Goal: Task Accomplishment & Management: Manage account settings

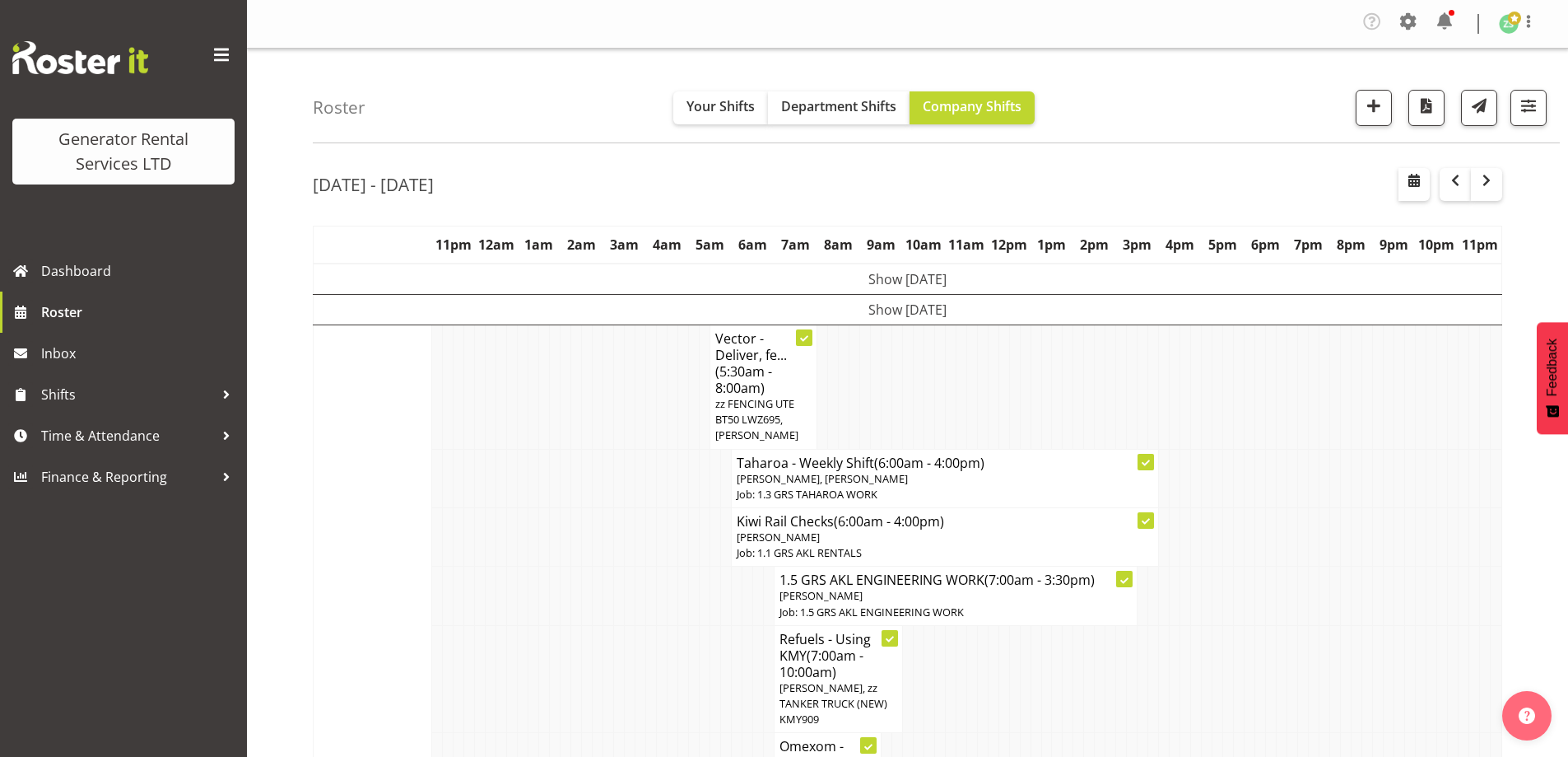
scroll to position [2552, 0]
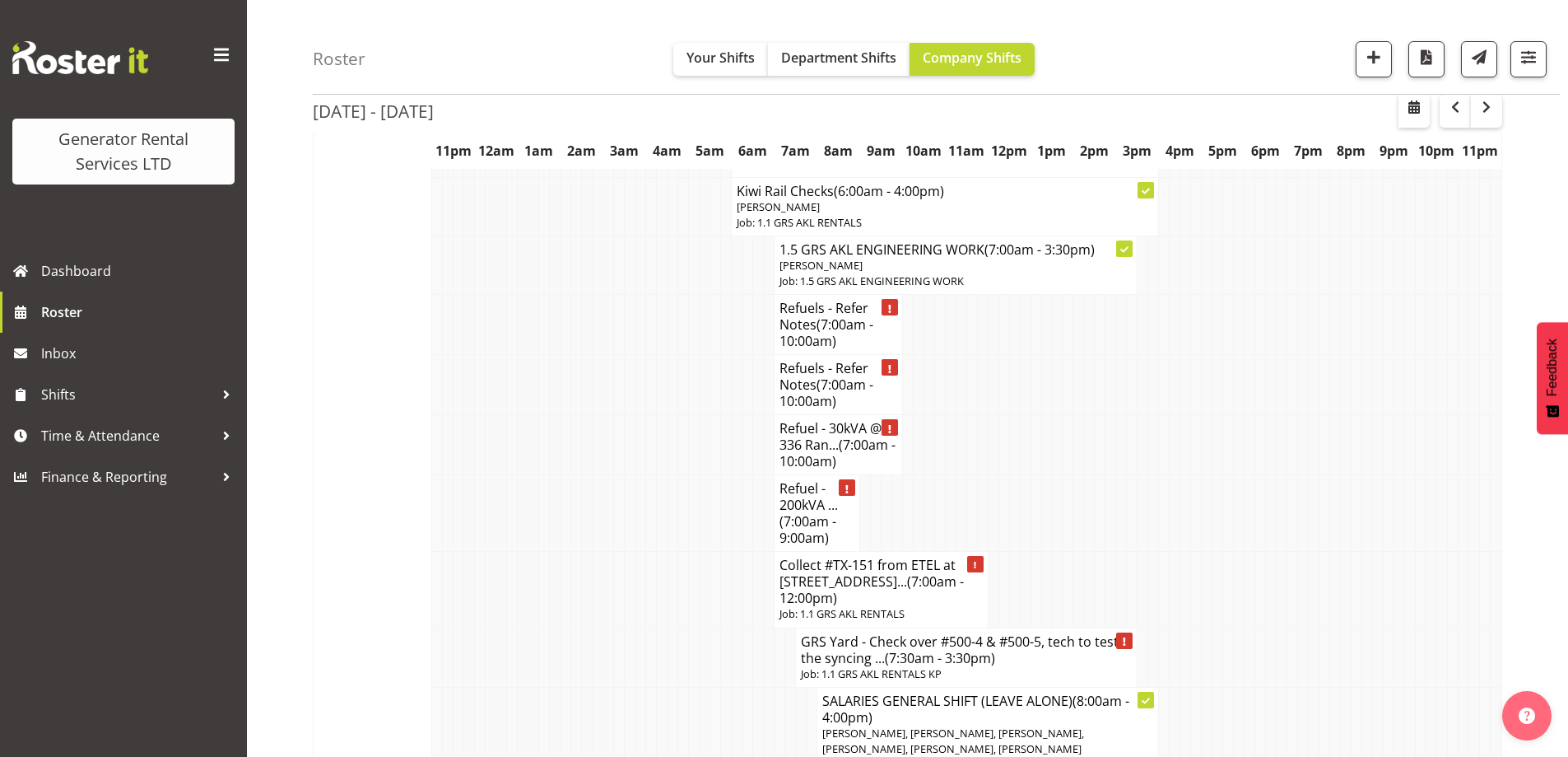
scroll to position [2305, 0]
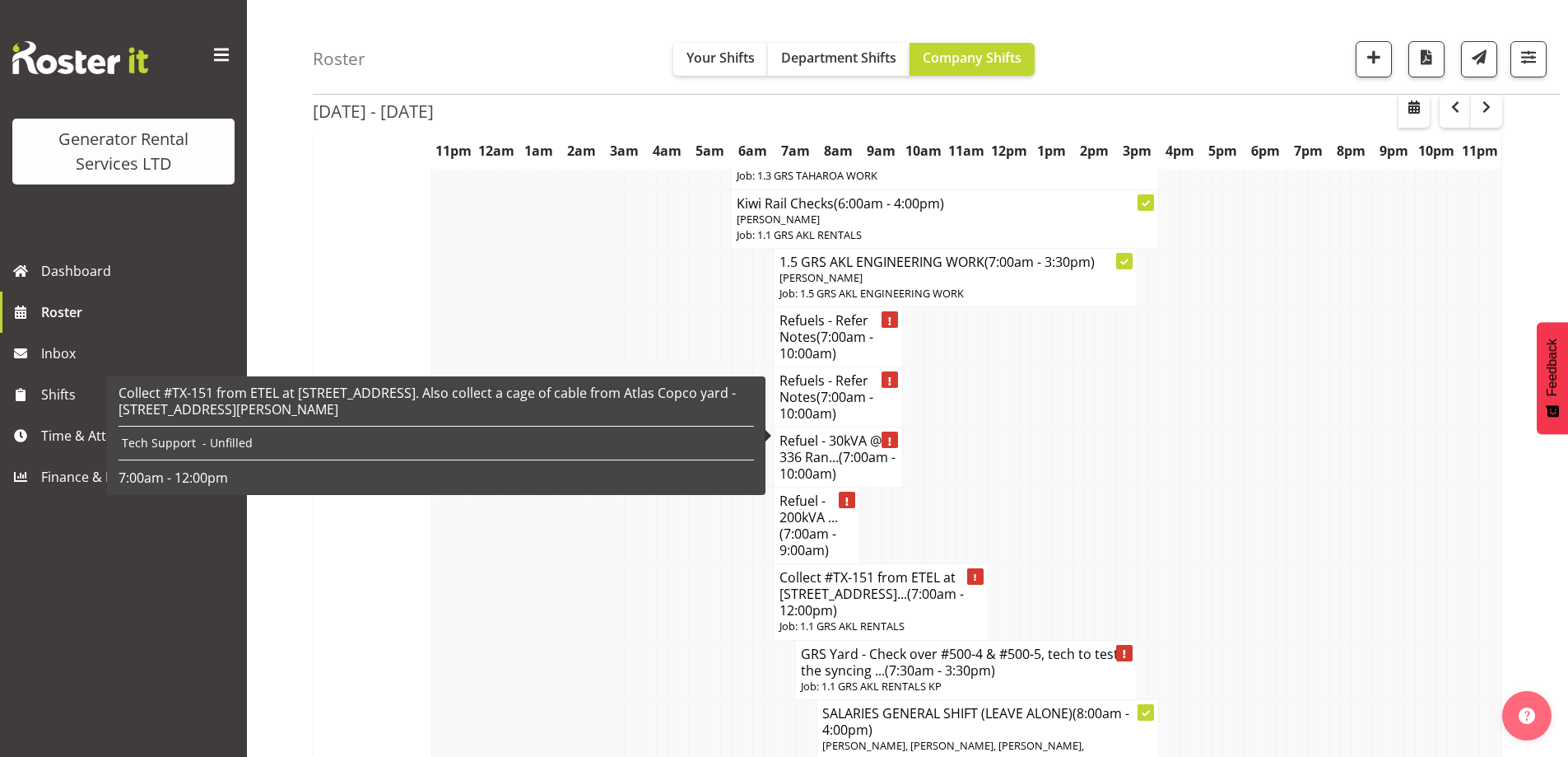
click at [857, 585] on span "(7:00am - 12:00pm)" at bounding box center [872, 602] width 185 height 35
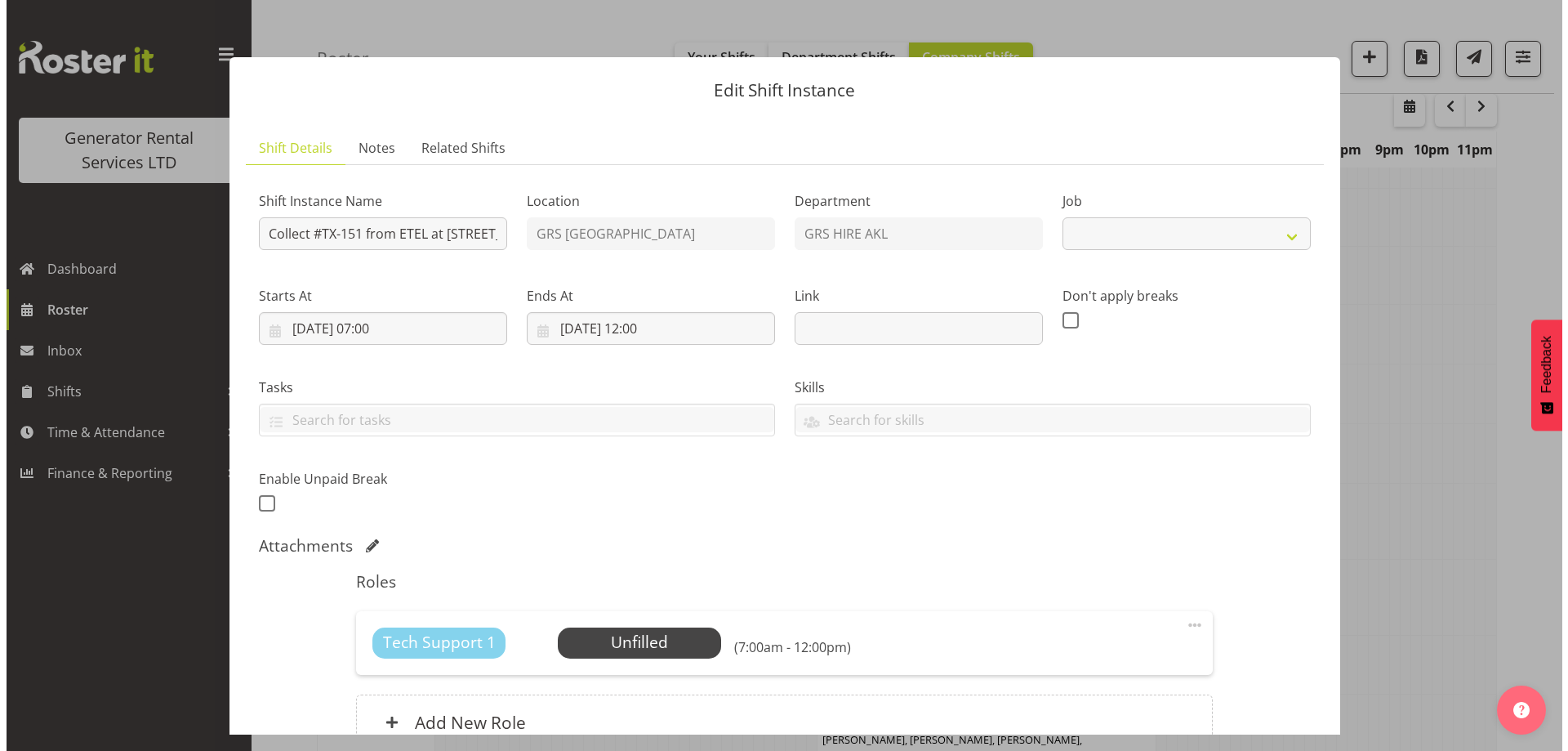
scroll to position [2270, 0]
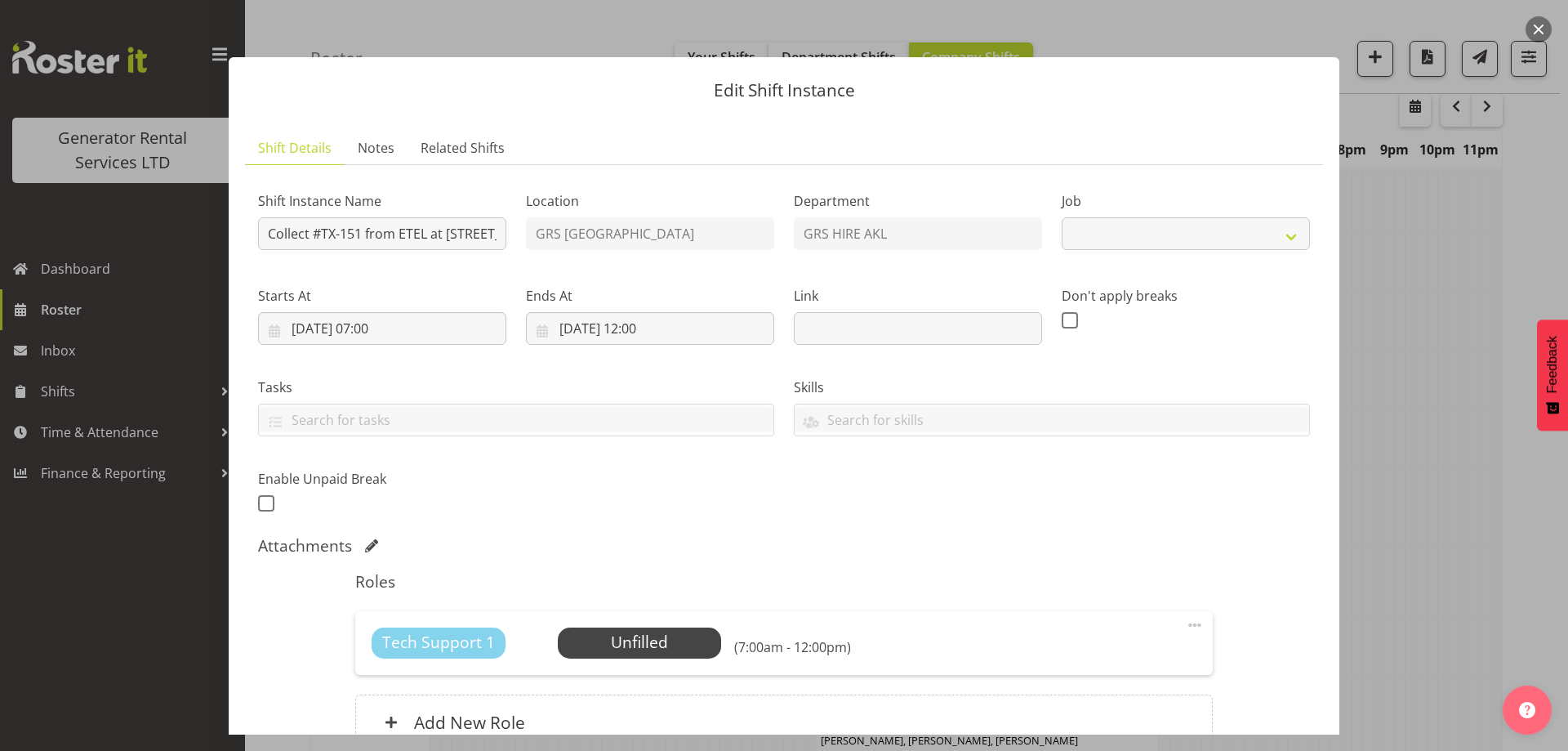
select select "9"
drag, startPoint x: 402, startPoint y: 238, endPoint x: 971, endPoint y: 284, distance: 570.9
click at [971, 284] on div "Shift Instance Name Collect #TX-151 from ETEL at 117 Maui Street, Te Rapa, Hami…" at bounding box center [784, 347] width 1071 height 358
click at [339, 235] on input "Collect #TX-151 from ETEL at [STREET_ADDRESS]. Also collect a cage of cable fro…" at bounding box center [381, 234] width 248 height 33
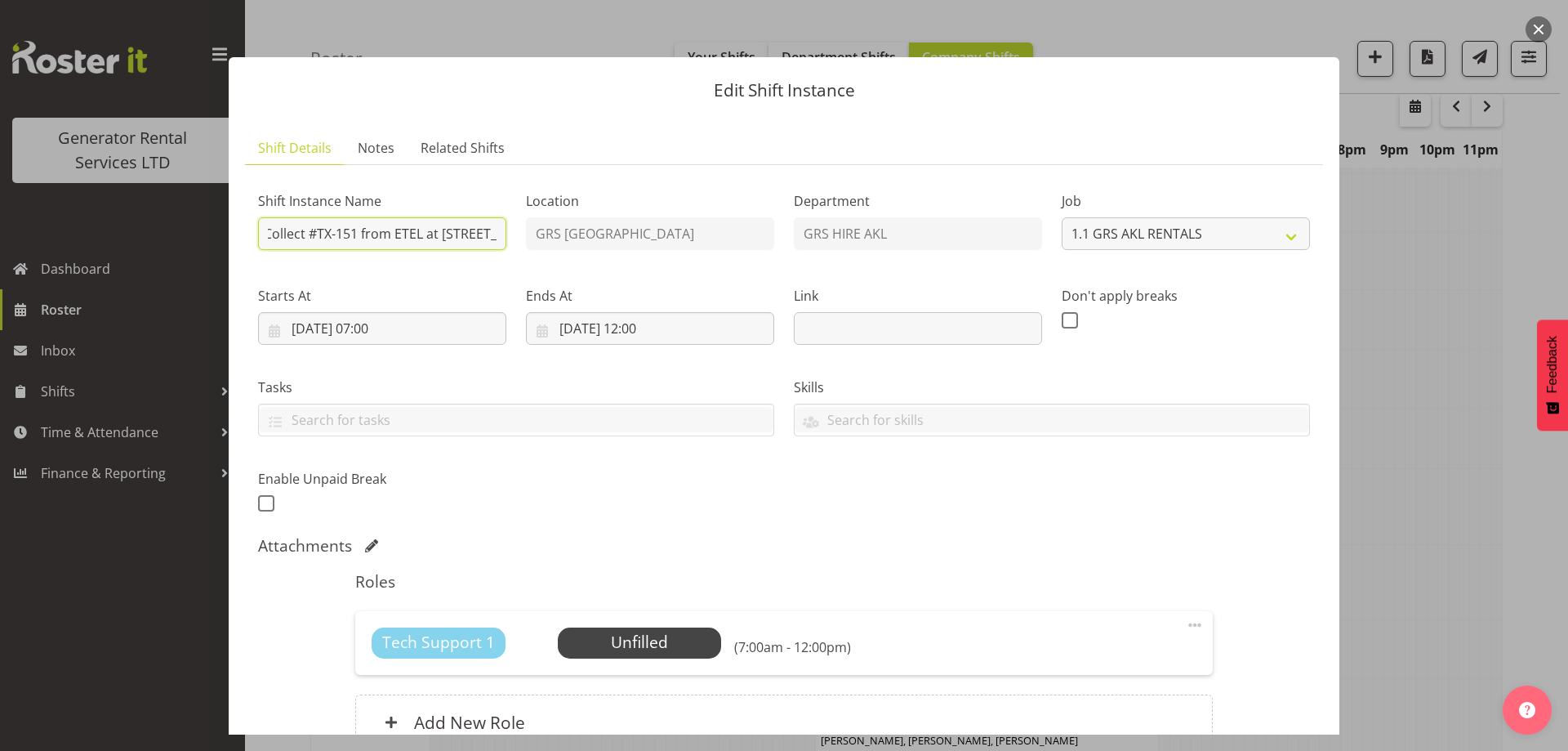
scroll to position [0, 0]
drag, startPoint x: 339, startPoint y: 235, endPoint x: 281, endPoint y: 247, distance: 59.2
click at [281, 247] on input "Collect #TX-151 from ETEL at [STREET_ADDRESS]. Also collect a cage of cable fro…" at bounding box center [381, 234] width 248 height 33
click at [719, 628] on div "Tech Support 1 Unfilled Select Employee (7:00am - 12:00pm)" at bounding box center [784, 643] width 824 height 31
drag, startPoint x: 684, startPoint y: 638, endPoint x: 686, endPoint y: 628, distance: 10.2
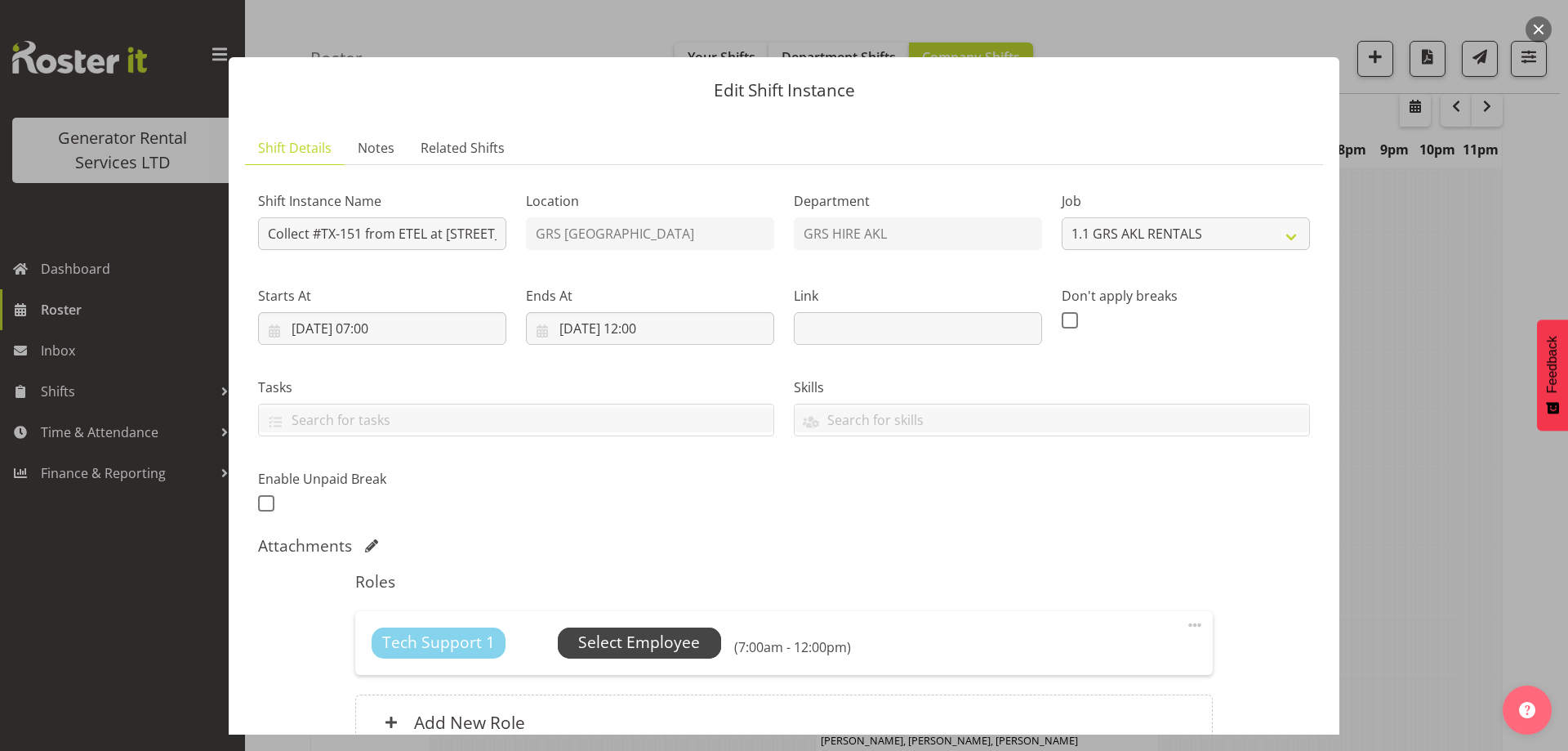
click at [686, 628] on span "Select Employee" at bounding box center [639, 643] width 163 height 31
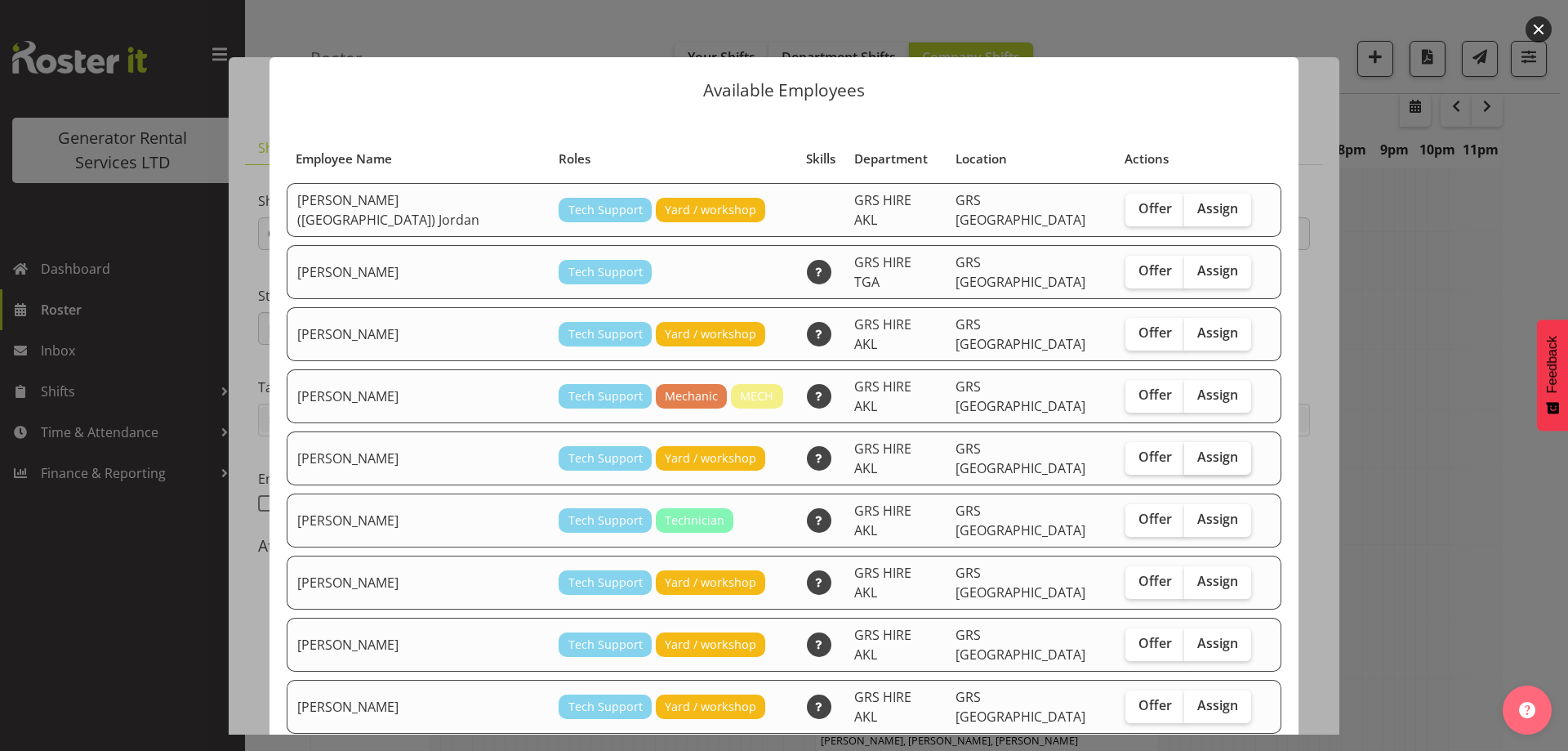
click at [1197, 449] on span "Assign" at bounding box center [1217, 457] width 41 height 16
click at [1184, 452] on input "Assign" at bounding box center [1189, 457] width 11 height 11
checkbox input "true"
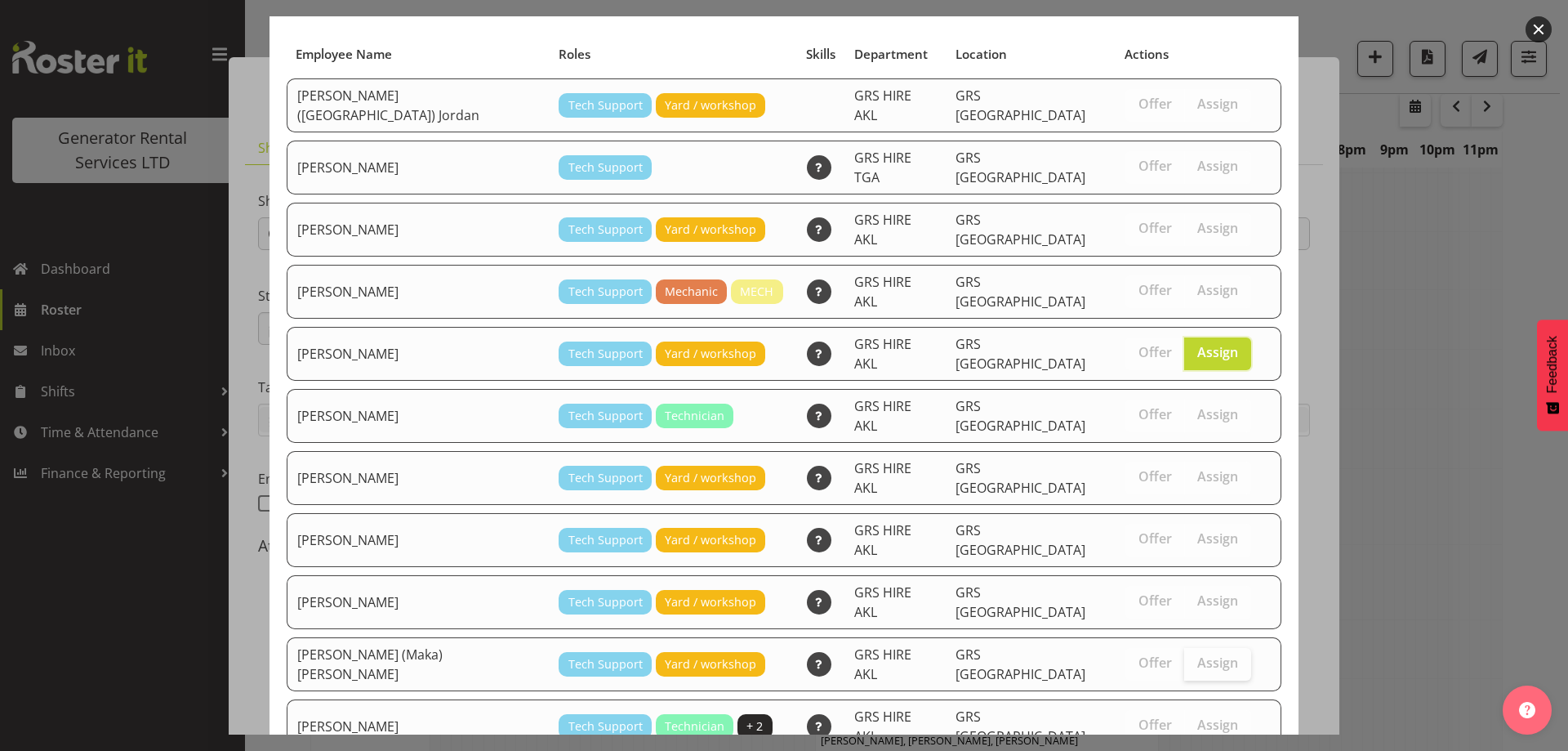
scroll to position [173, 0]
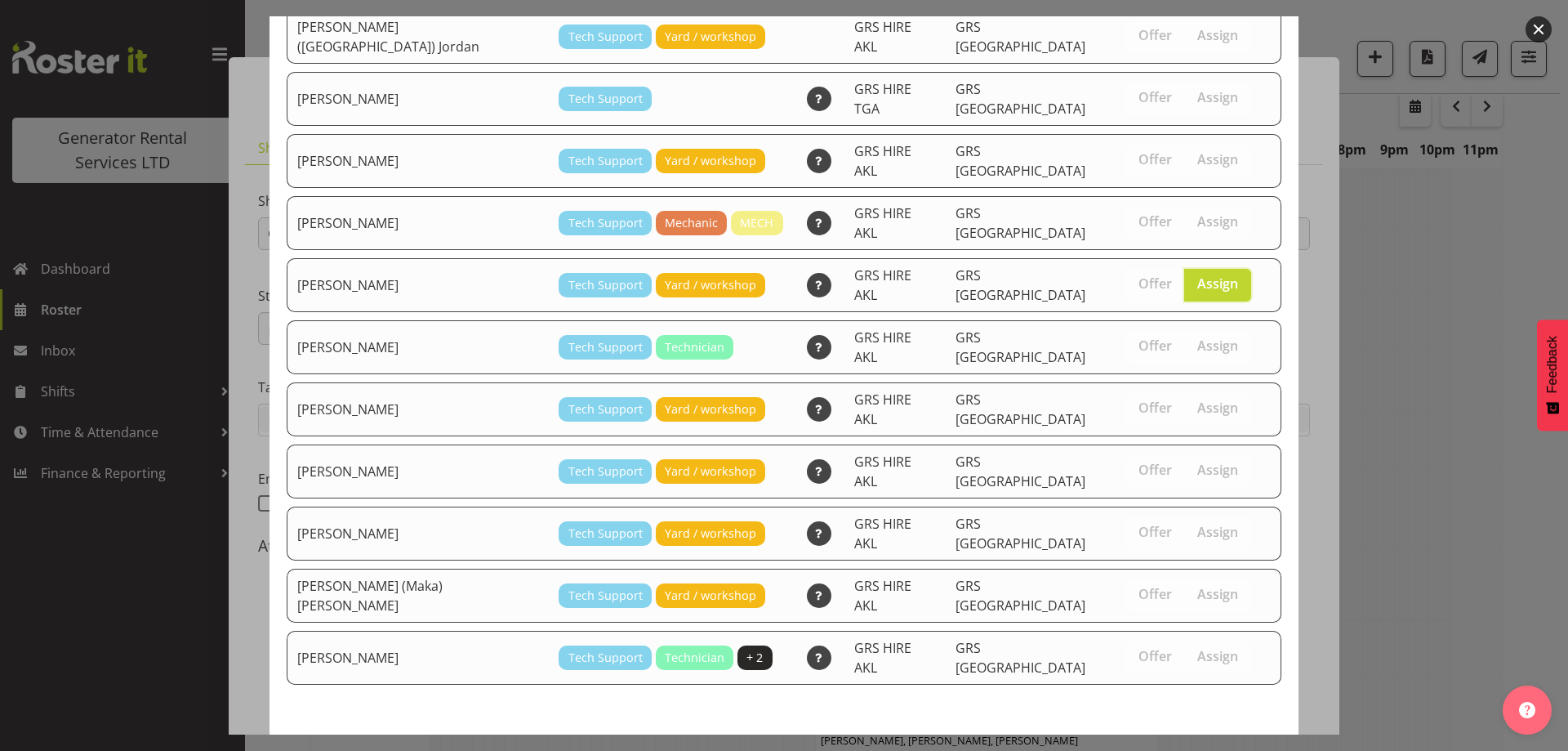
click at [1149, 750] on span "Assign Colin Crenfeldt" at bounding box center [1189, 764] width 165 height 19
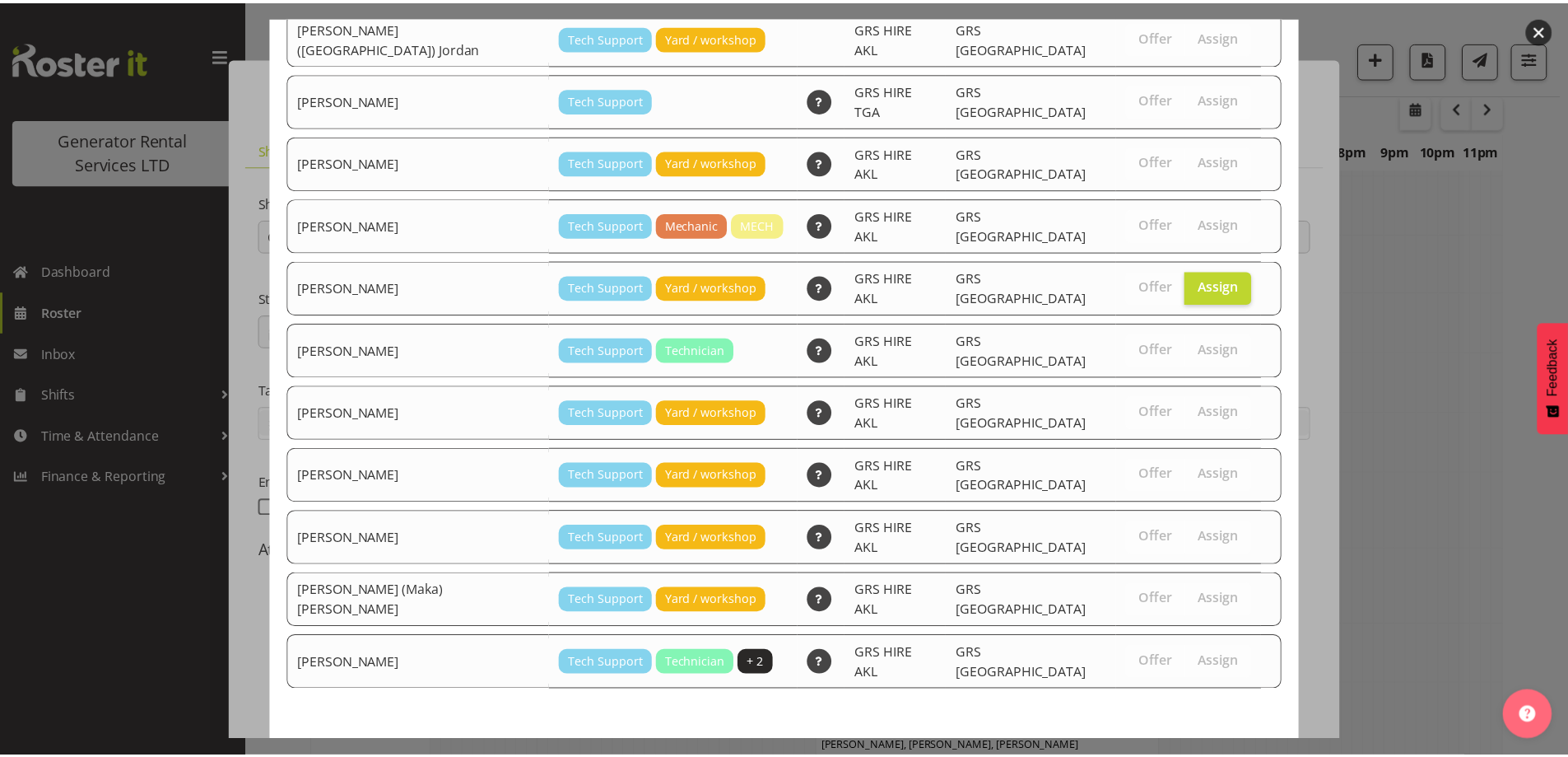
scroll to position [2305, 0]
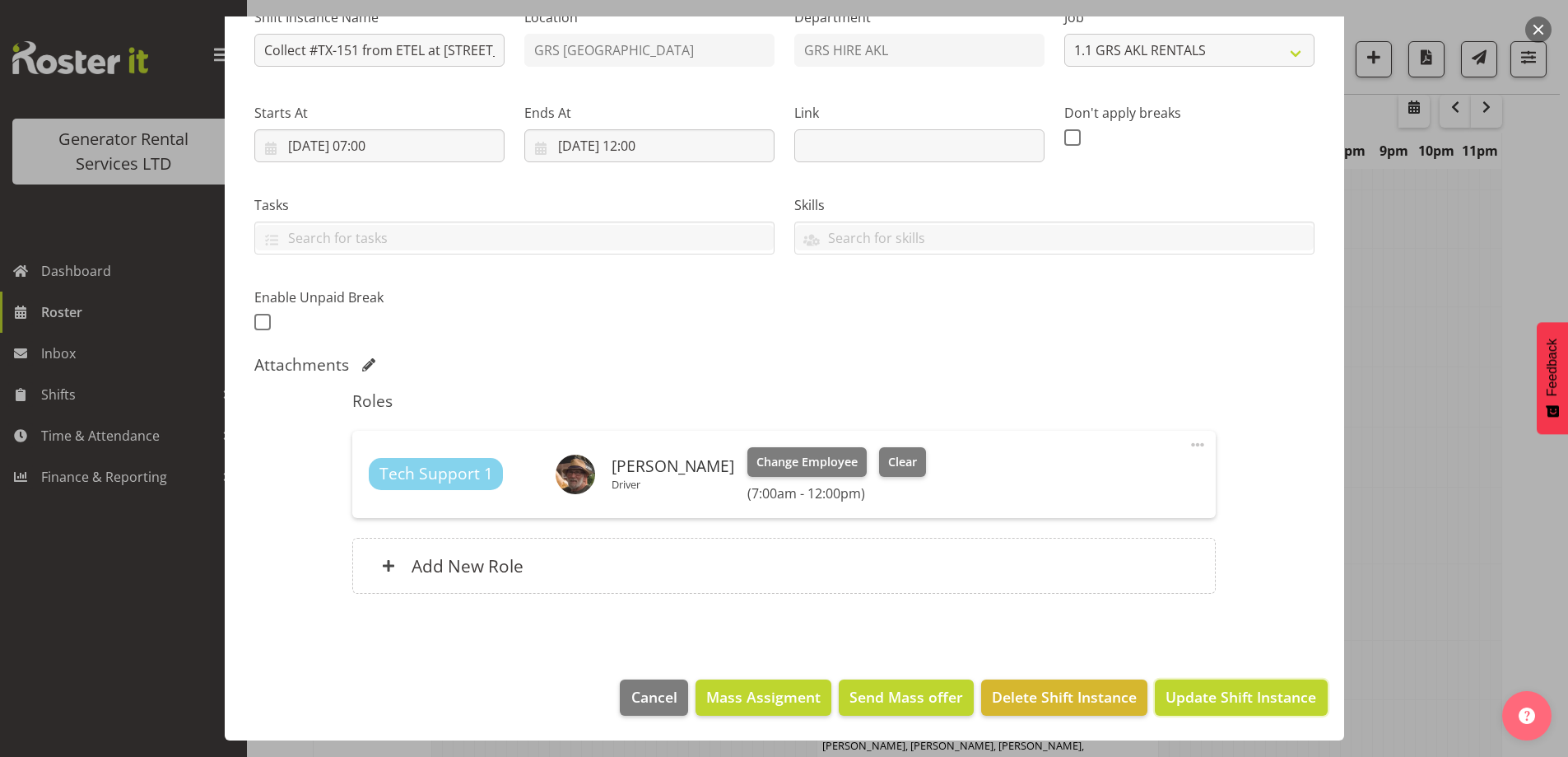
click at [1205, 690] on span "Update Shift Instance" at bounding box center [1240, 697] width 151 height 21
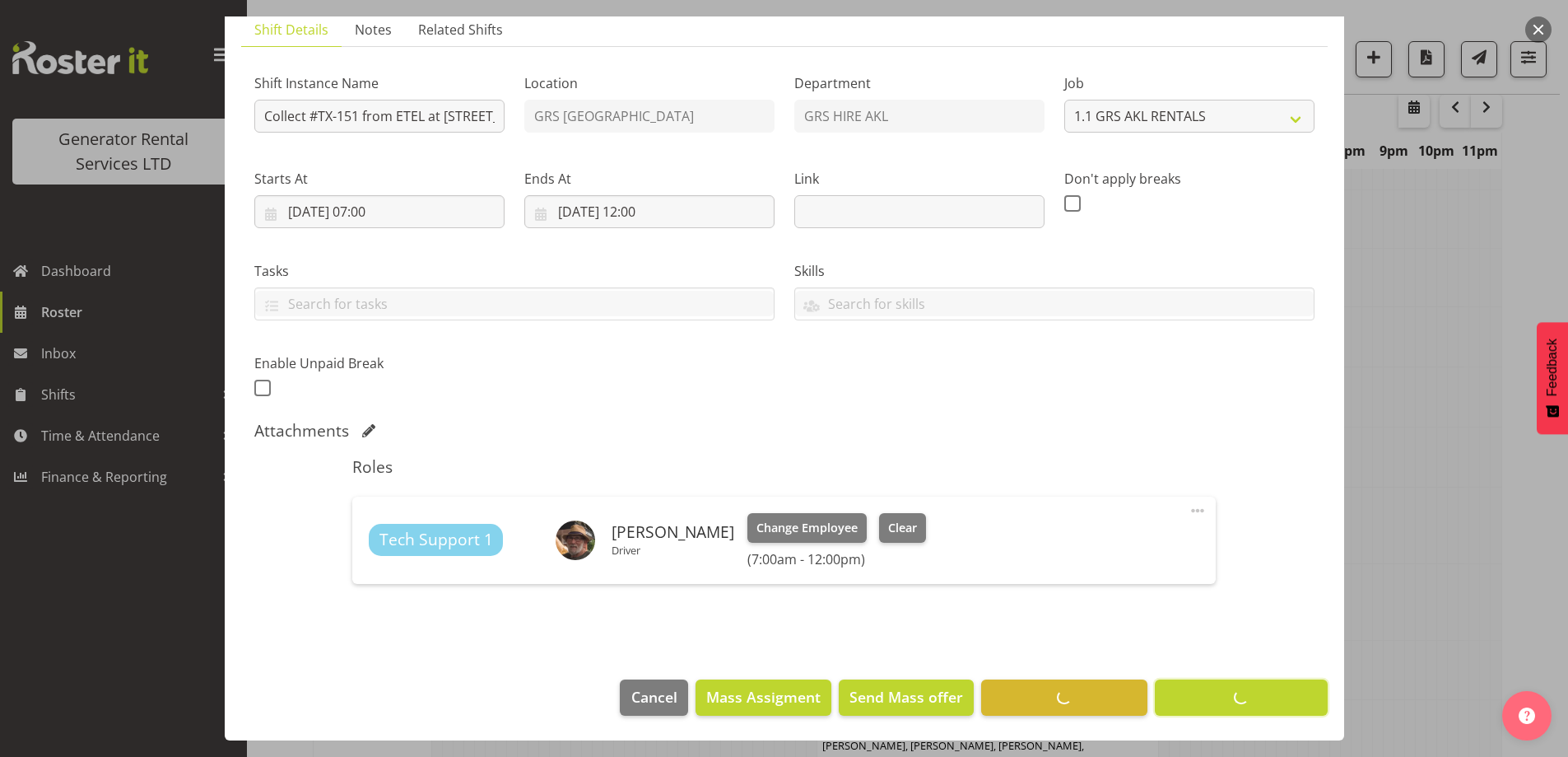
scroll to position [57, 0]
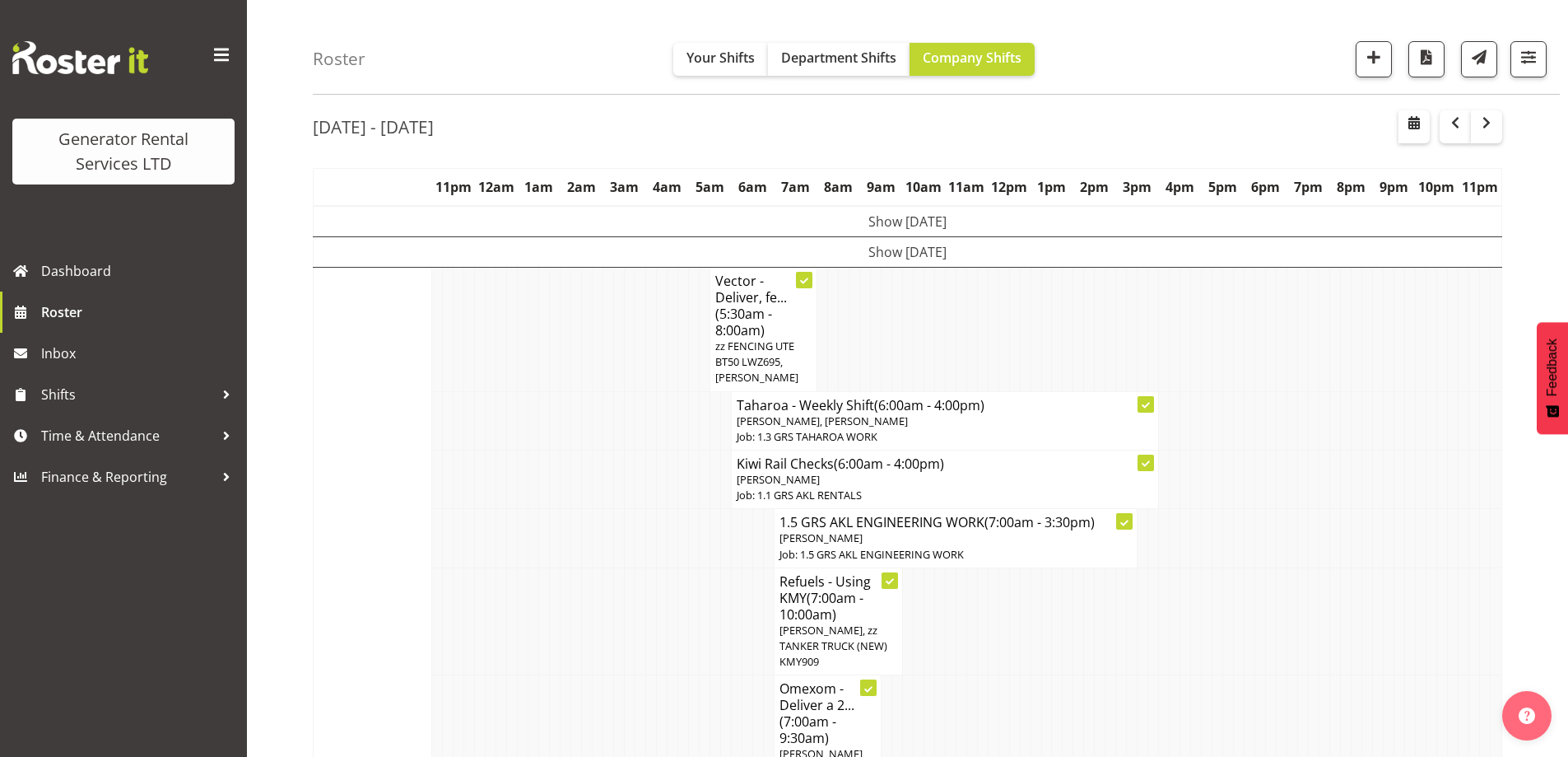
click at [606, 540] on td at bounding box center [608, 538] width 11 height 58
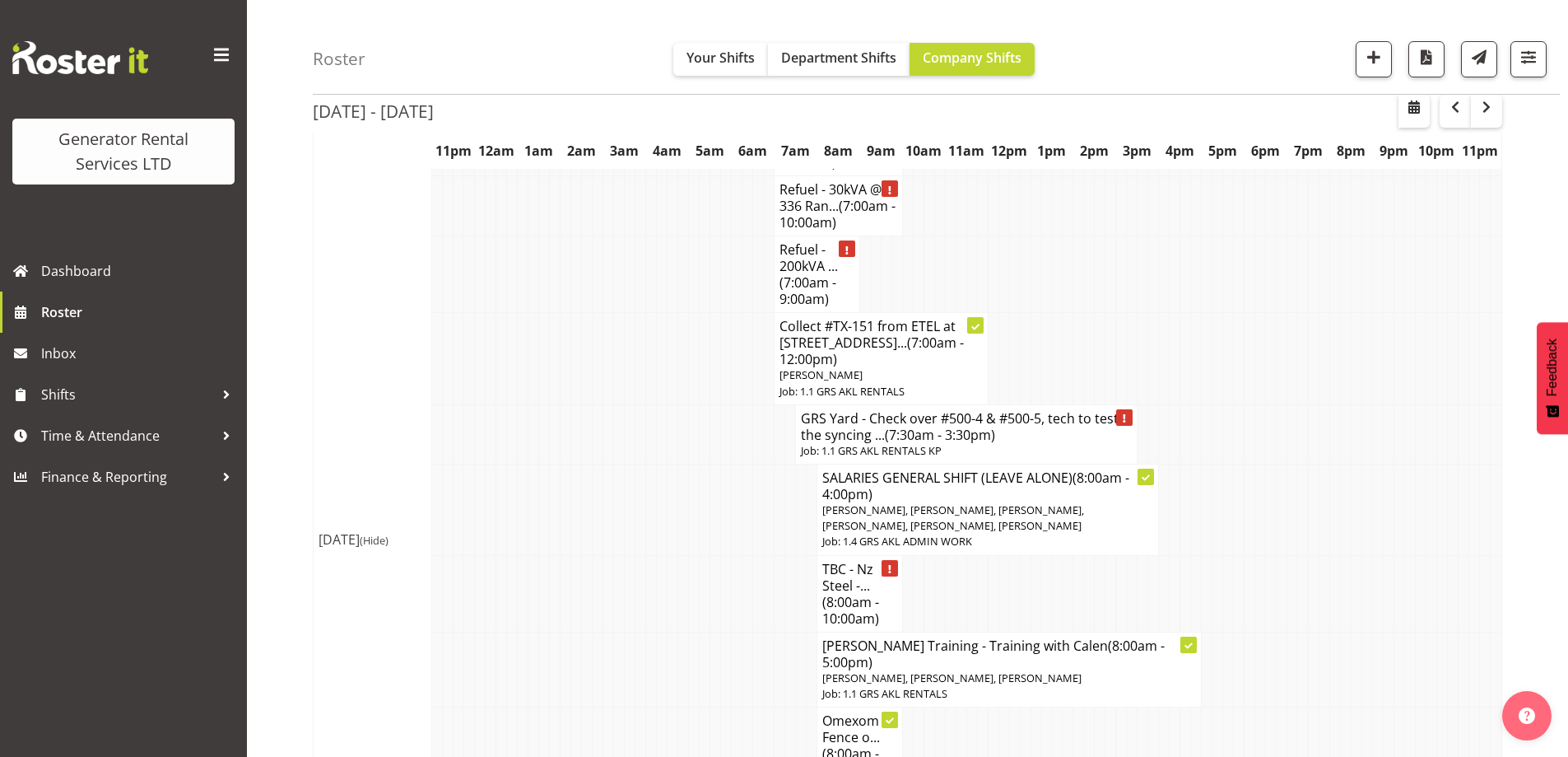
scroll to position [2692, 0]
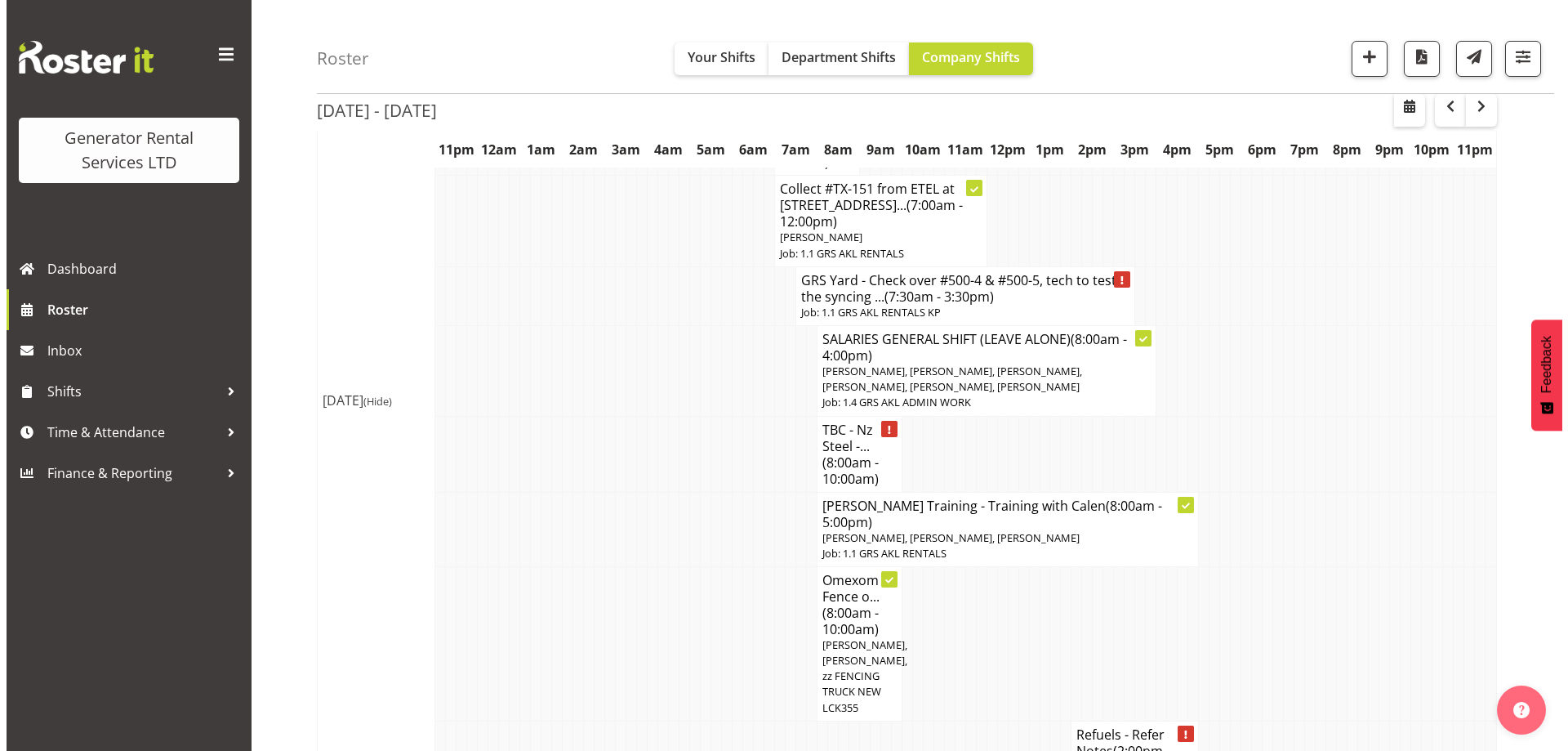
scroll to position [2655, 0]
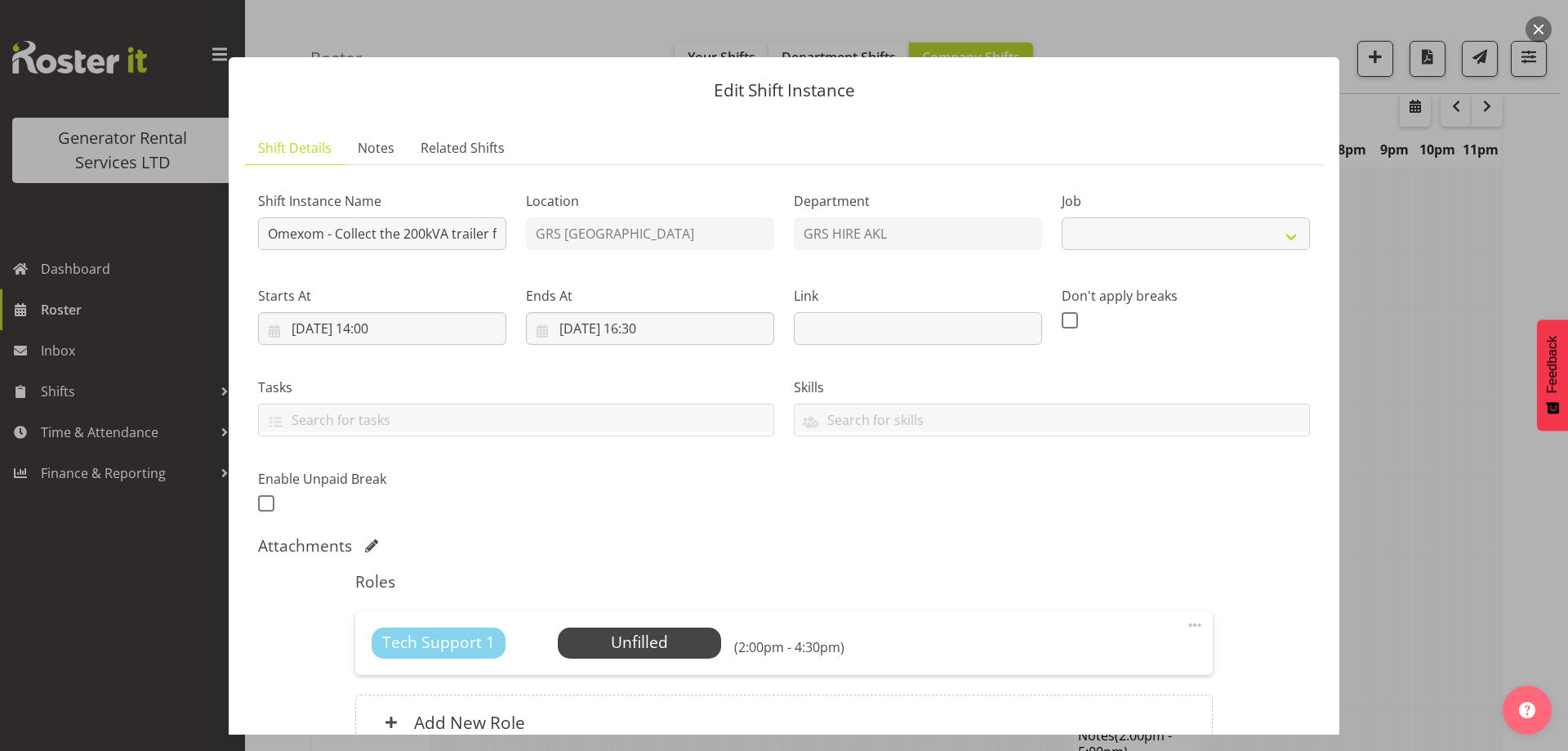
select select "7504"
click at [665, 643] on span "Select Employee" at bounding box center [639, 642] width 122 height 24
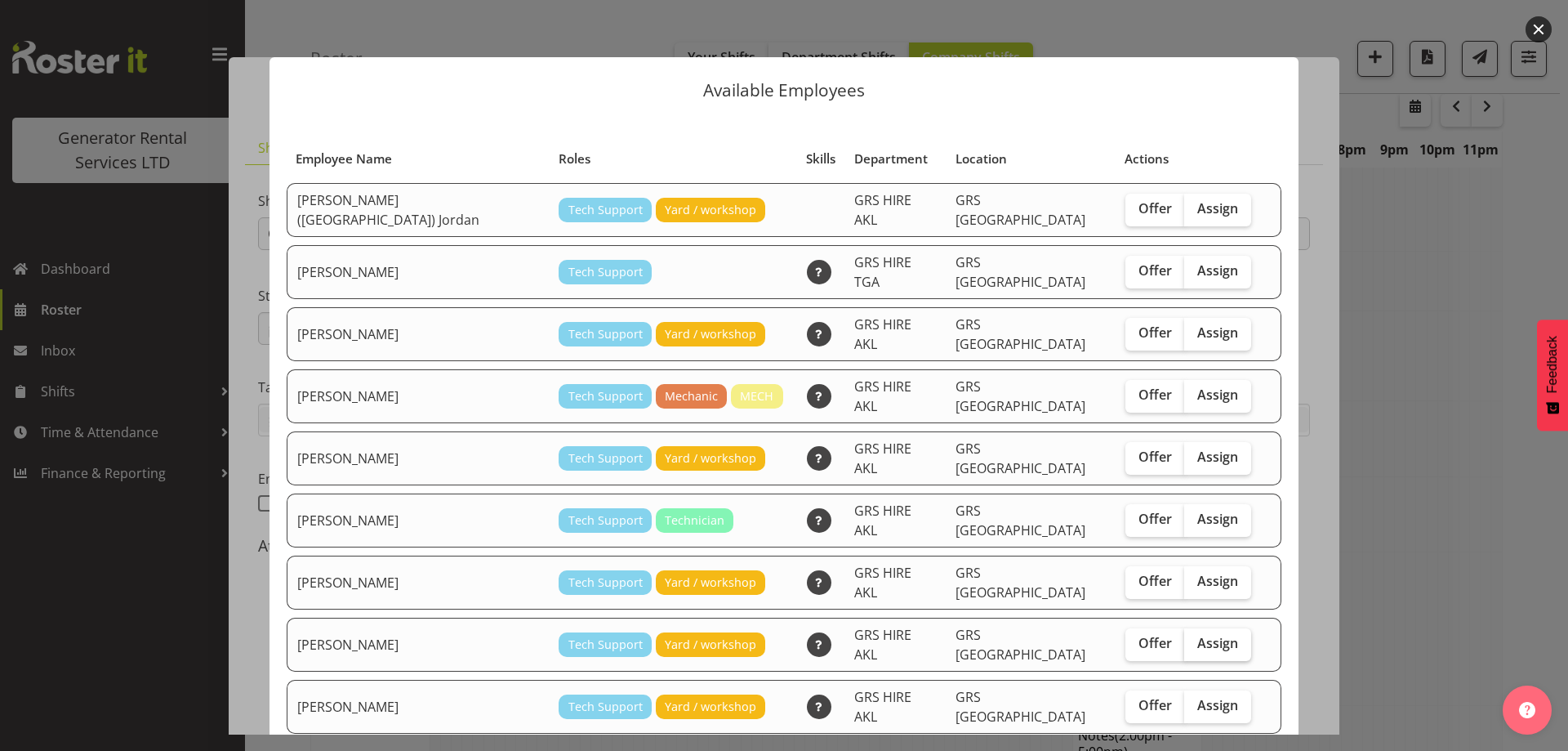
click at [1197, 634] on span "Assign" at bounding box center [1217, 642] width 41 height 16
click at [1185, 638] on input "Assign" at bounding box center [1189, 643] width 11 height 11
checkbox input "true"
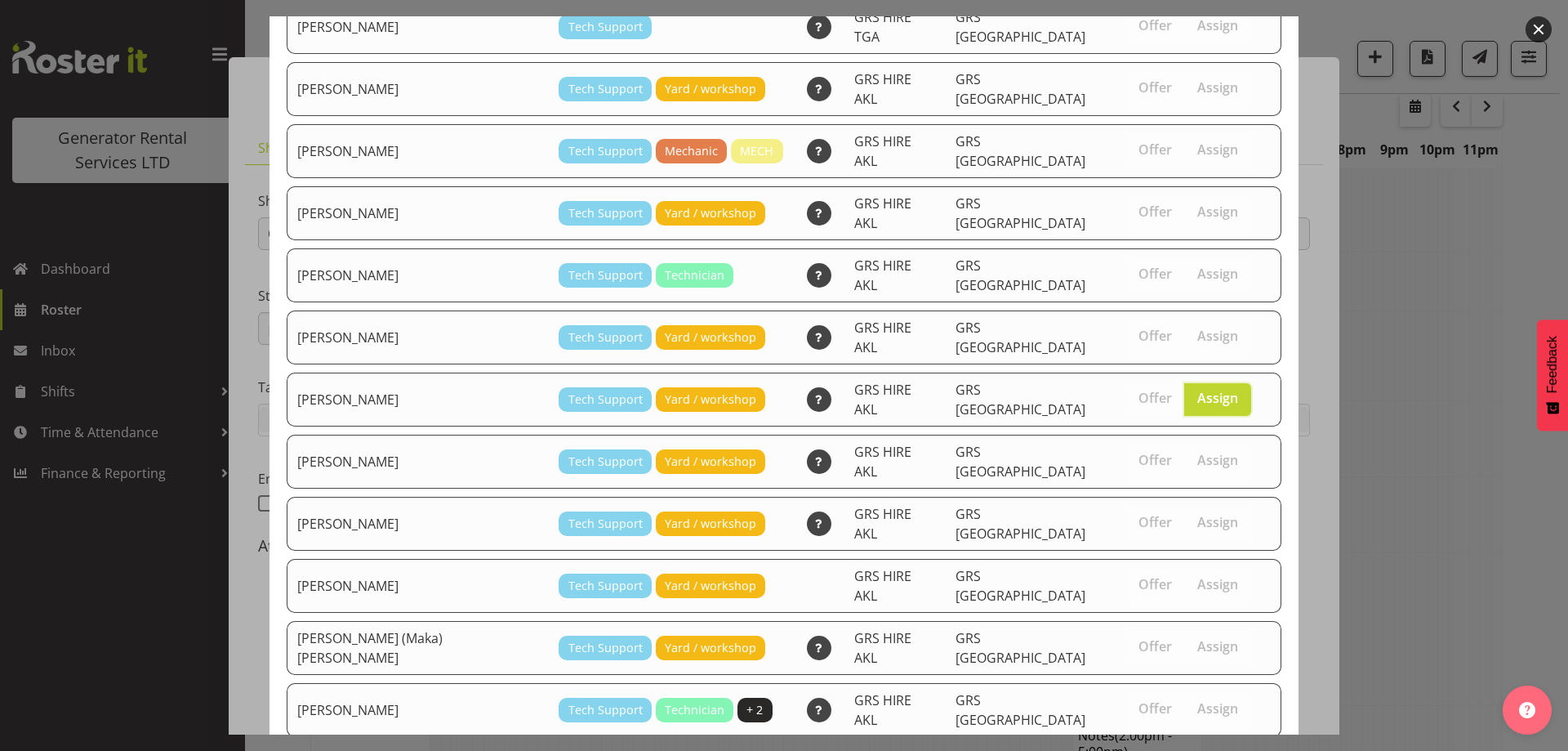
scroll to position [284, 0]
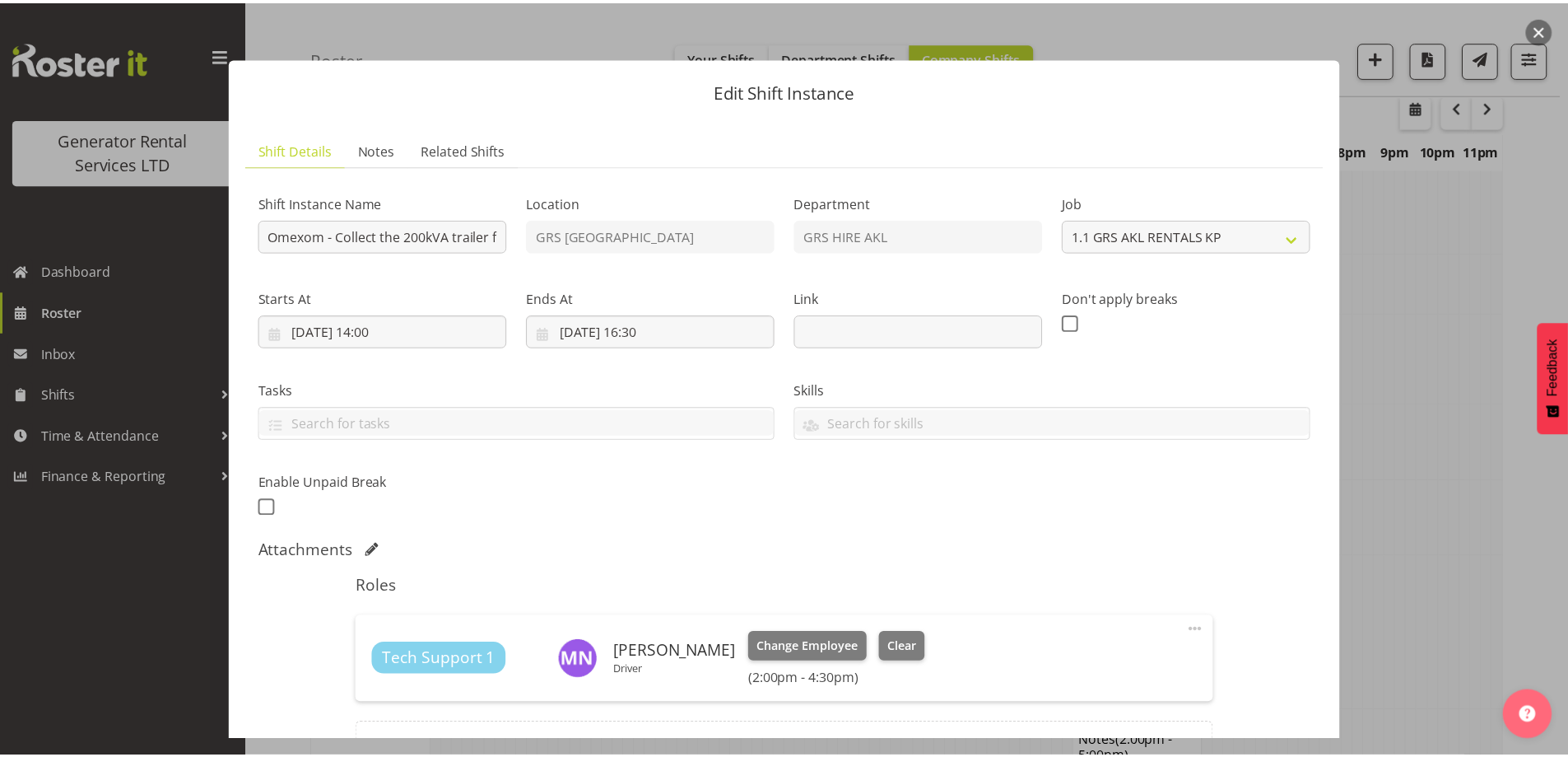
scroll to position [2692, 0]
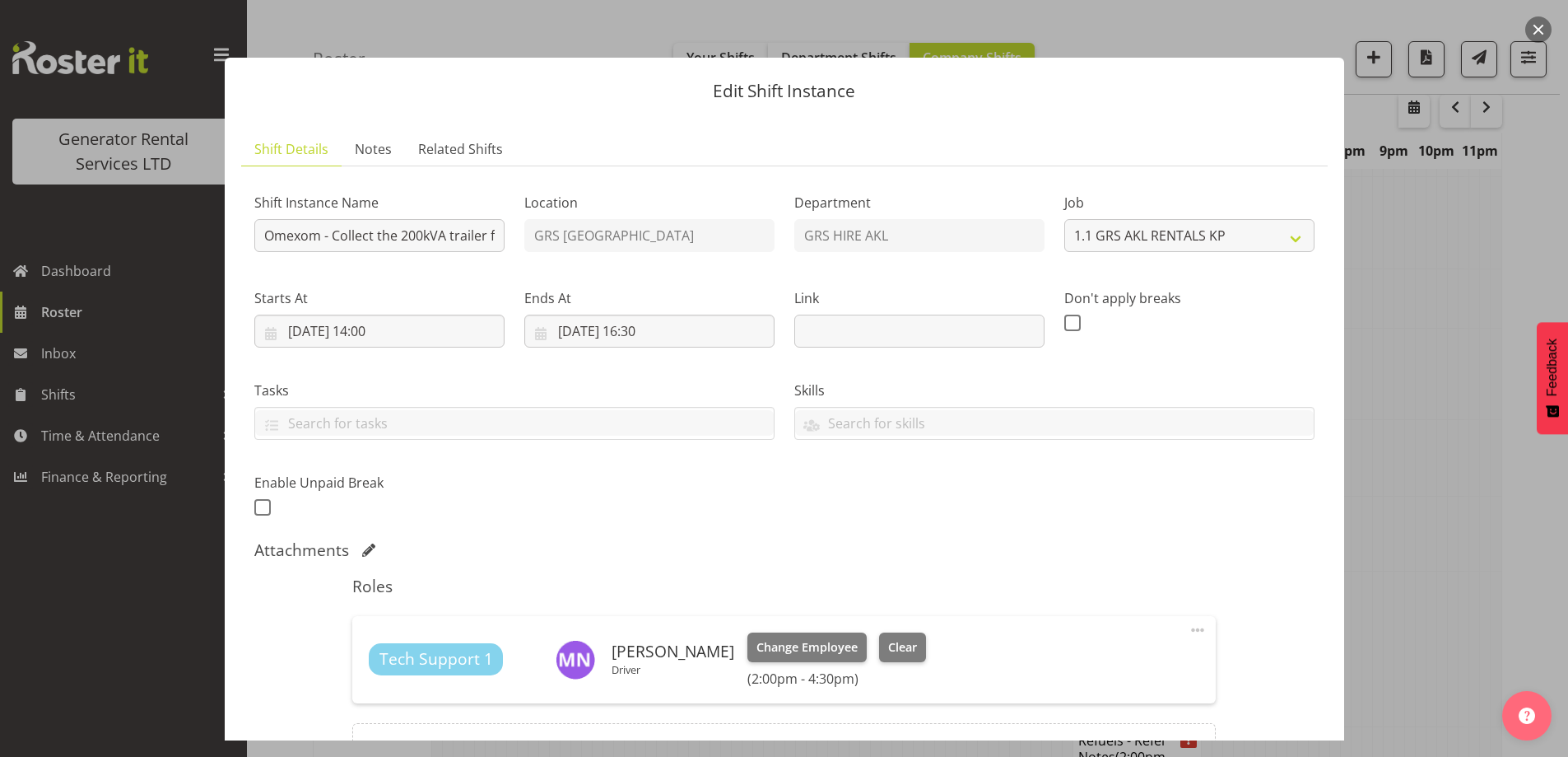
click at [1438, 577] on div at bounding box center [784, 378] width 1568 height 757
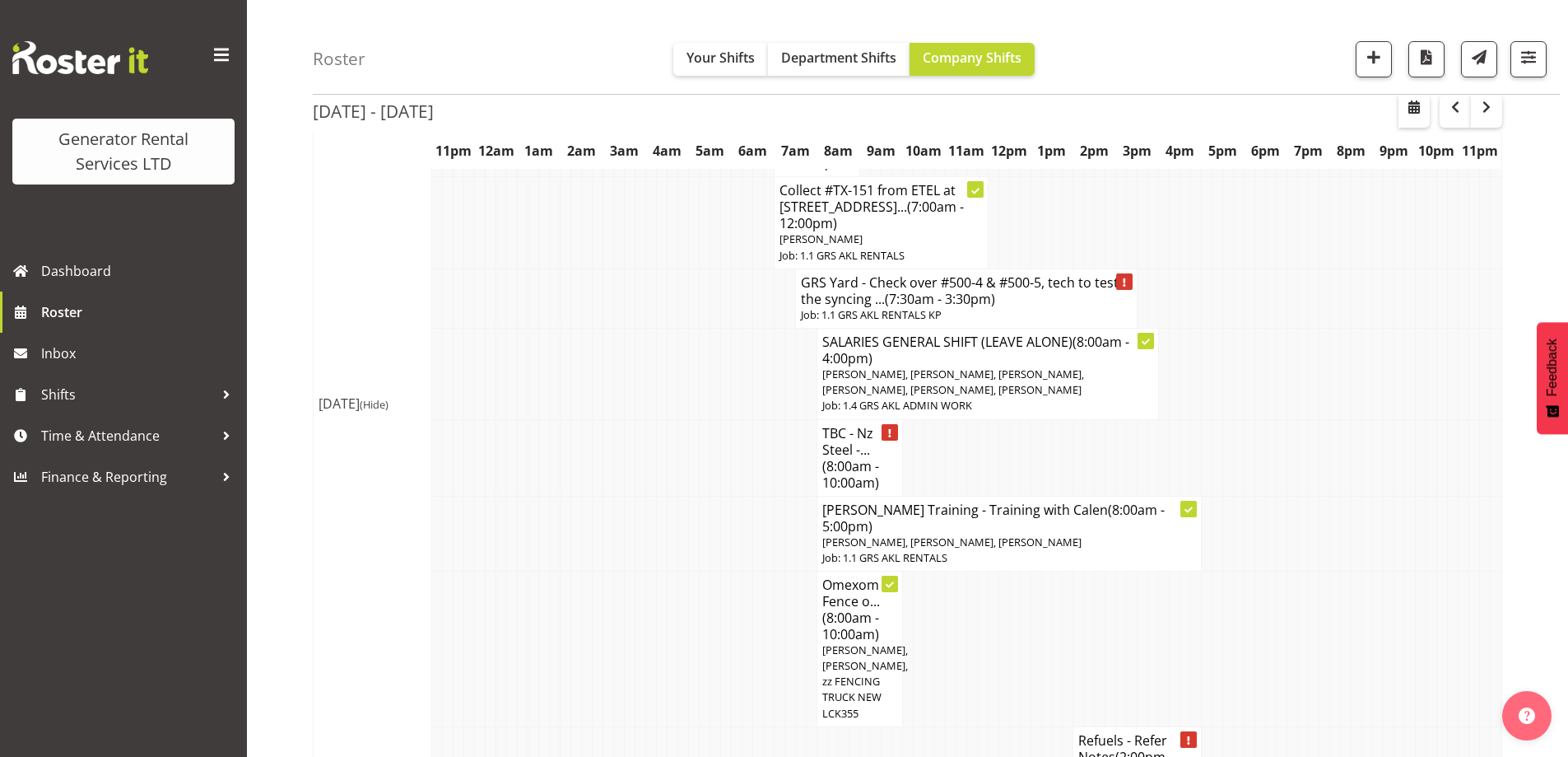
click at [1414, 726] on td at bounding box center [1409, 756] width 11 height 60
click at [715, 570] on td at bounding box center [714, 648] width 11 height 156
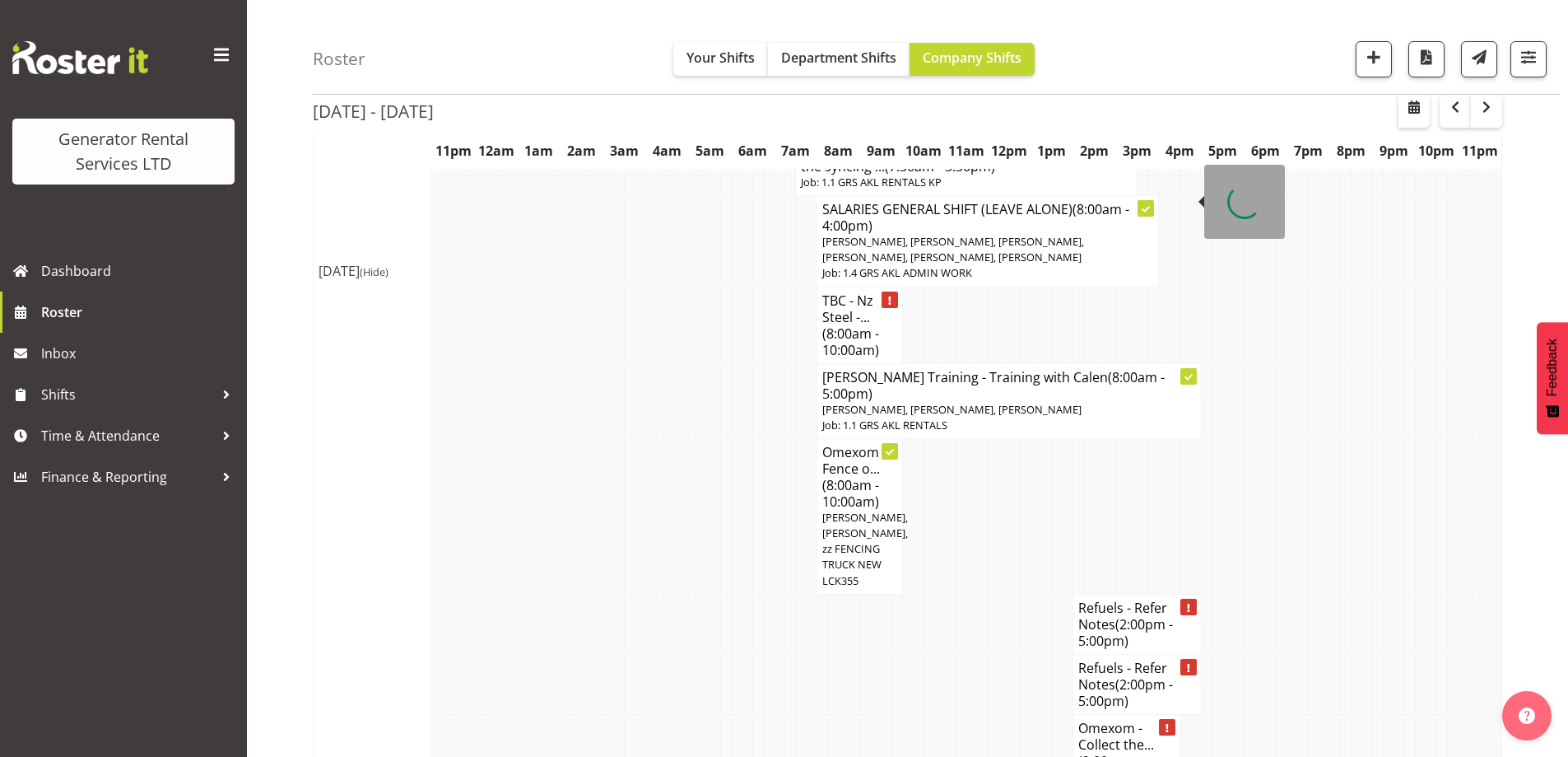
scroll to position [2939, 0]
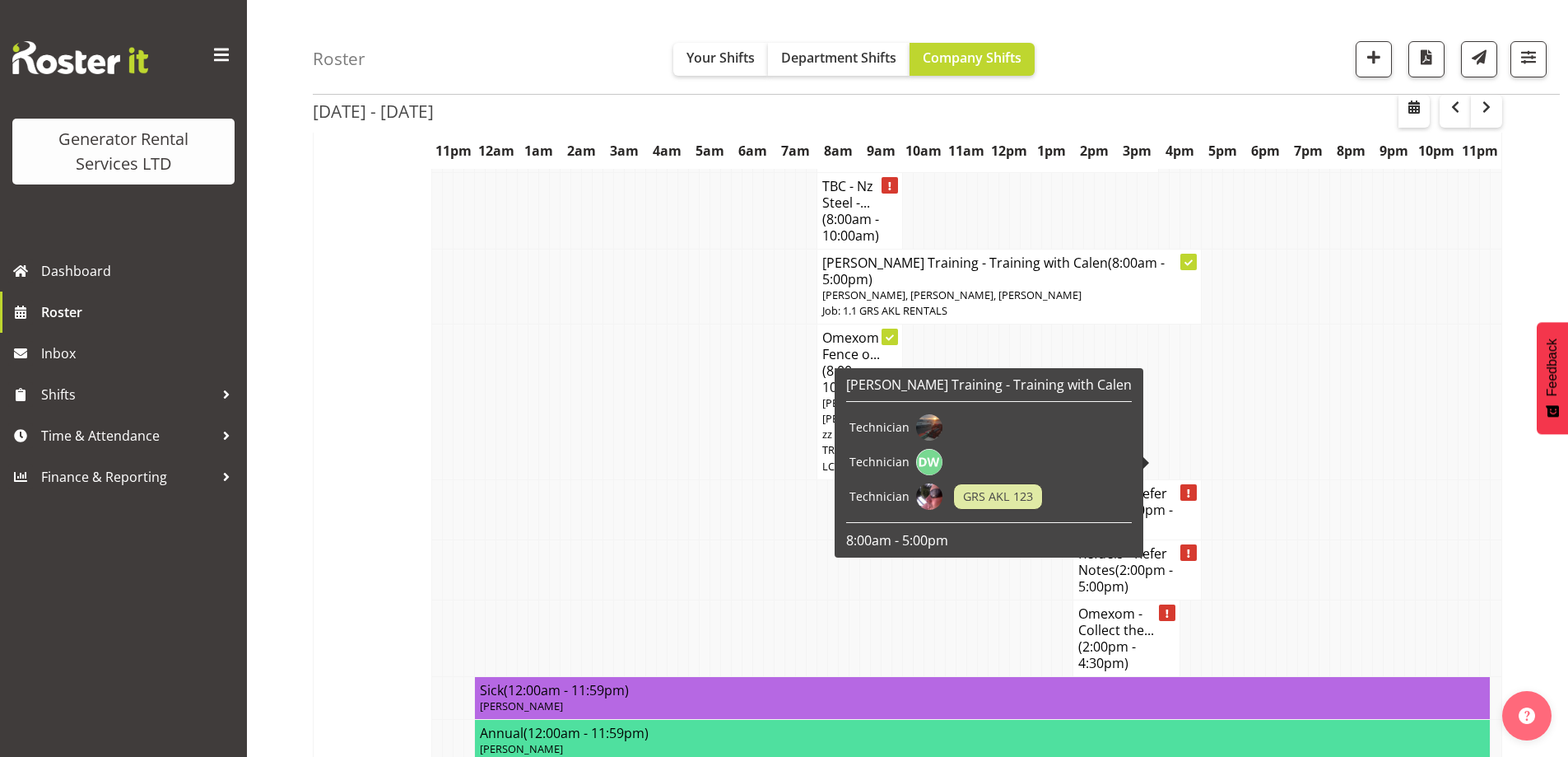
click at [1114, 637] on span "(2:00pm - 4:30pm)" at bounding box center [1106, 655] width 57 height 35
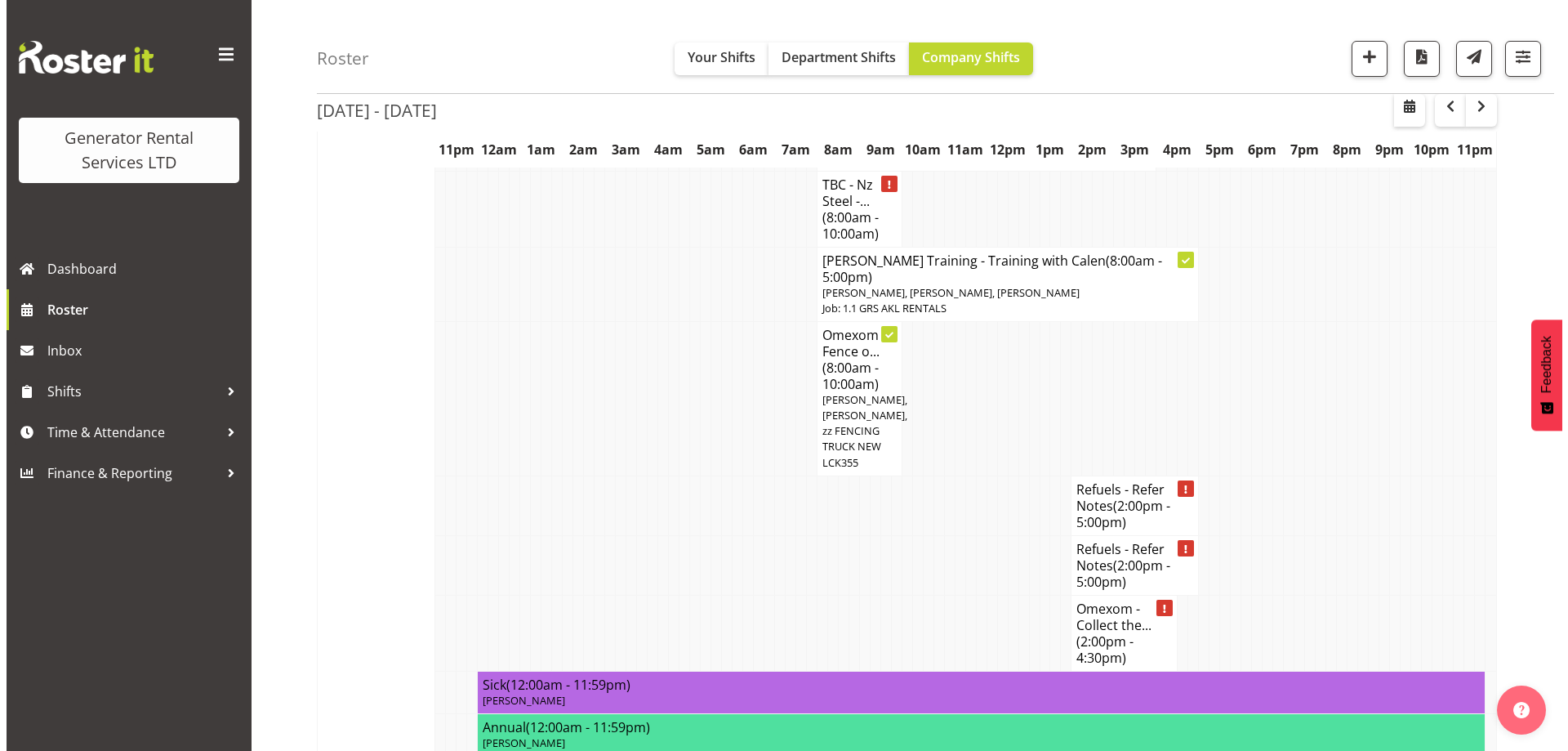
scroll to position [2900, 0]
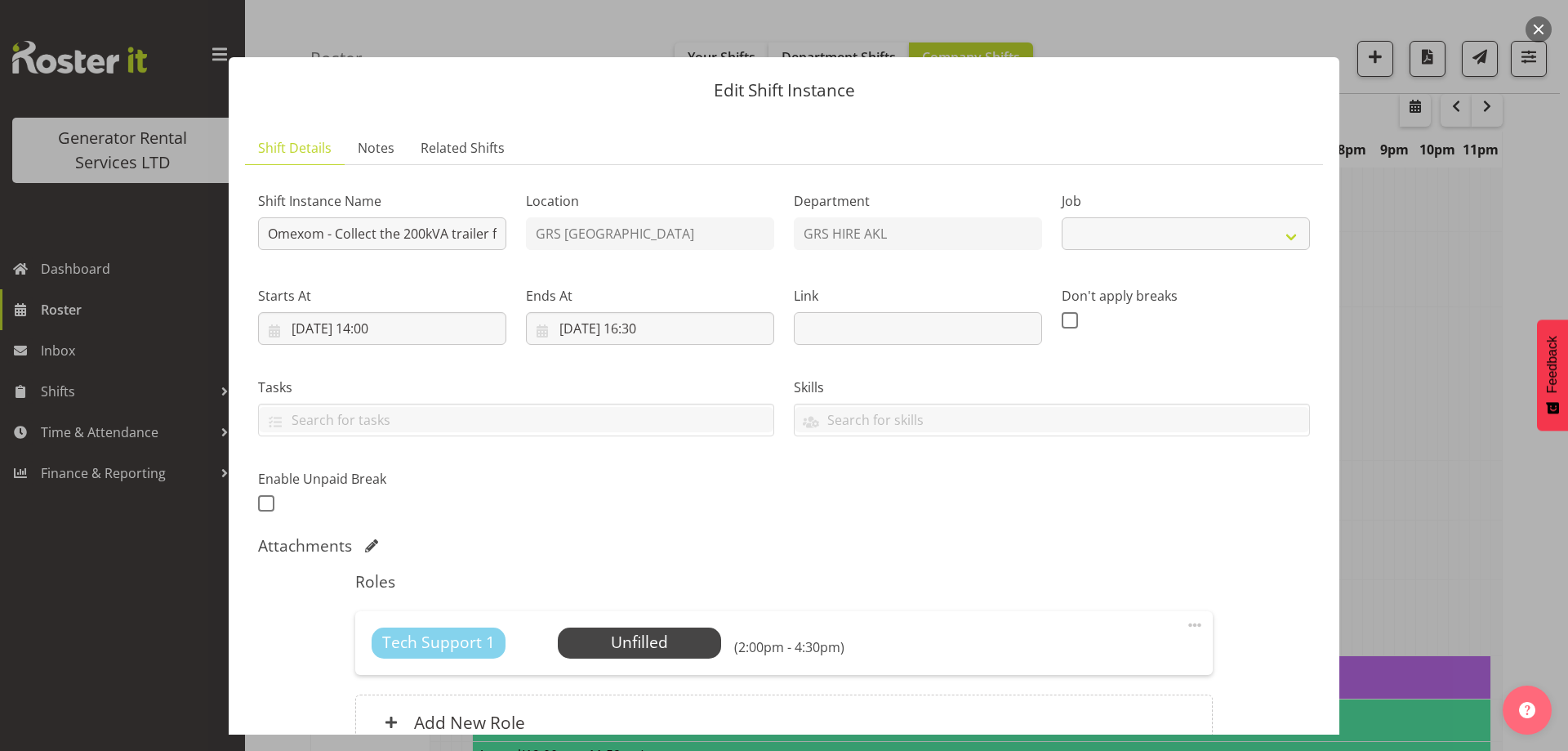
select select "7504"
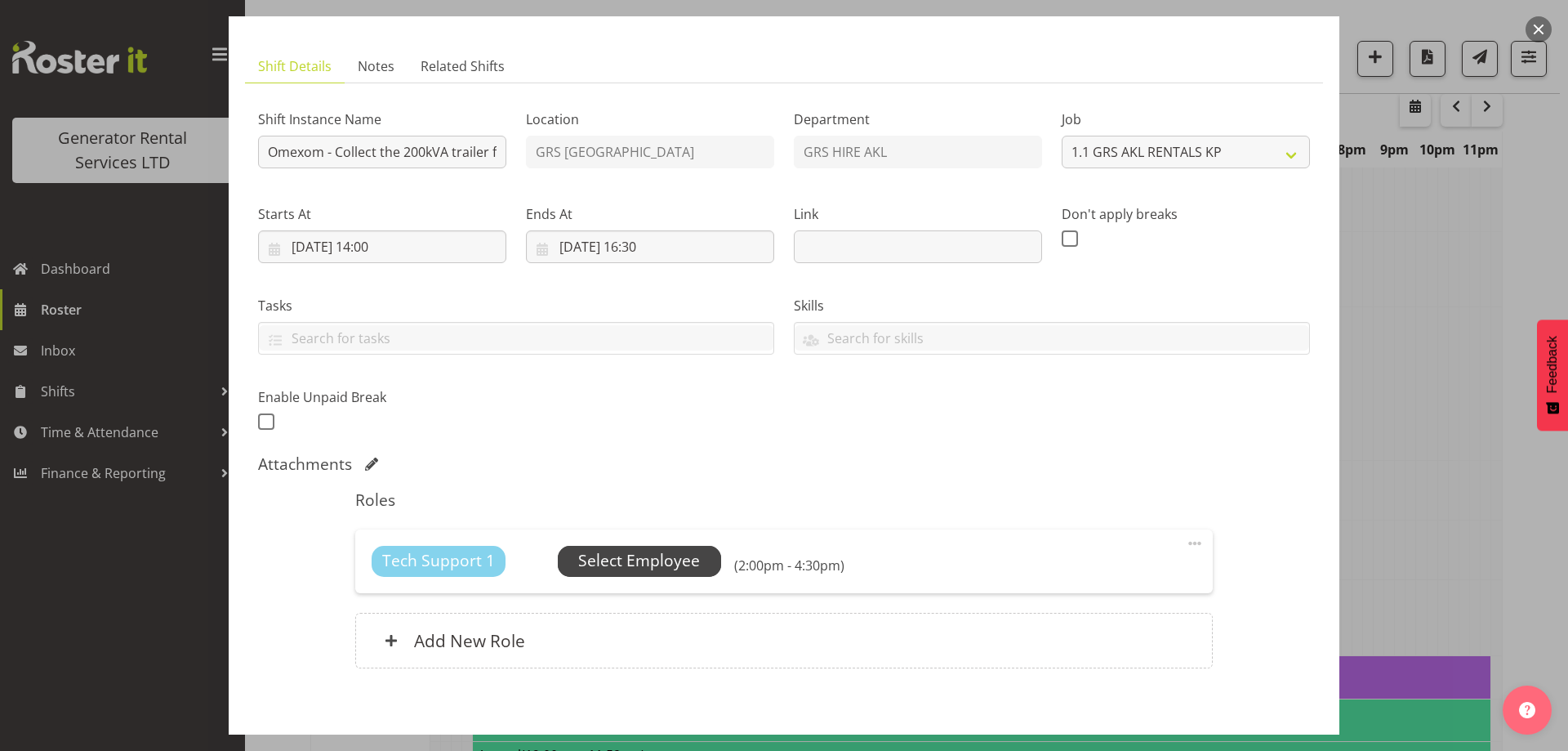
click at [667, 569] on span "Select Employee" at bounding box center [639, 561] width 122 height 24
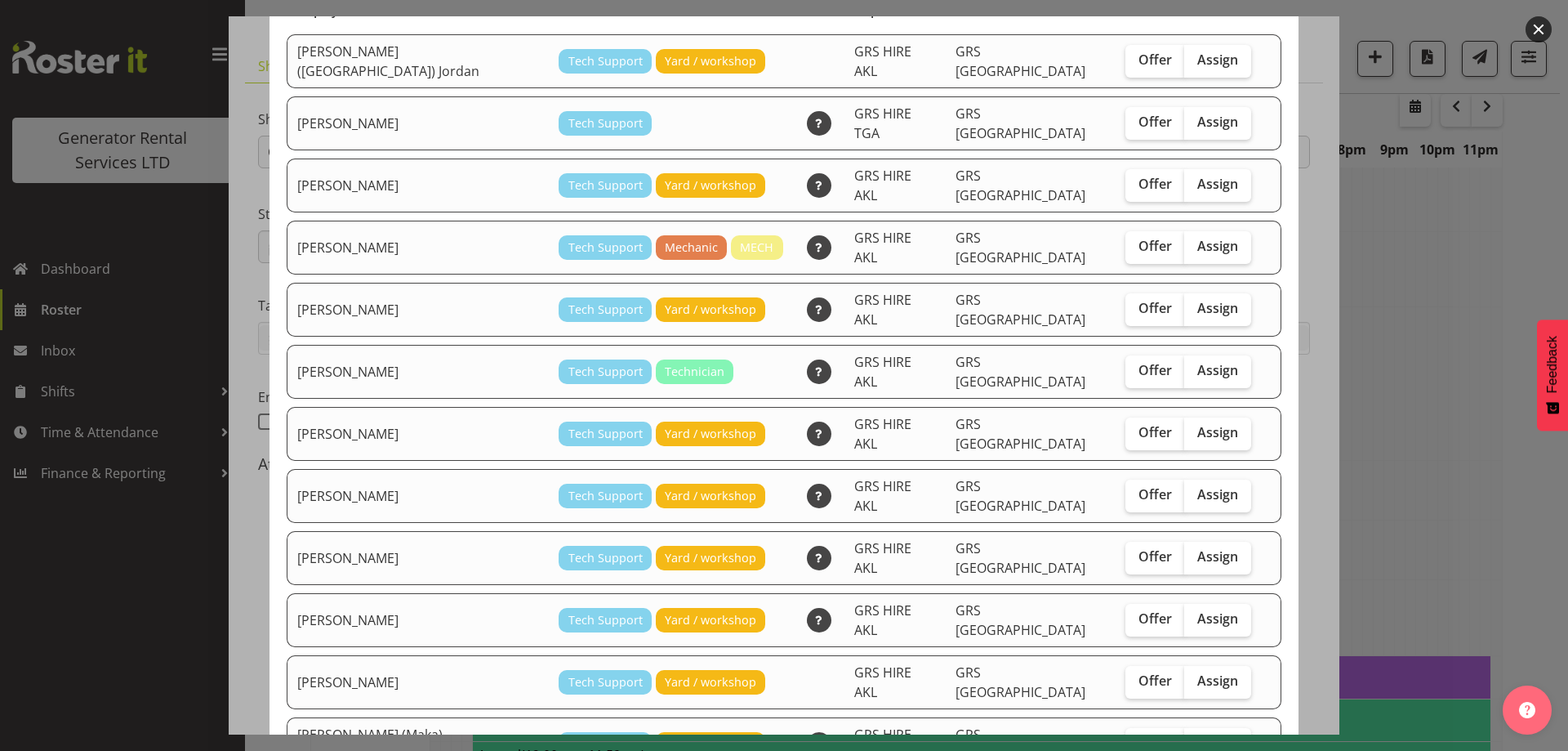
scroll to position [284, 0]
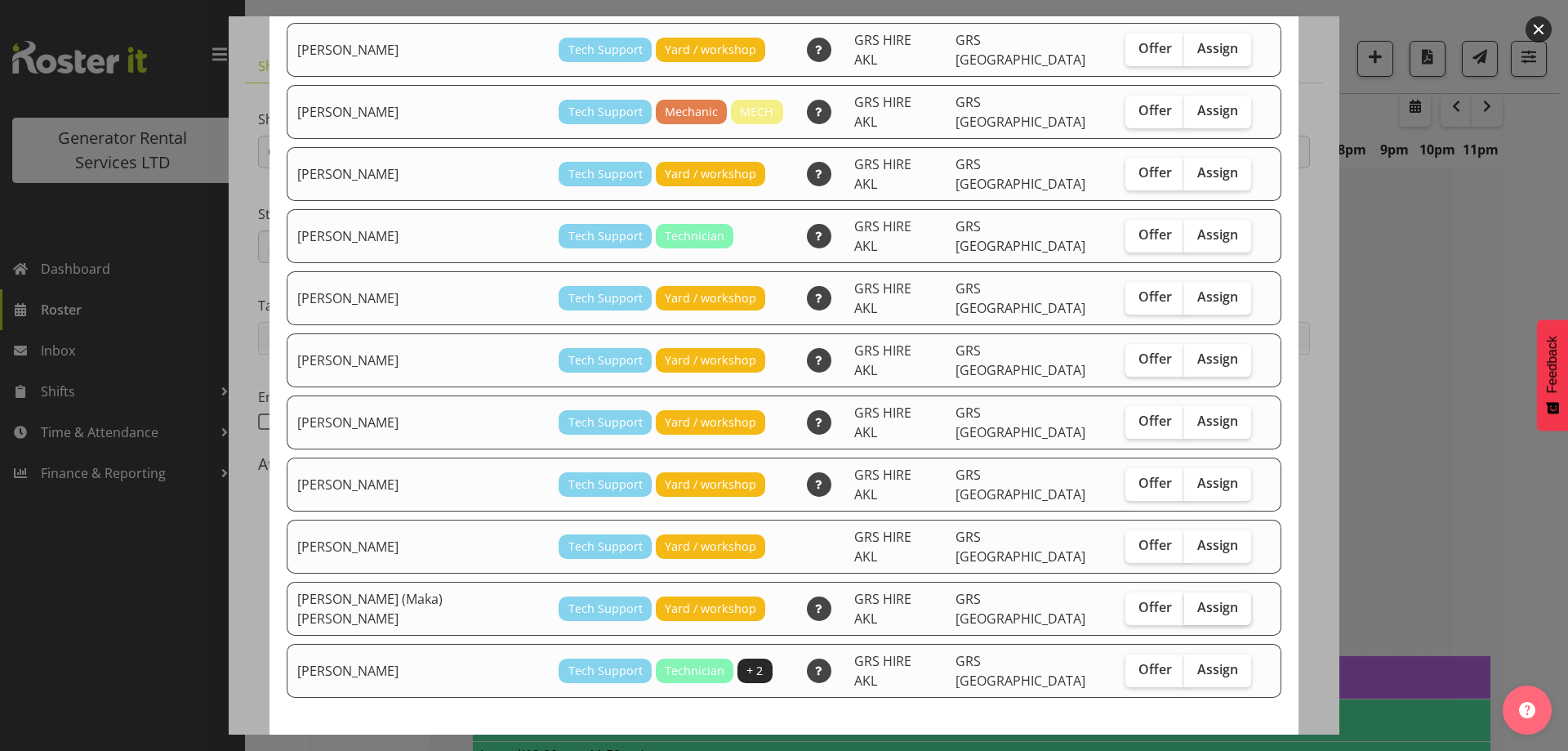
click at [1197, 598] on span "Assign" at bounding box center [1217, 606] width 41 height 16
click at [1184, 602] on input "Assign" at bounding box center [1189, 607] width 11 height 11
checkbox input "true"
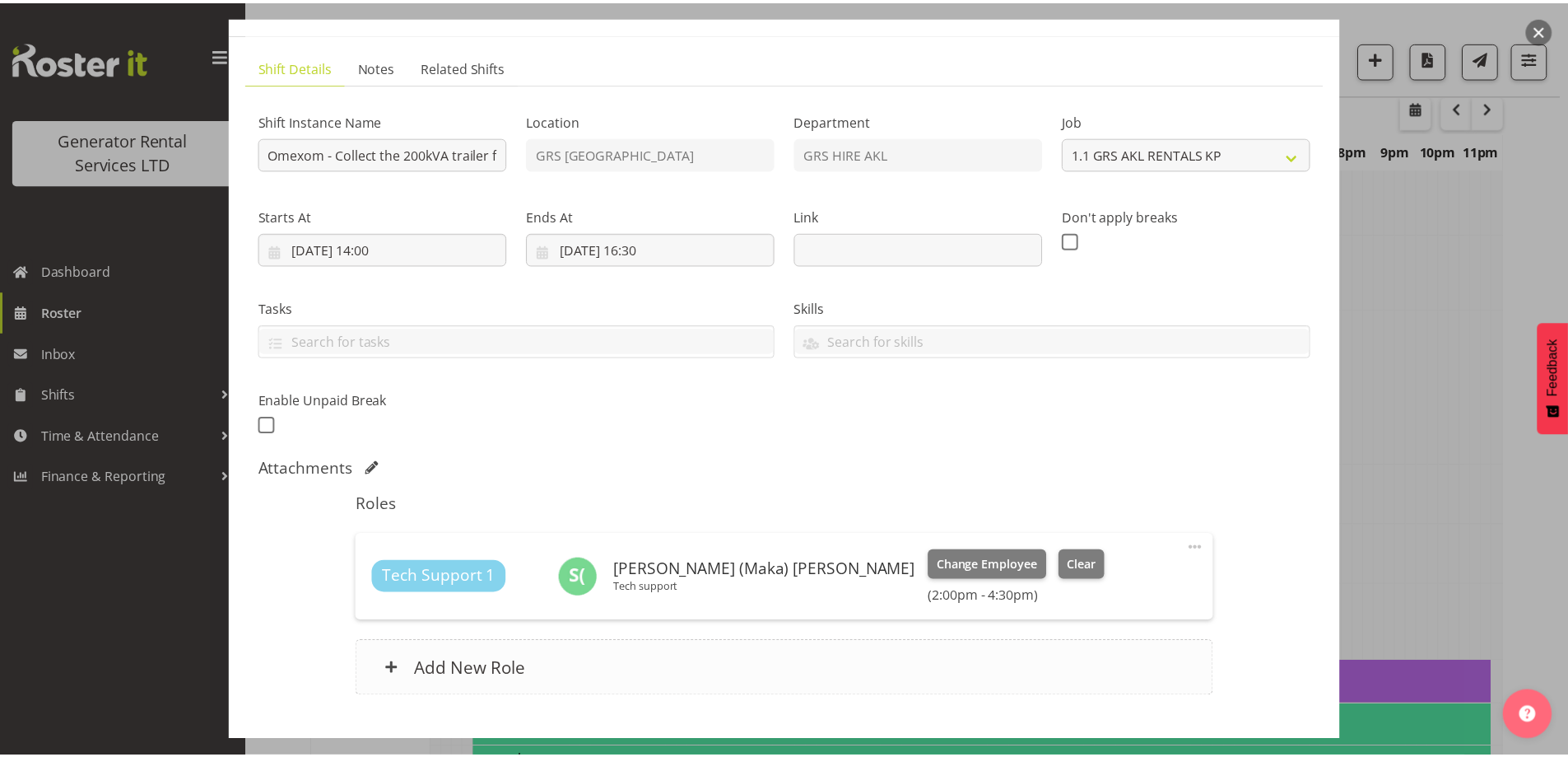
scroll to position [2939, 0]
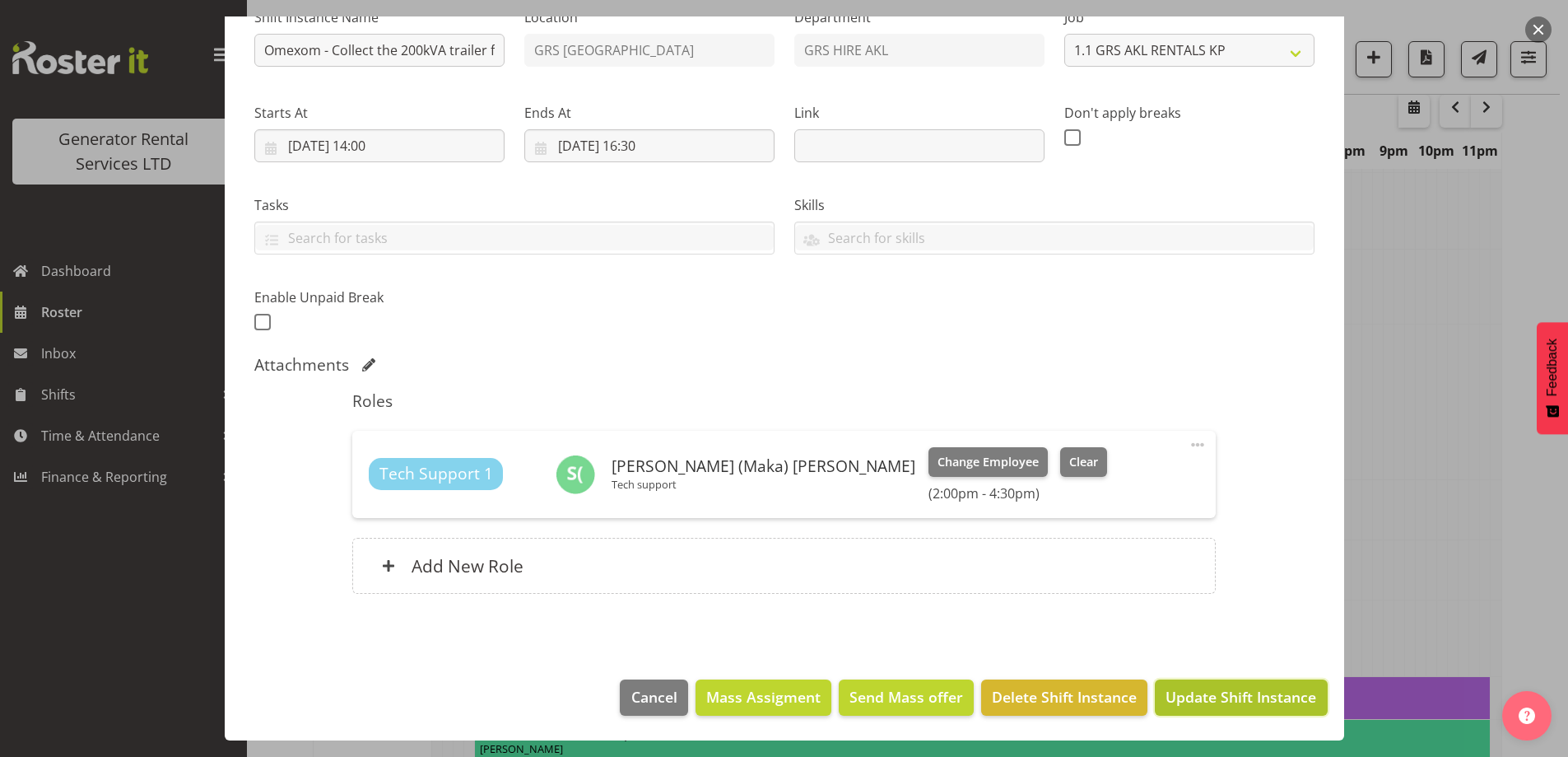
click at [1213, 695] on span "Update Shift Instance" at bounding box center [1240, 697] width 151 height 21
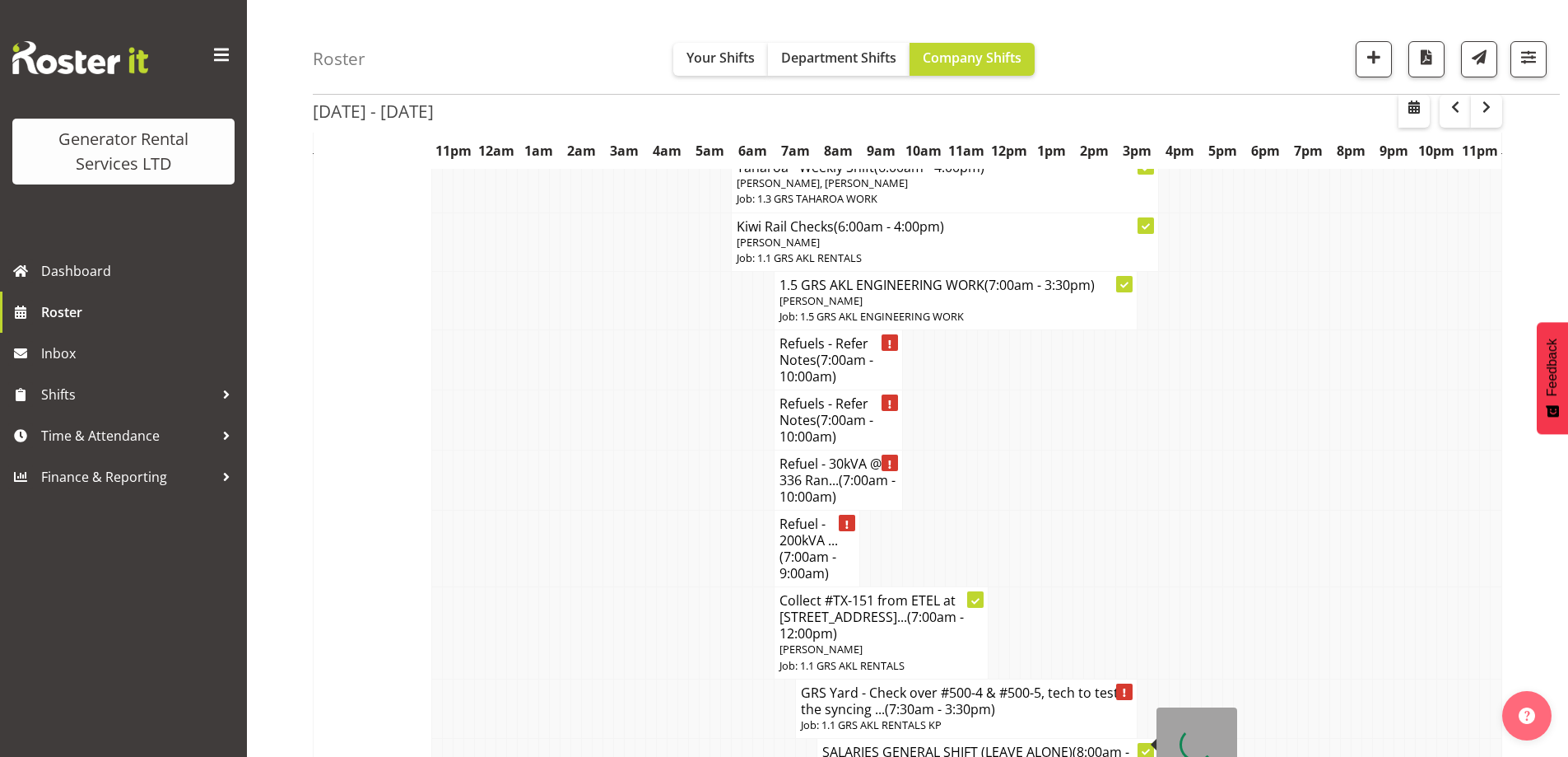
scroll to position [2445, 0]
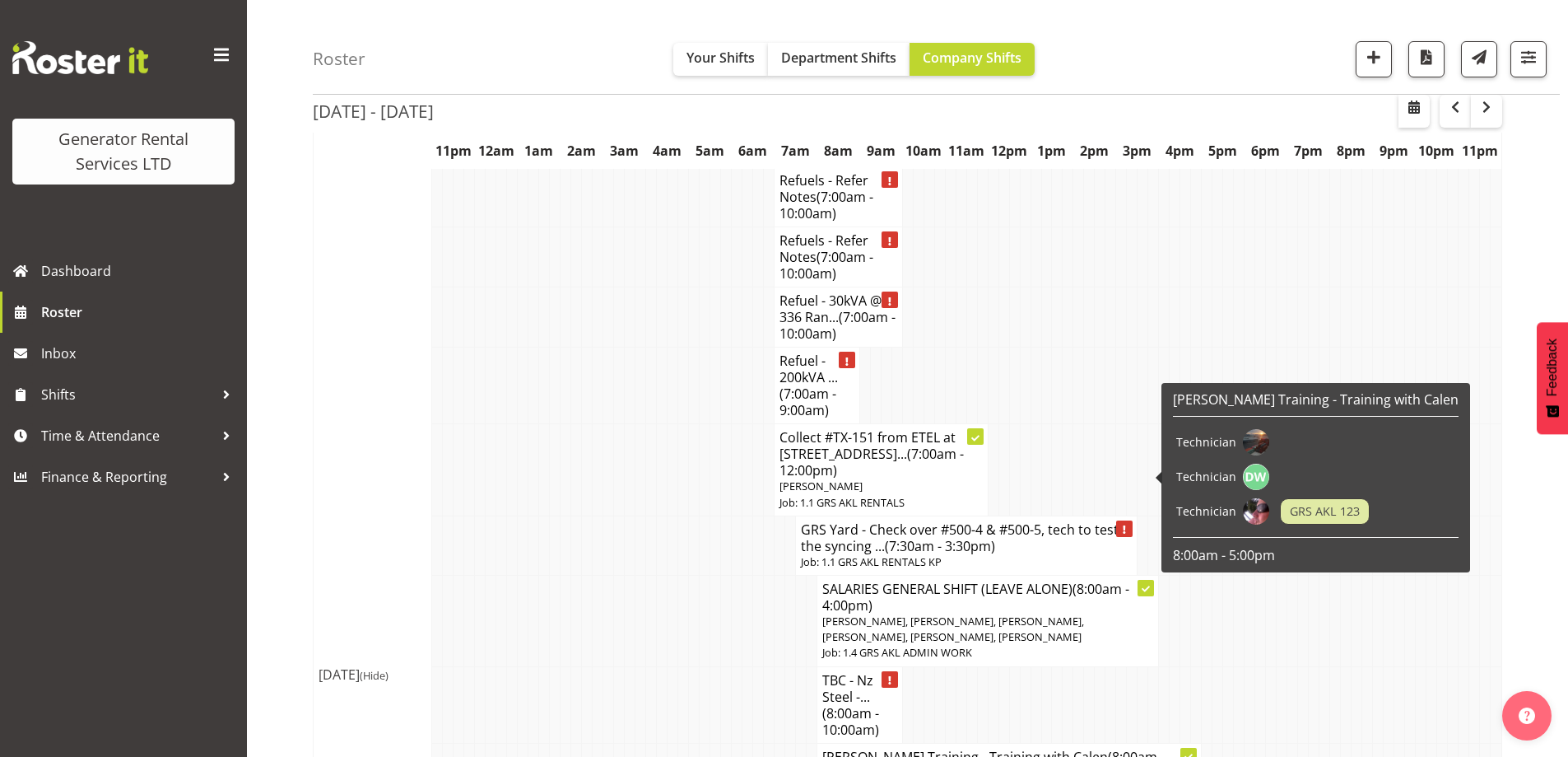
click at [749, 575] on td at bounding box center [746, 621] width 11 height 91
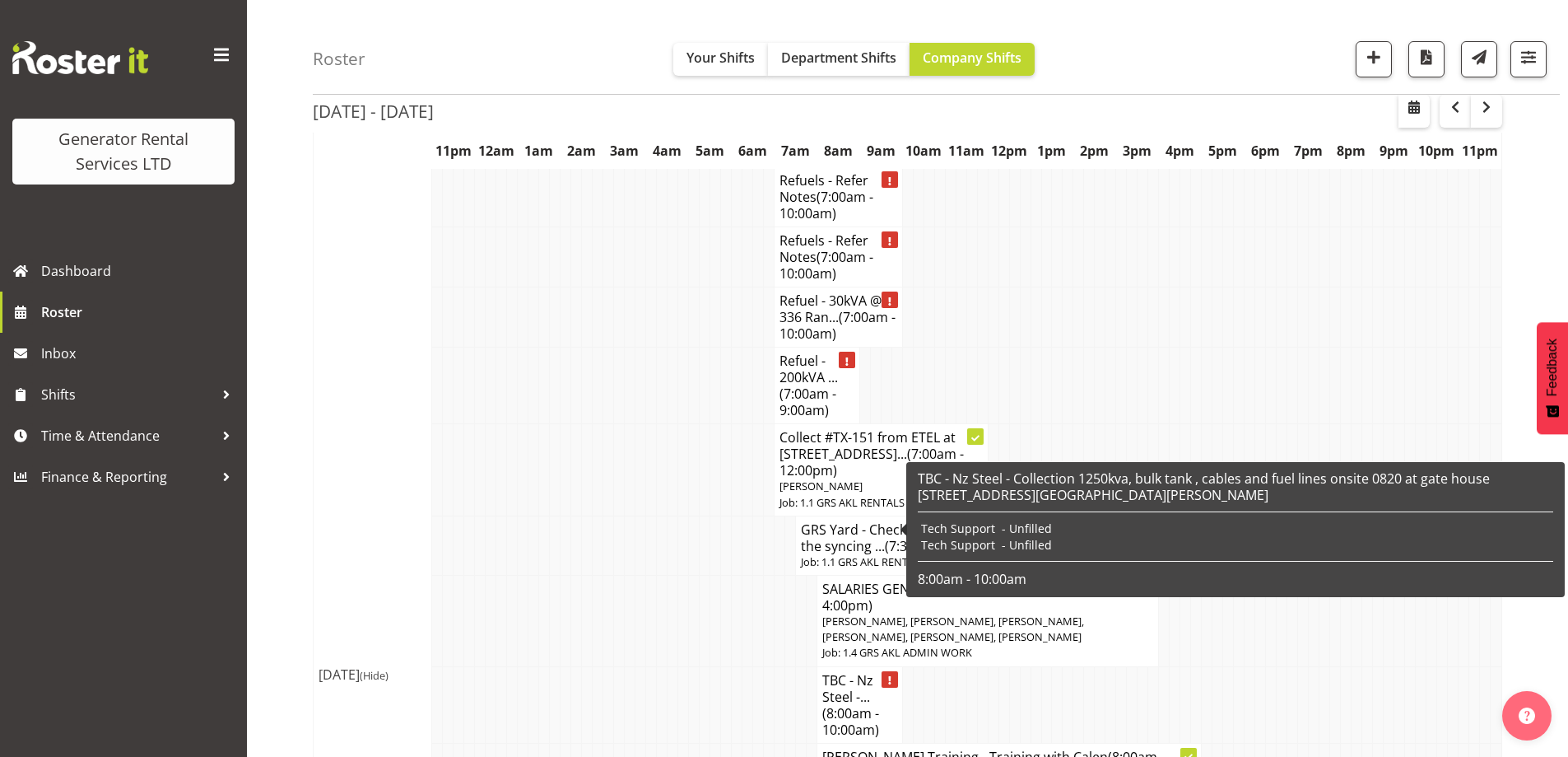
click at [879, 671] on h4 "TBC - Nz Steel -... (8:00am - 10:00am)" at bounding box center [859, 704] width 75 height 66
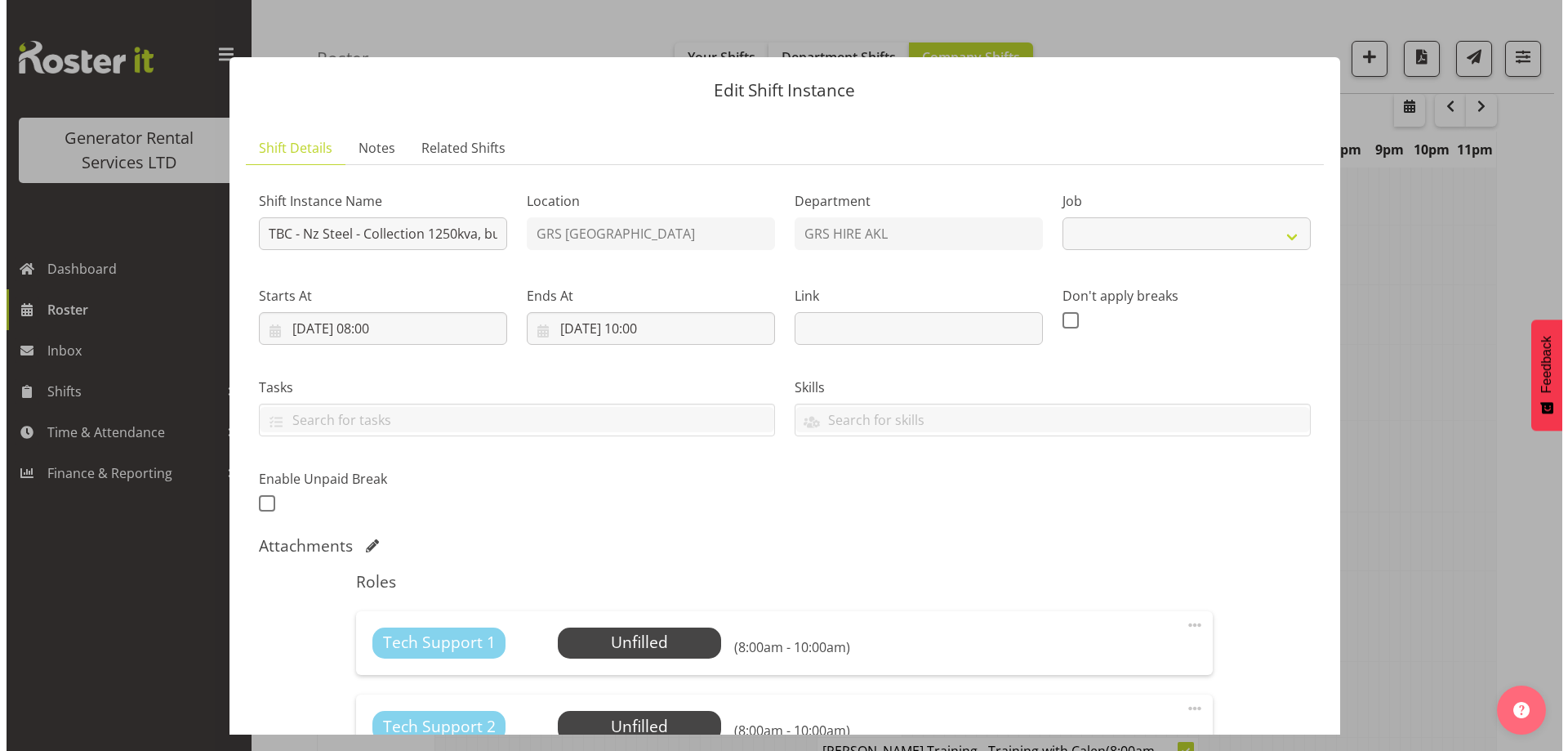
scroll to position [2409, 0]
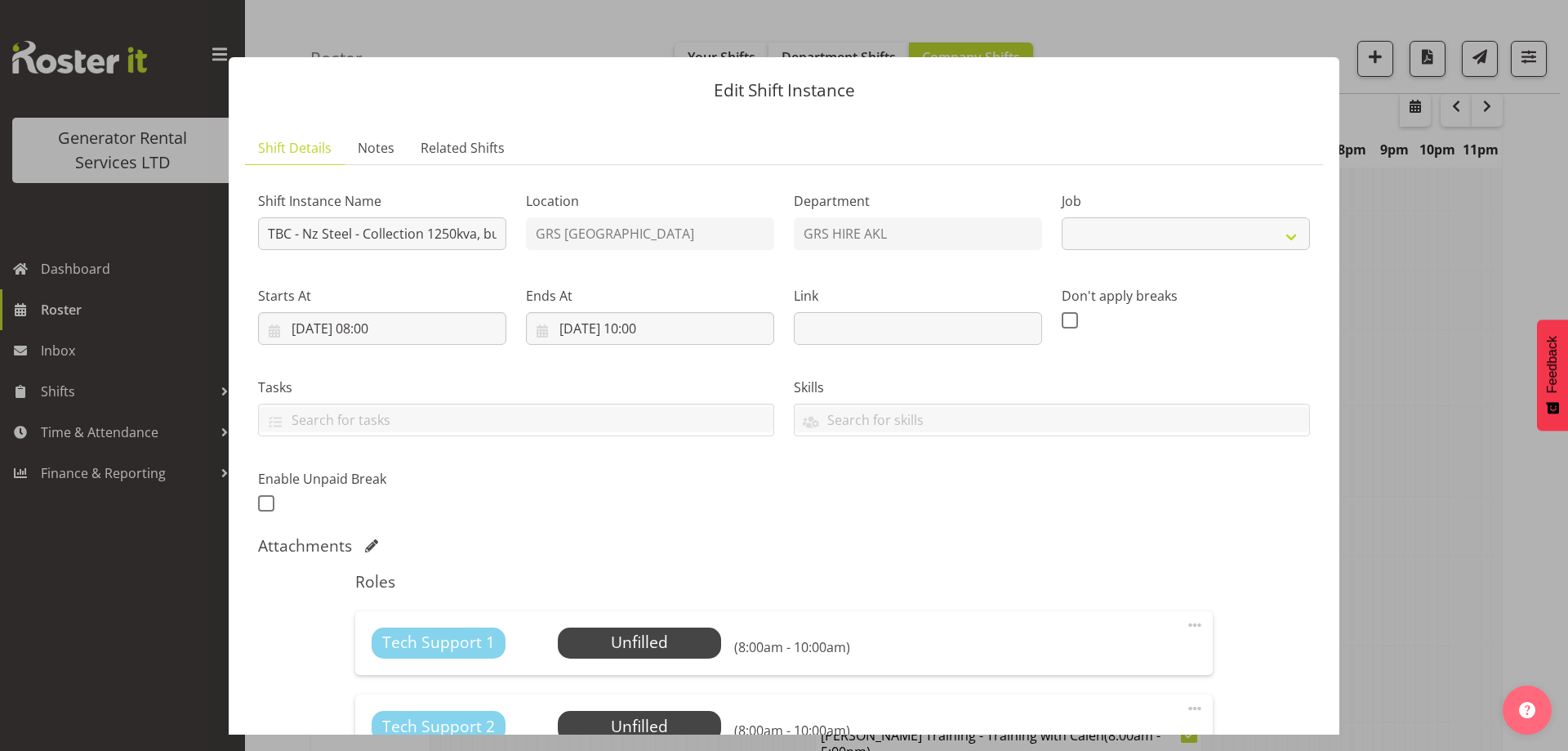
select select "9"
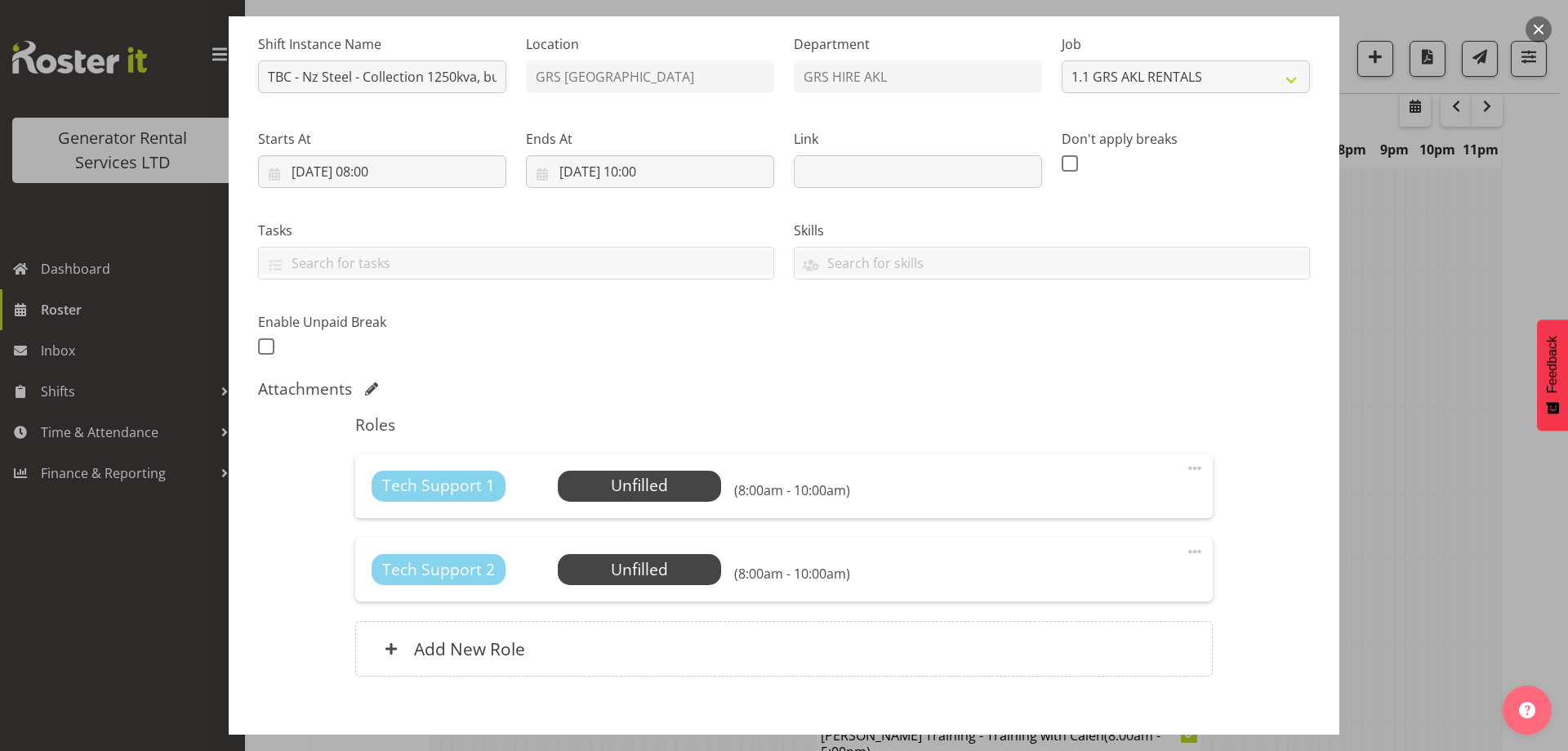
scroll to position [244, 0]
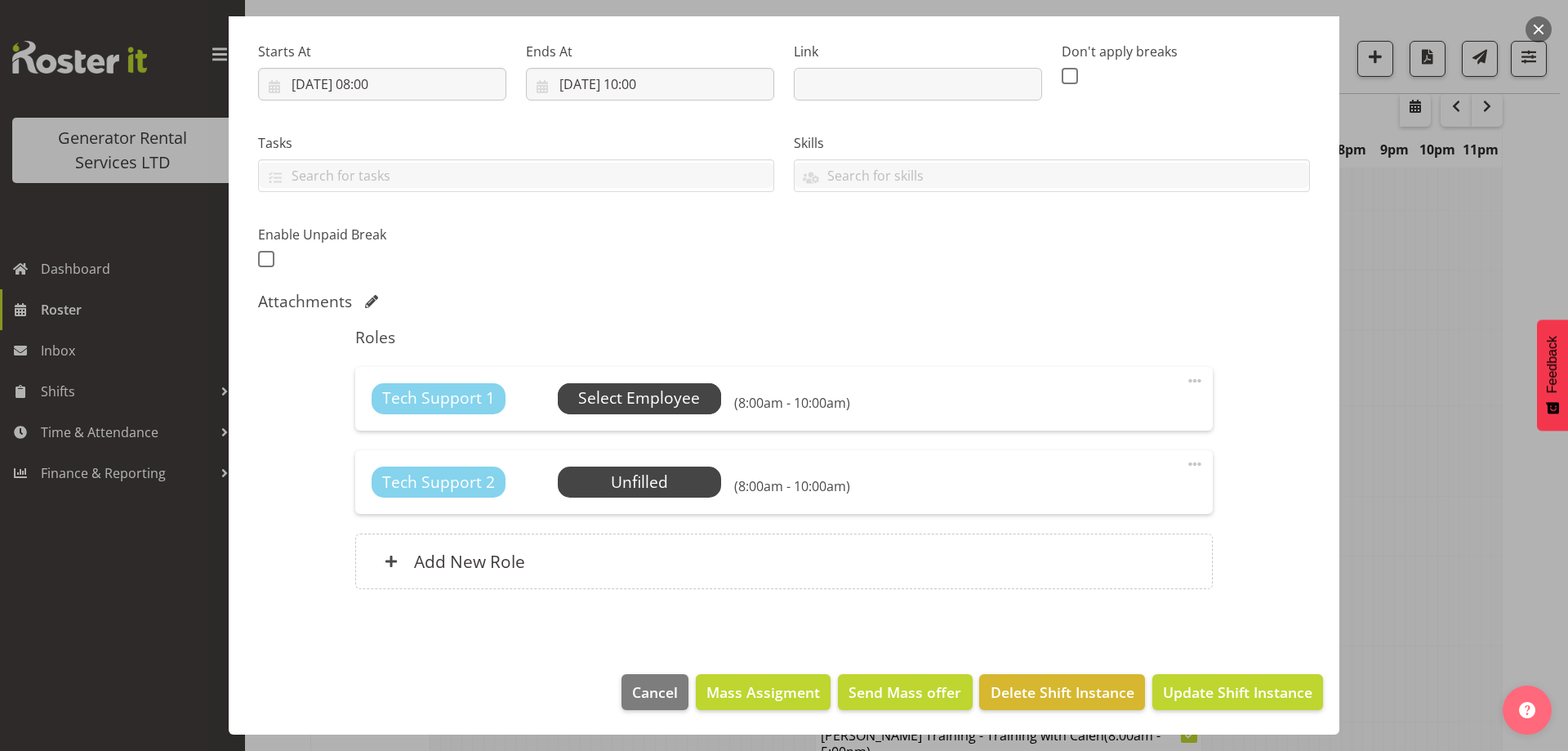
click at [653, 405] on span "Select Employee" at bounding box center [639, 398] width 122 height 24
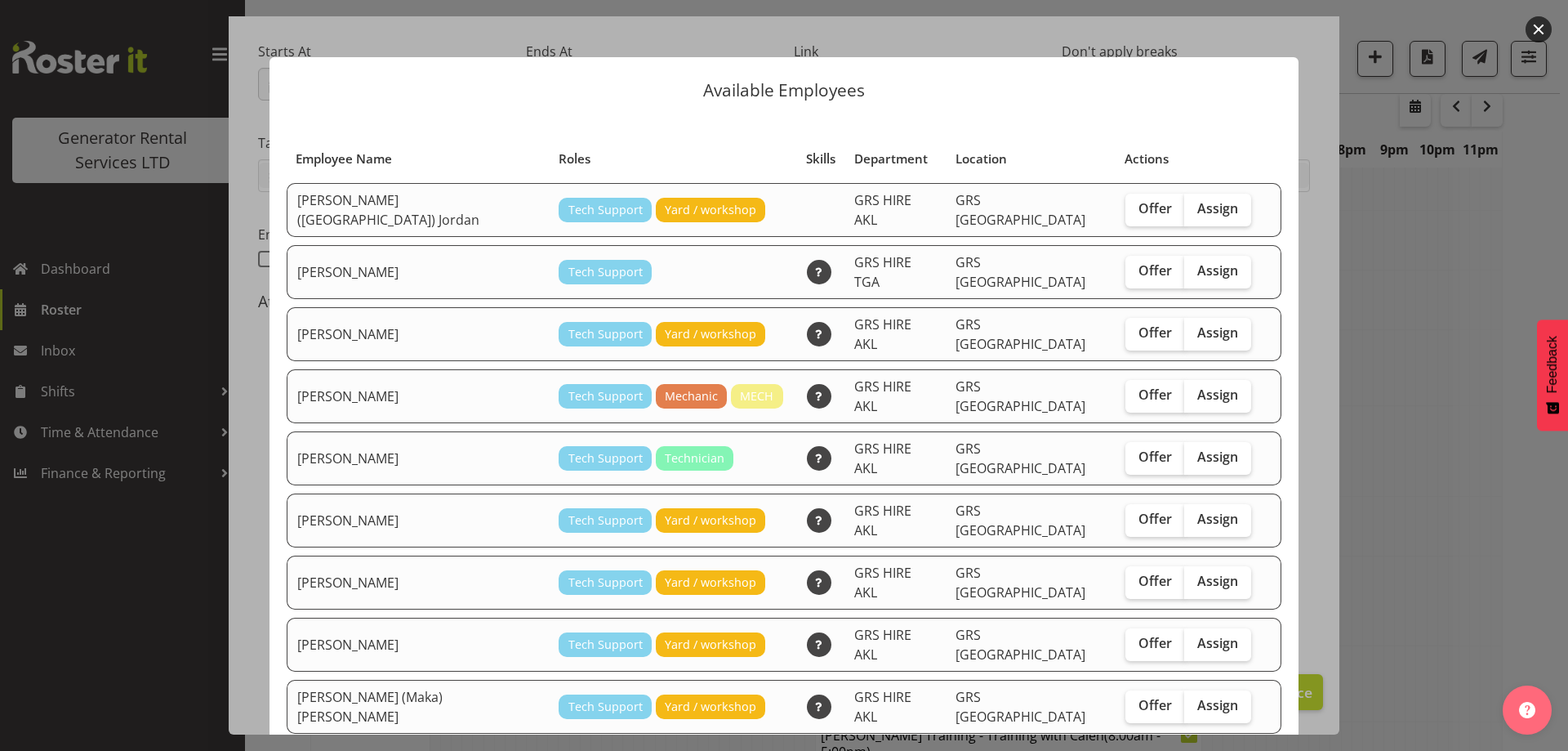
click at [1160, 188] on td "Offer Assign" at bounding box center [1188, 210] width 146 height 54
click at [1197, 207] on span "Assign" at bounding box center [1217, 208] width 41 height 16
click at [1184, 207] on input "Assign" at bounding box center [1189, 209] width 11 height 11
checkbox input "true"
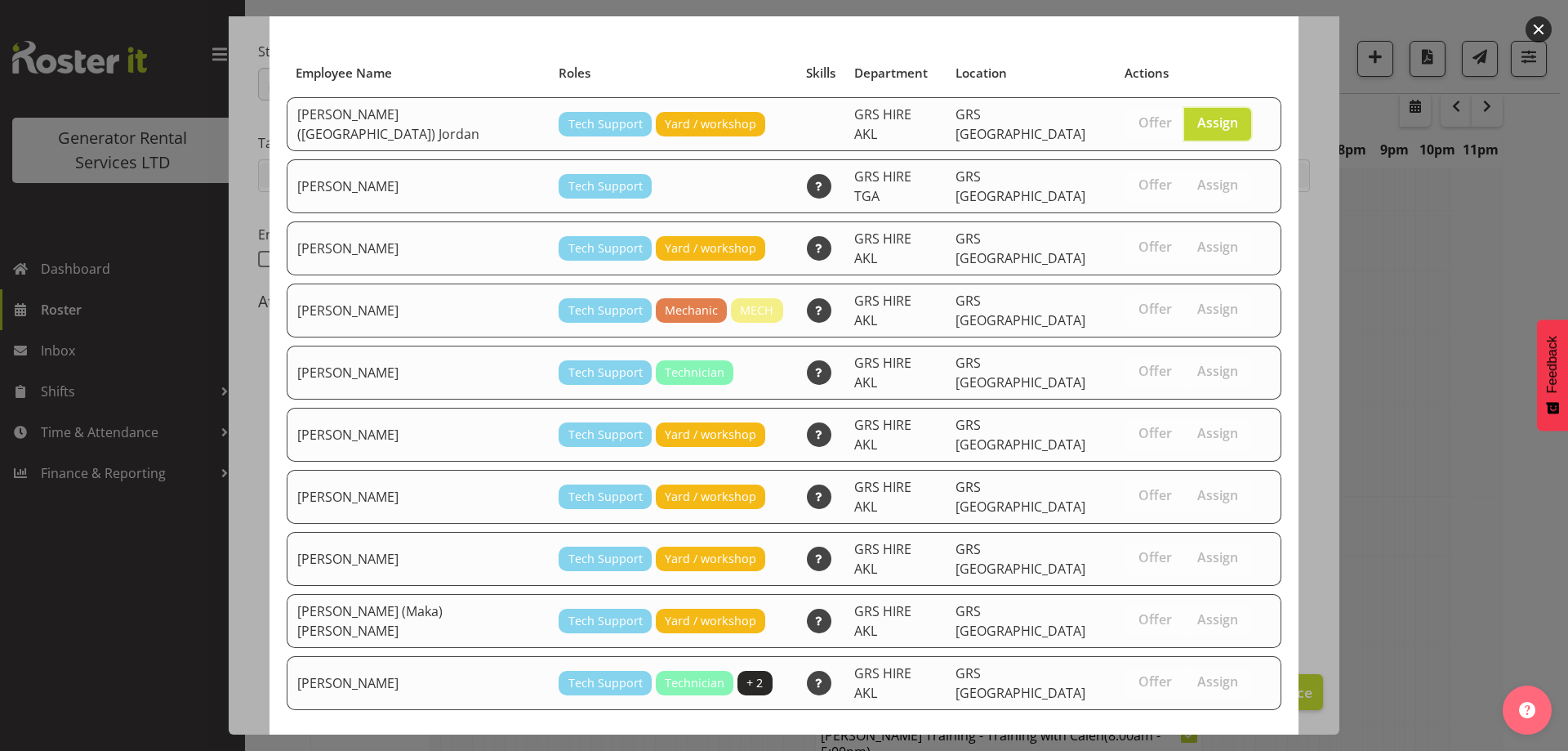
scroll to position [118, 0]
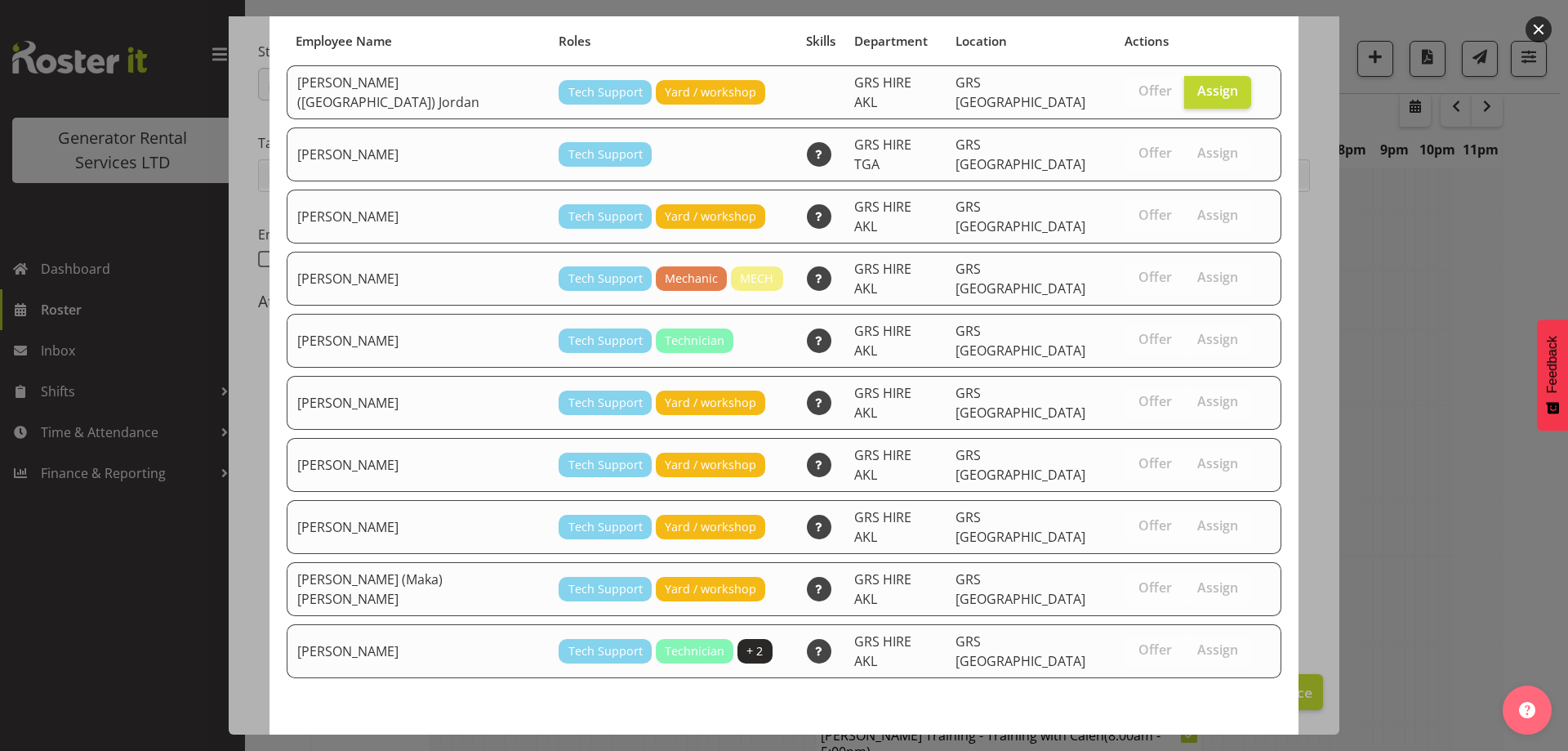
click at [1185, 747] on span "Assign Brendan (Paris) Jordan" at bounding box center [1084, 757] width 374 height 19
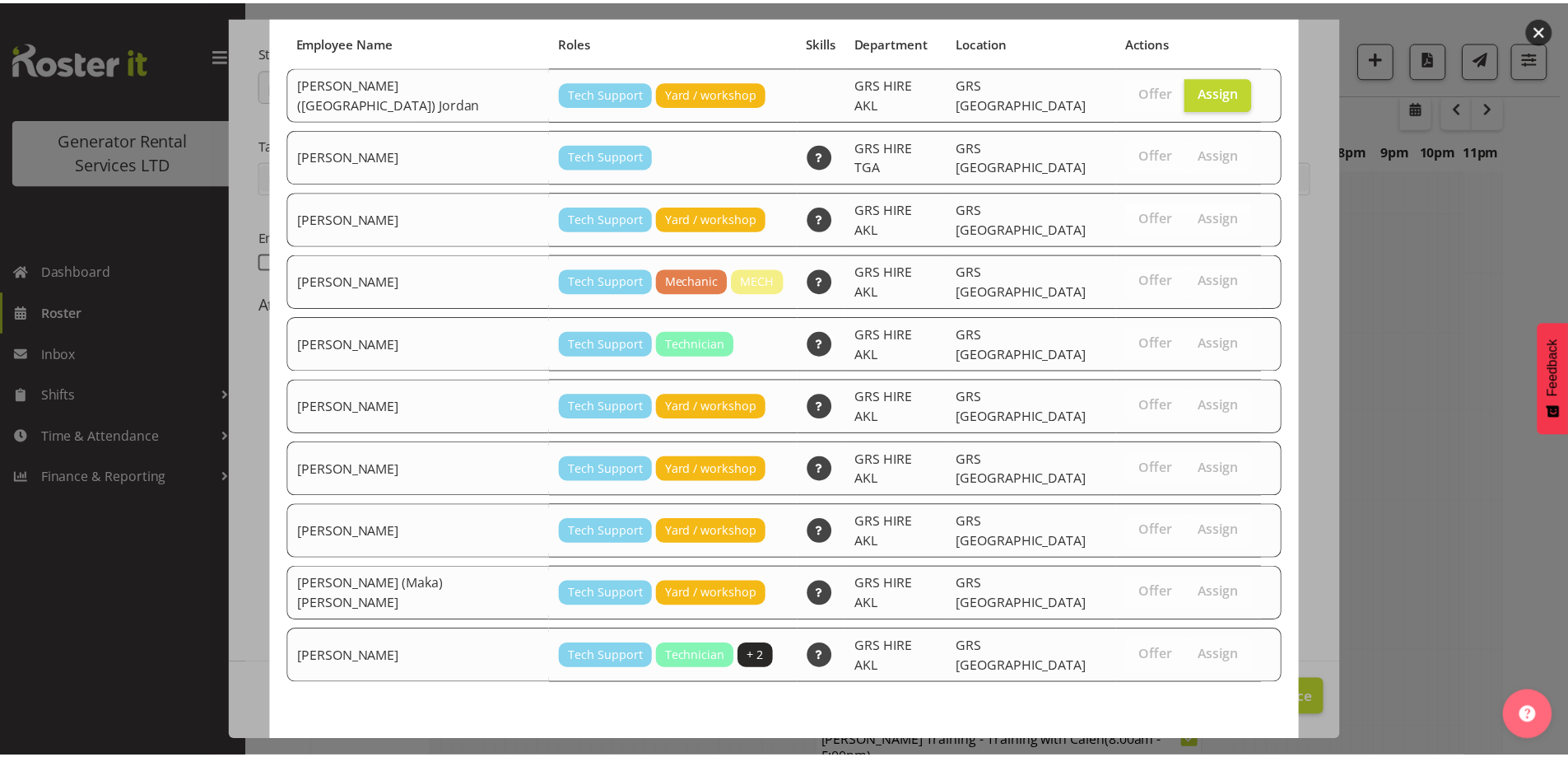
scroll to position [2445, 0]
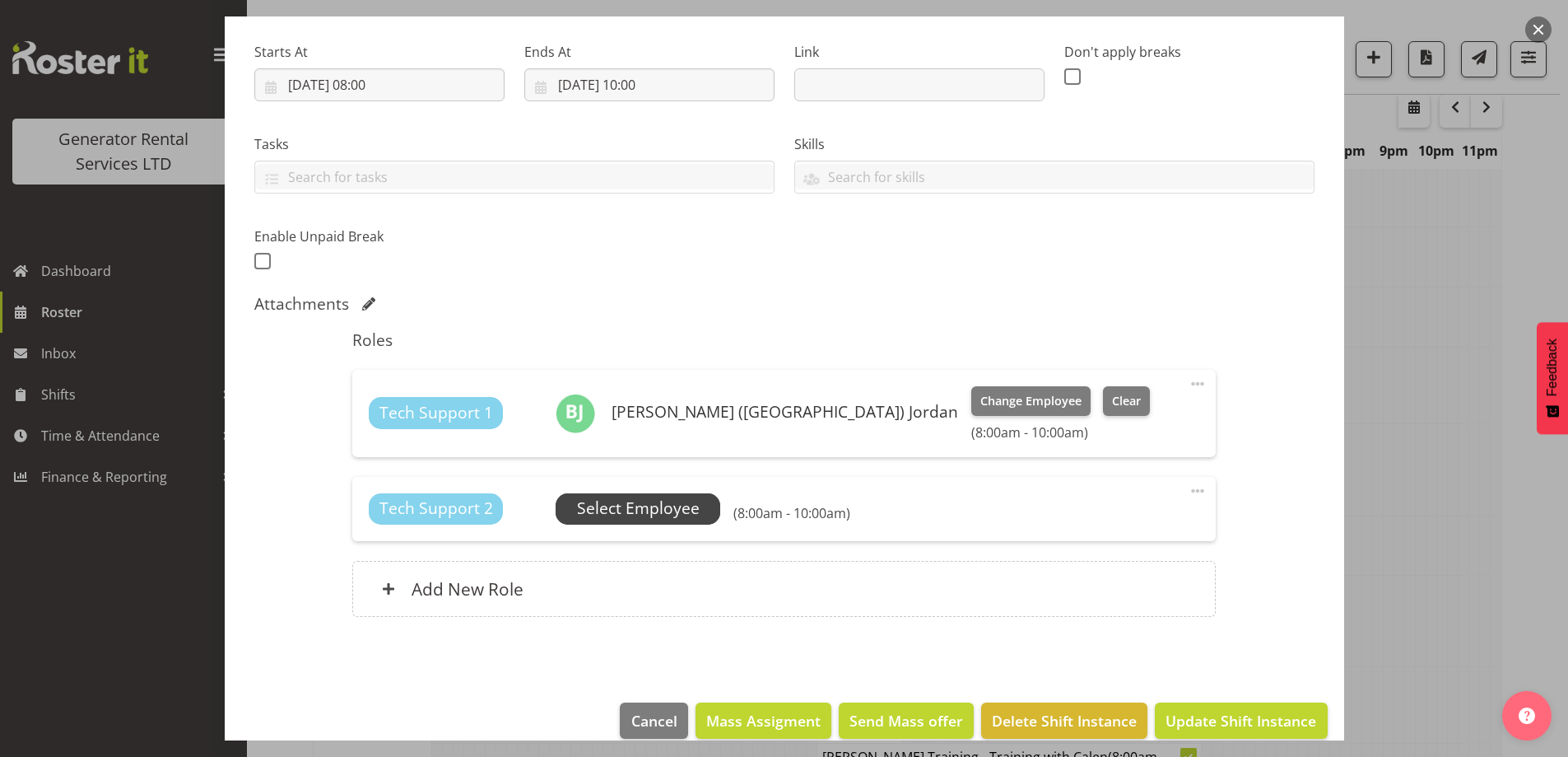
click at [638, 512] on span "Select Employee" at bounding box center [638, 508] width 123 height 24
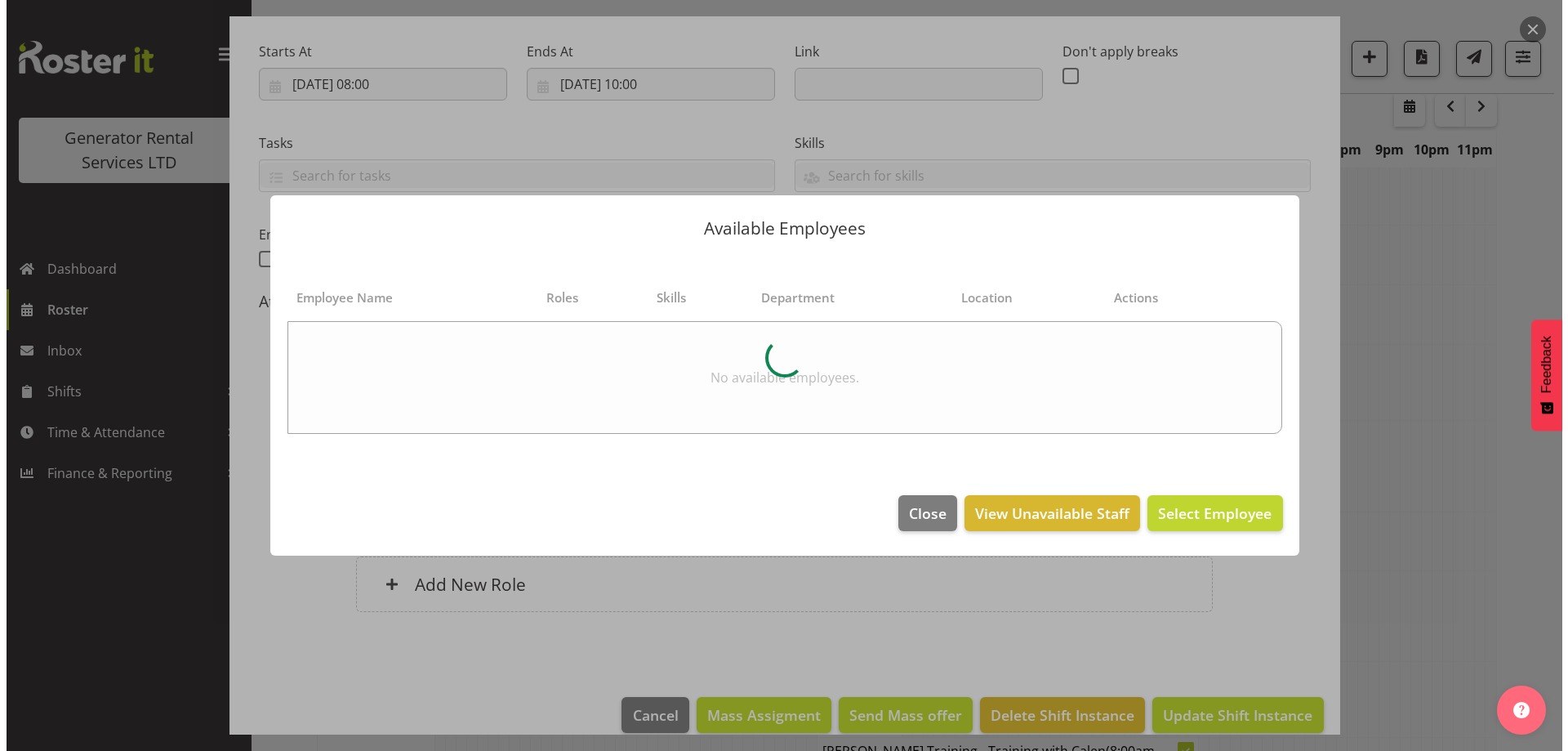
scroll to position [2409, 0]
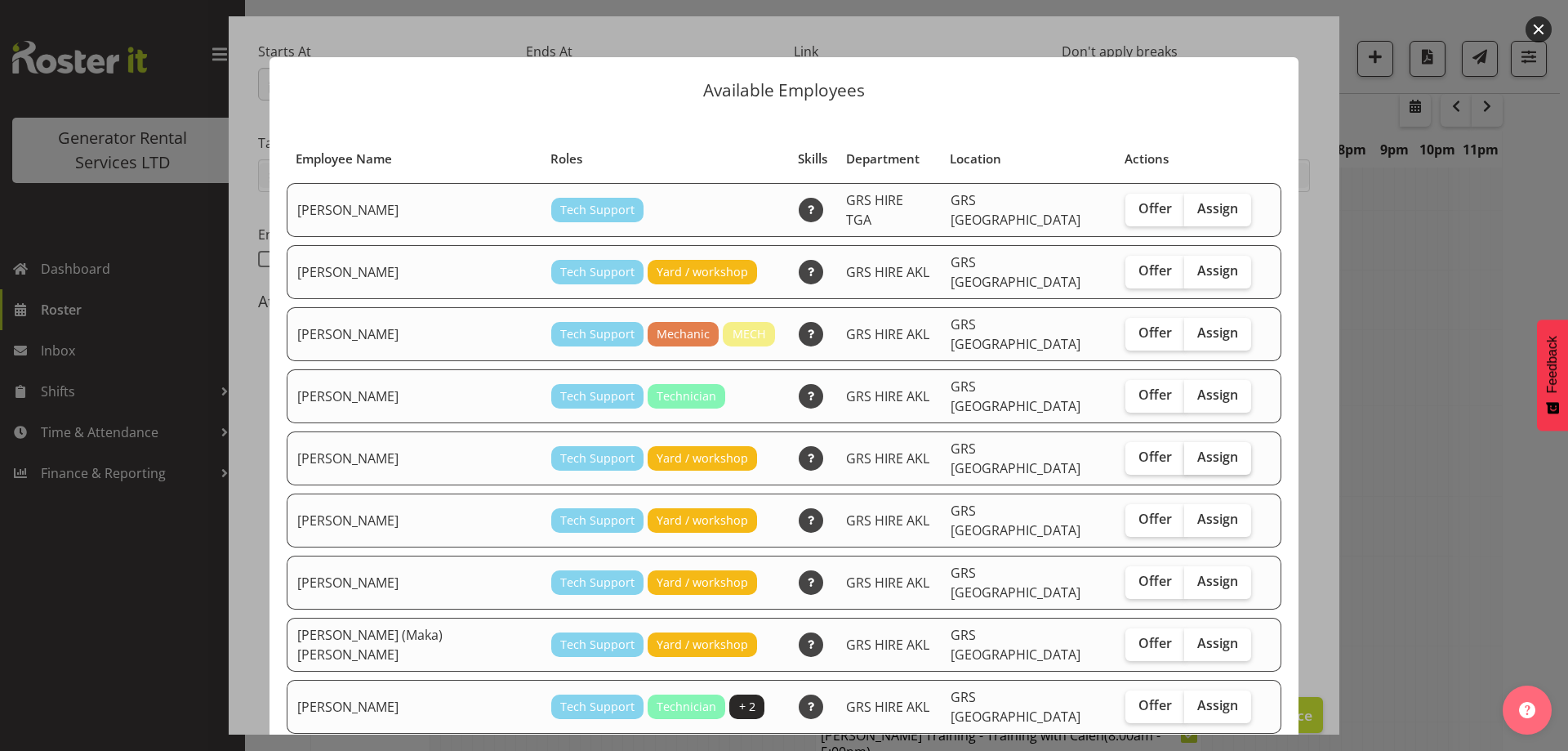
click at [1197, 449] on span "Assign" at bounding box center [1217, 457] width 41 height 16
click at [1184, 452] on input "Assign" at bounding box center [1189, 457] width 11 height 11
checkbox input "true"
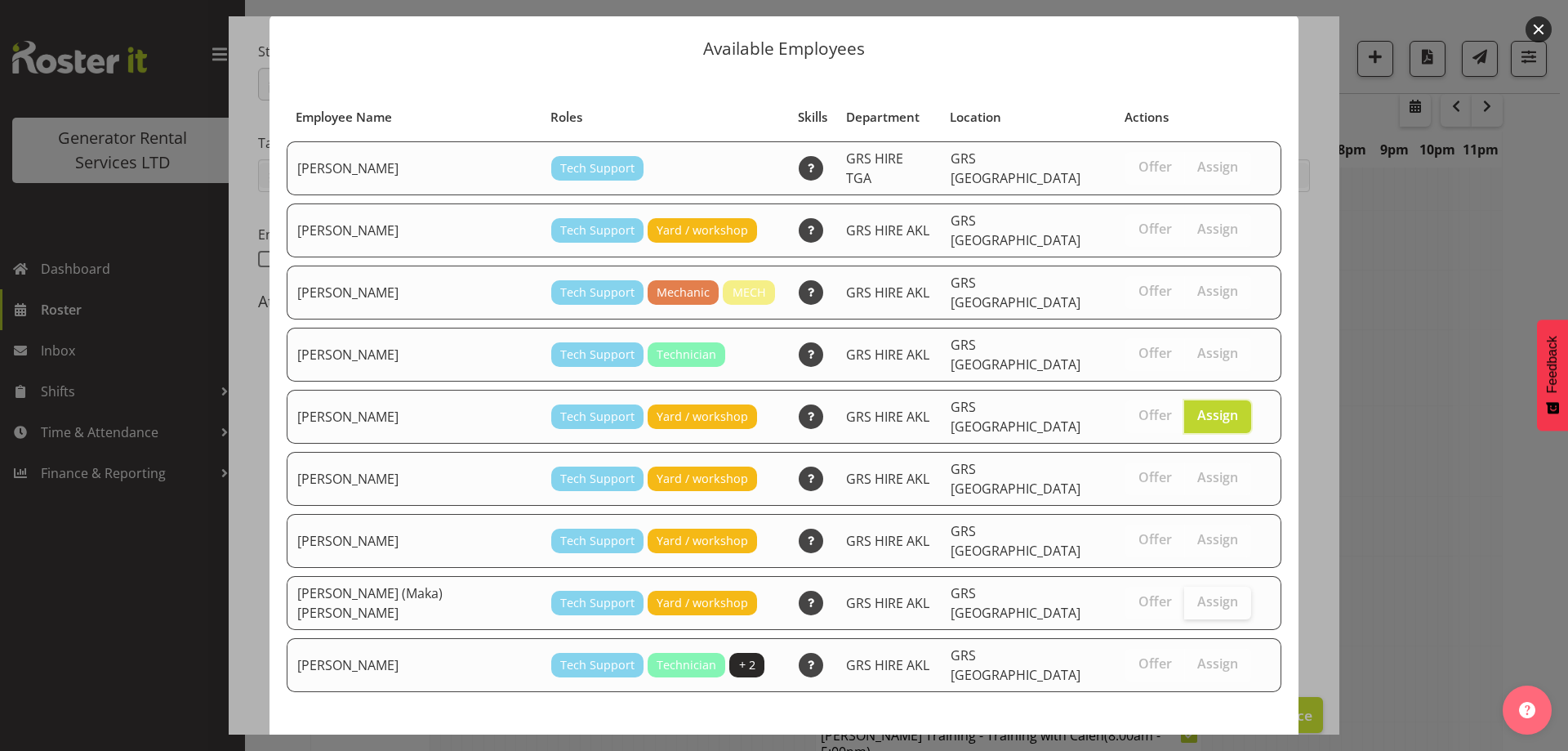
scroll to position [62, 0]
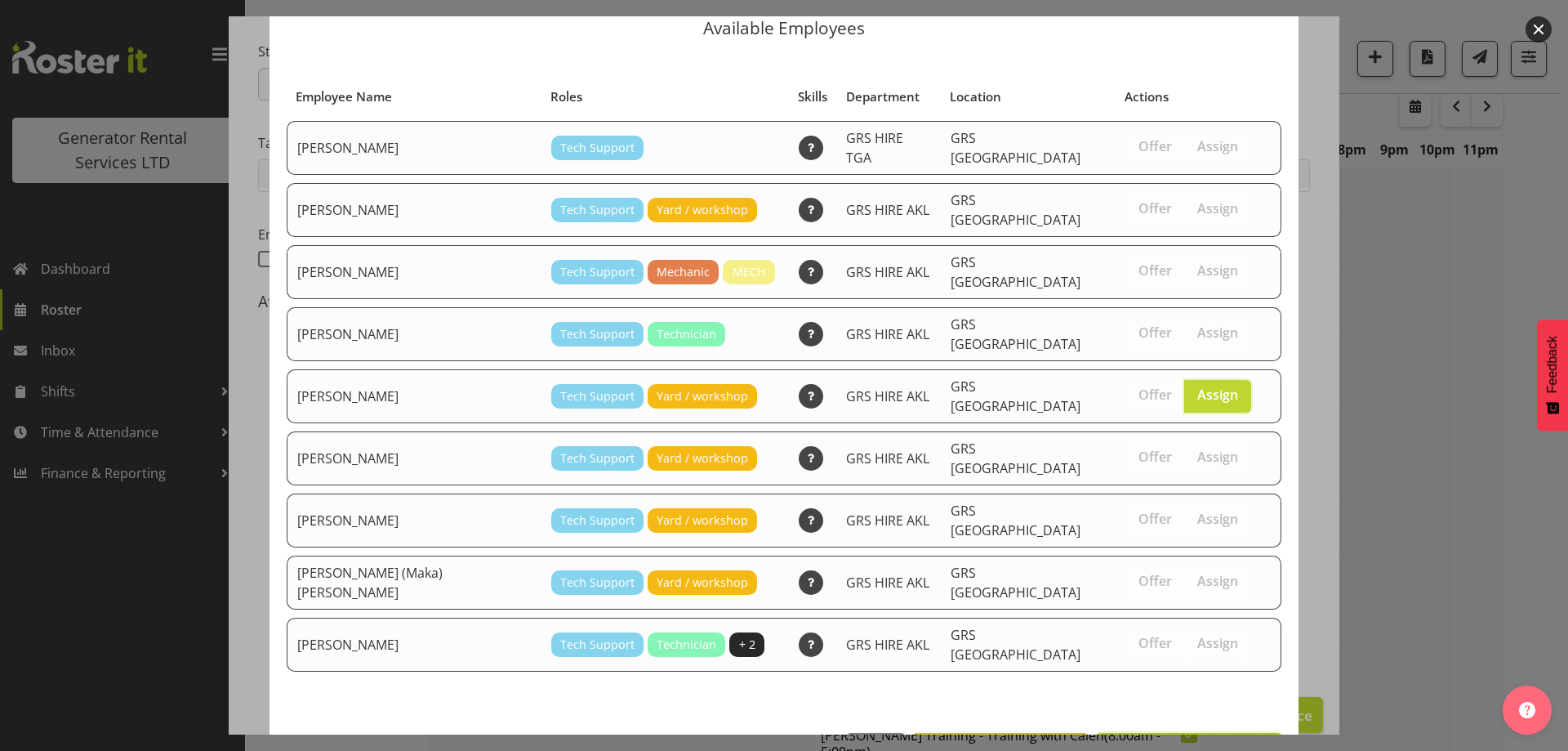
click at [1160, 733] on button "Assign Michael Marshall" at bounding box center [1189, 750] width 186 height 36
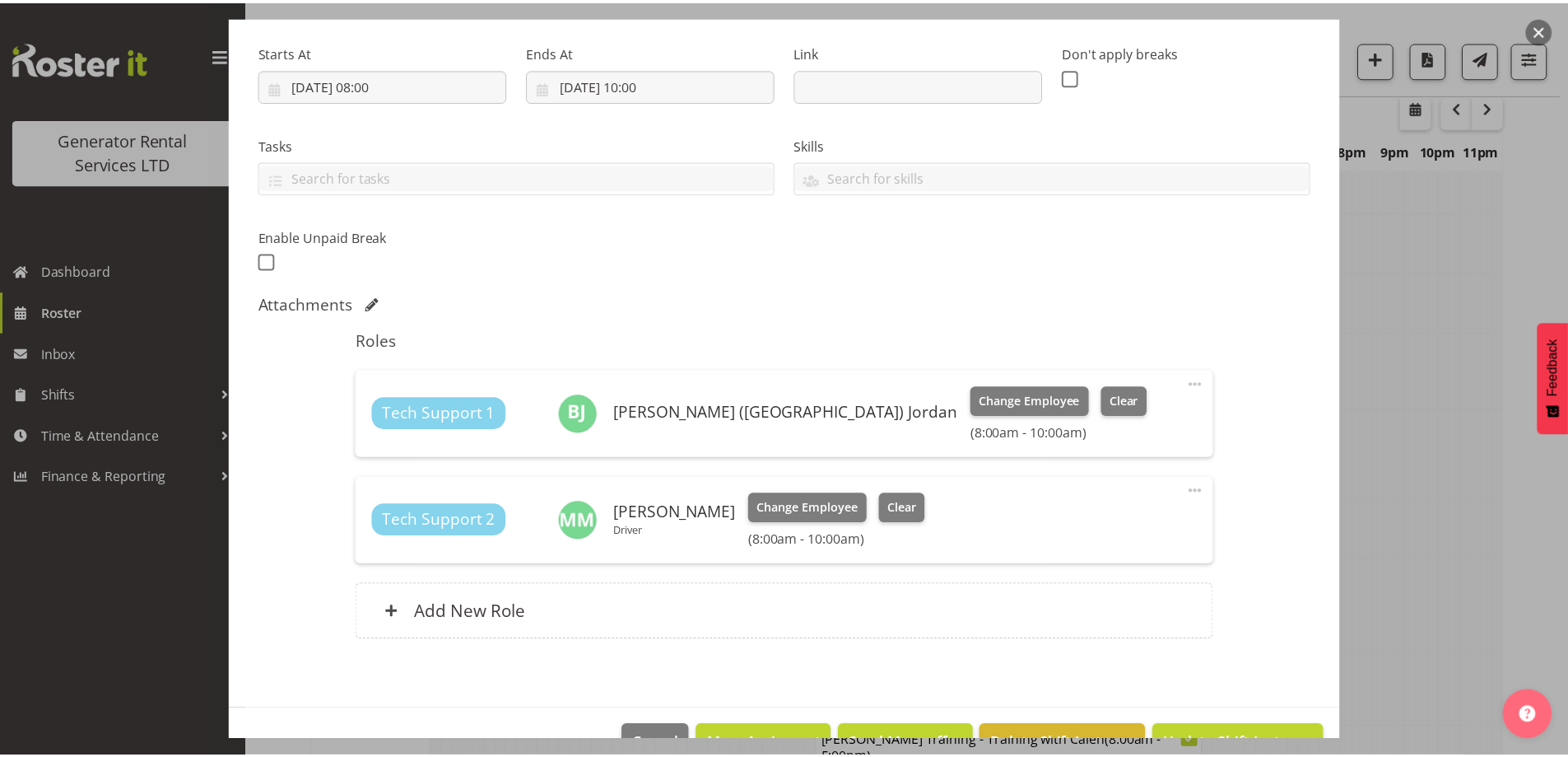
scroll to position [2445, 0]
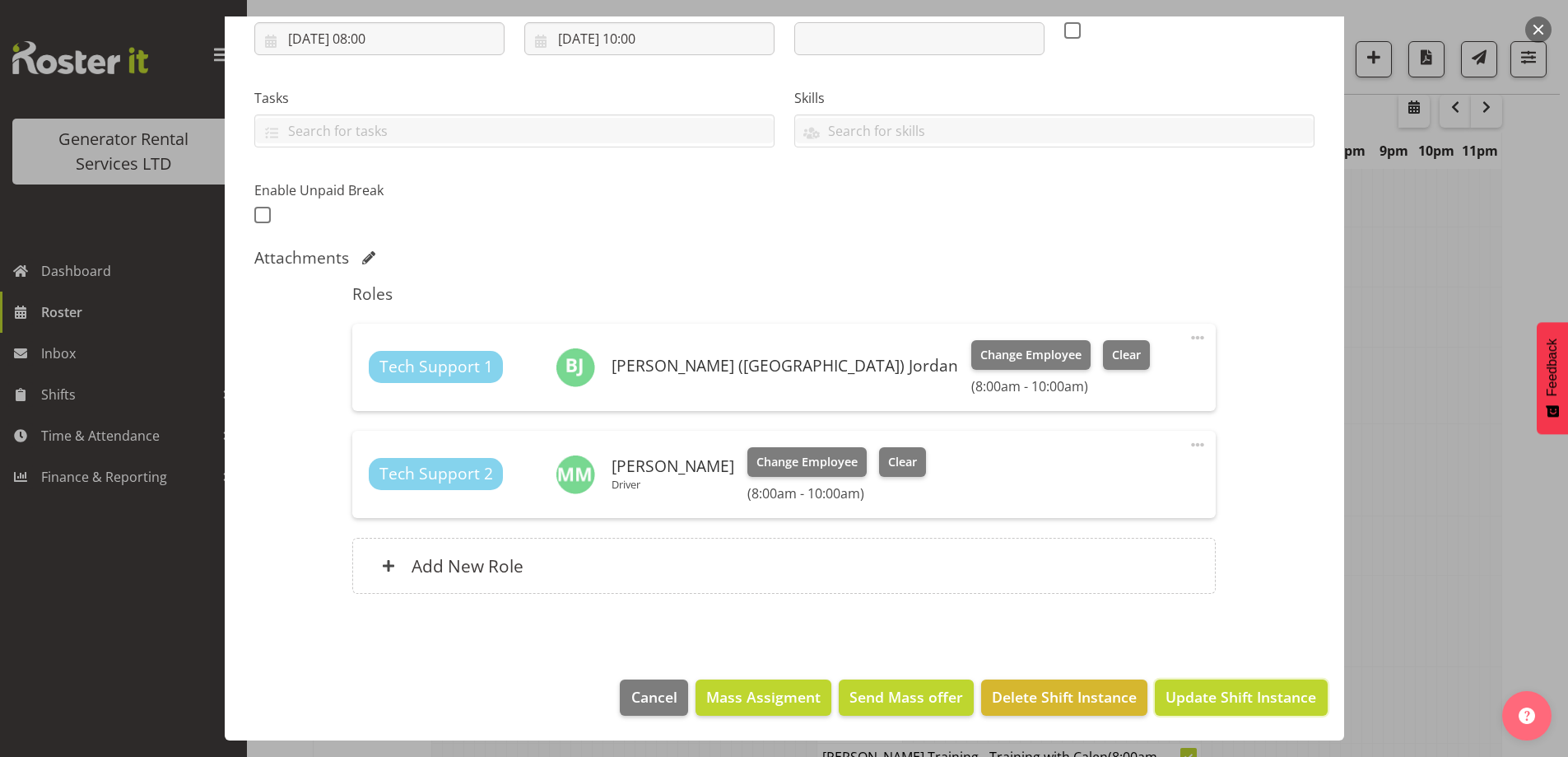
click at [1183, 681] on button "Update Shift Instance" at bounding box center [1240, 697] width 172 height 36
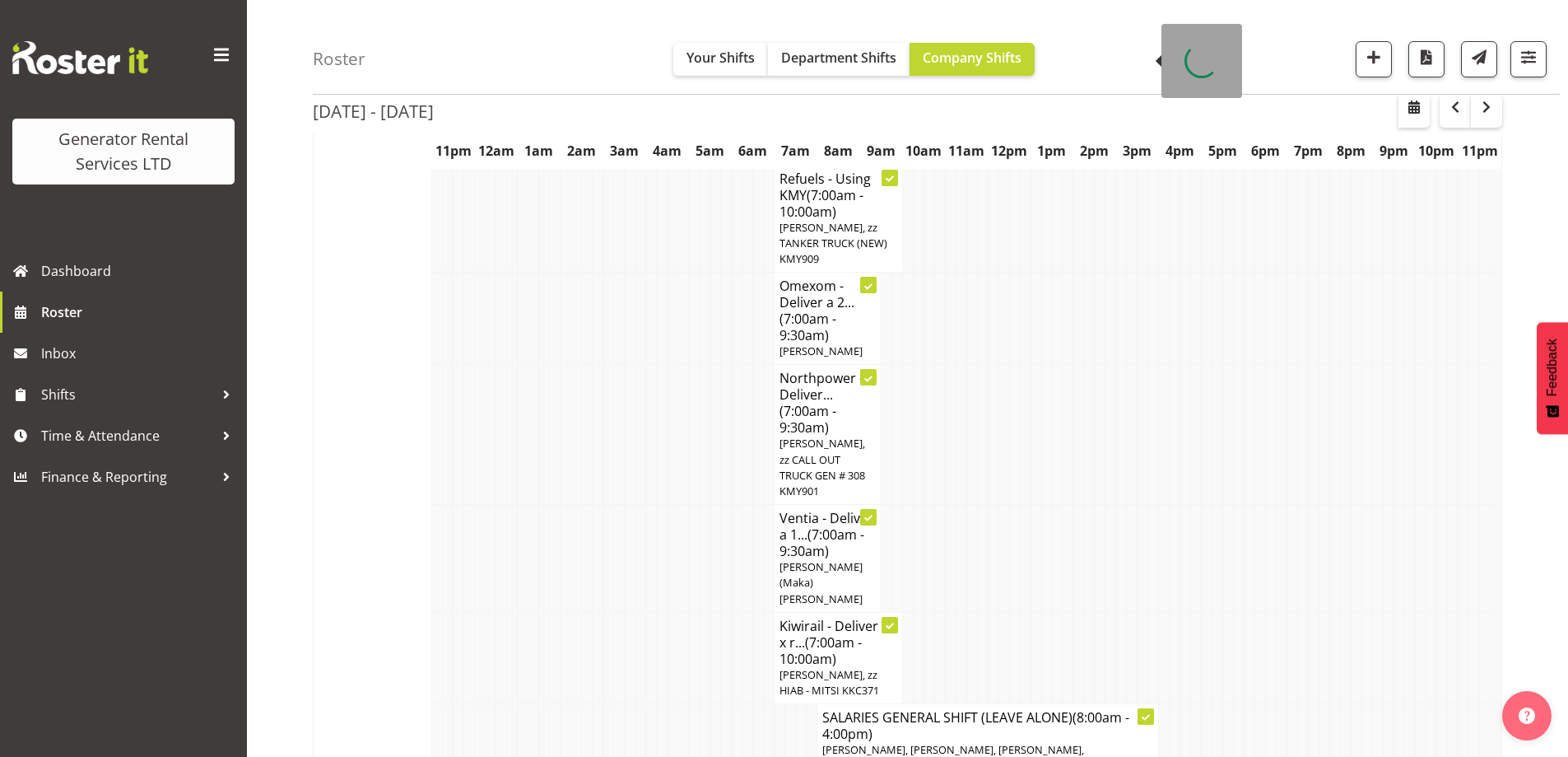
scroll to position [552, 0]
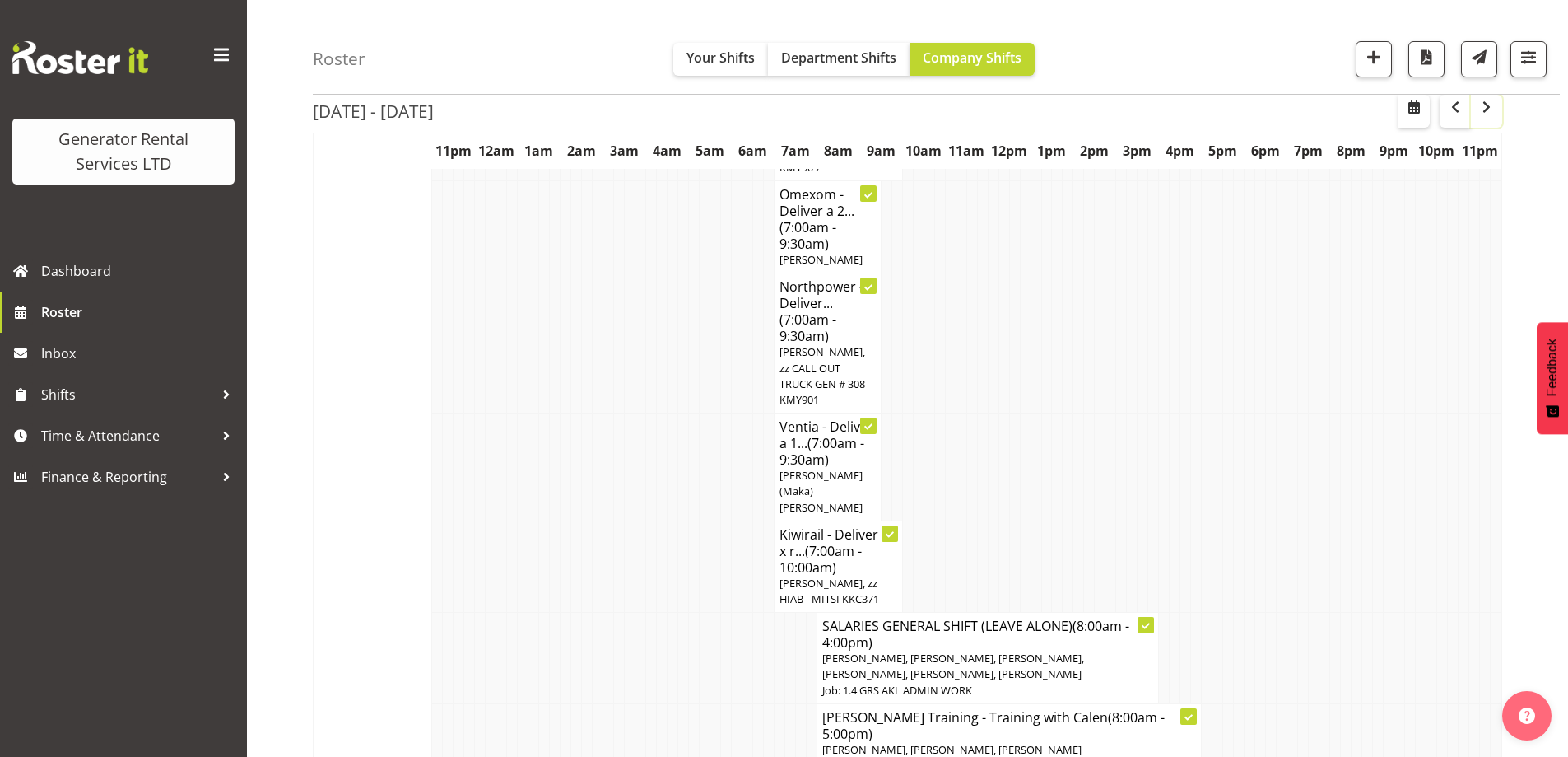
click at [1486, 121] on span "button" at bounding box center [1486, 109] width 5 height 24
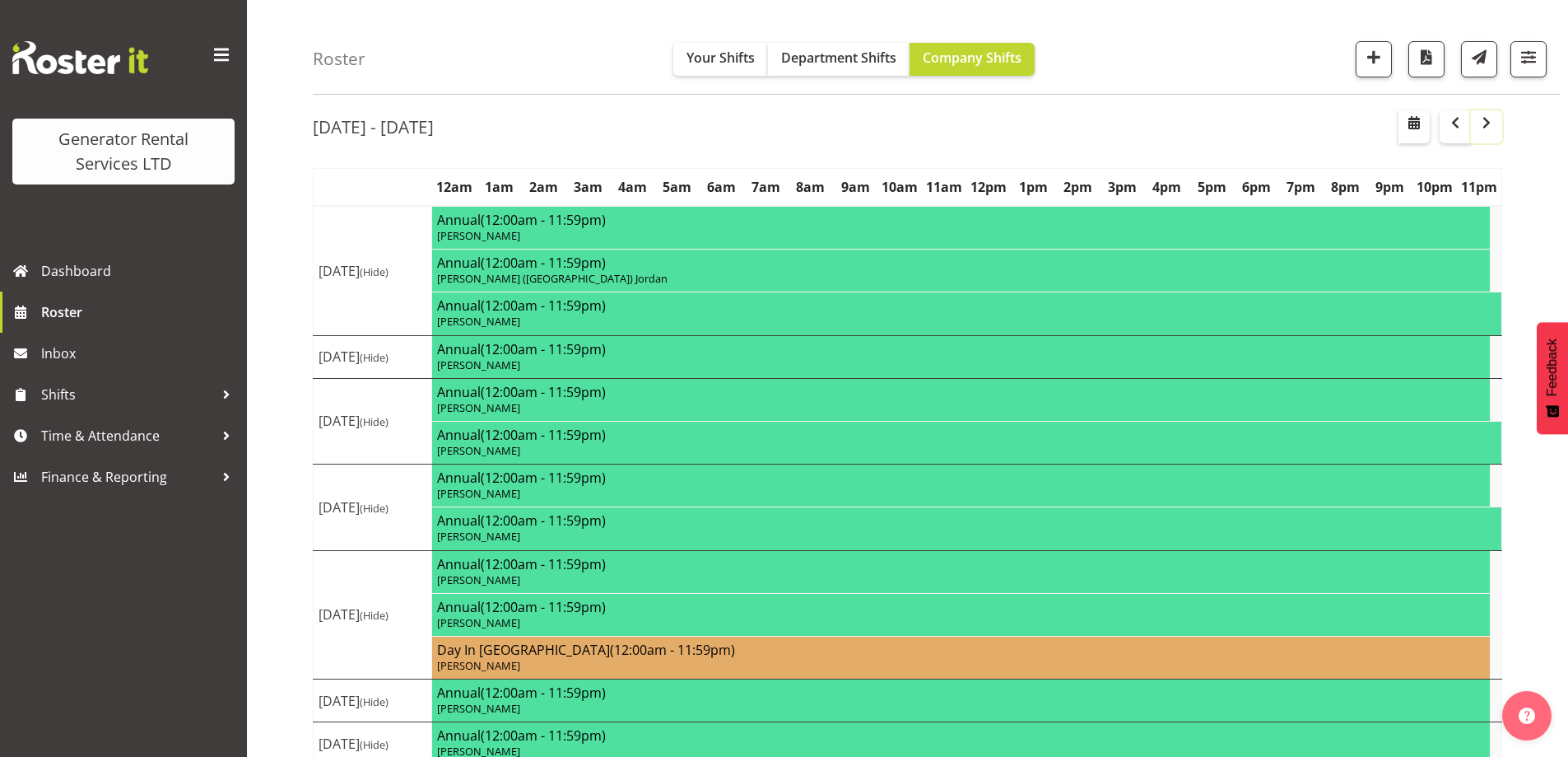
scroll to position [115, 0]
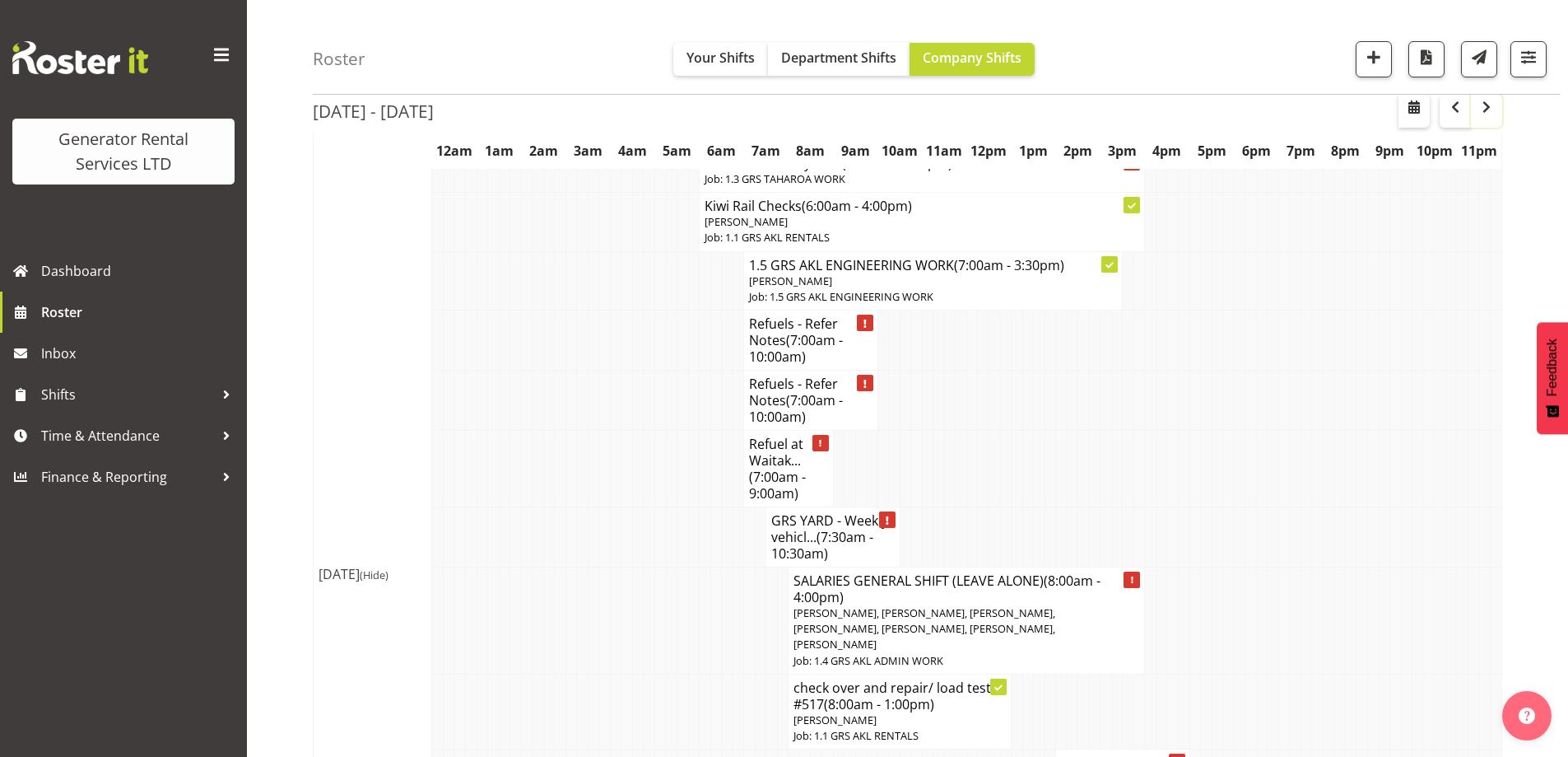
scroll to position [552, 0]
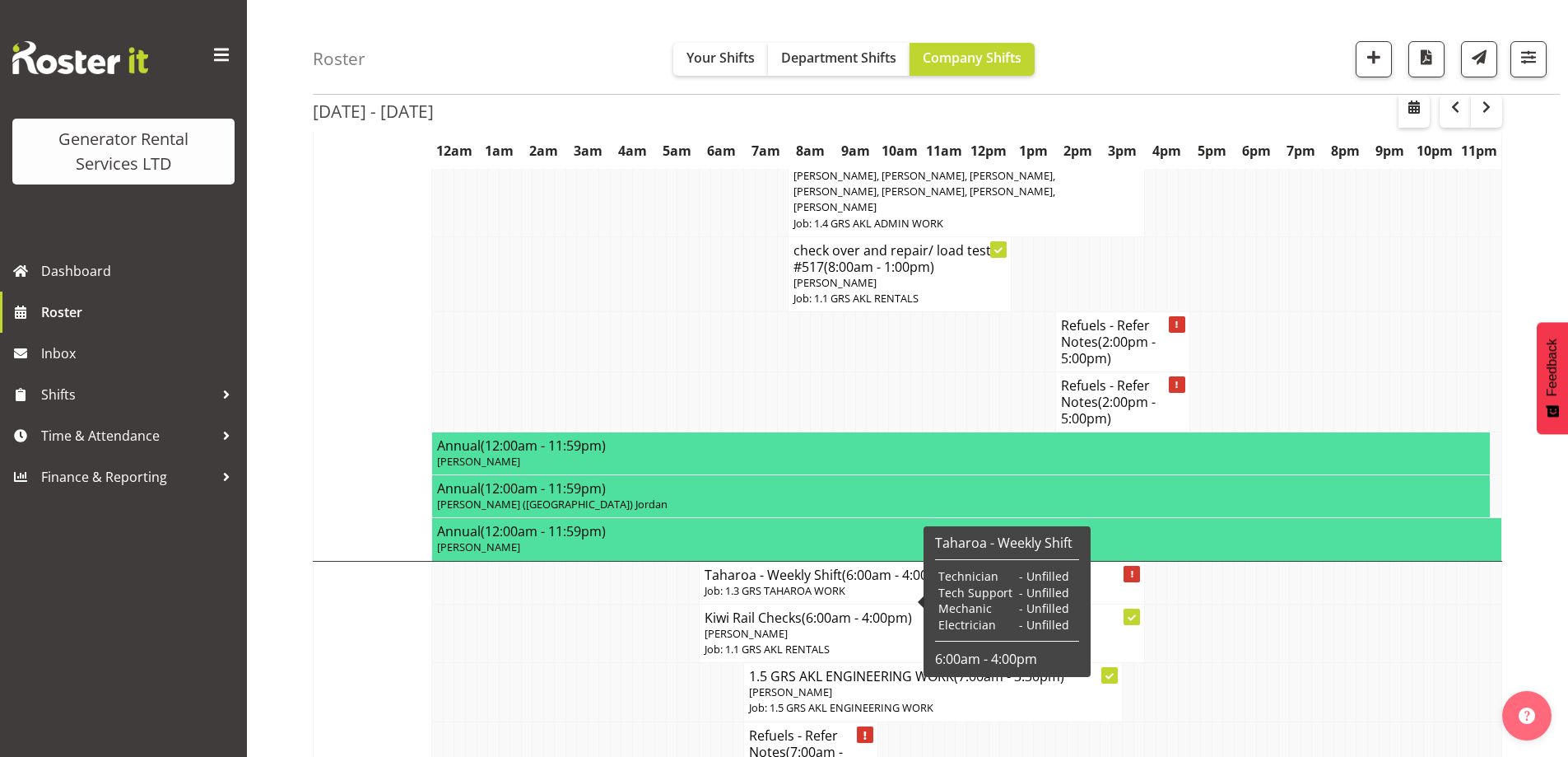
click at [590, 665] on td at bounding box center [593, 692] width 12 height 58
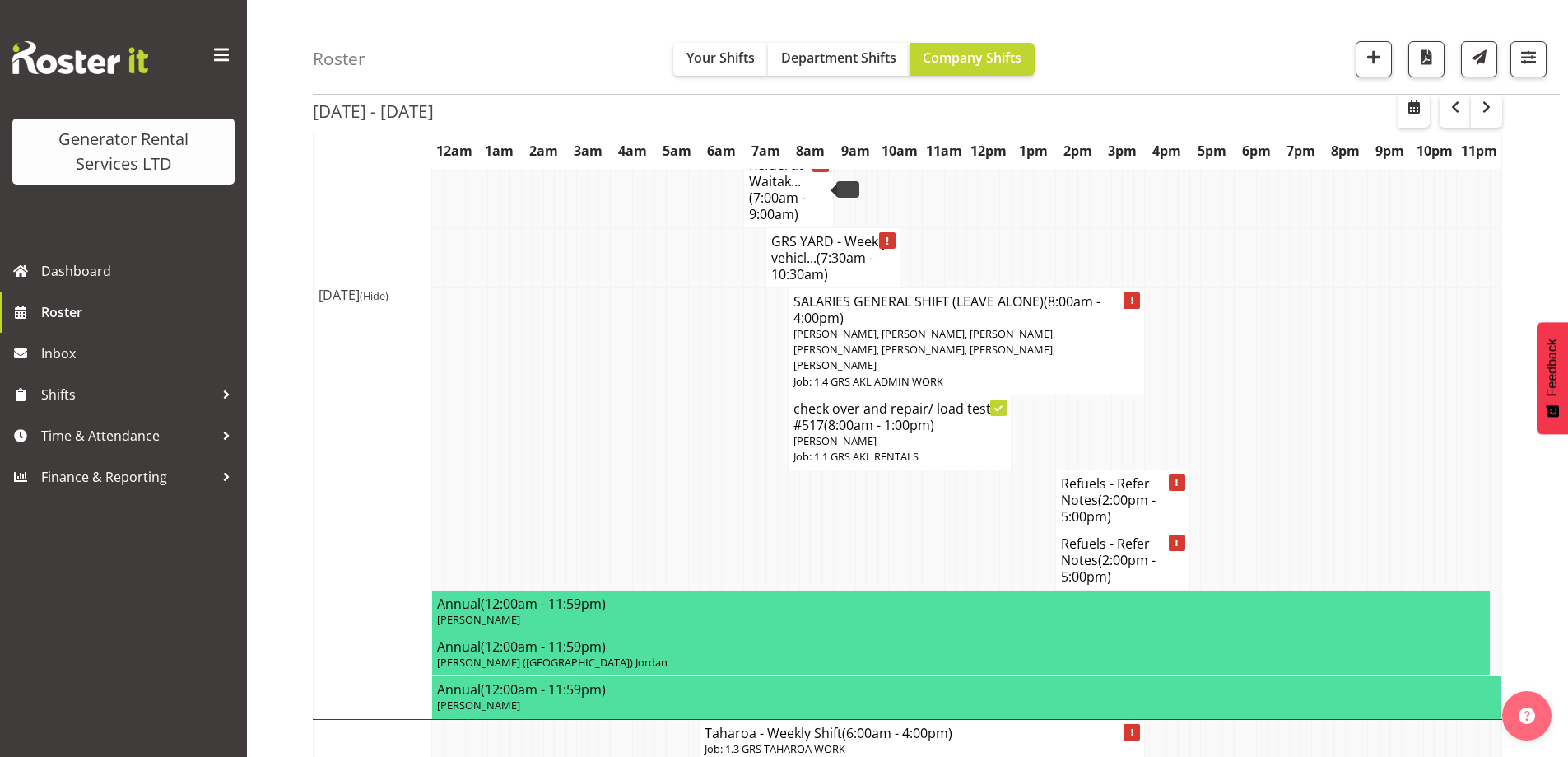
scroll to position [83, 0]
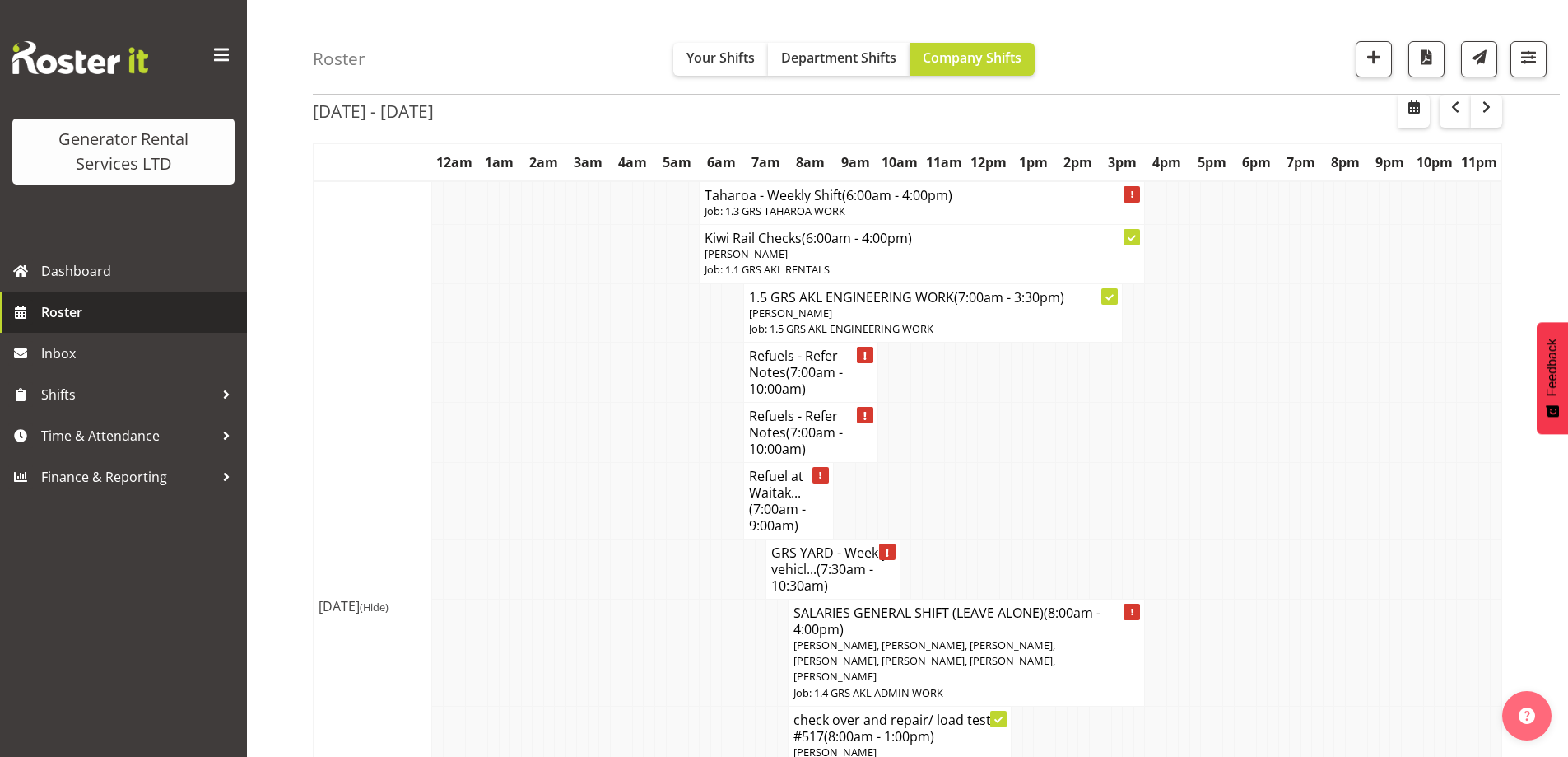
click at [104, 326] on link "Roster" at bounding box center [124, 312] width 247 height 41
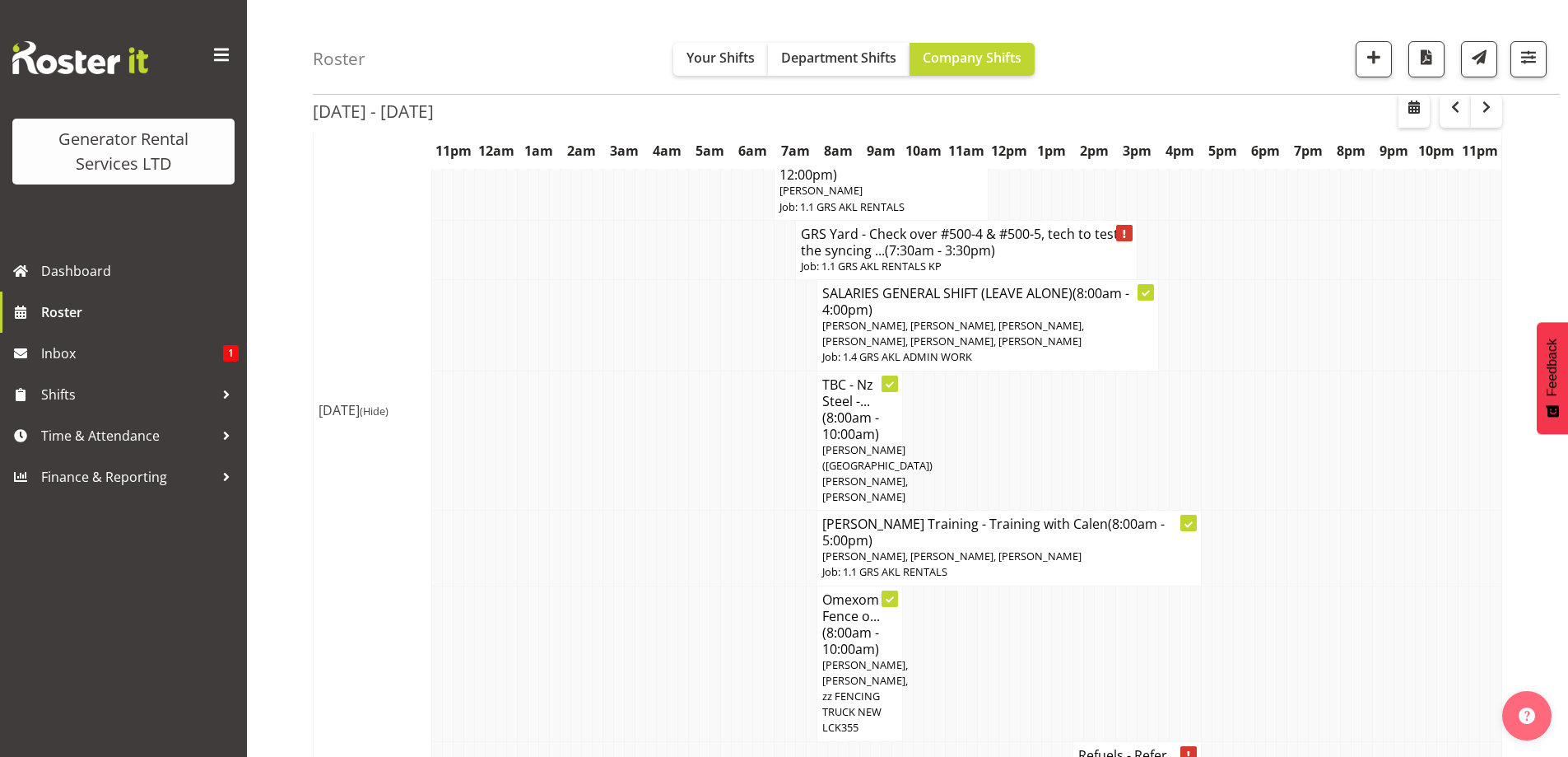
scroll to position [2717, 0]
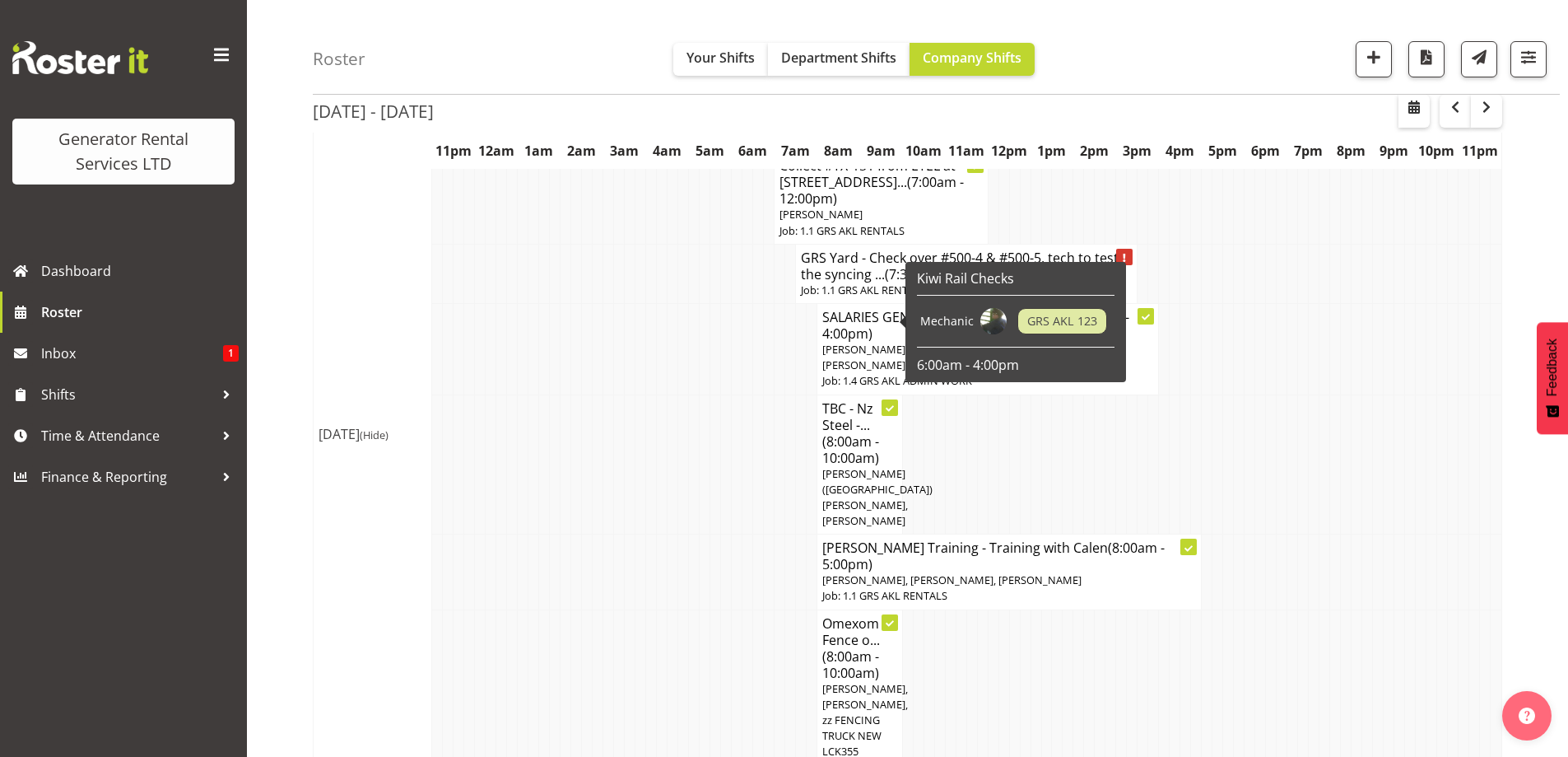
click at [842, 466] on span "Brendan (Paris) Jordan, Michael Marshall" at bounding box center [876, 497] width 110 height 62
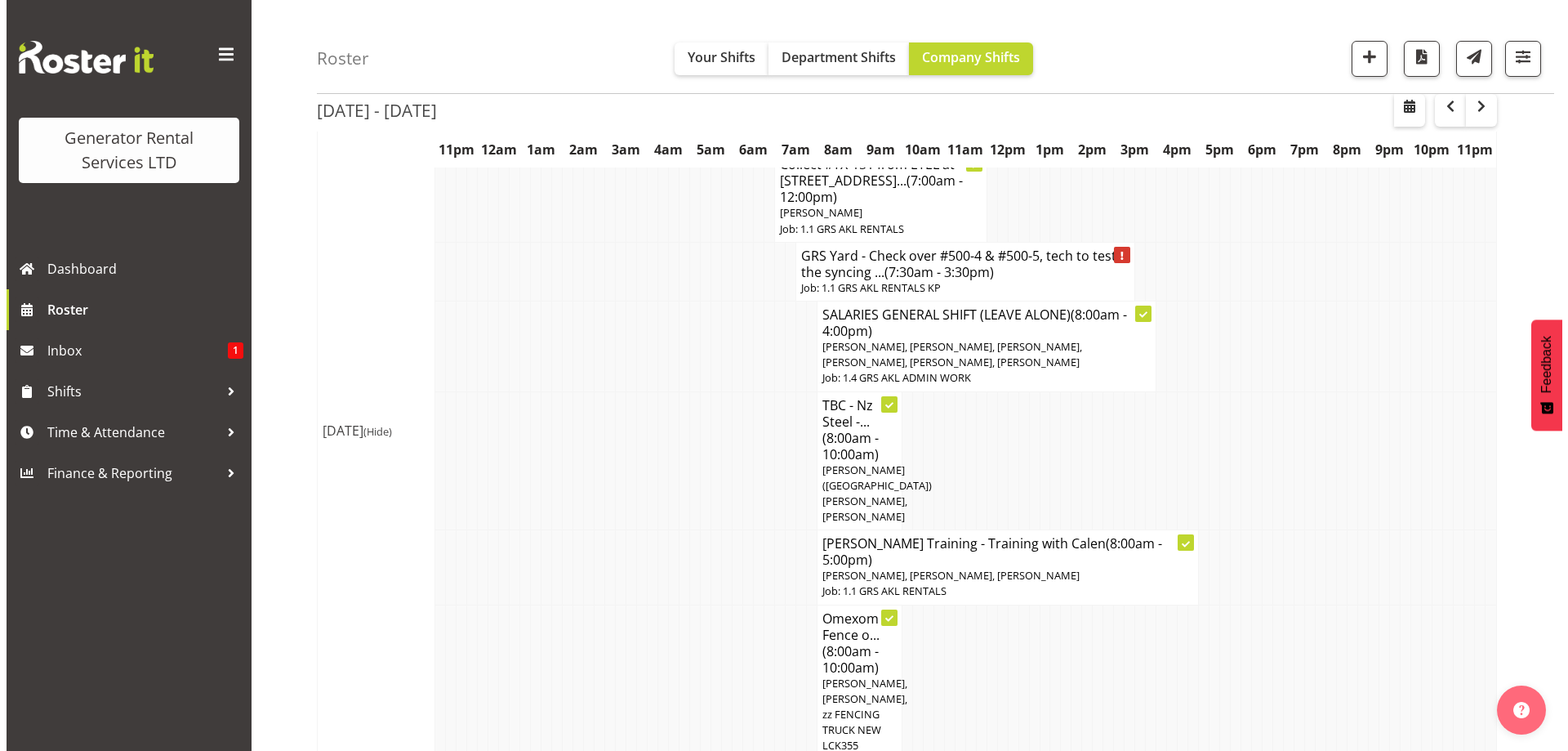
scroll to position [2679, 0]
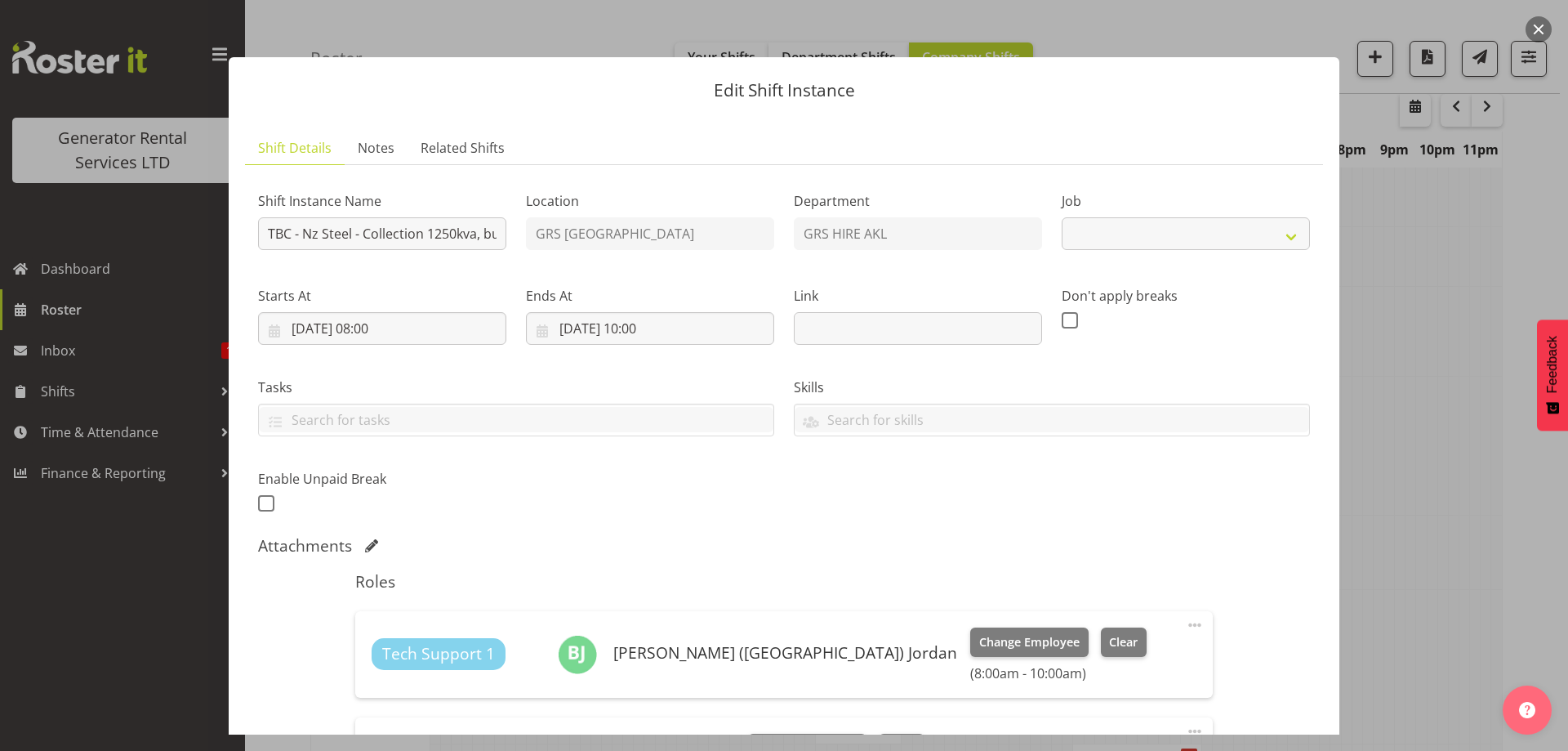
select select "9"
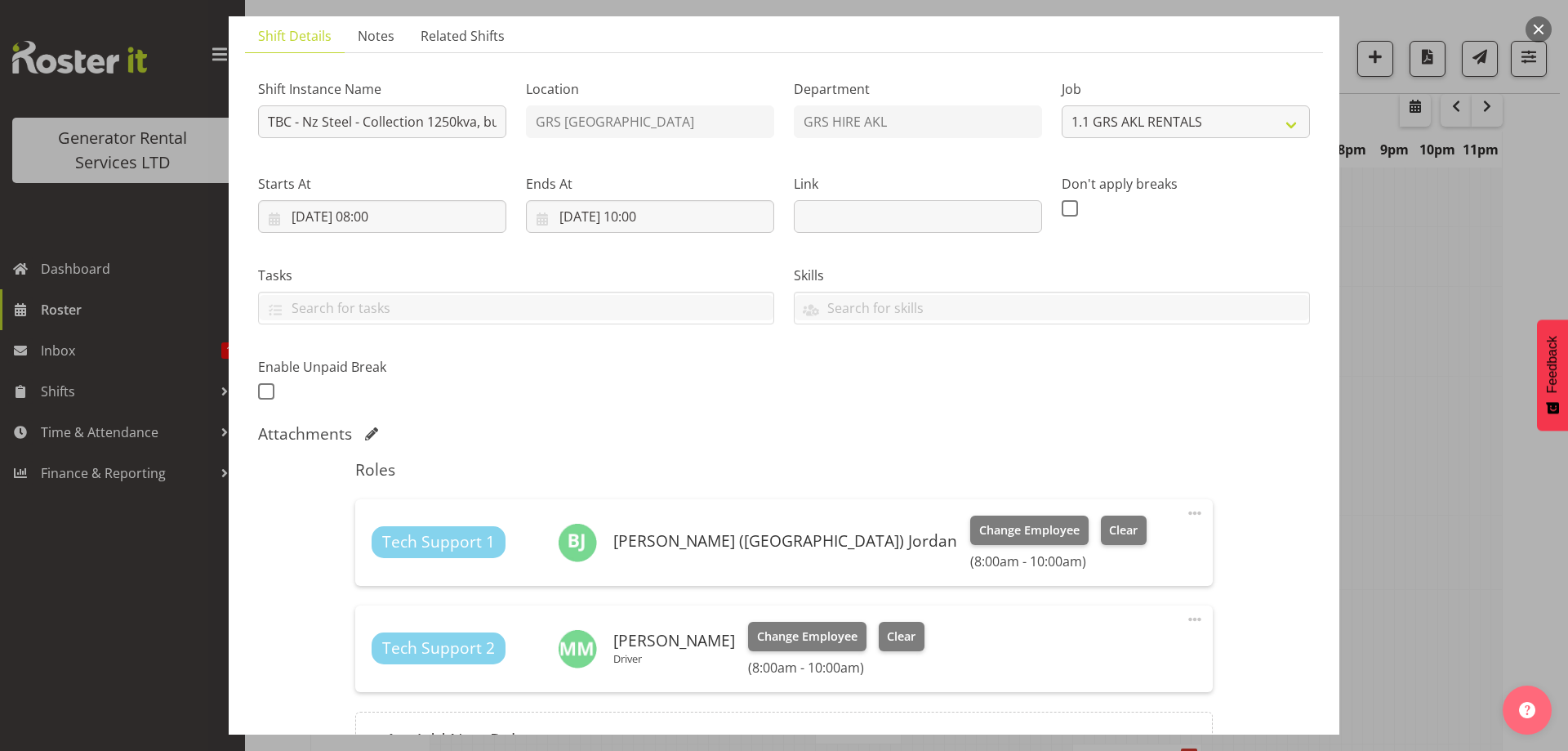
scroll to position [245, 0]
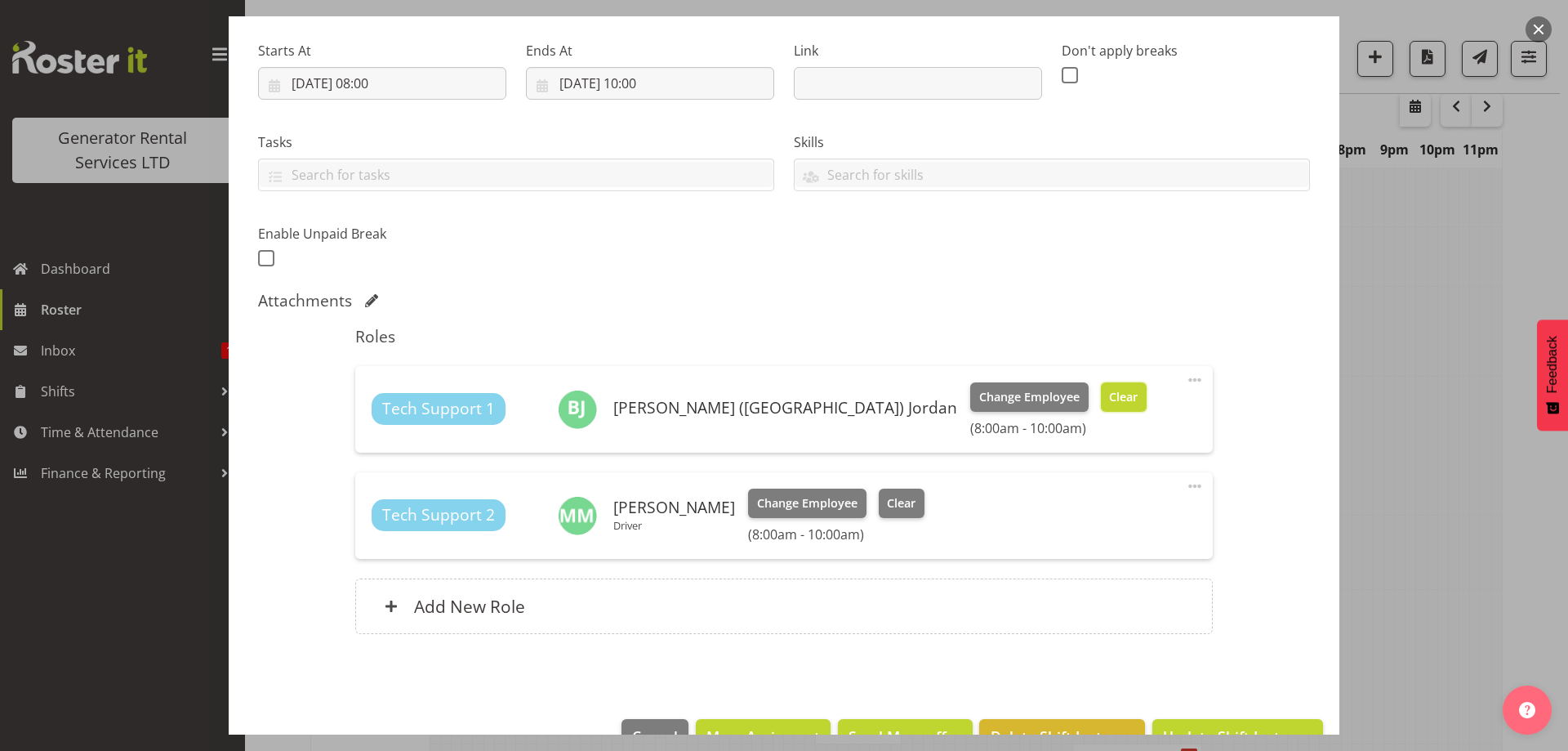
click at [1109, 400] on span "Clear" at bounding box center [1123, 397] width 29 height 18
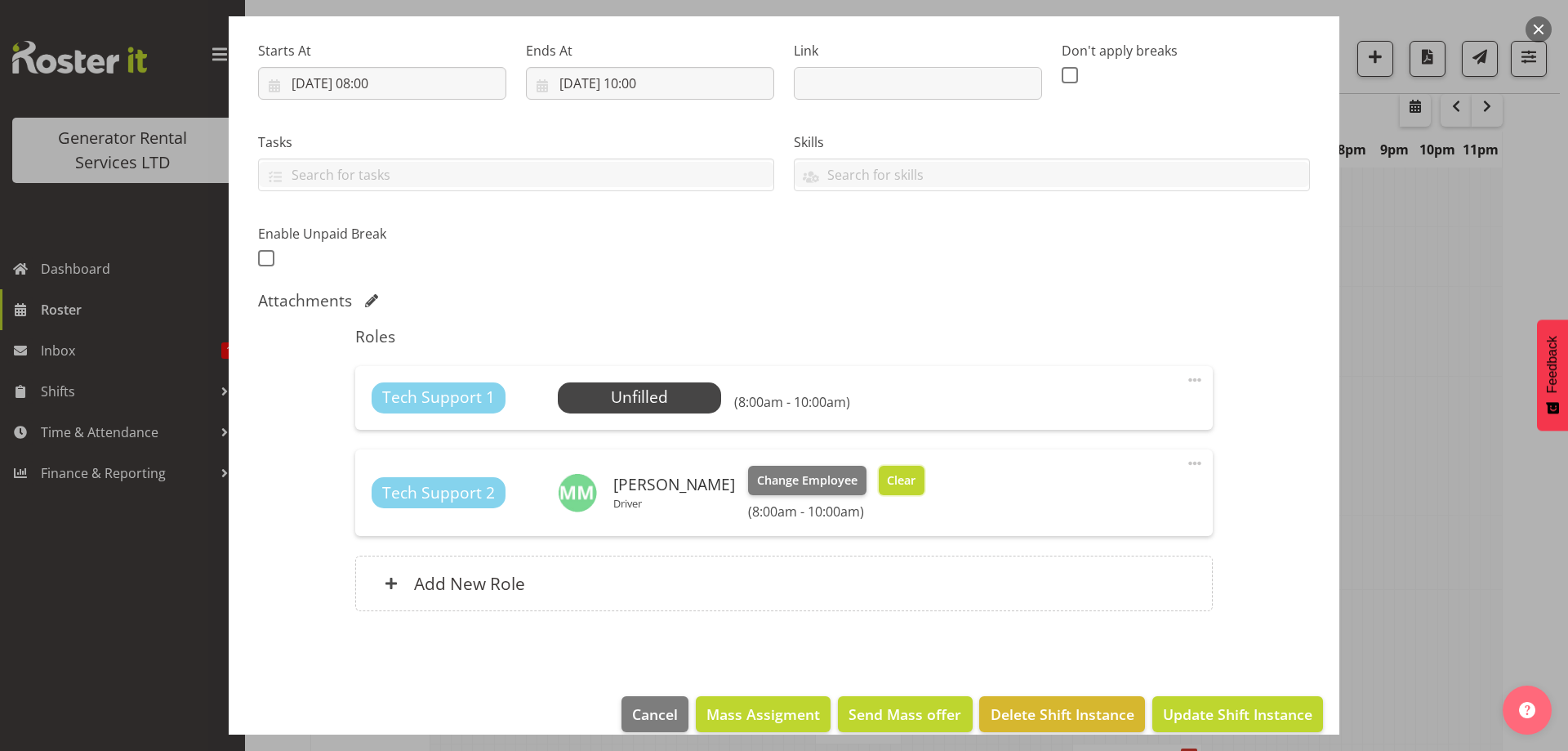
click at [915, 483] on span "Clear" at bounding box center [901, 480] width 29 height 18
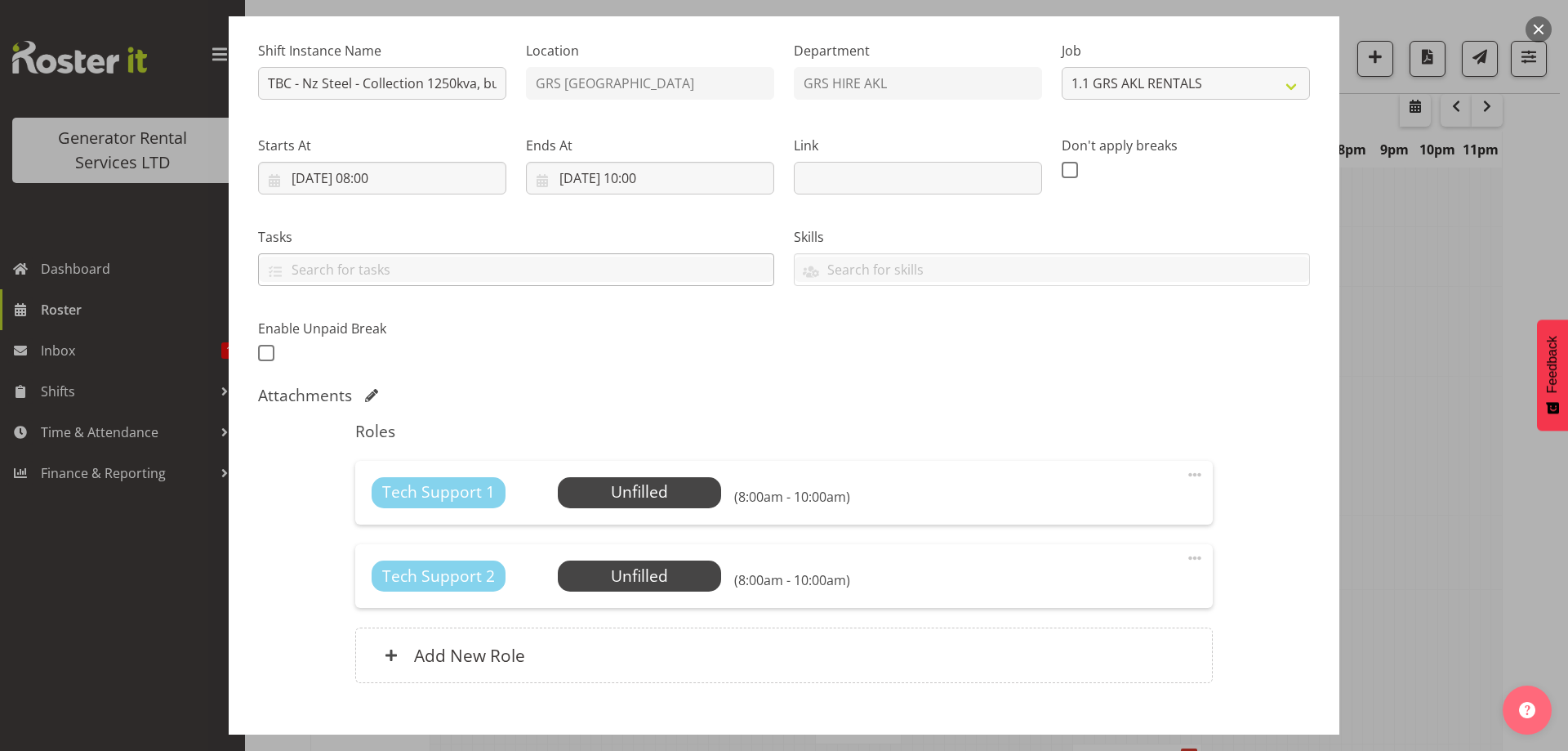
scroll to position [0, 0]
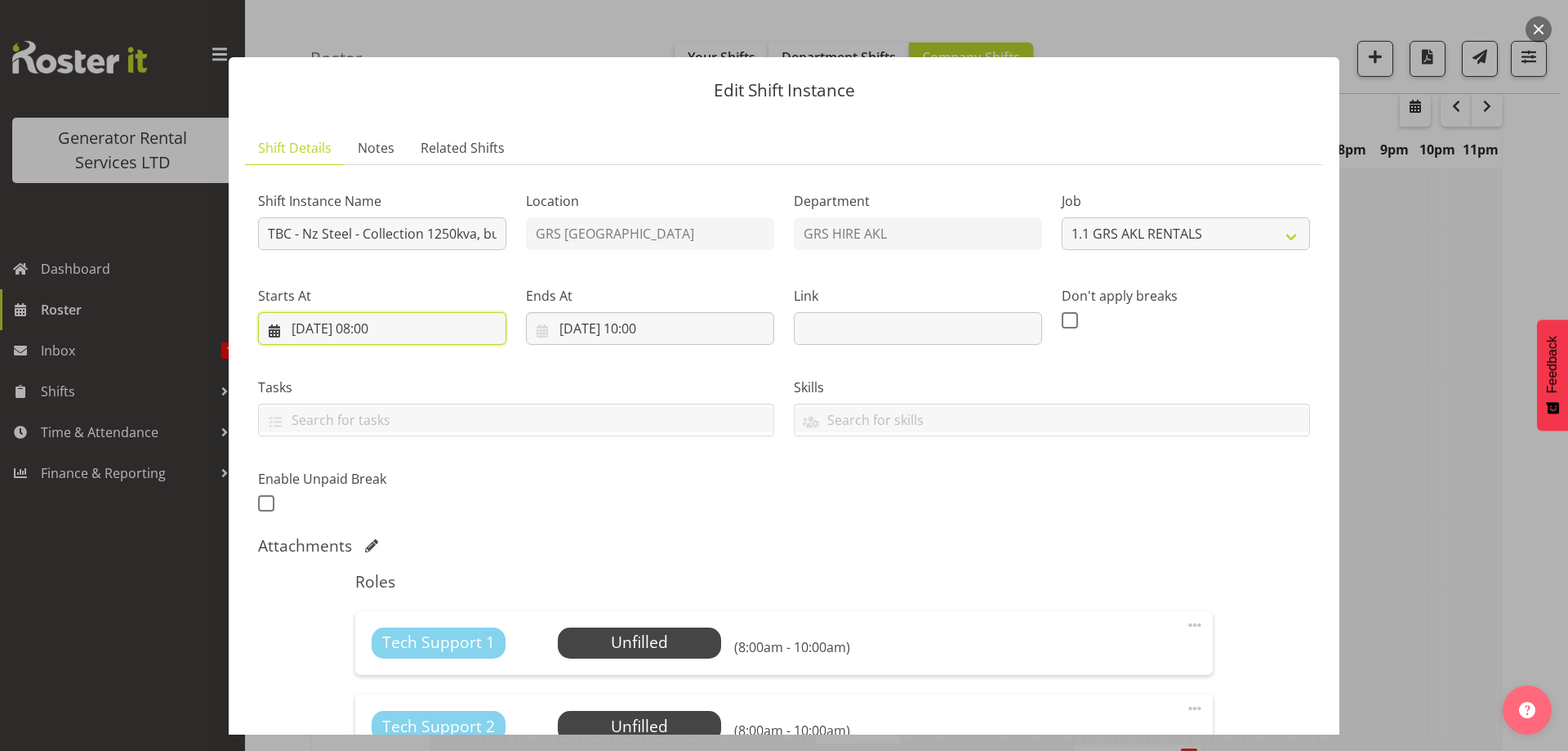
click at [369, 331] on input "28/08/2025, 08:00" at bounding box center [381, 328] width 248 height 33
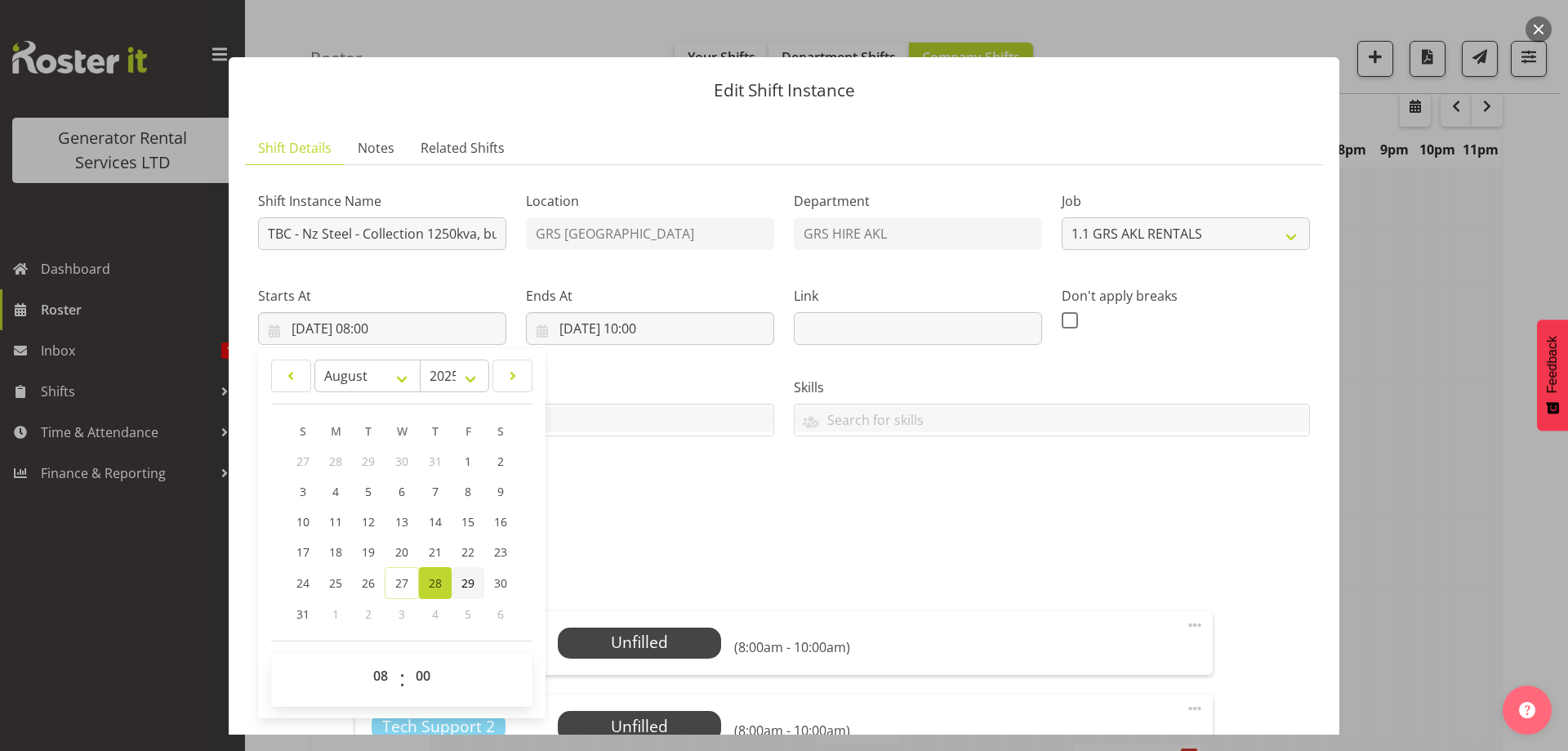
click at [470, 587] on span "29" at bounding box center [468, 583] width 14 height 15
type input "29/08/2025, 08:00"
click at [662, 324] on input "[DATE] 10:00" at bounding box center [649, 328] width 248 height 33
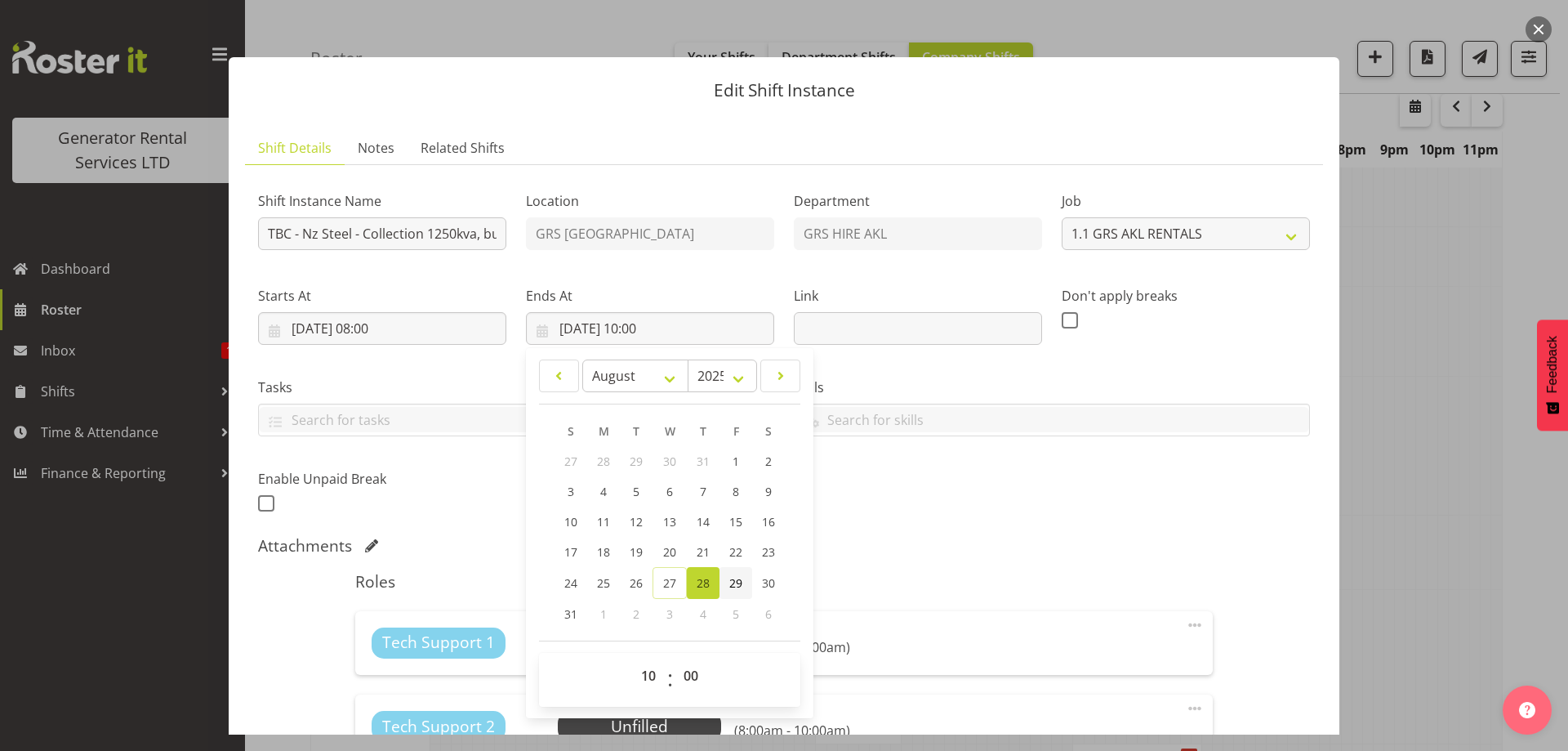
click at [733, 578] on span "29" at bounding box center [736, 583] width 14 height 15
type input "29/08/2025, 10:00"
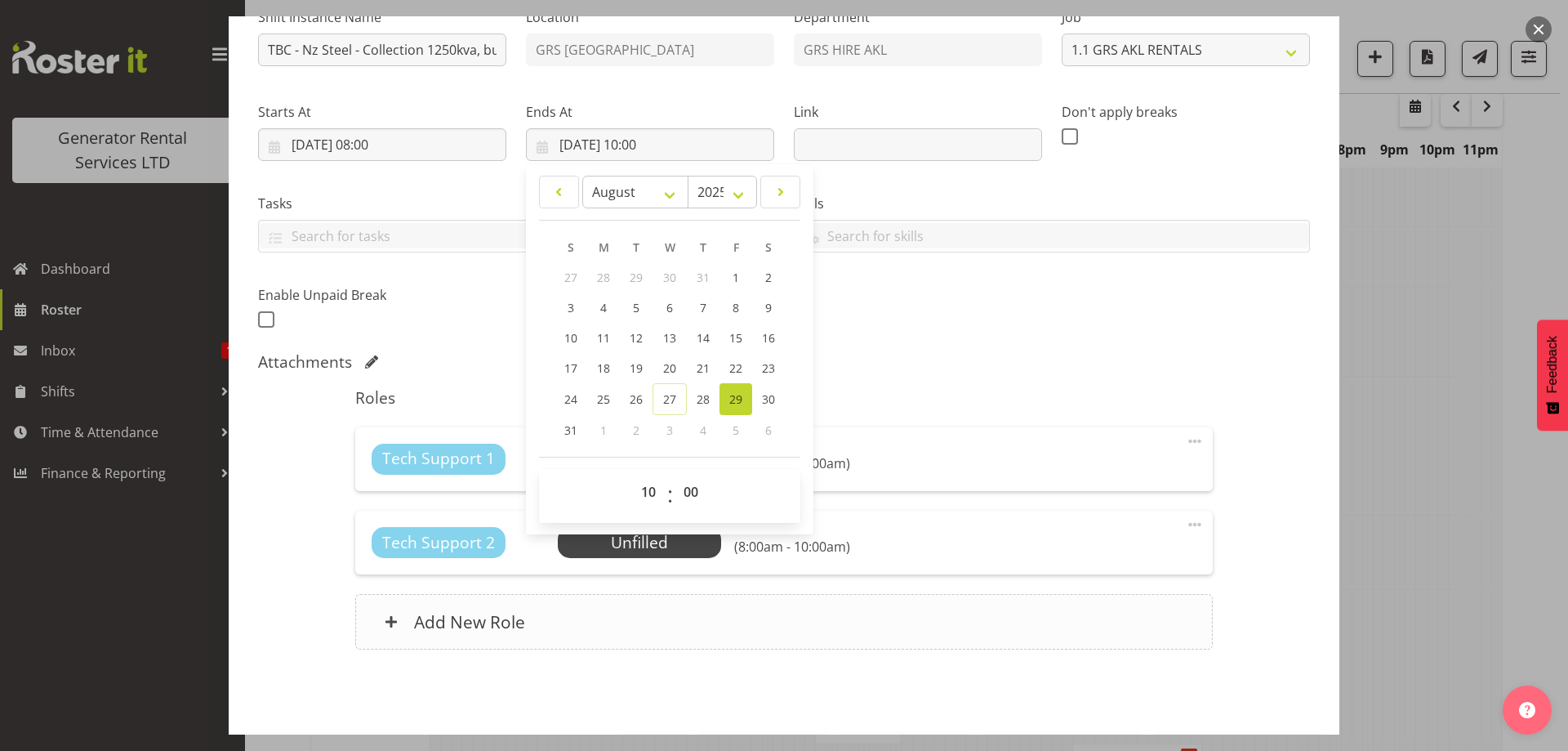
scroll to position [244, 0]
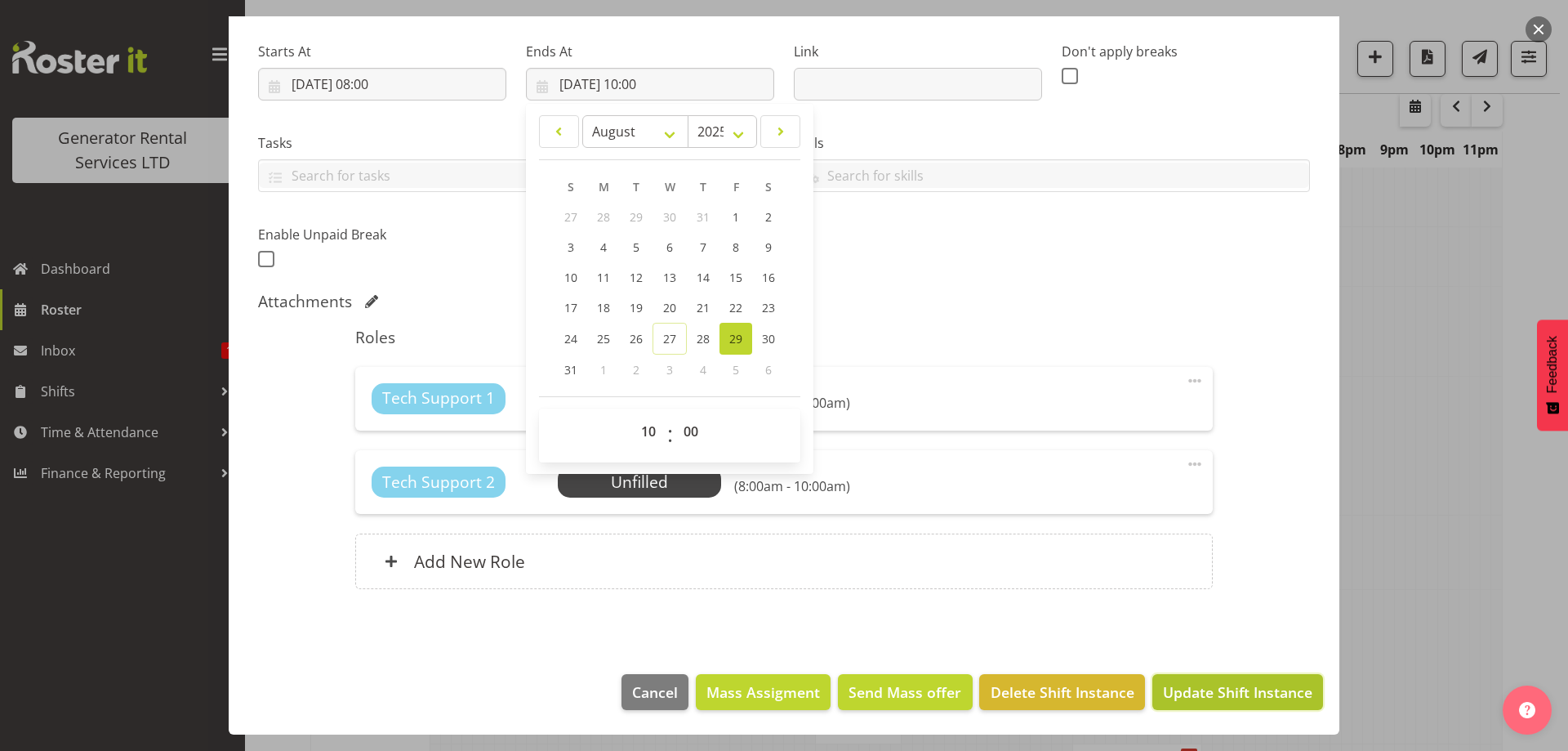
click at [1196, 697] on span "Update Shift Instance" at bounding box center [1237, 692] width 150 height 21
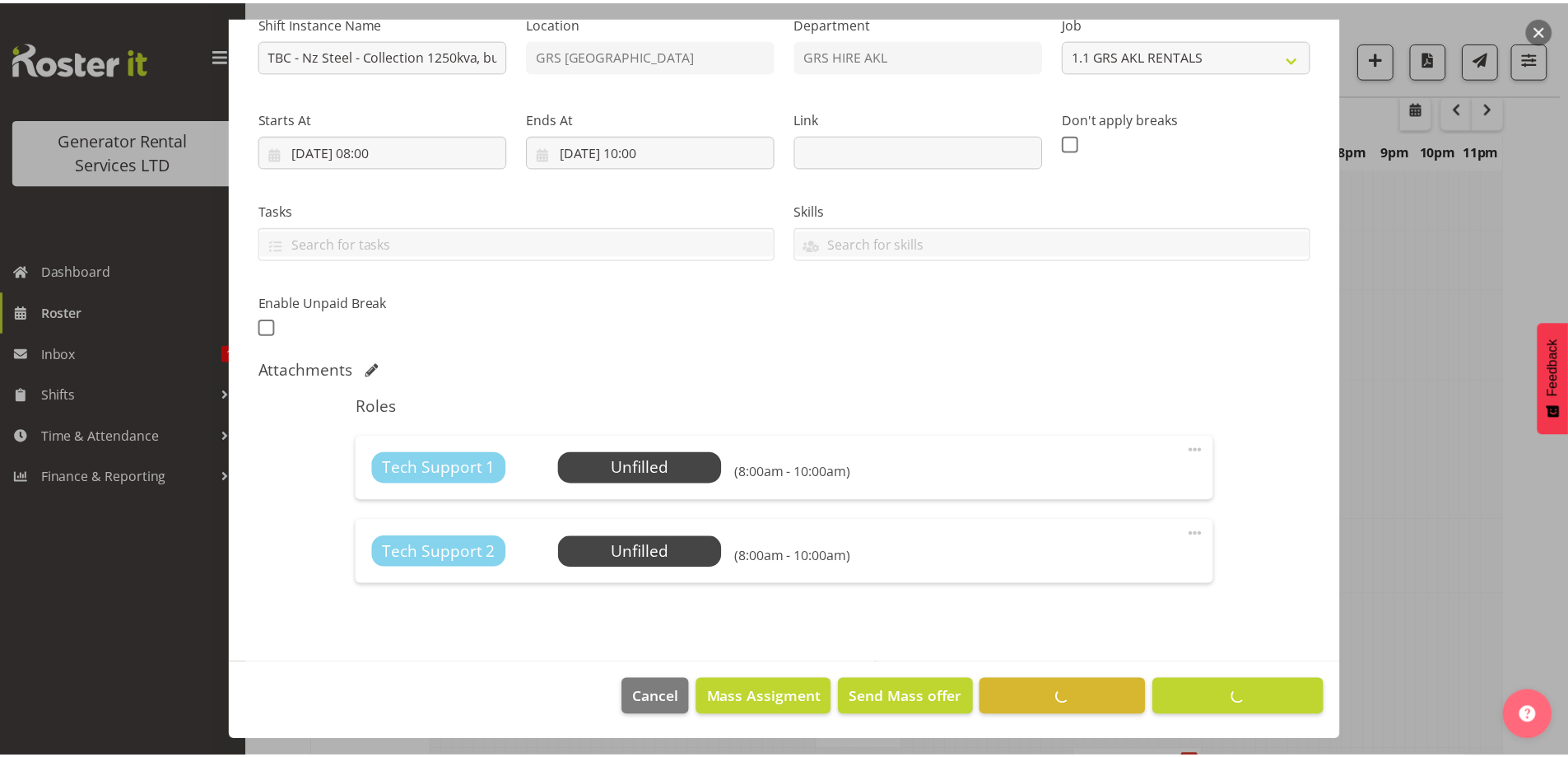
scroll to position [57, 0]
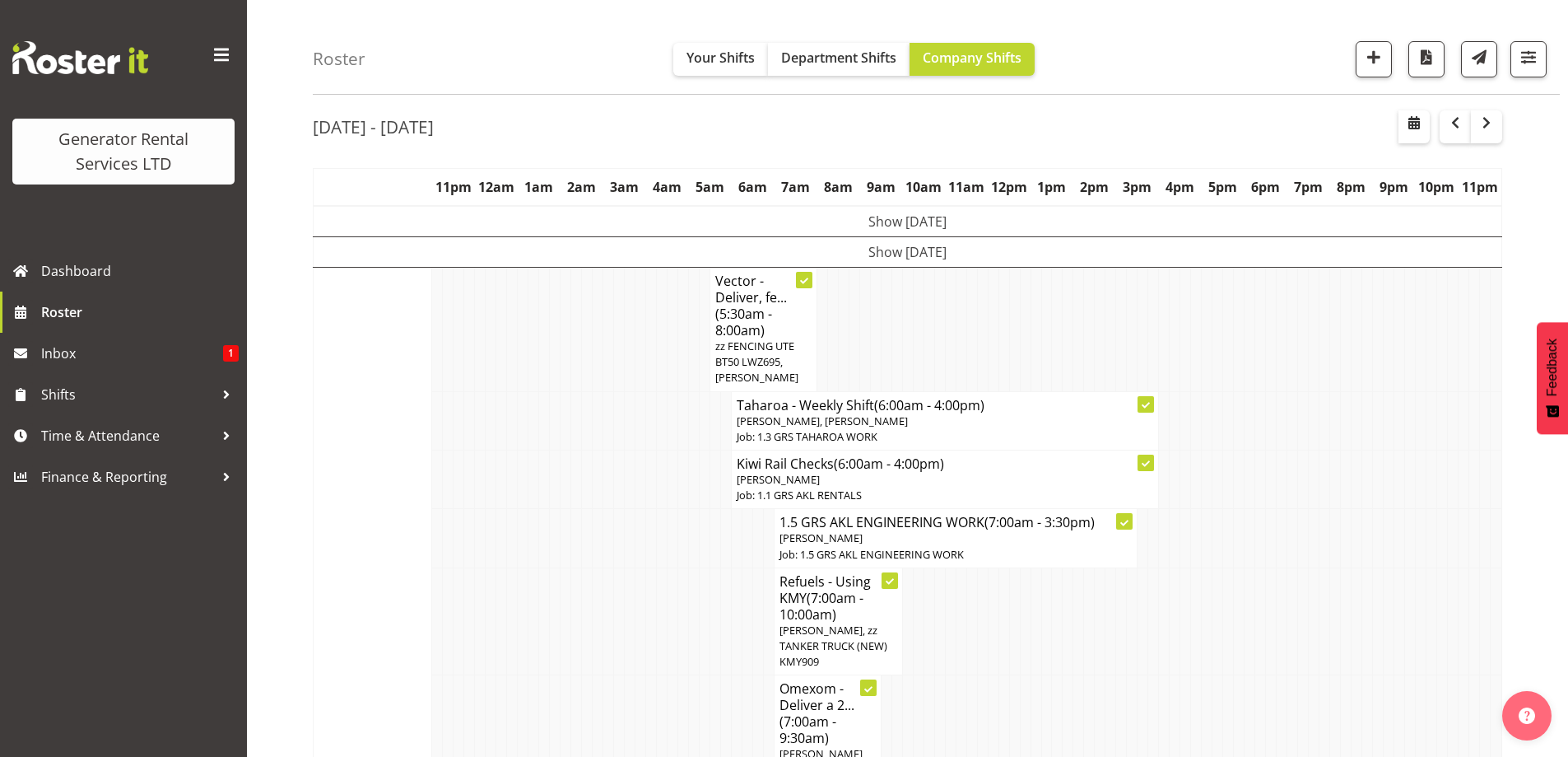
click at [450, 592] on td at bounding box center [447, 621] width 11 height 108
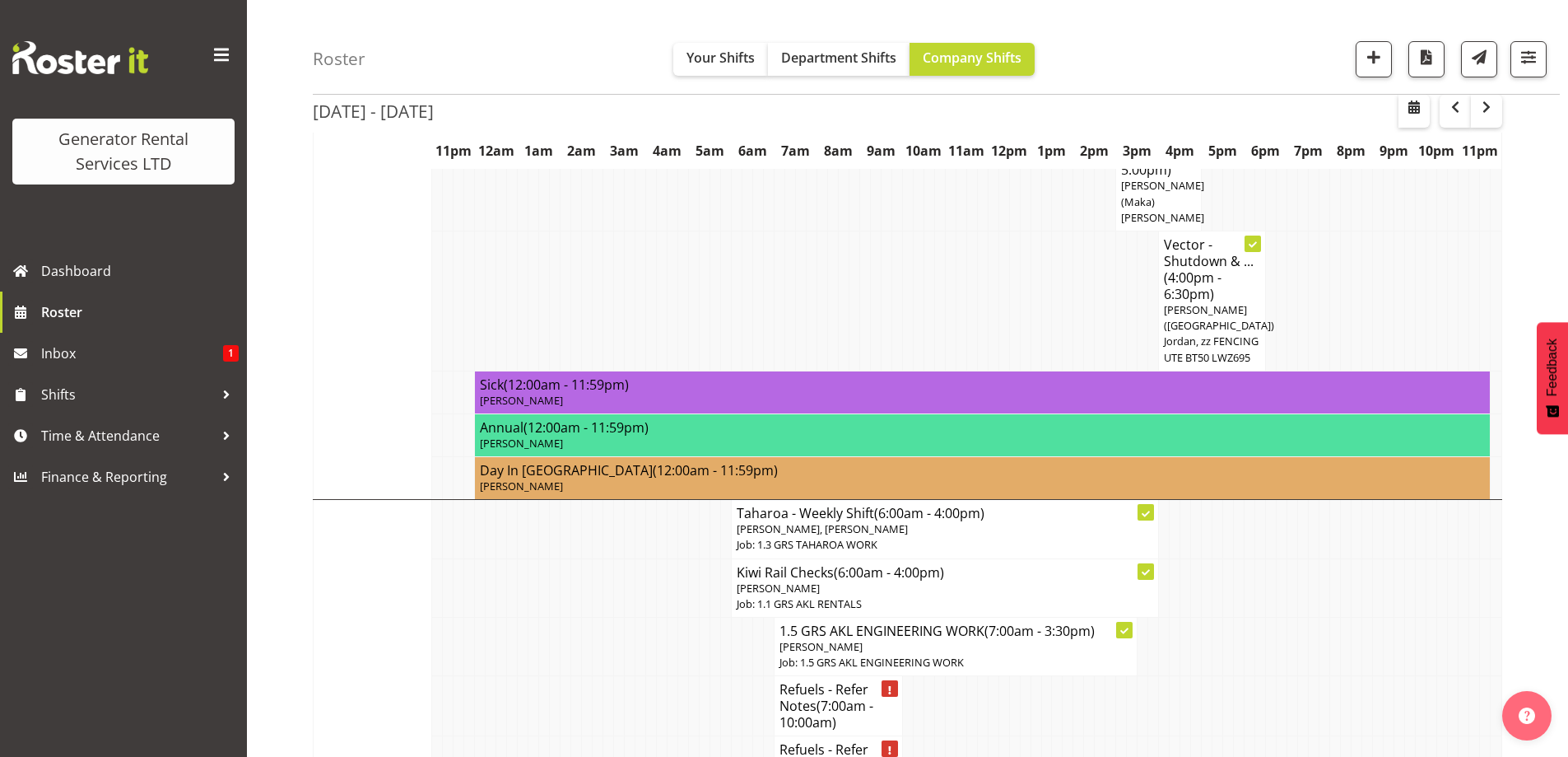
scroll to position [2281, 0]
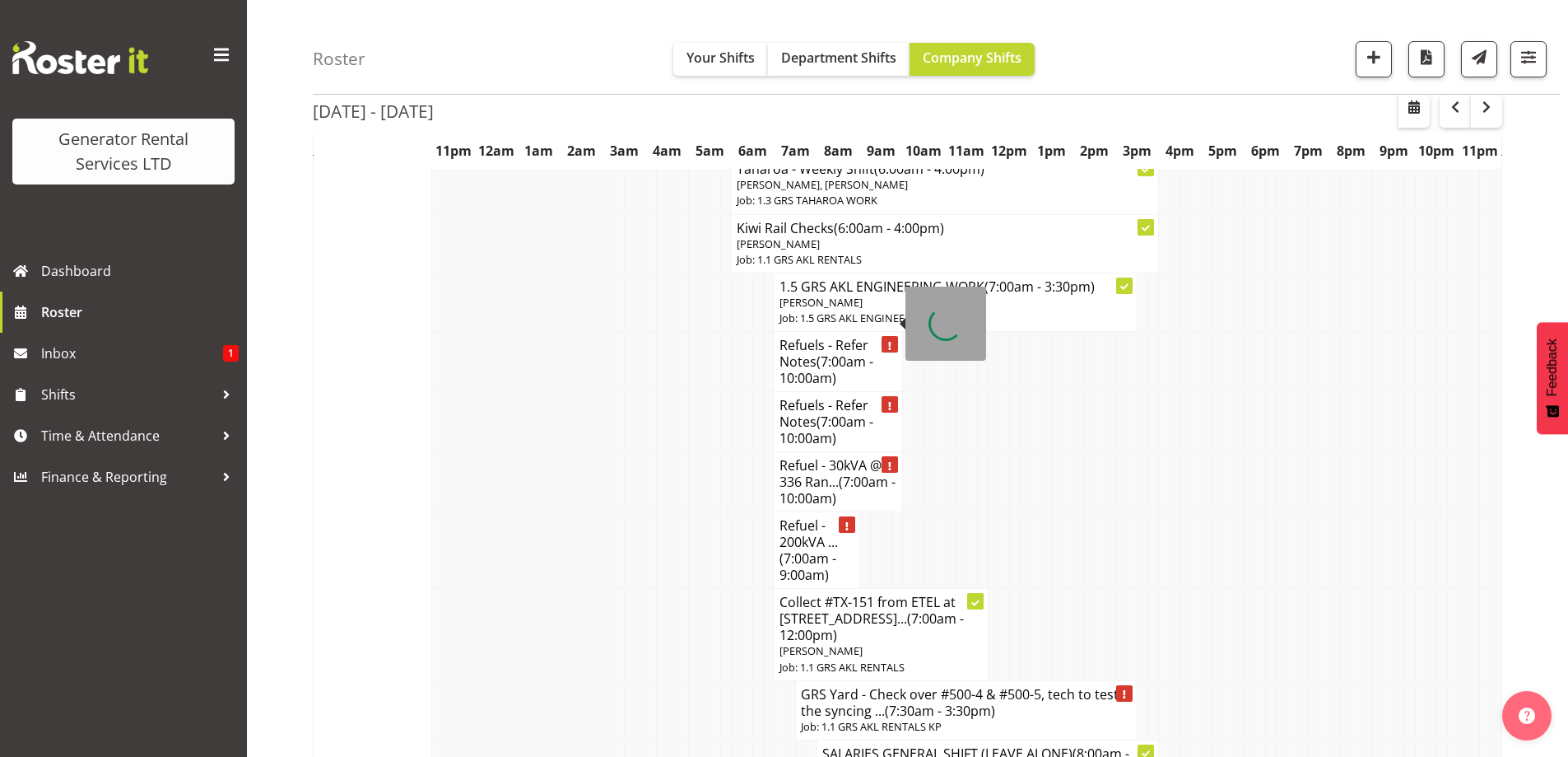
click at [822, 457] on h4 "Refuel - 30kVA @ 336 Ran... (7:00am - 10:00am)" at bounding box center [837, 482] width 118 height 50
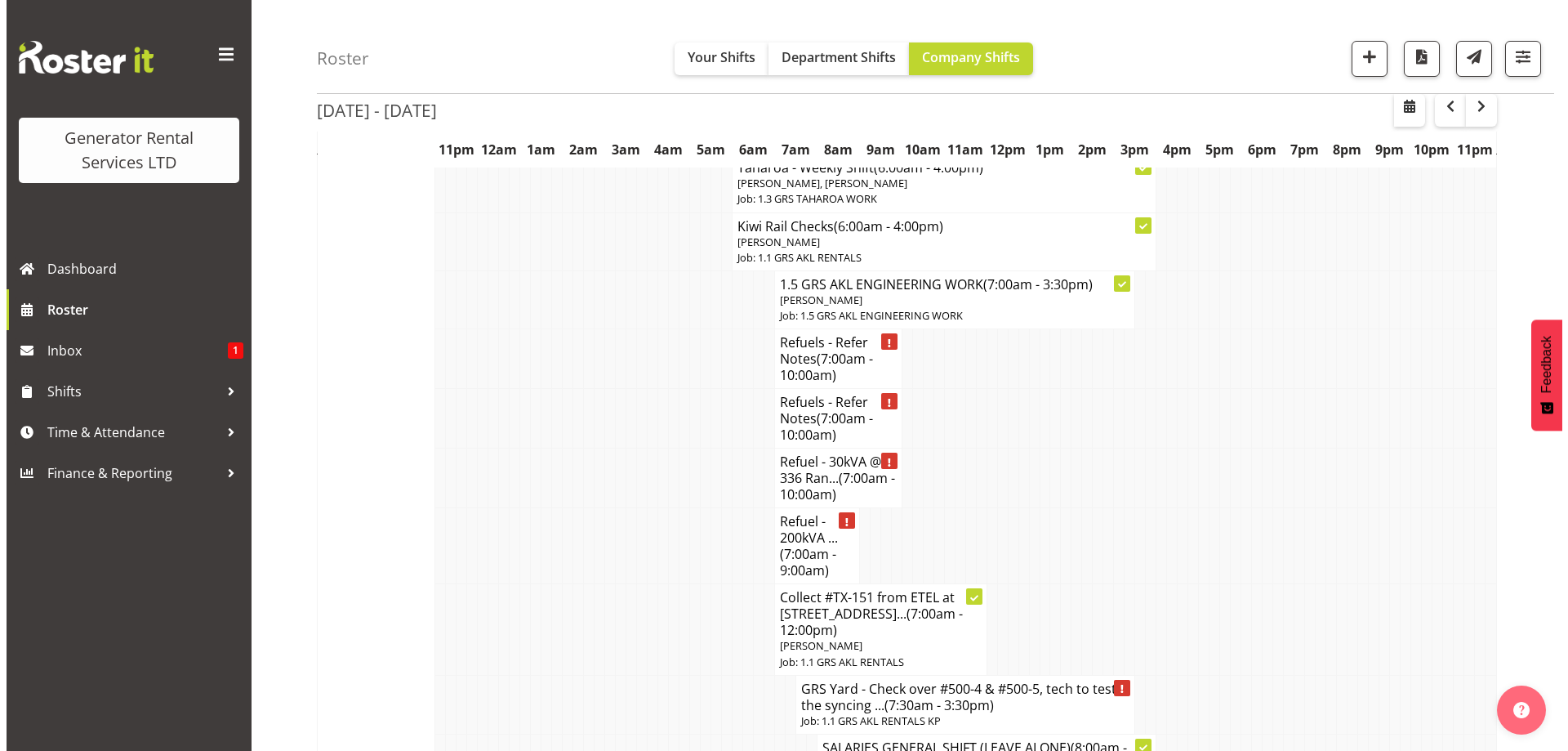
scroll to position [2246, 0]
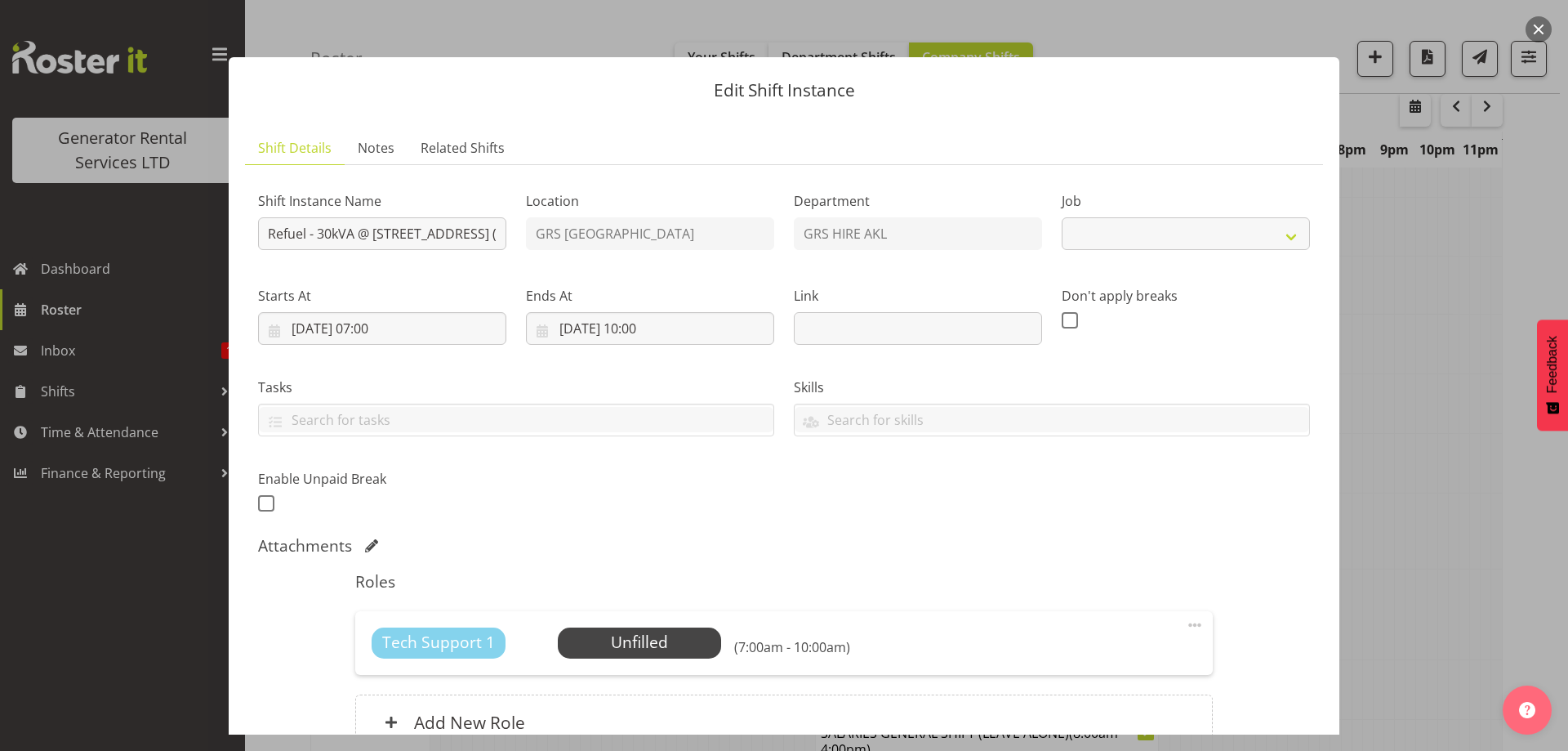
select select "7504"
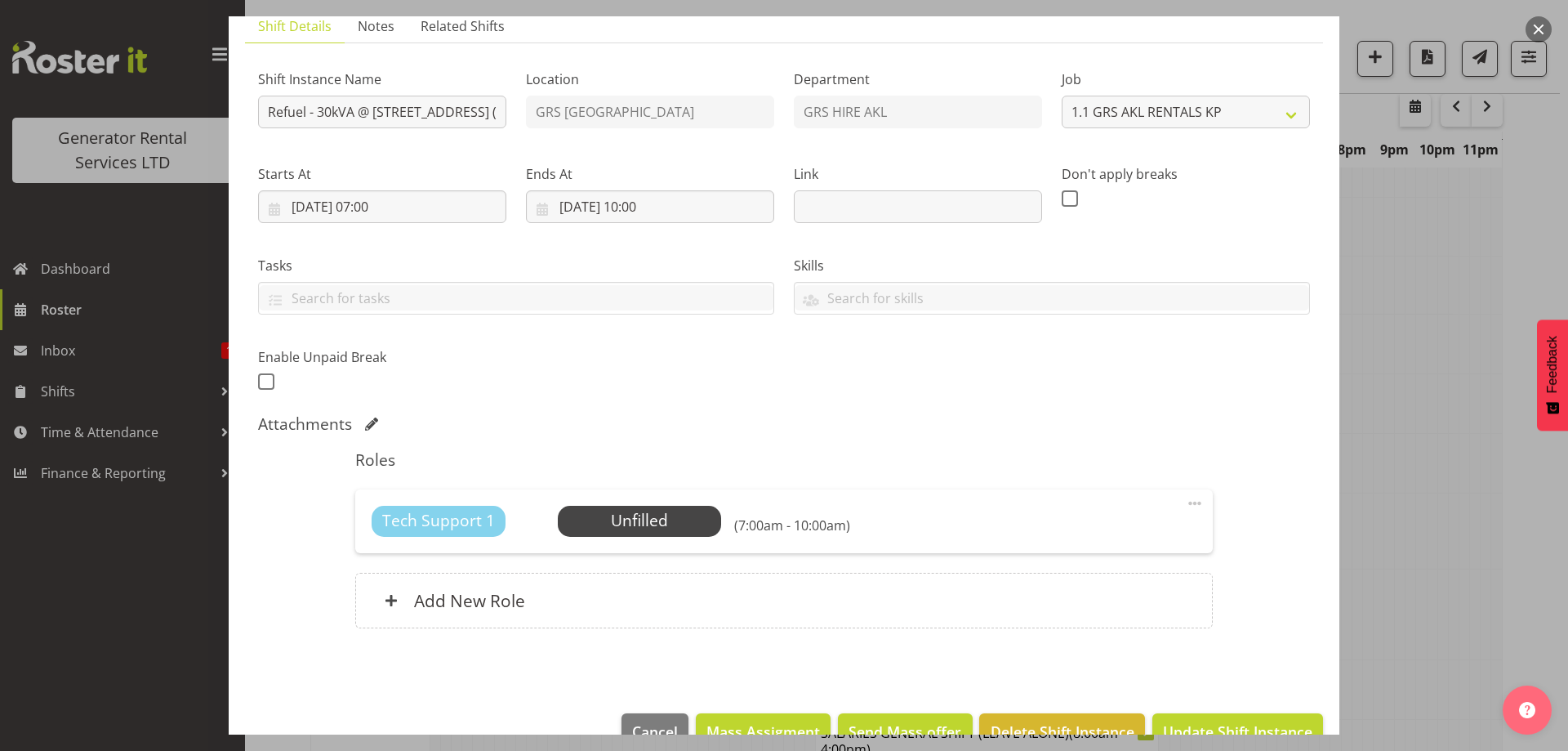
scroll to position [161, 0]
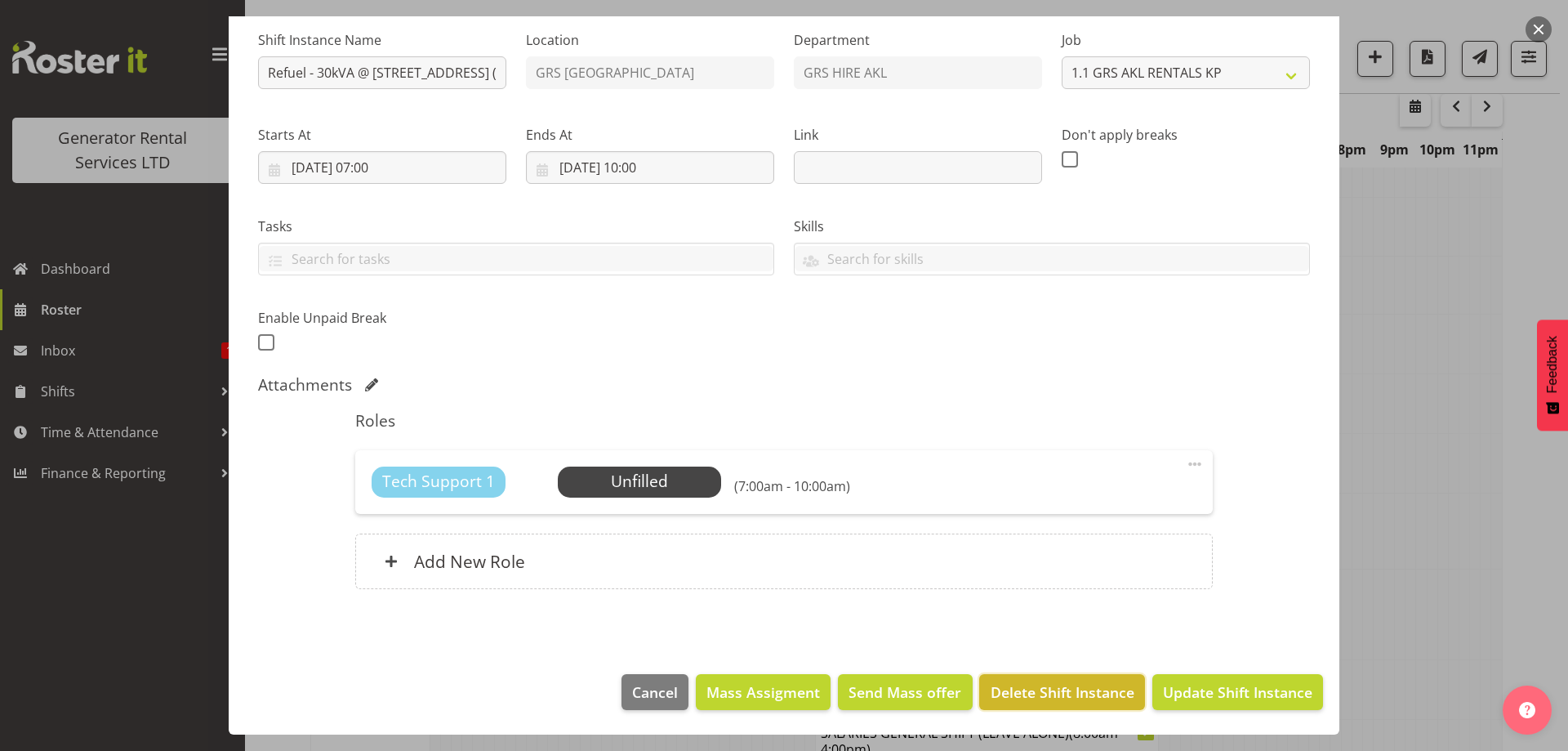
click at [1016, 685] on span "Delete Shift Instance" at bounding box center [1061, 692] width 144 height 21
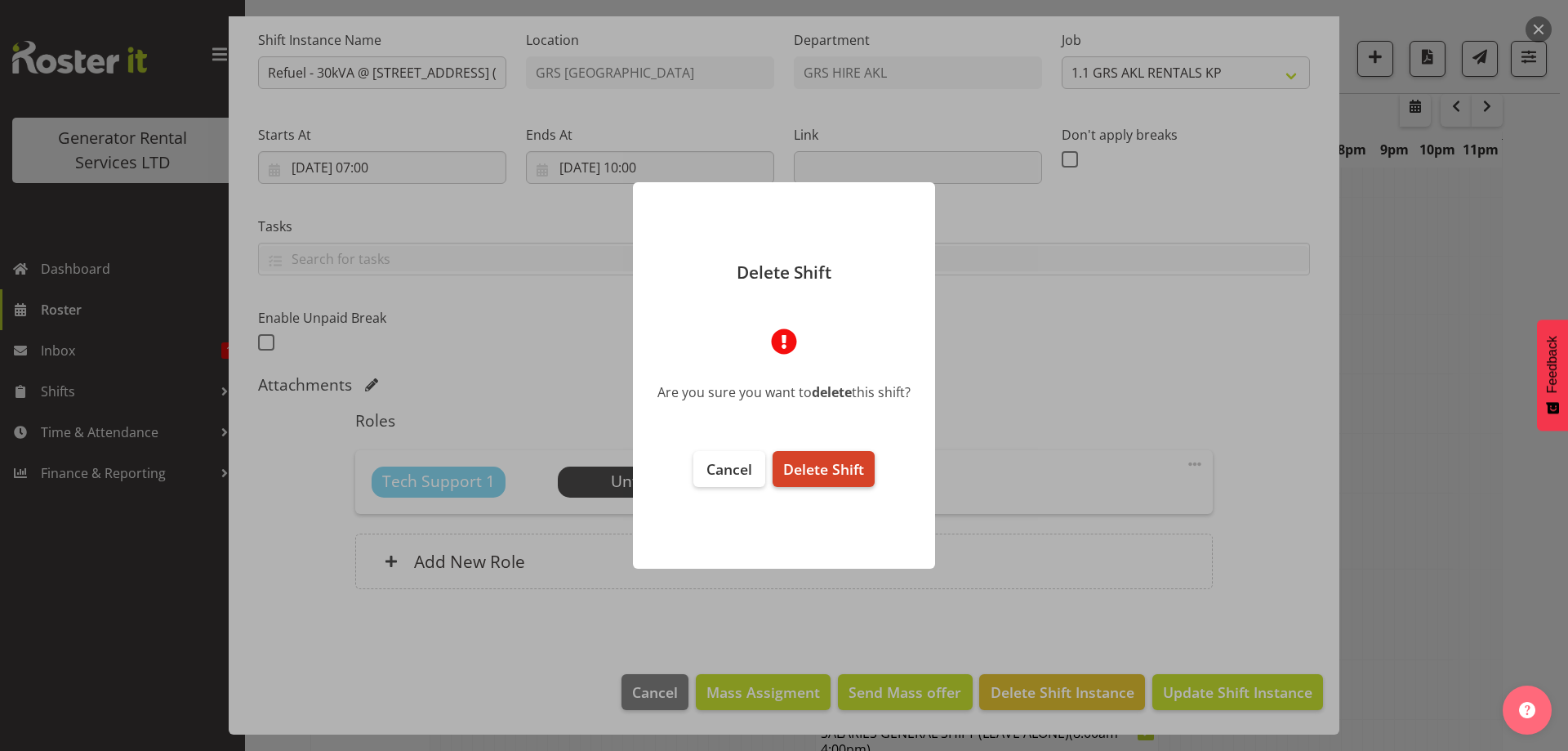
click at [838, 470] on span "Delete Shift" at bounding box center [823, 469] width 81 height 19
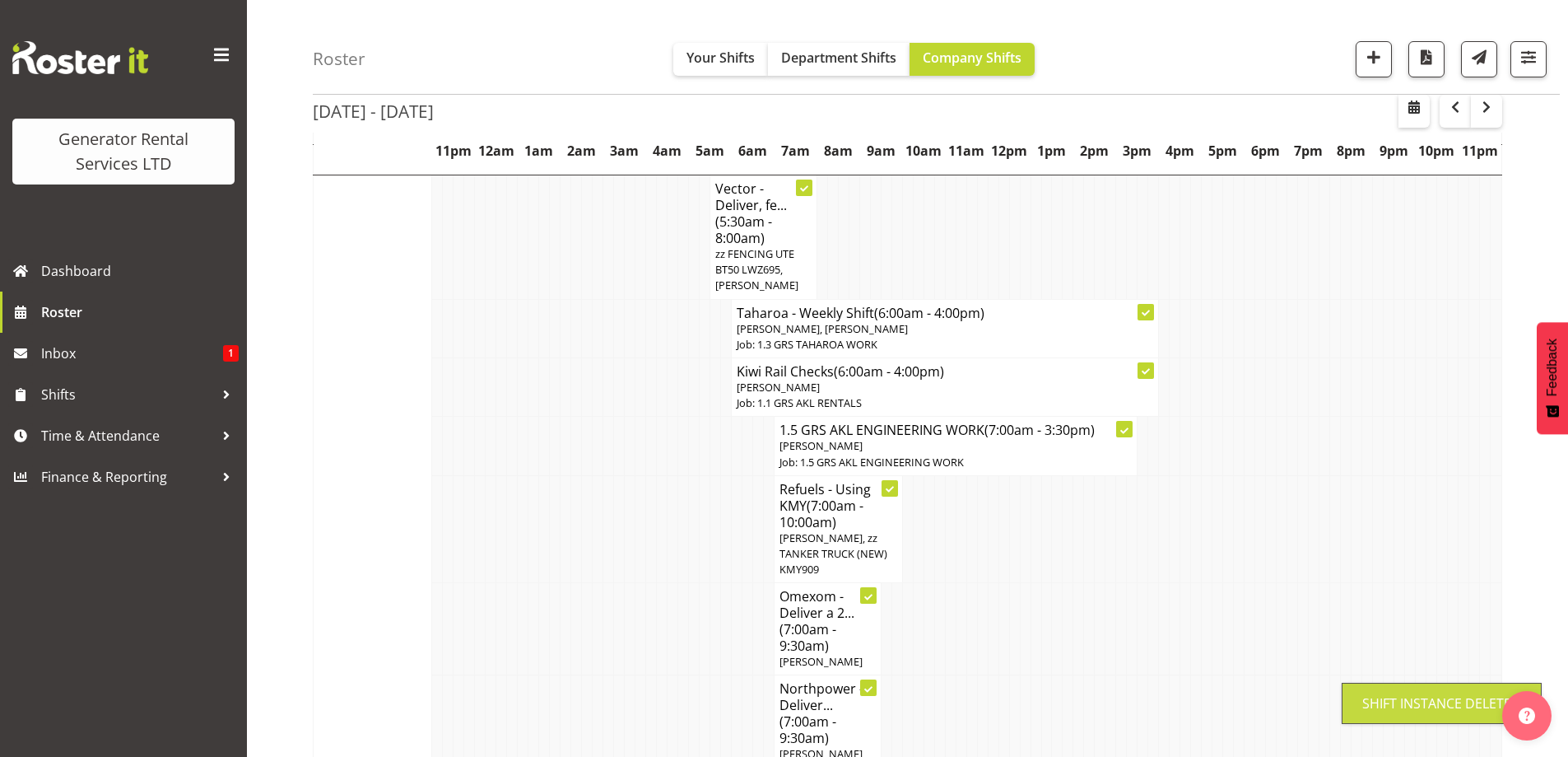
scroll to position [2281, 0]
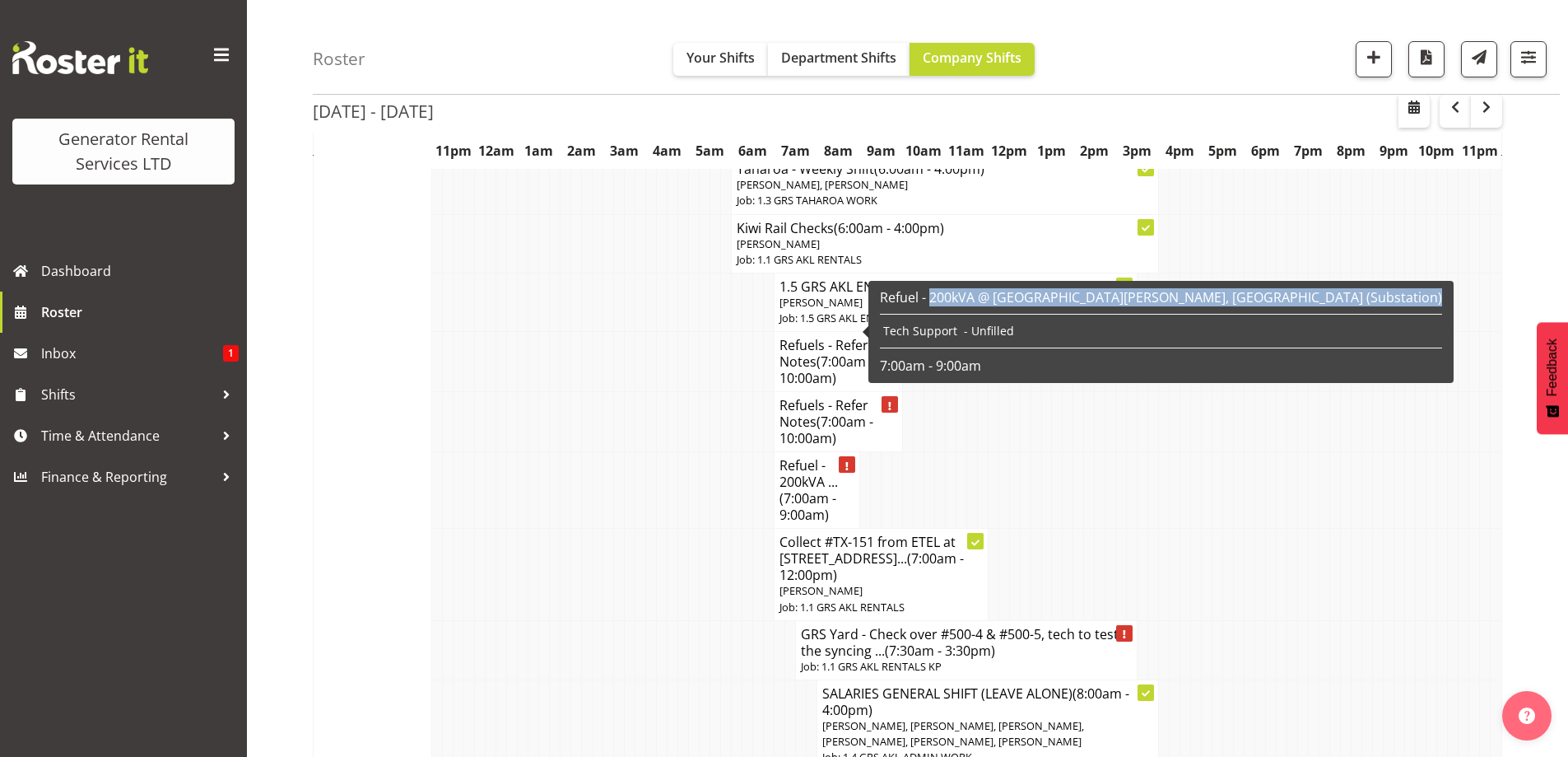
drag, startPoint x: 931, startPoint y: 302, endPoint x: 933, endPoint y: 320, distance: 18.1
click at [933, 320] on div "Refuel - 200kVA @ End of Whitham Rd, Glenbrook (Substation) Tech Support - Unfi…" at bounding box center [1161, 332] width 562 height 86
copy div "200kVA @ End of Whitham Rd, Glenbrook (Substation)"
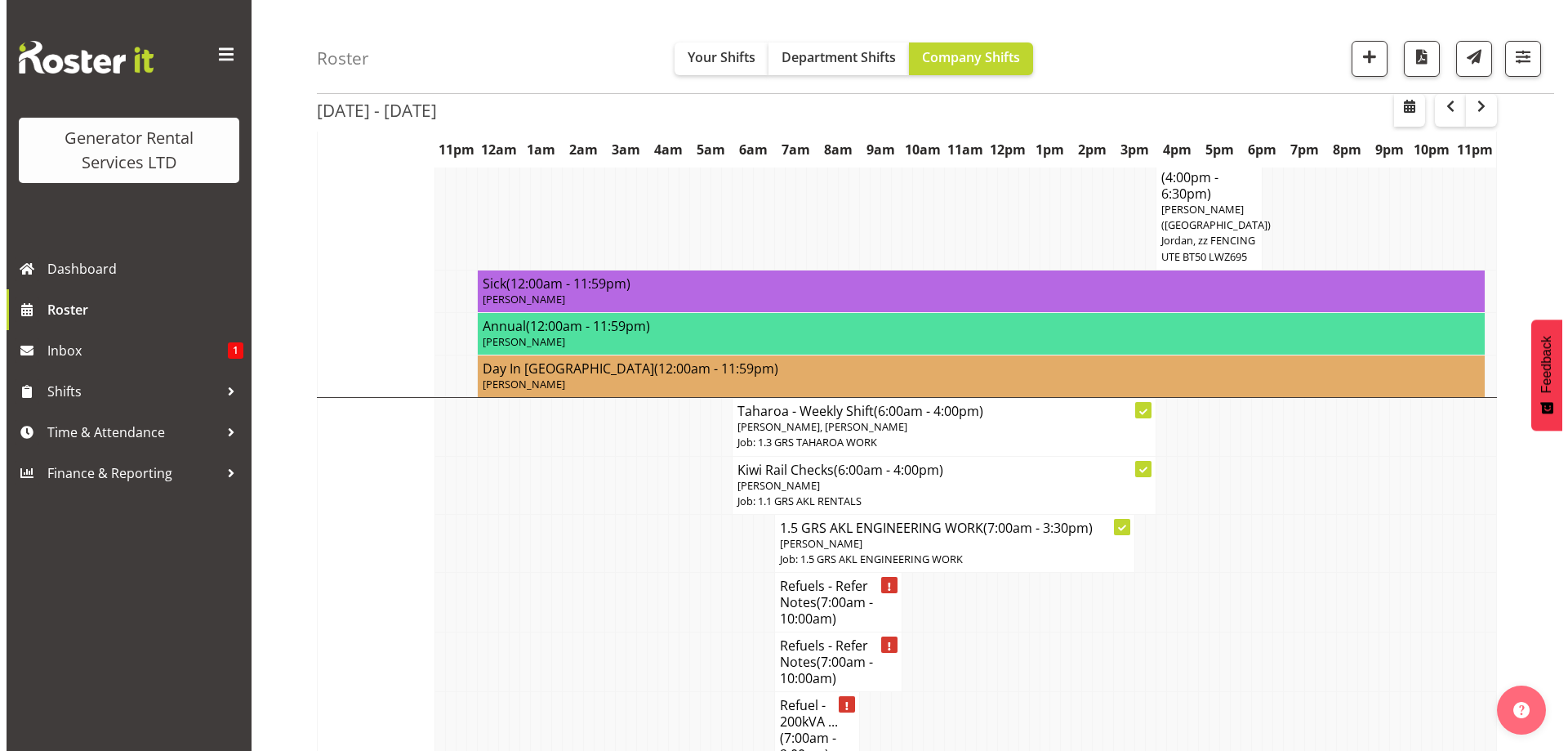
scroll to position [2017, 0]
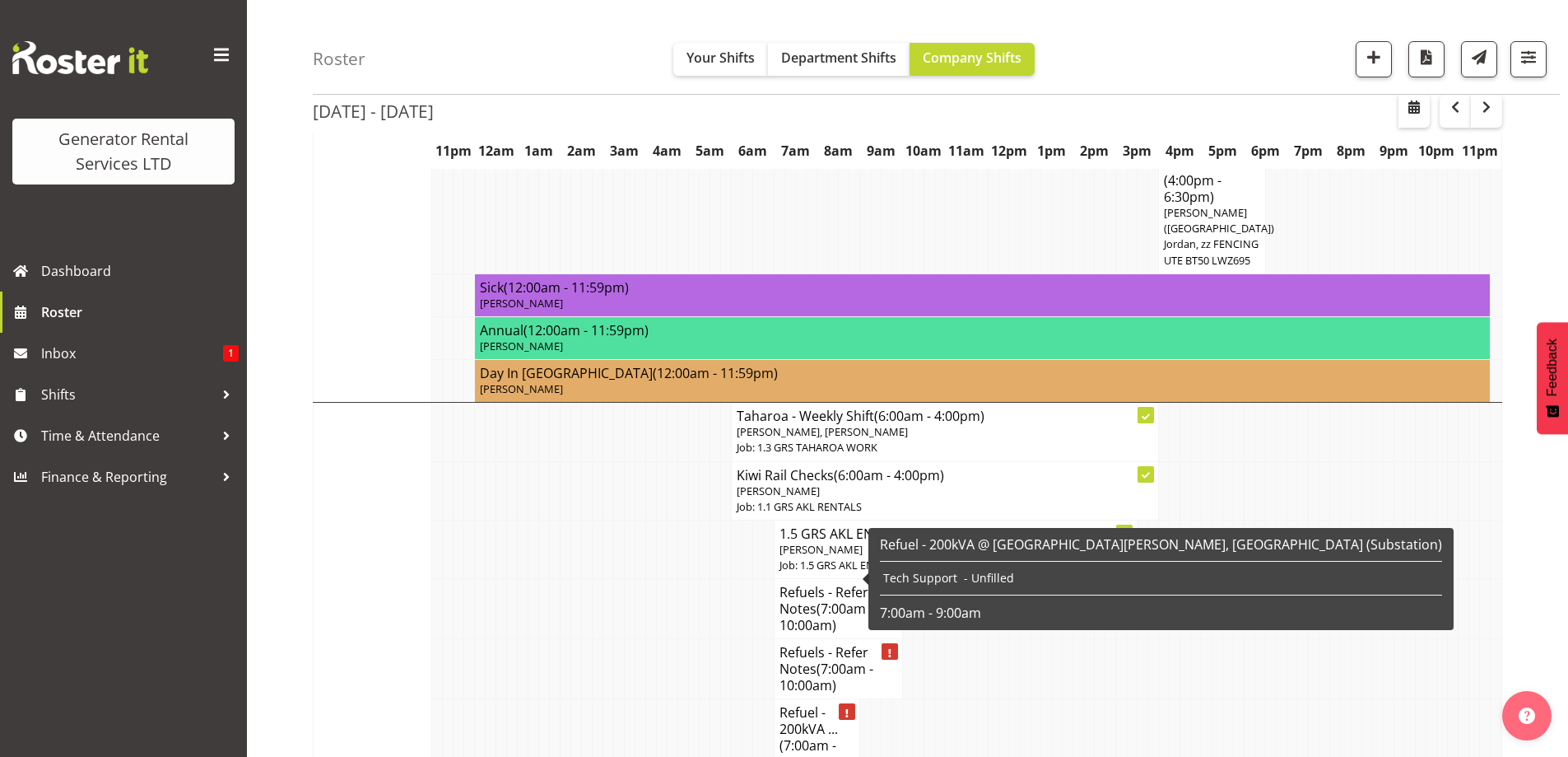
click at [795, 703] on h4 "Refuel - 200kVA ... (7:00am - 9:00am)" at bounding box center [816, 737] width 75 height 66
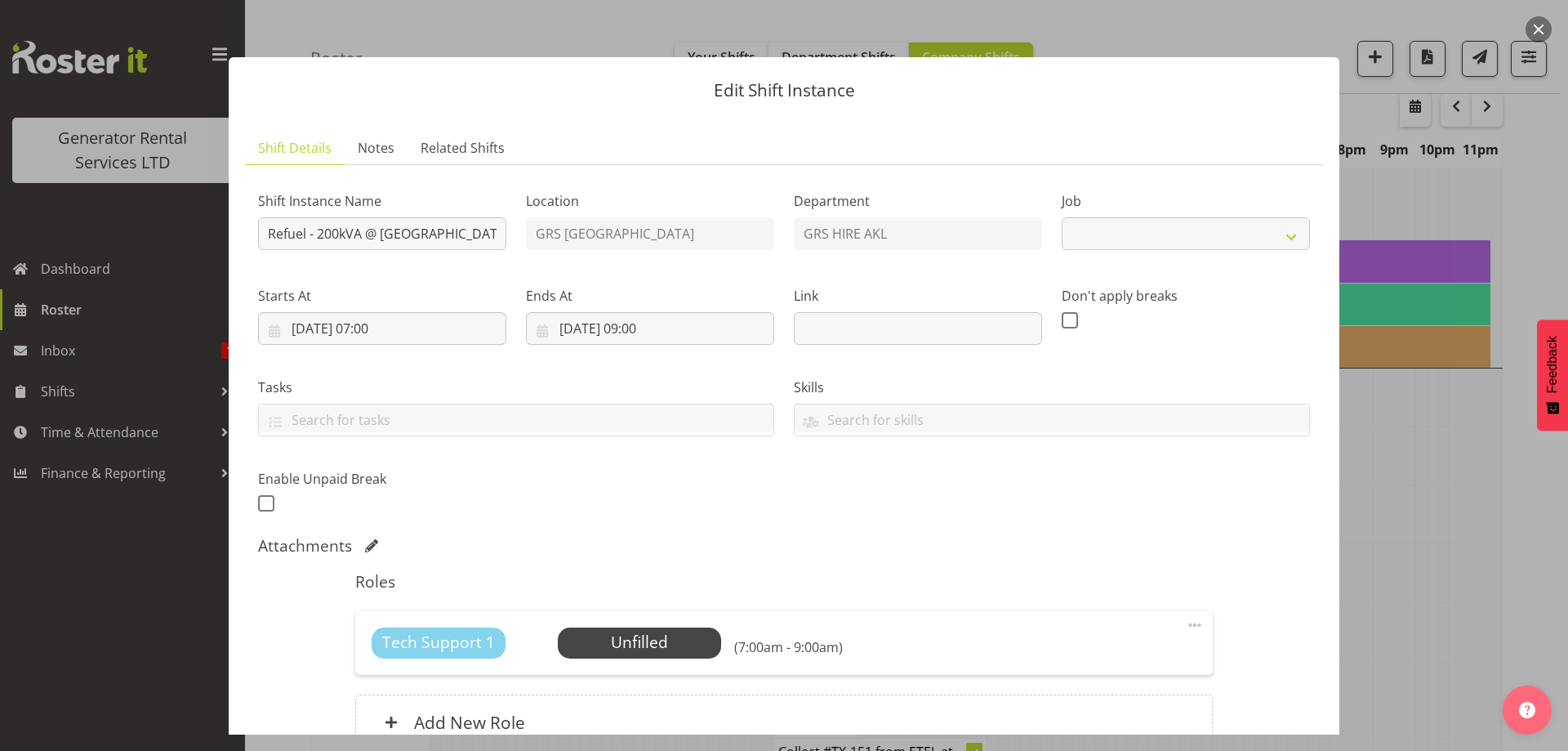
select select "7504"
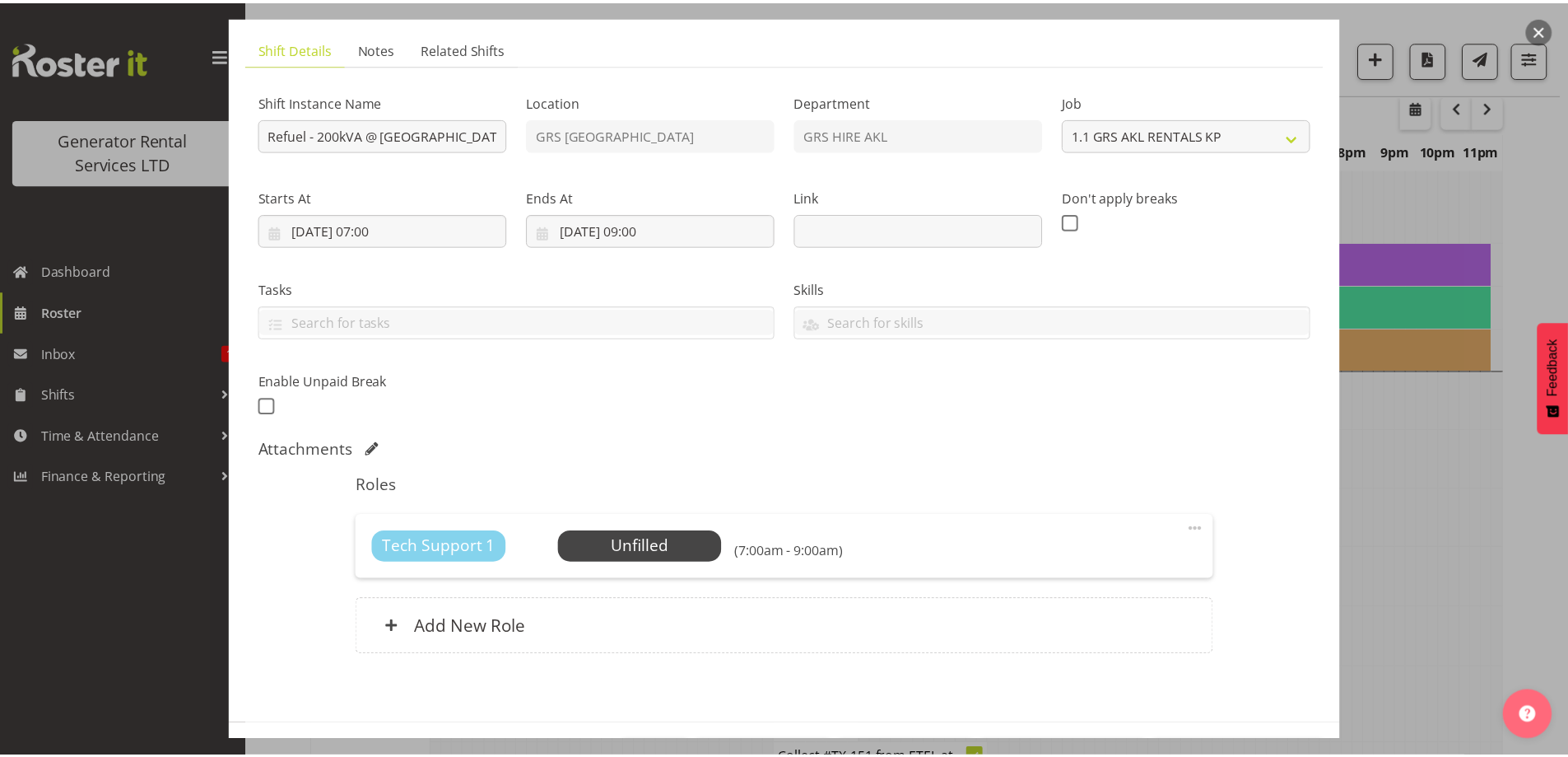
scroll to position [162, 0]
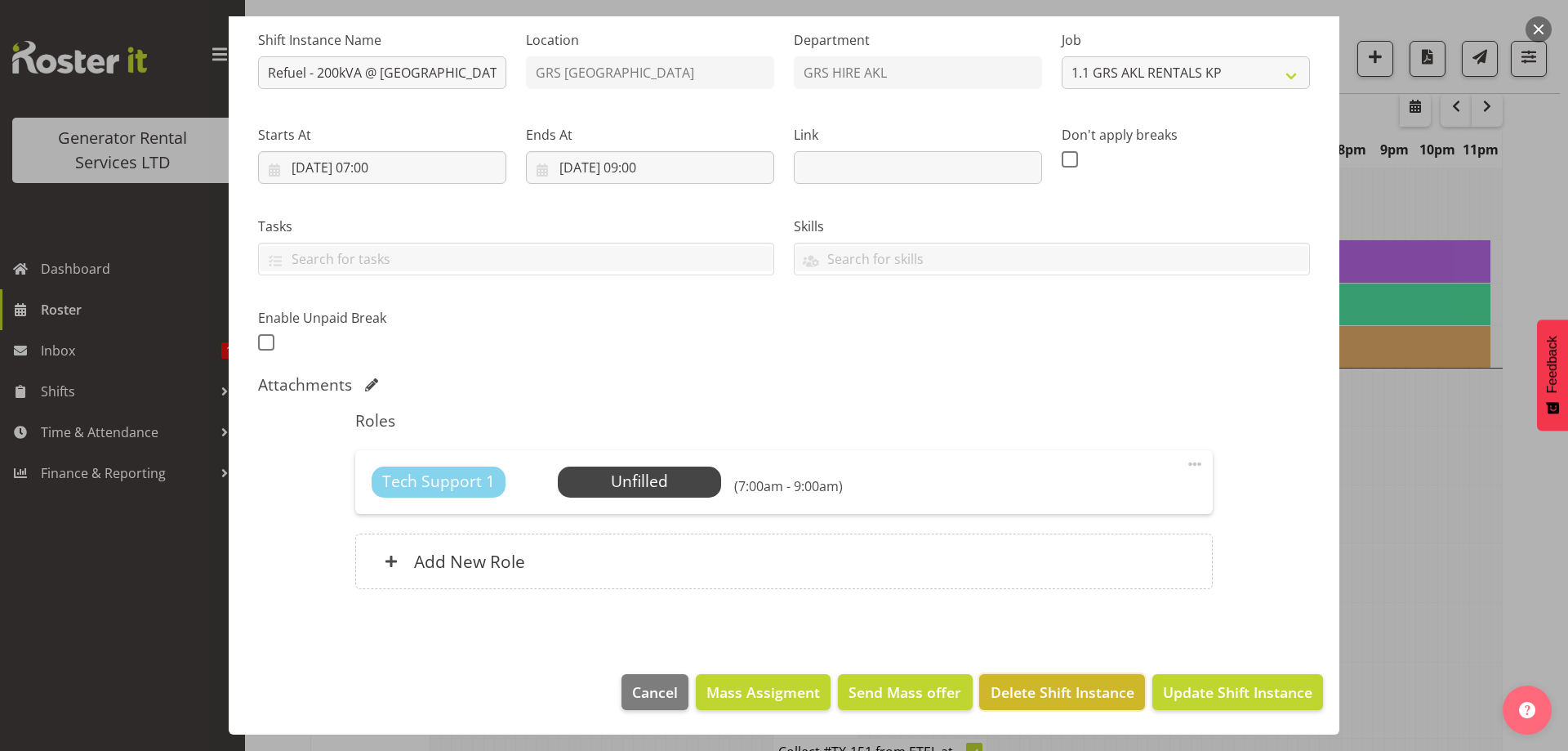
click at [1060, 678] on button "Delete Shift Instance" at bounding box center [1061, 691] width 165 height 36
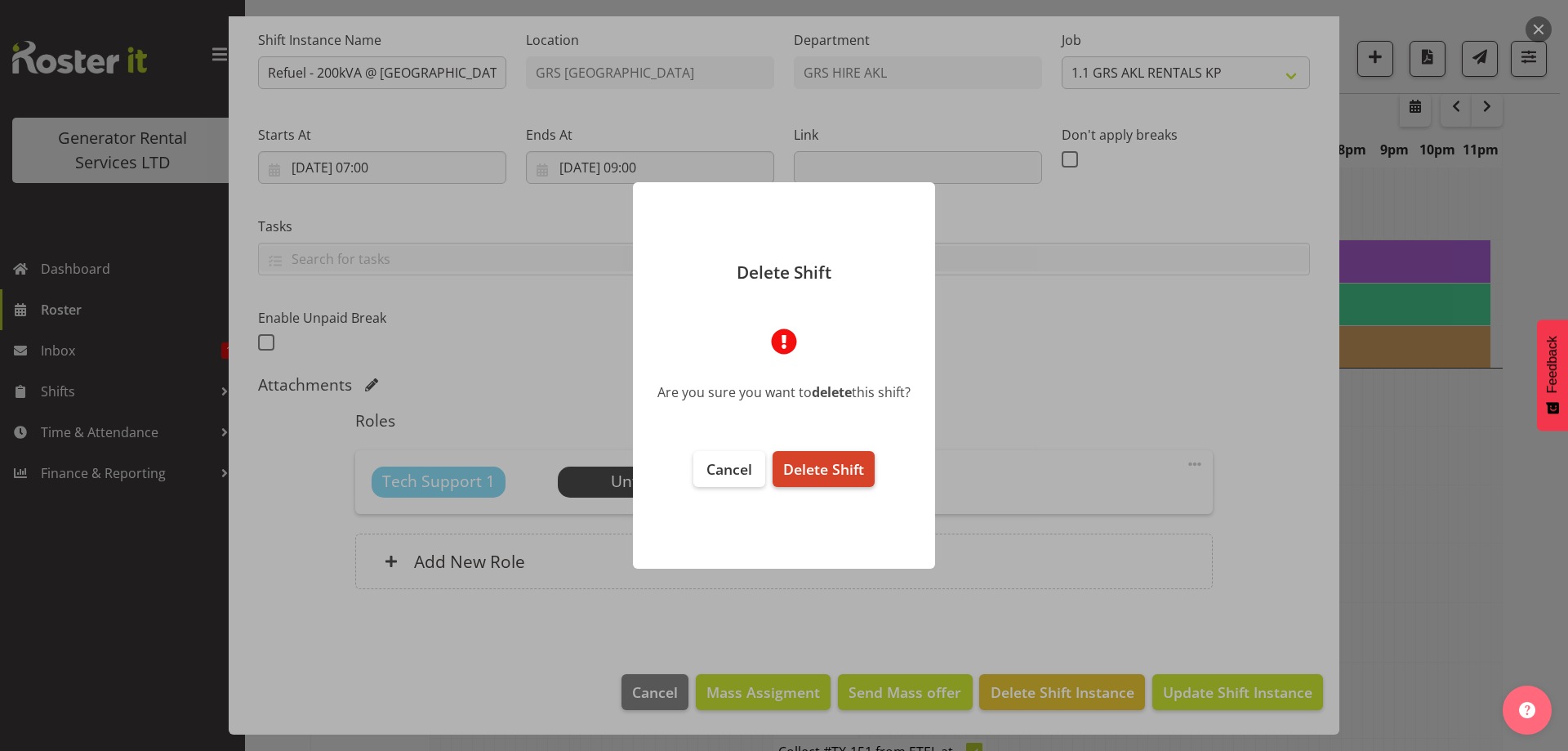
click at [839, 467] on span "Delete Shift" at bounding box center [823, 469] width 81 height 19
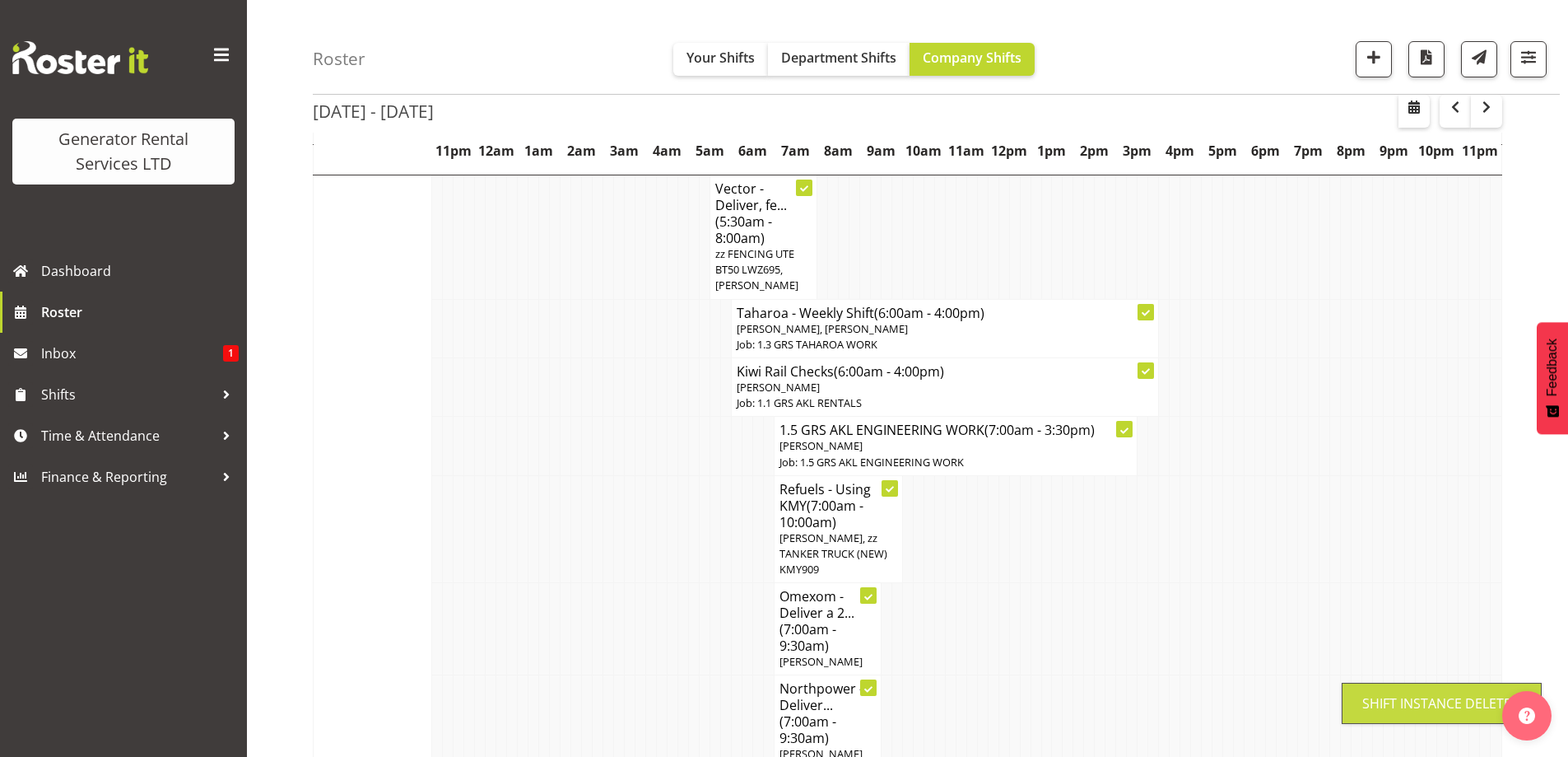
scroll to position [2034, 0]
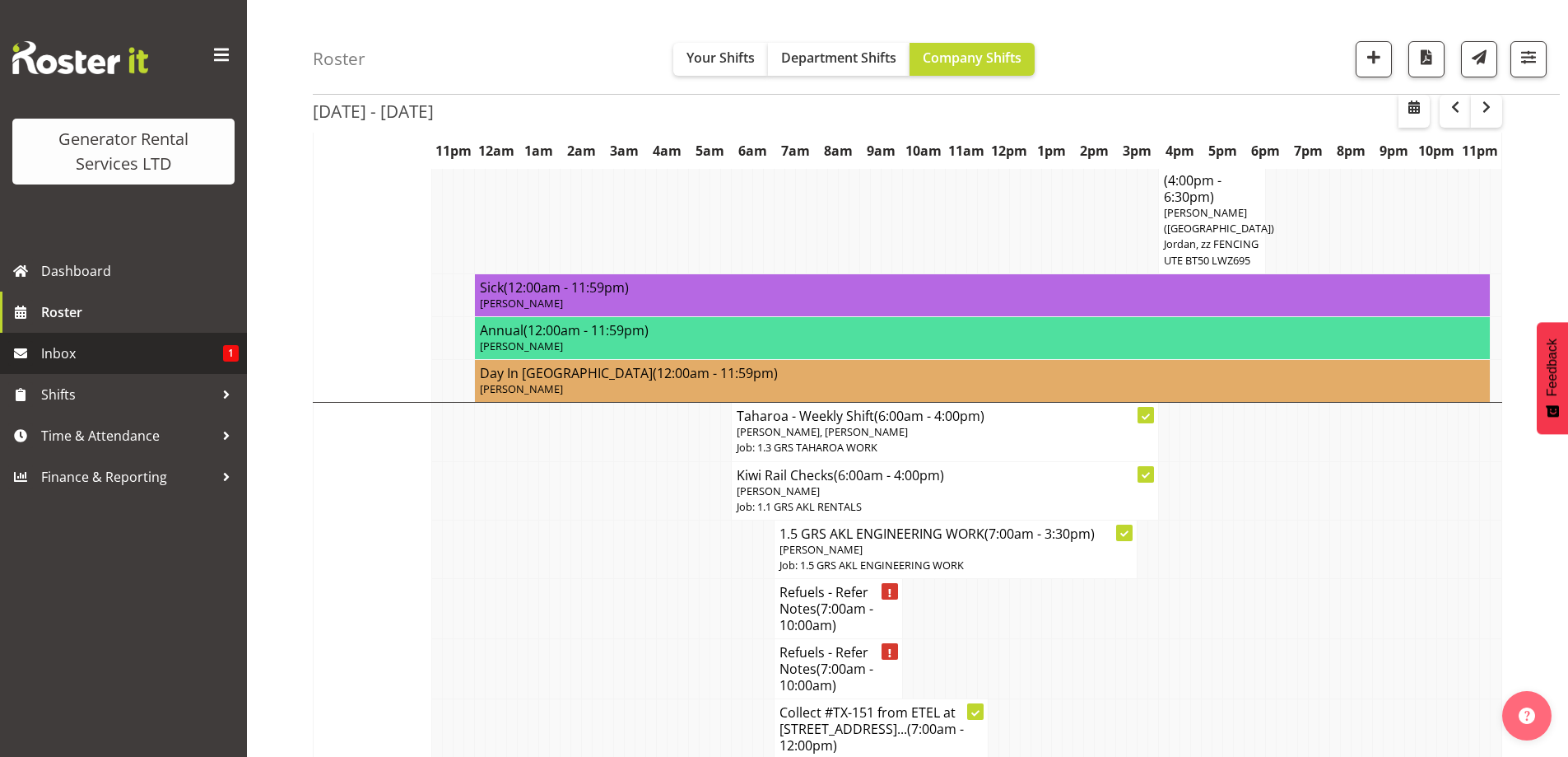
click at [152, 366] on span "Inbox" at bounding box center [131, 352] width 182 height 24
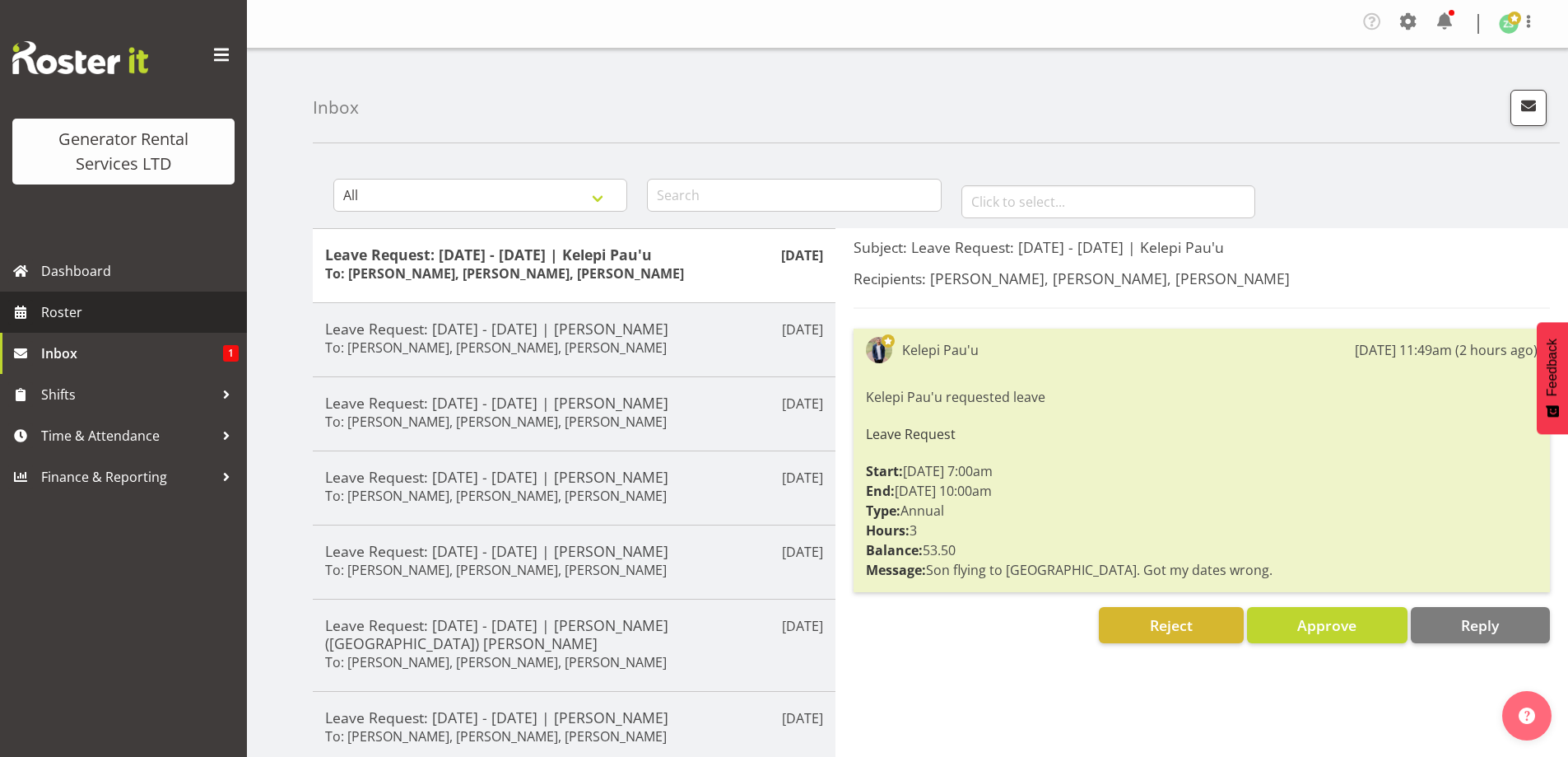
click at [96, 313] on span "Roster" at bounding box center [139, 311] width 197 height 24
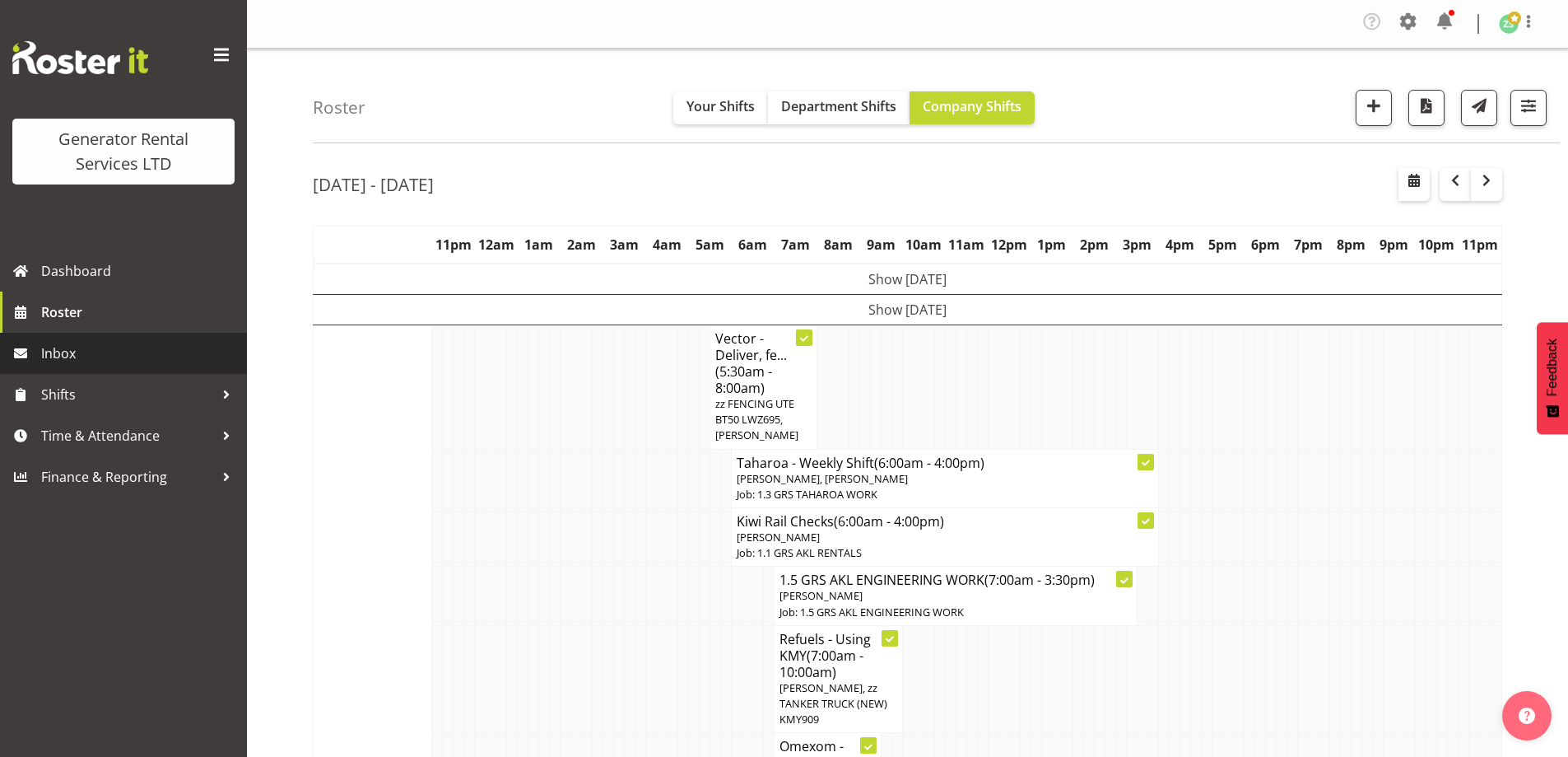
click at [107, 357] on span "Inbox" at bounding box center [139, 352] width 197 height 24
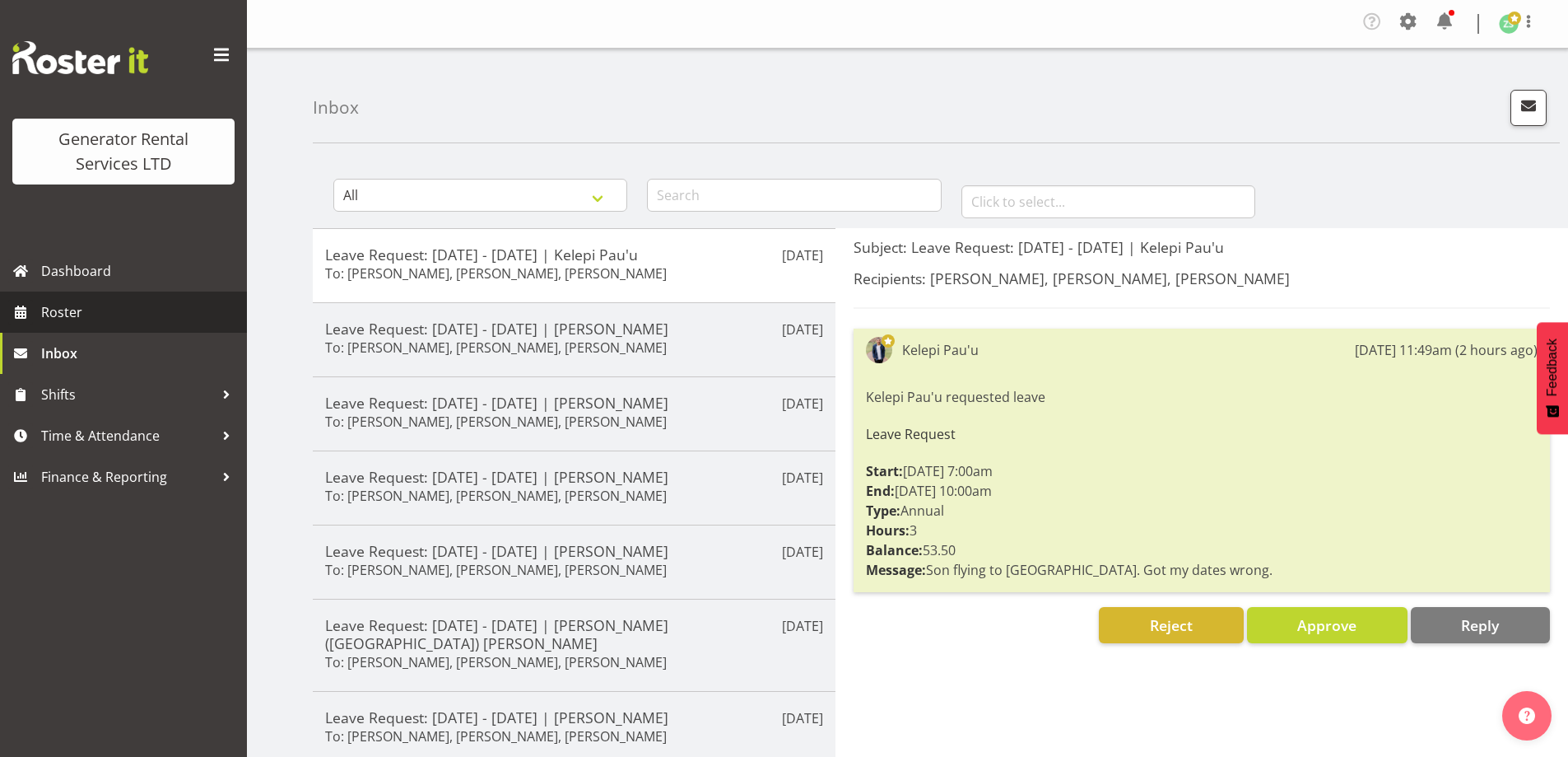
click at [103, 303] on span "Roster" at bounding box center [139, 311] width 197 height 24
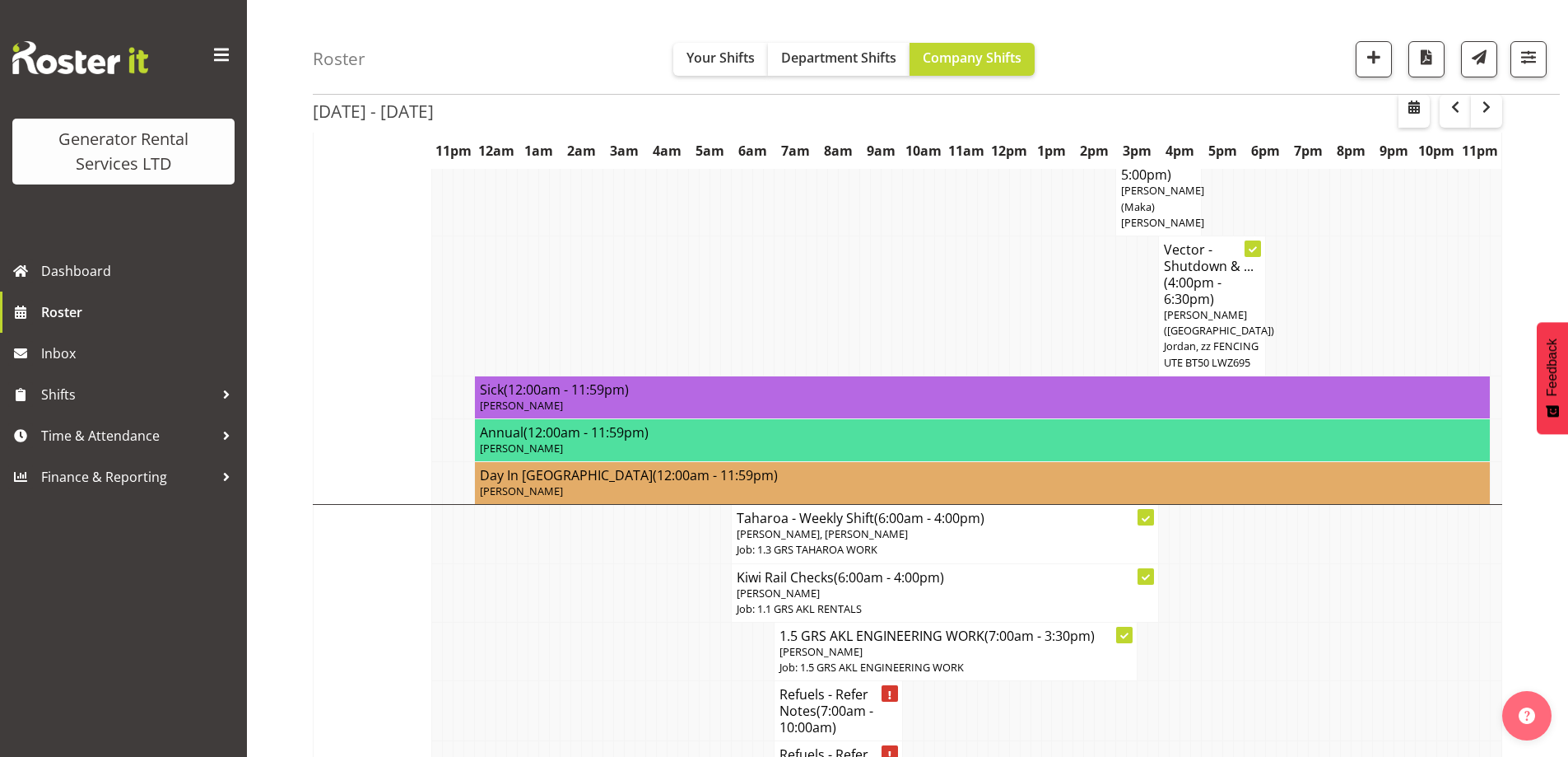
scroll to position [1893, 0]
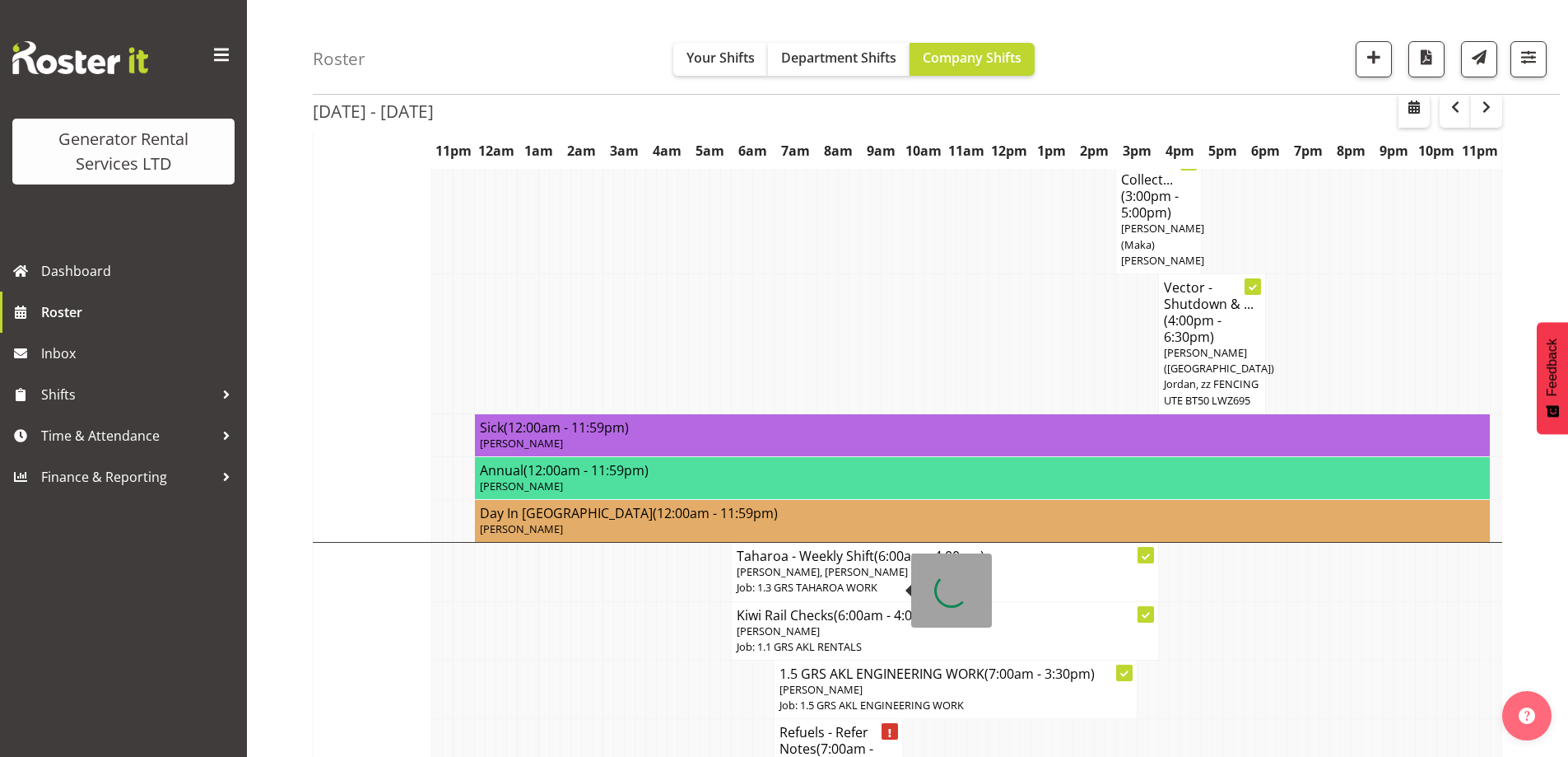
click at [797, 724] on h4 "Refuels - Refer Notes (7:00am - 10:00am)" at bounding box center [837, 748] width 118 height 50
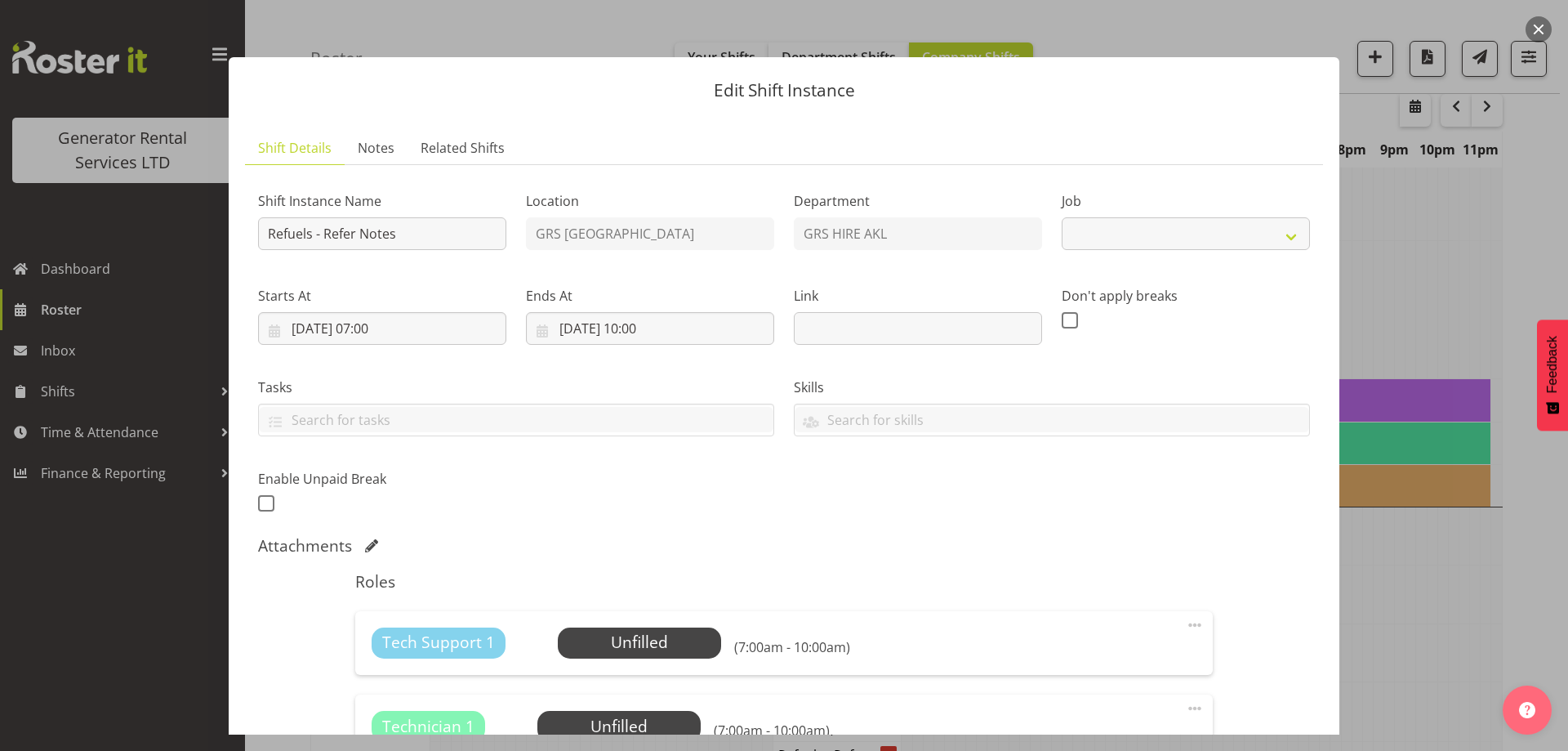
select select "9"
click at [379, 153] on span "Notes" at bounding box center [376, 148] width 37 height 19
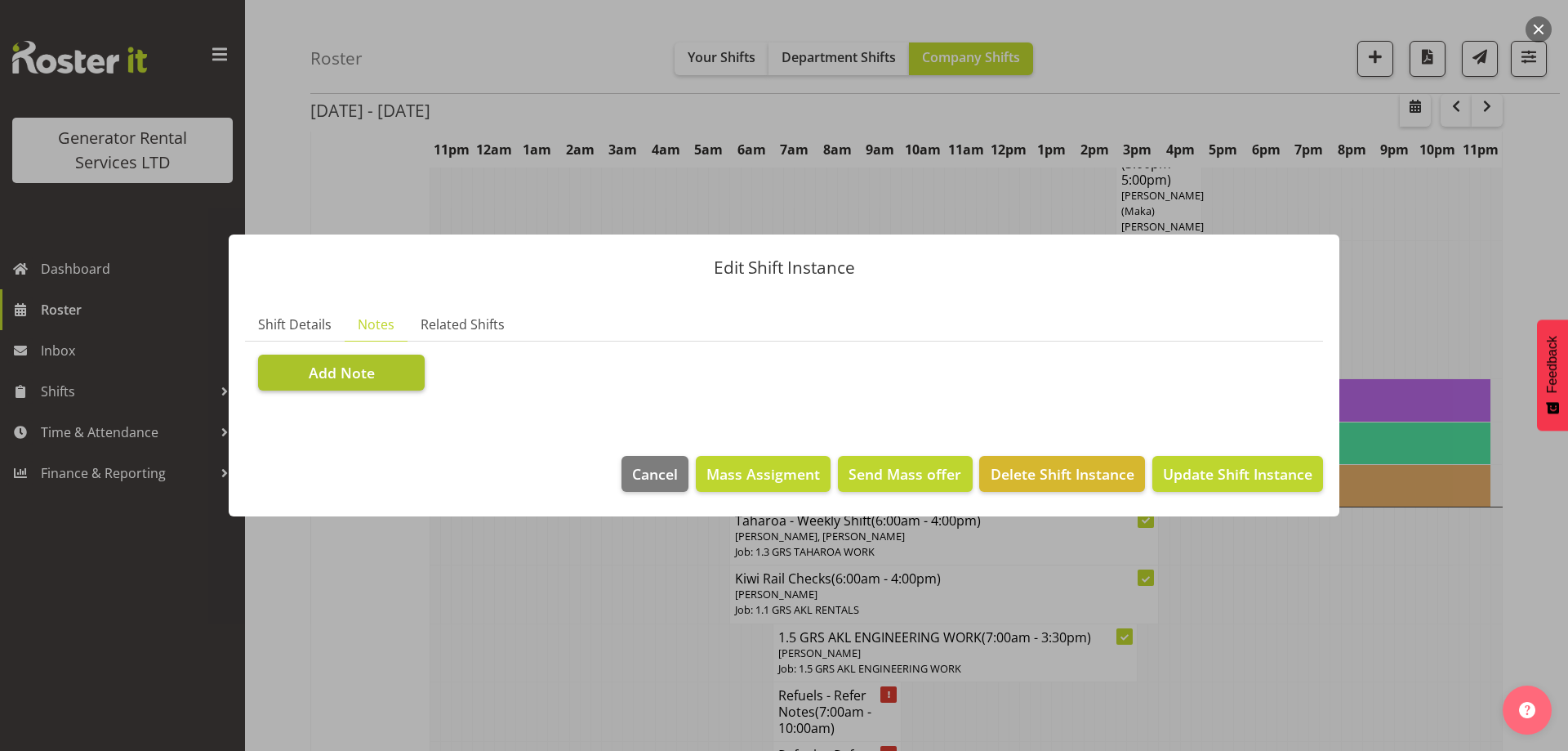
drag, startPoint x: 363, startPoint y: 352, endPoint x: 358, endPoint y: 365, distance: 13.9
click at [359, 364] on section "Shift Instance Name Refuels - Refer Notes Location GRS Auckland Department GRS …" at bounding box center [784, 373] width 1078 height 62
click at [377, 375] on button "Add Note" at bounding box center [341, 372] width 167 height 36
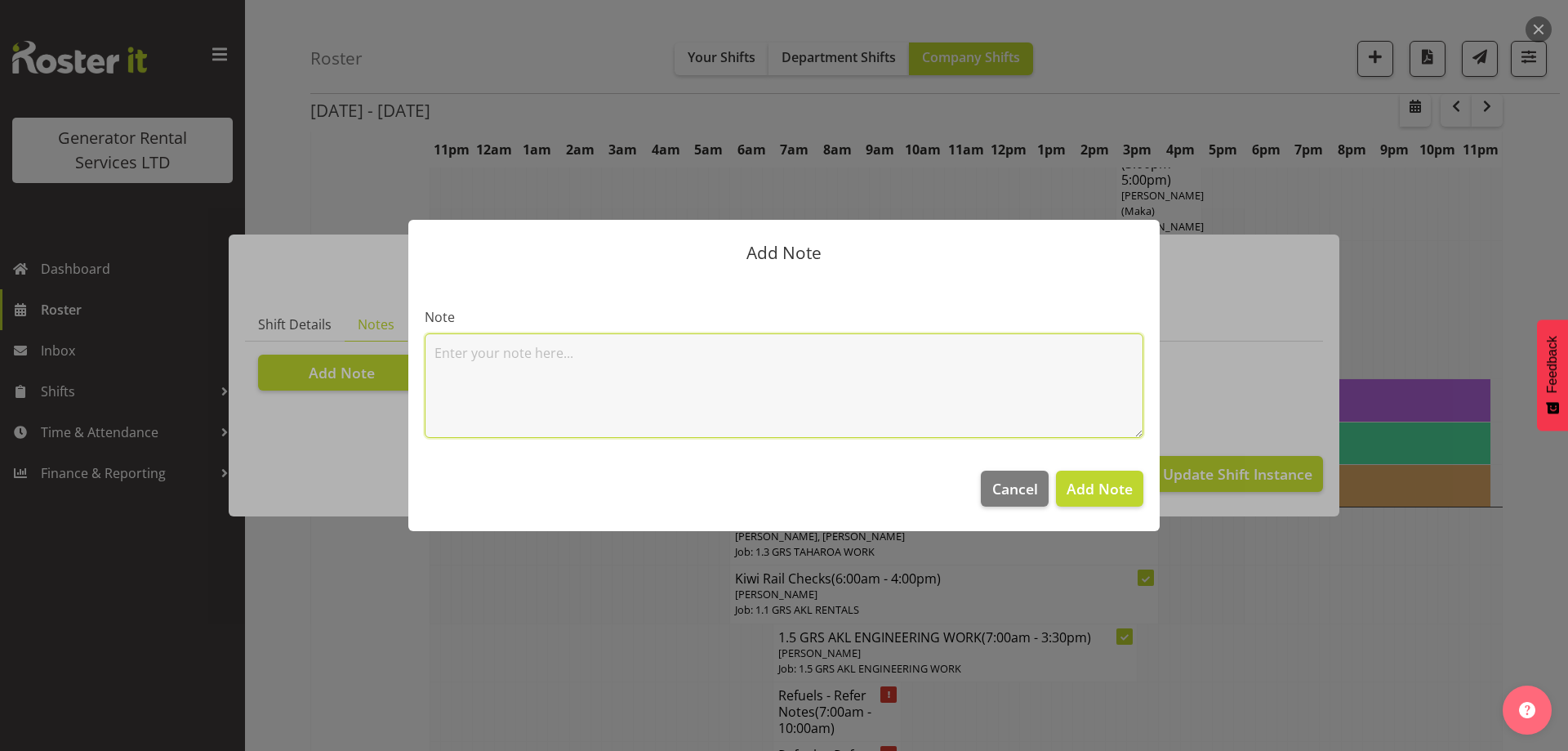
click at [461, 371] on textarea at bounding box center [784, 385] width 719 height 104
paste textarea "800KVA, 500kvas & 300kva @ [STREET_ADDRESS][PERSON_NAME][PERSON_NAME] @ [STREET…"
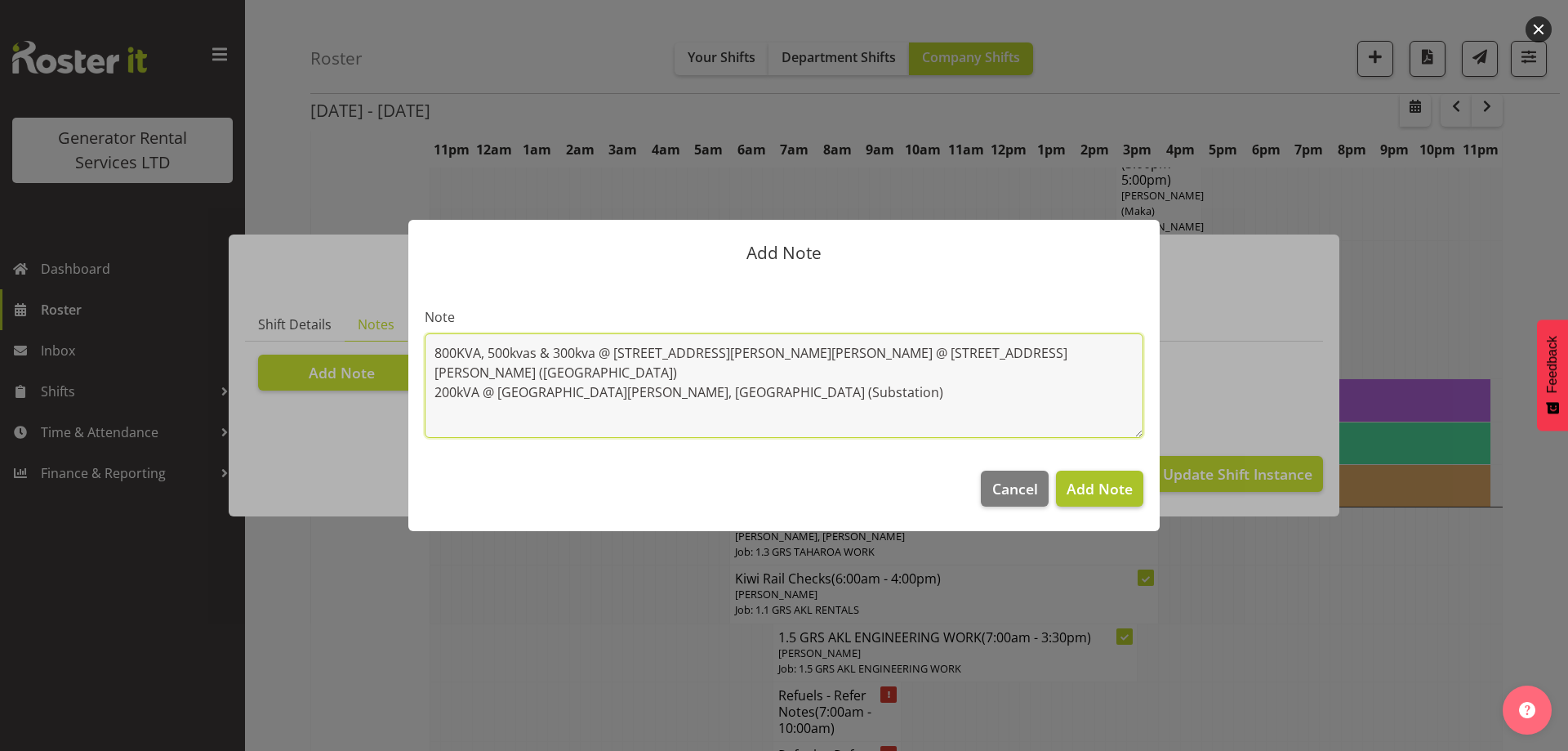
type textarea "800KVA, 500kvas & 300kva @ [STREET_ADDRESS][PERSON_NAME][PERSON_NAME] @ [STREET…"
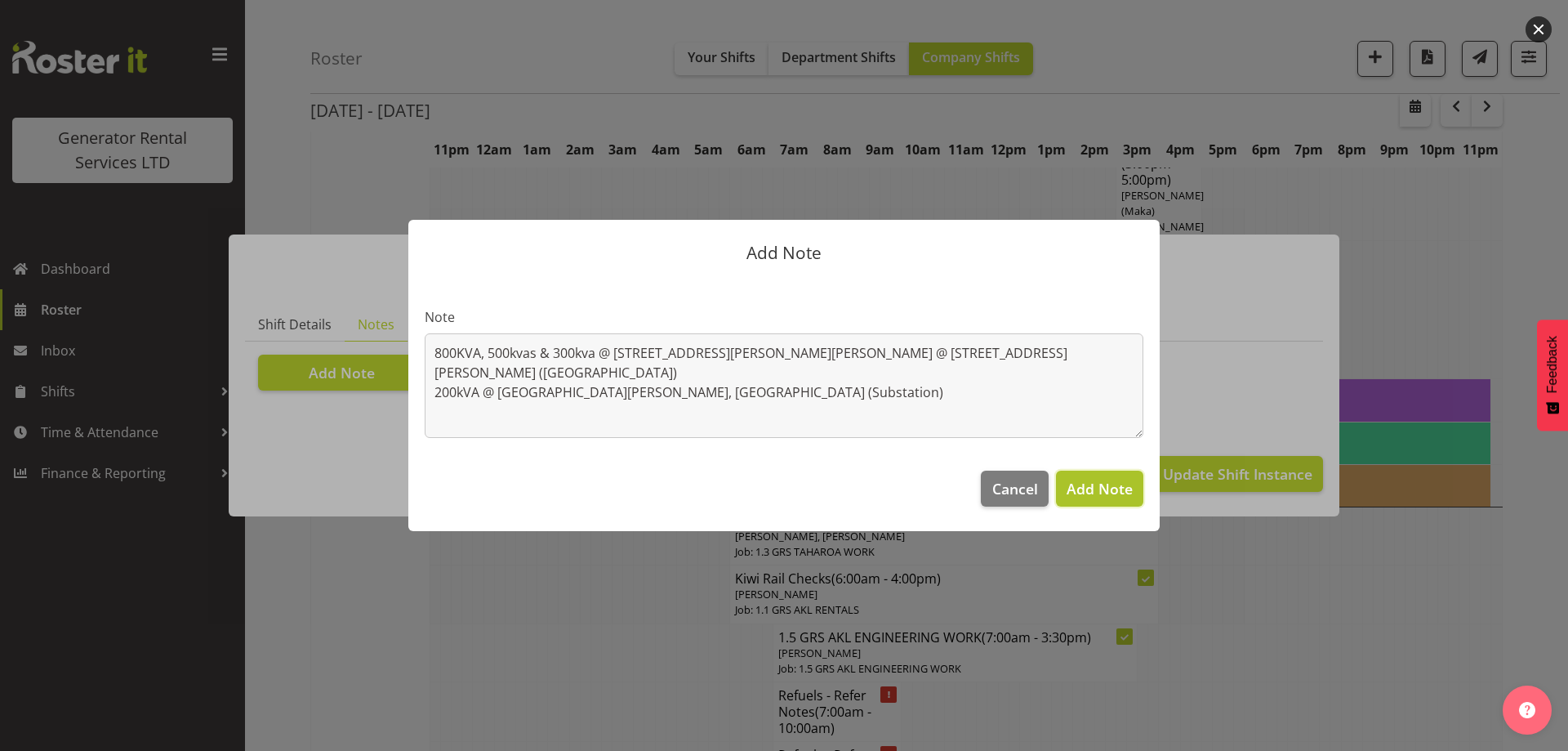
click at [1085, 490] on span "Add Note" at bounding box center [1099, 488] width 67 height 19
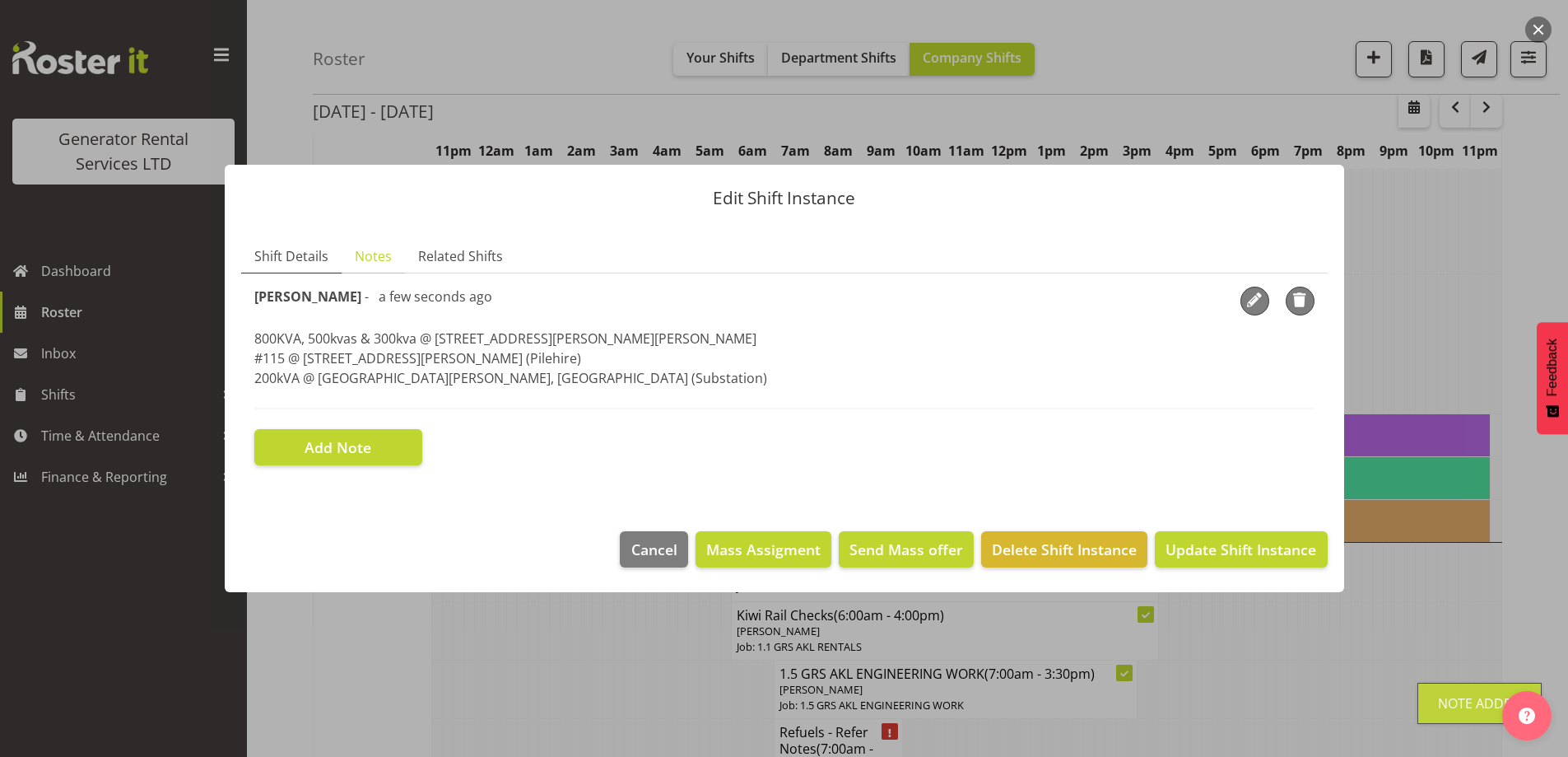
drag, startPoint x: 303, startPoint y: 262, endPoint x: 324, endPoint y: 268, distance: 21.8
click at [303, 261] on span "Shift Details" at bounding box center [291, 256] width 74 height 19
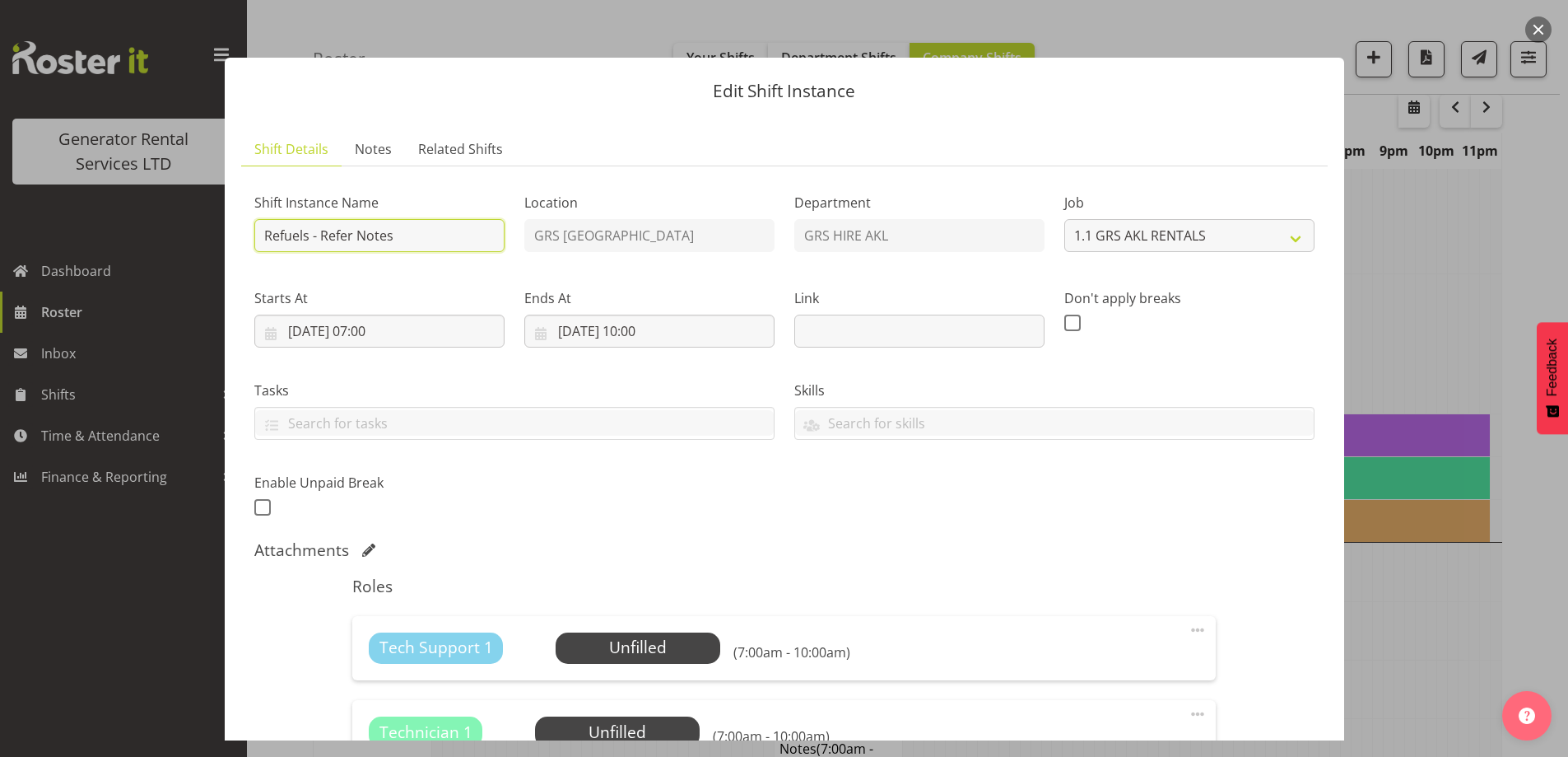
drag, startPoint x: 425, startPoint y: 243, endPoint x: 315, endPoint y: 232, distance: 110.5
click at [315, 232] on input "Refuels - Refer Notes" at bounding box center [378, 235] width 250 height 33
type input "Refuels - Using KMY"
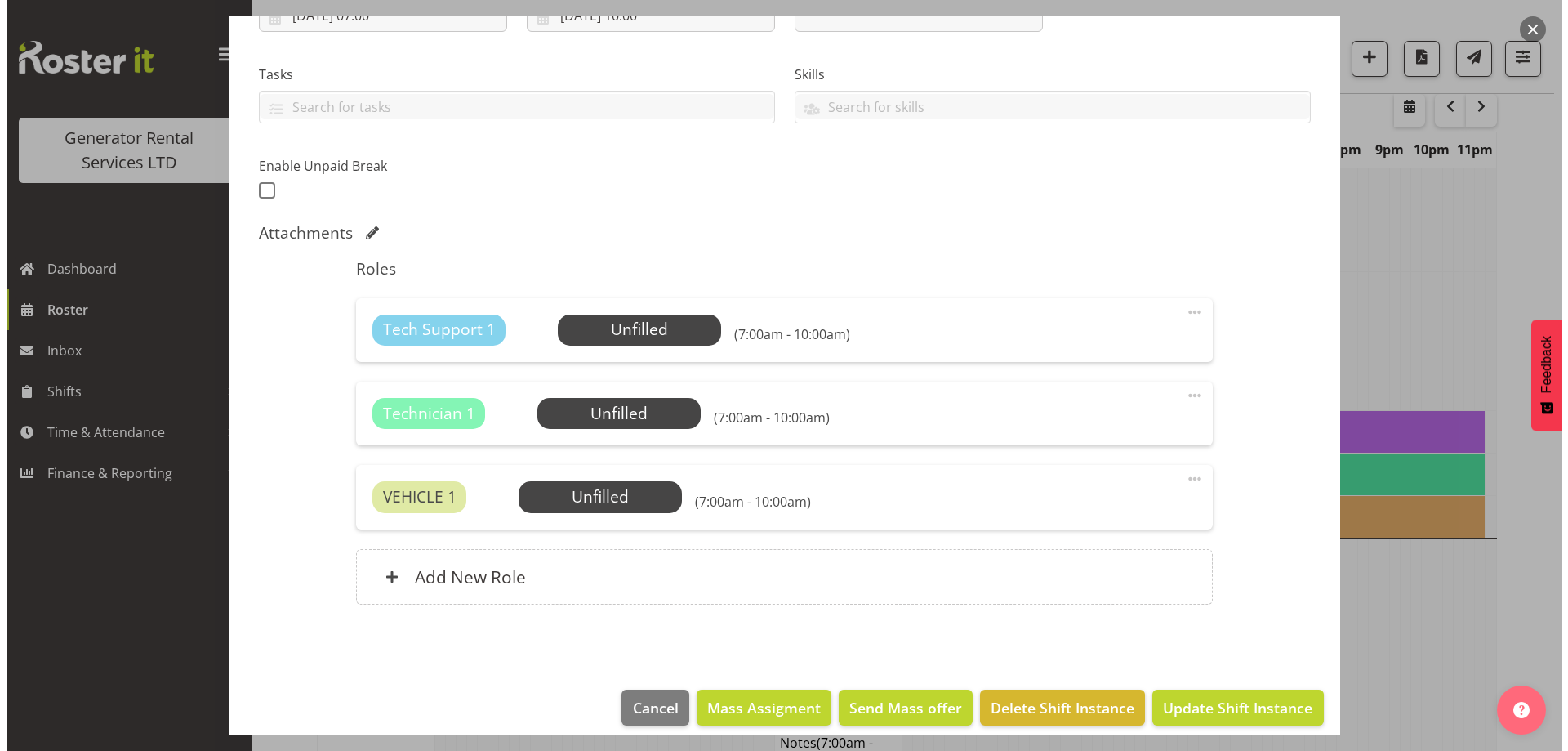
scroll to position [328, 0]
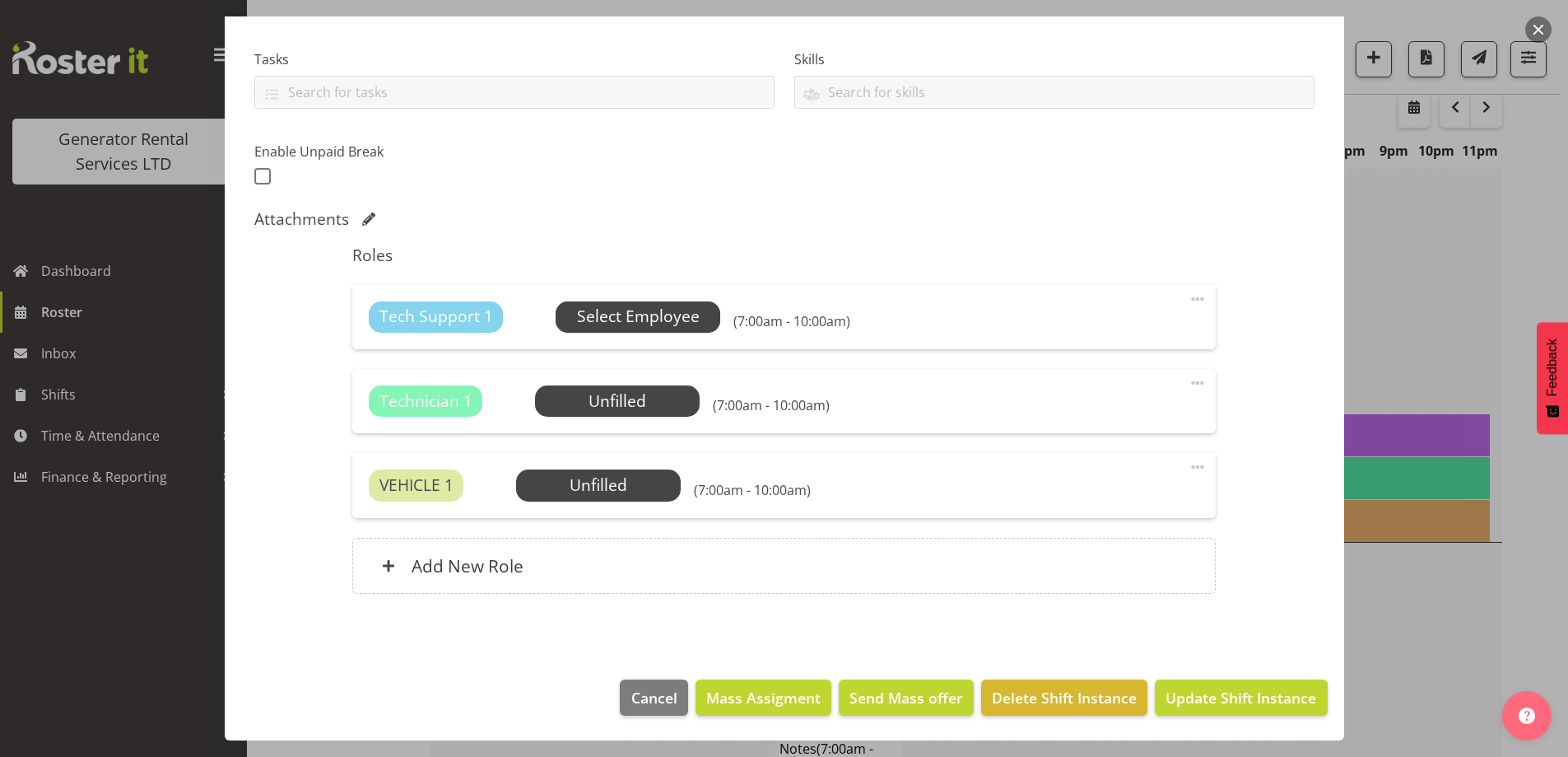
click at [592, 315] on span "Select Employee" at bounding box center [638, 316] width 123 height 24
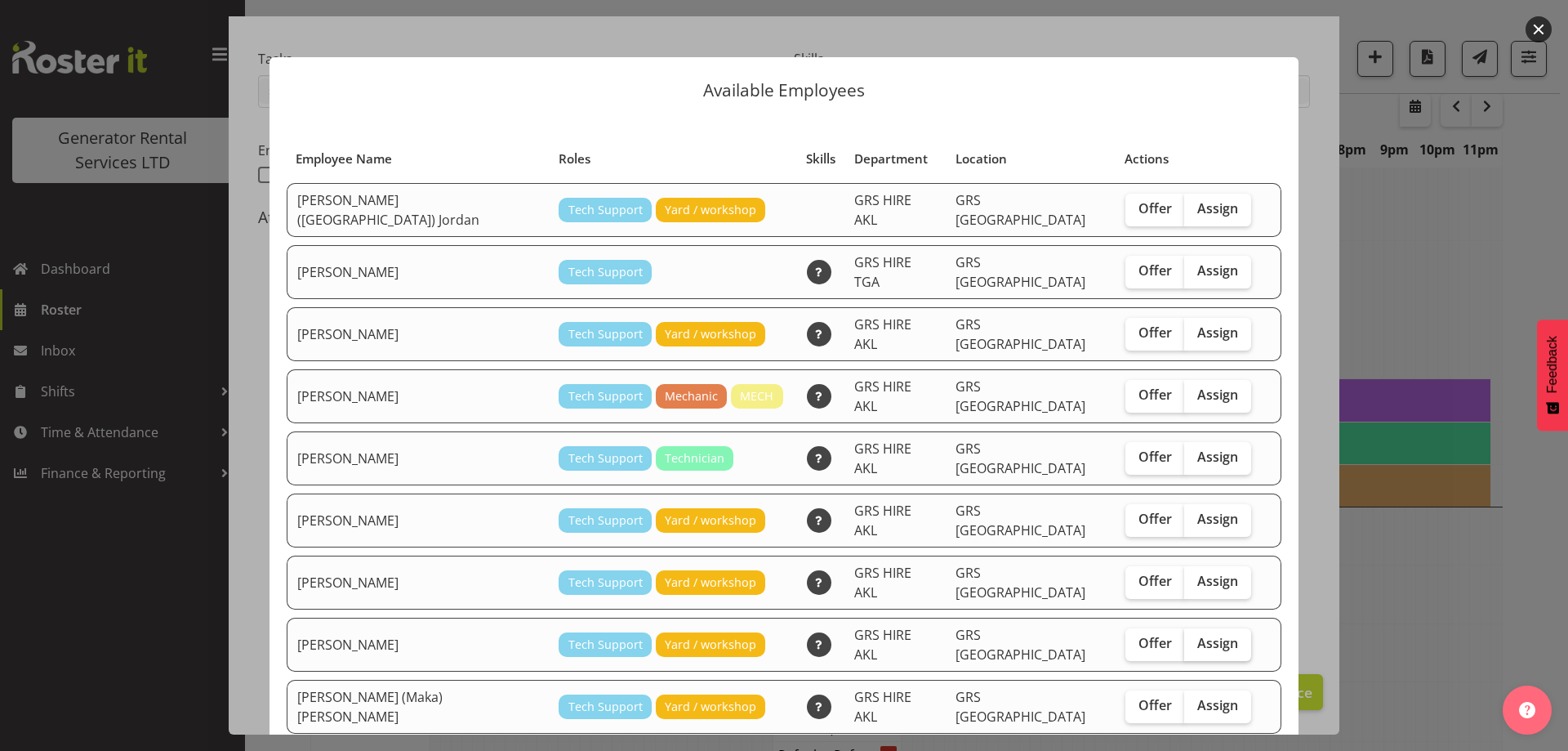
click at [1197, 634] on span "Assign" at bounding box center [1217, 642] width 41 height 16
click at [1184, 638] on input "Assign" at bounding box center [1189, 643] width 11 height 11
checkbox input "true"
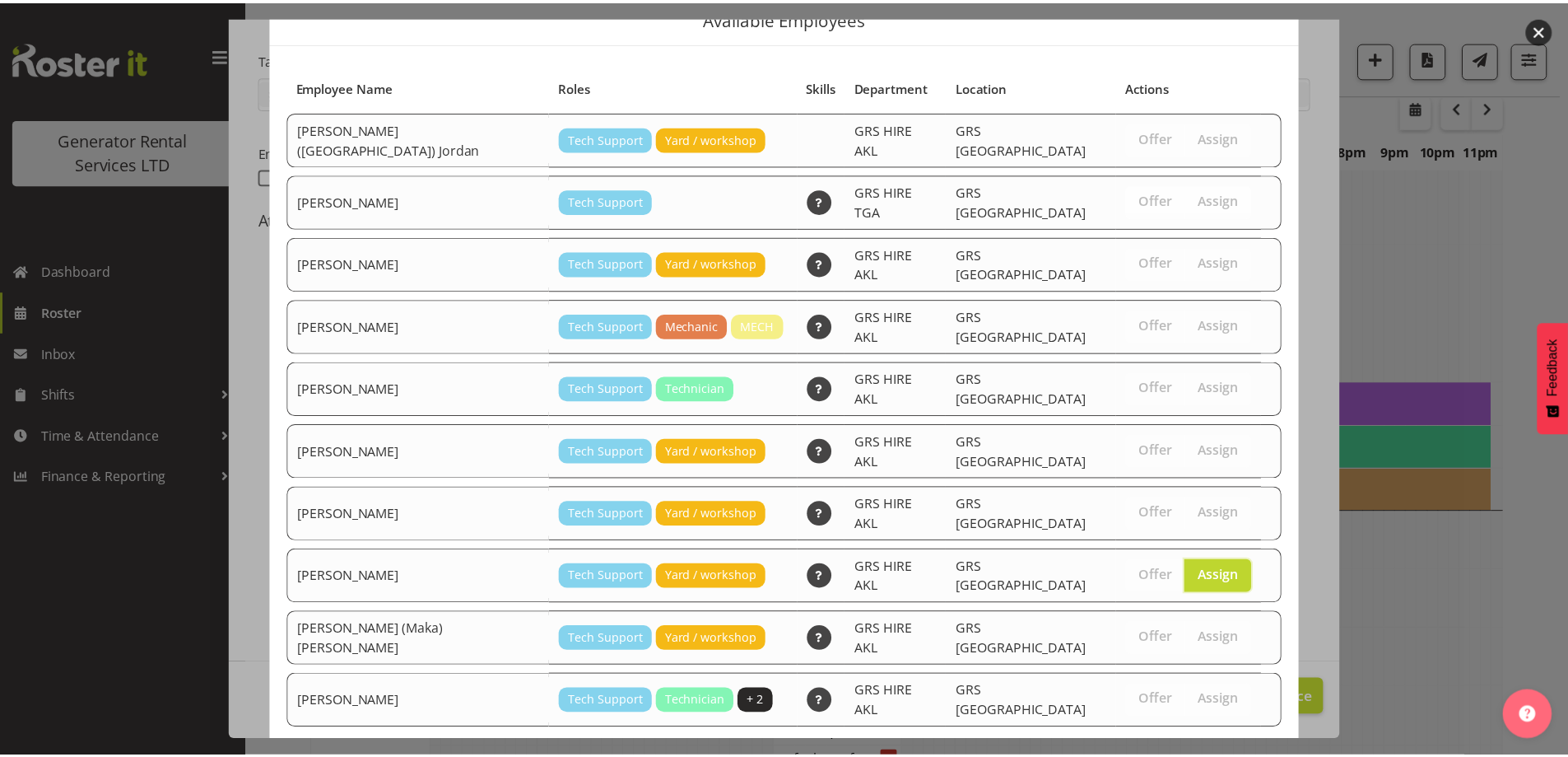
scroll to position [119, 0]
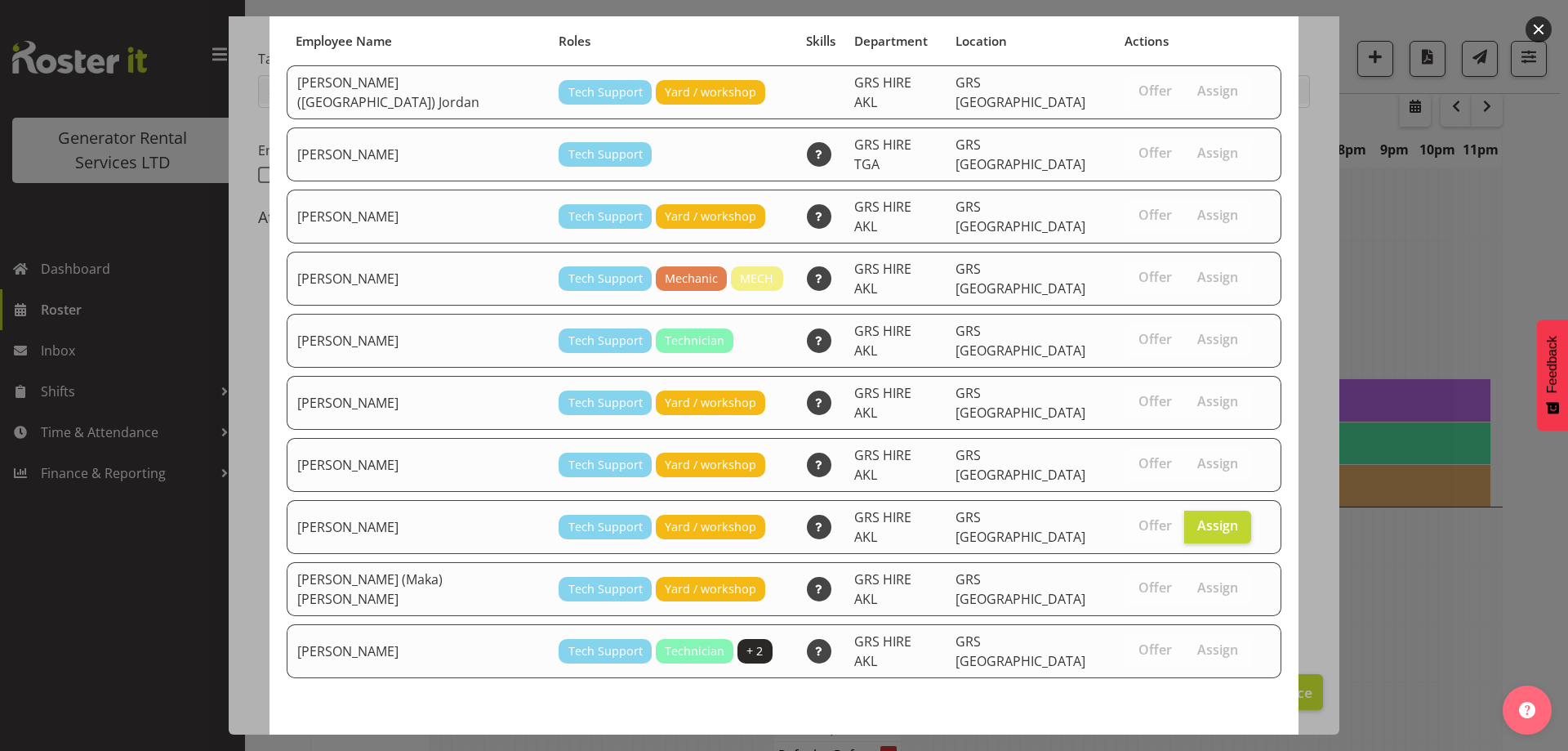
click at [1180, 747] on span "Assign [PERSON_NAME]" at bounding box center [1189, 757] width 165 height 19
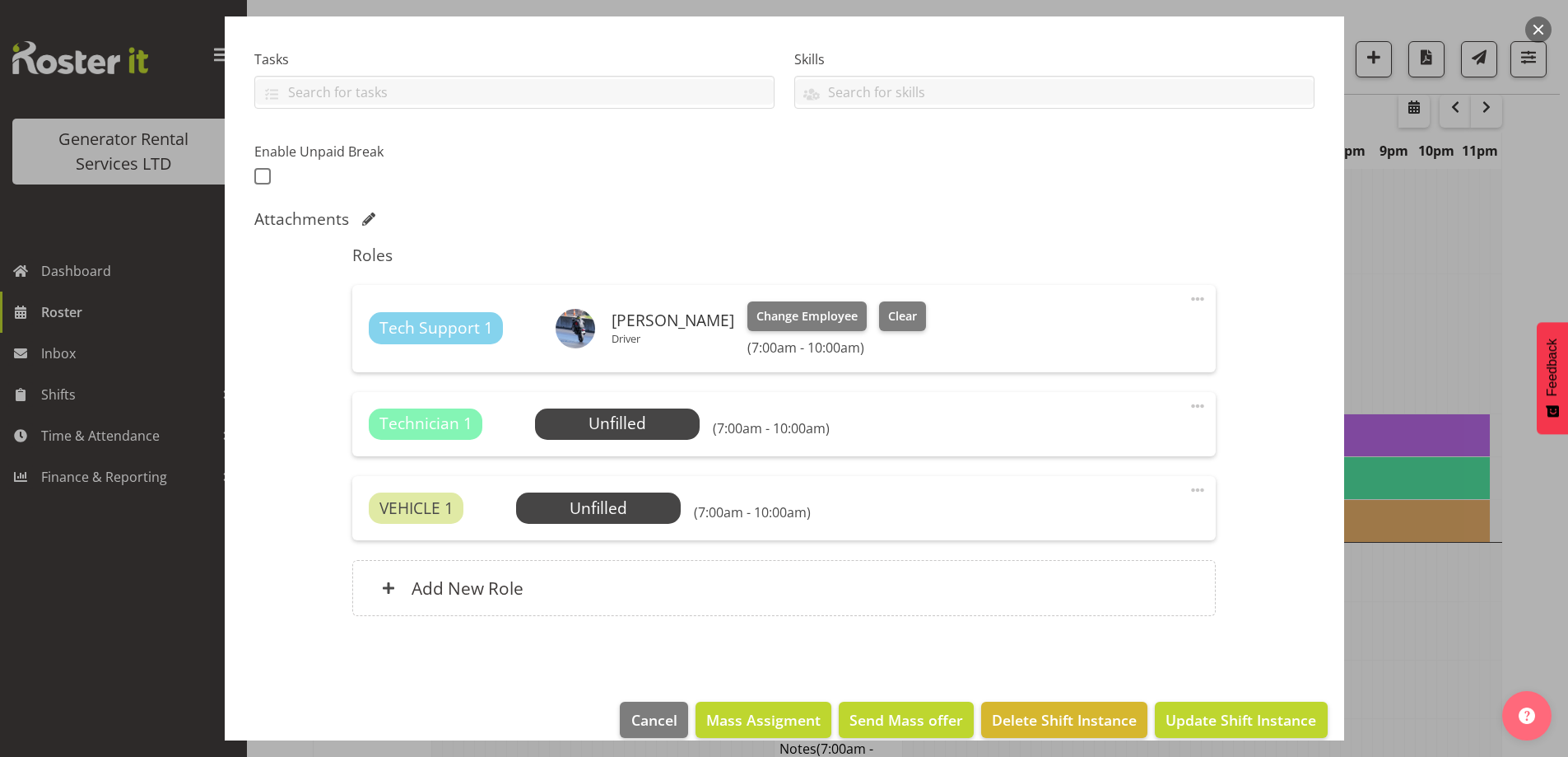
click at [1191, 400] on span at bounding box center [1197, 406] width 19 height 19
click at [1110, 500] on link "Delete" at bounding box center [1128, 504] width 158 height 29
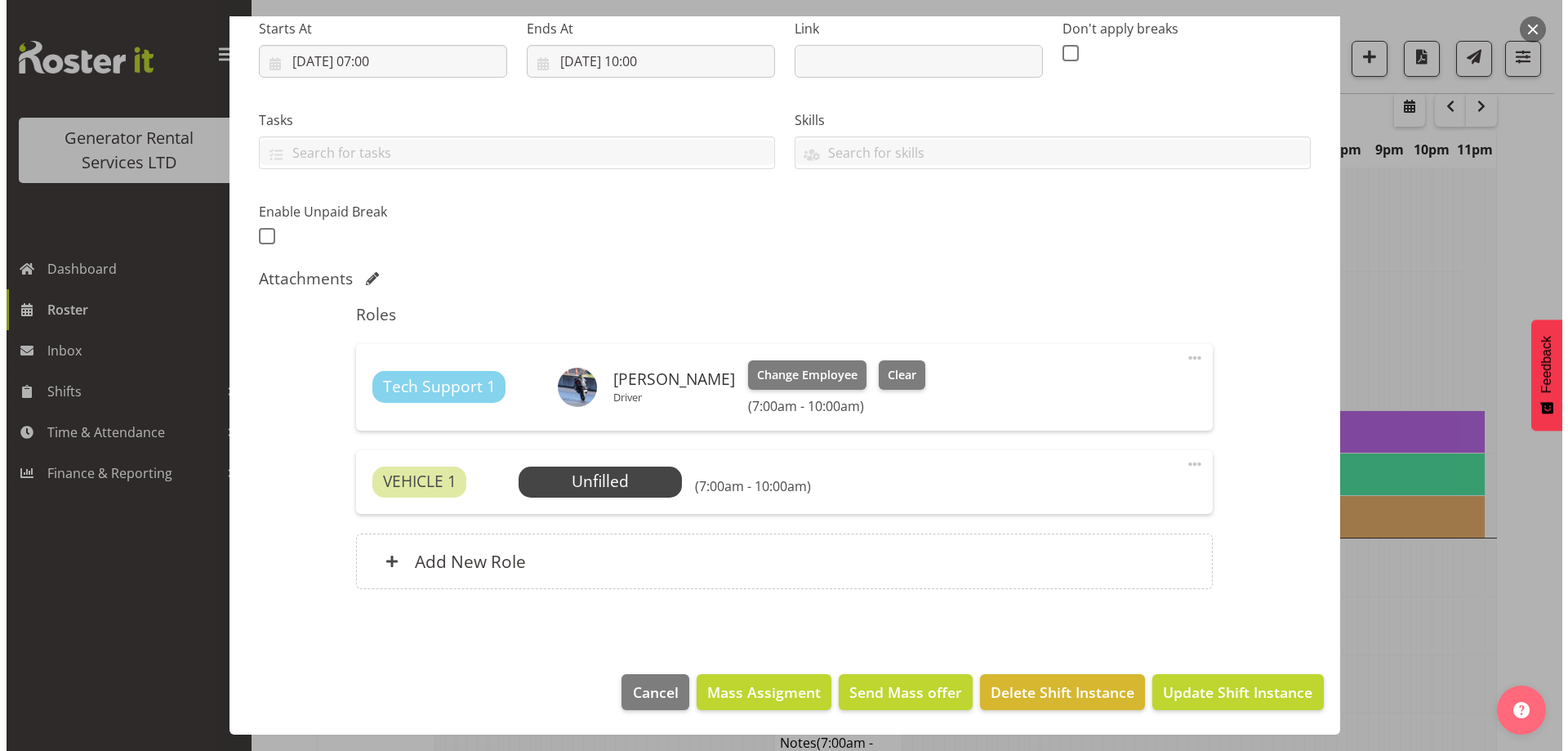
scroll to position [267, 0]
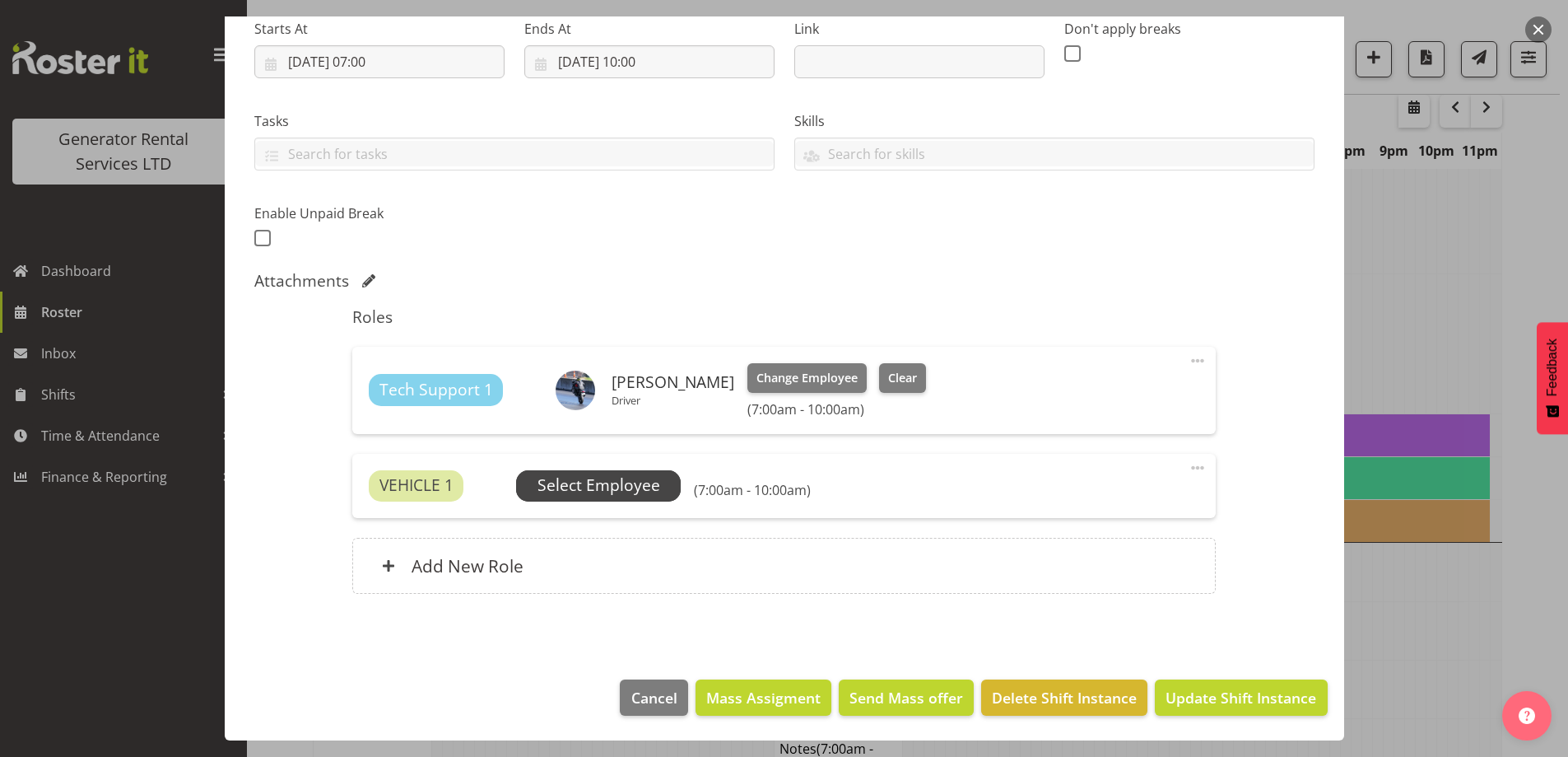
click at [636, 485] on span "Select Employee" at bounding box center [599, 486] width 123 height 24
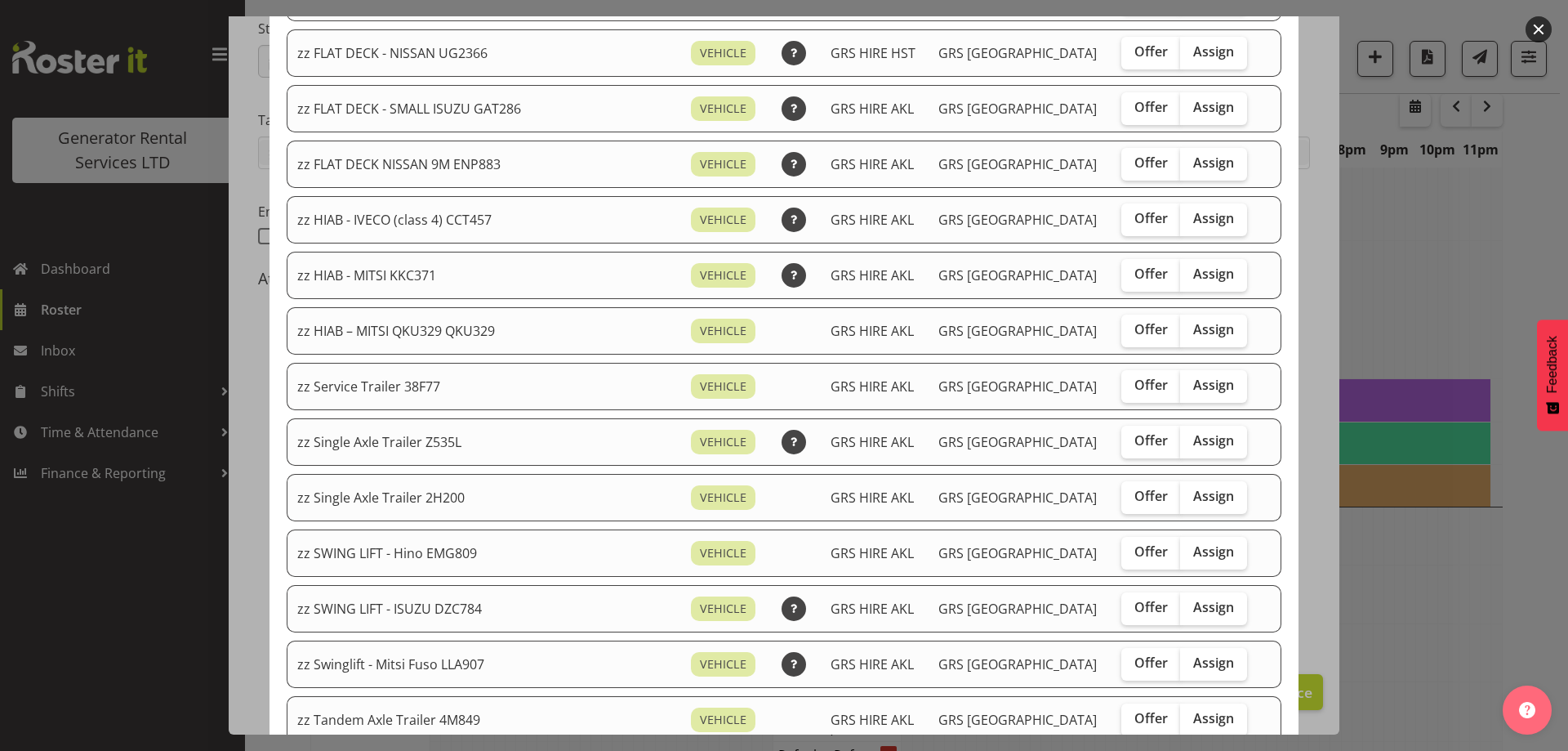
scroll to position [1388, 0]
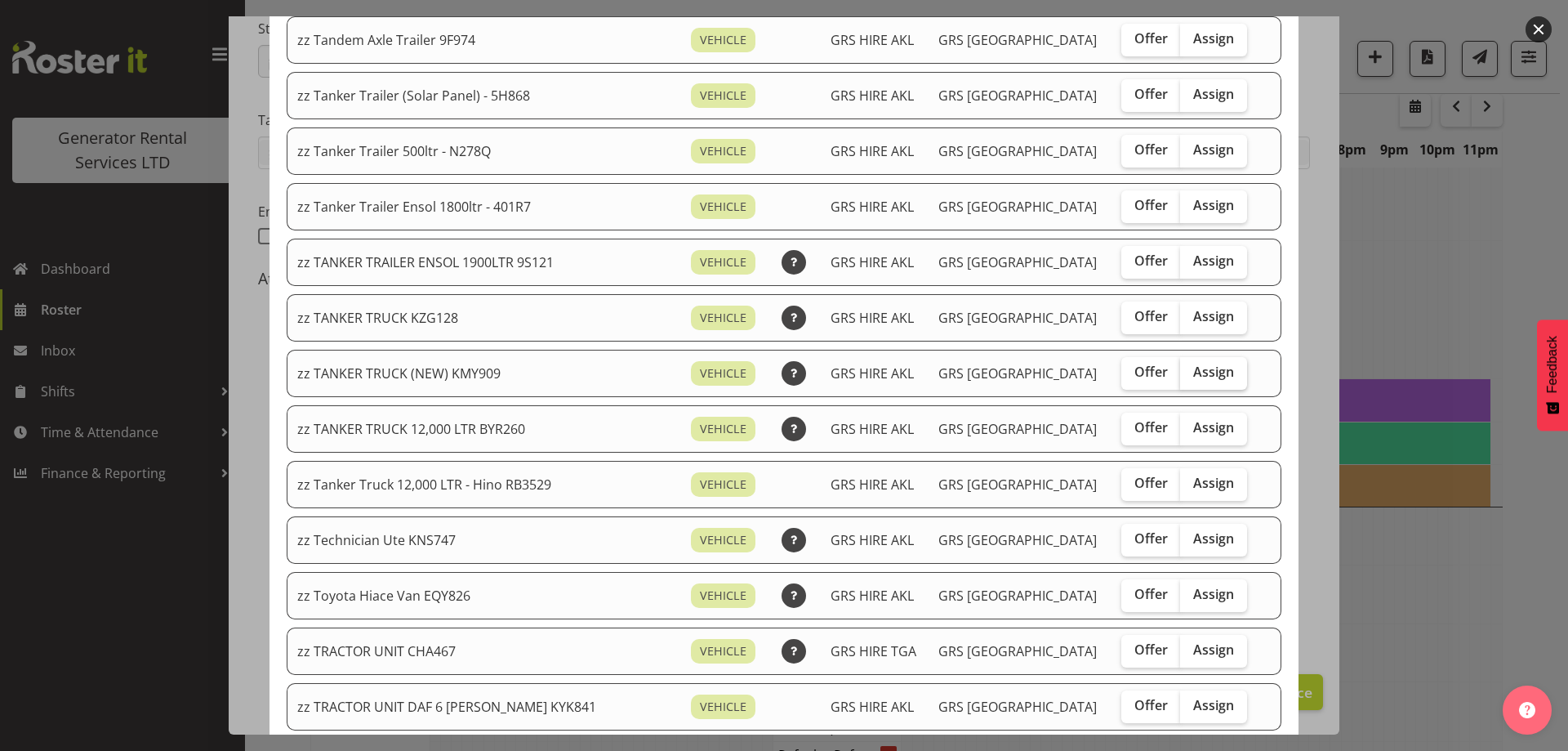
click at [1196, 383] on label "Assign" at bounding box center [1213, 374] width 67 height 33
click at [1191, 377] on input "Assign" at bounding box center [1185, 372] width 11 height 11
checkbox input "true"
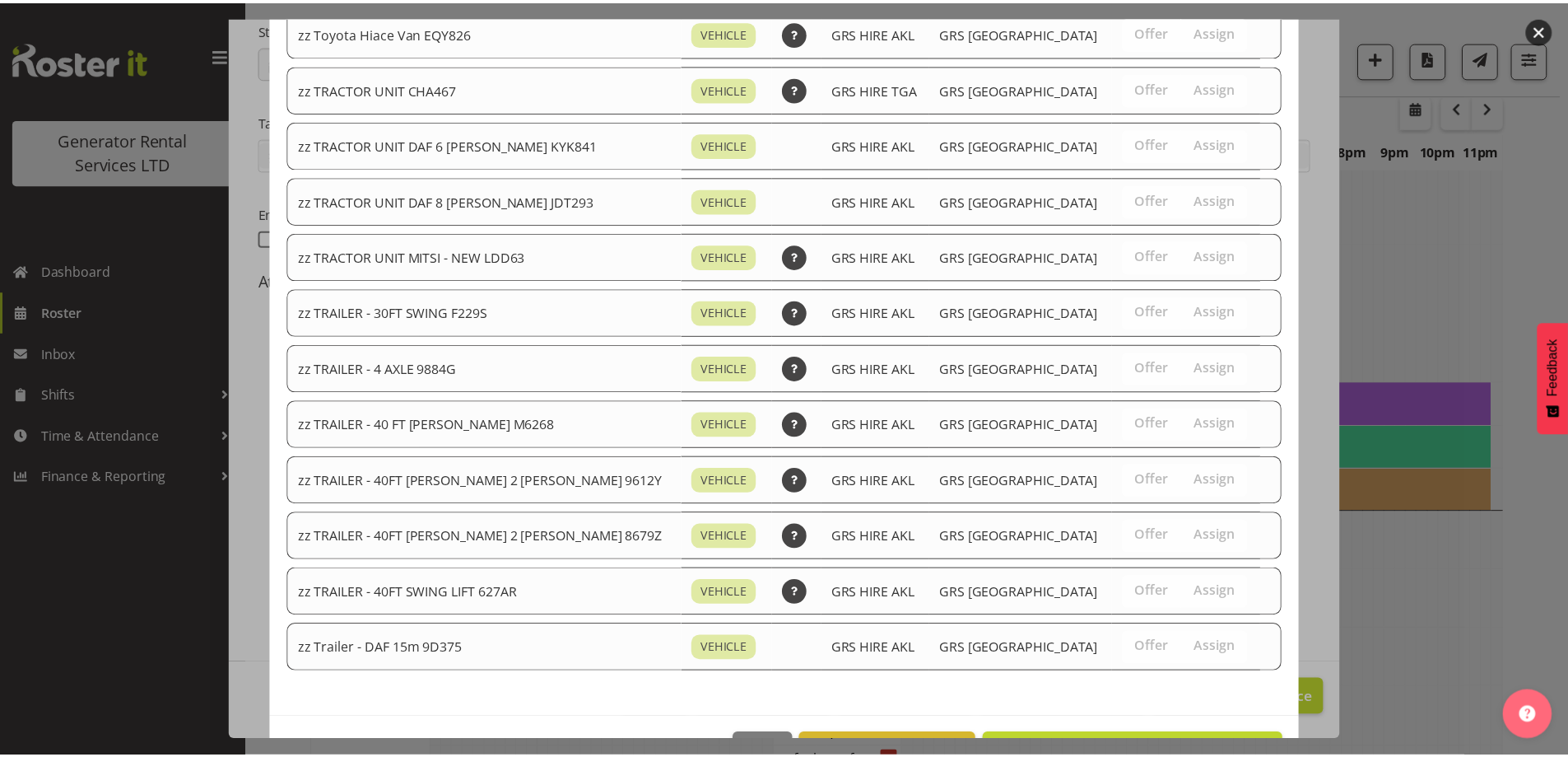
scroll to position [2022, 0]
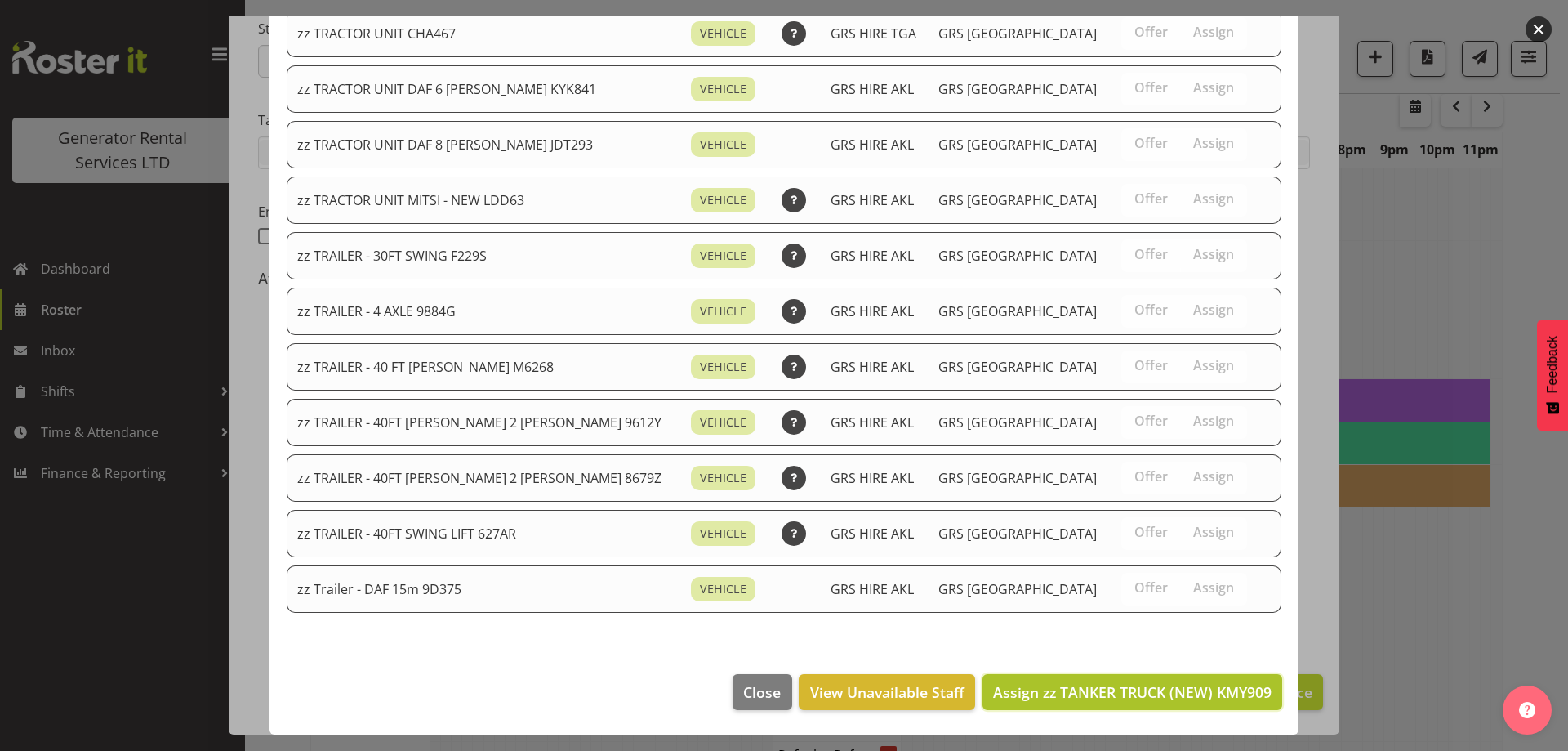
click at [1186, 693] on span "Assign zz TANKER TRUCK (NEW) KMY909" at bounding box center [1132, 692] width 279 height 19
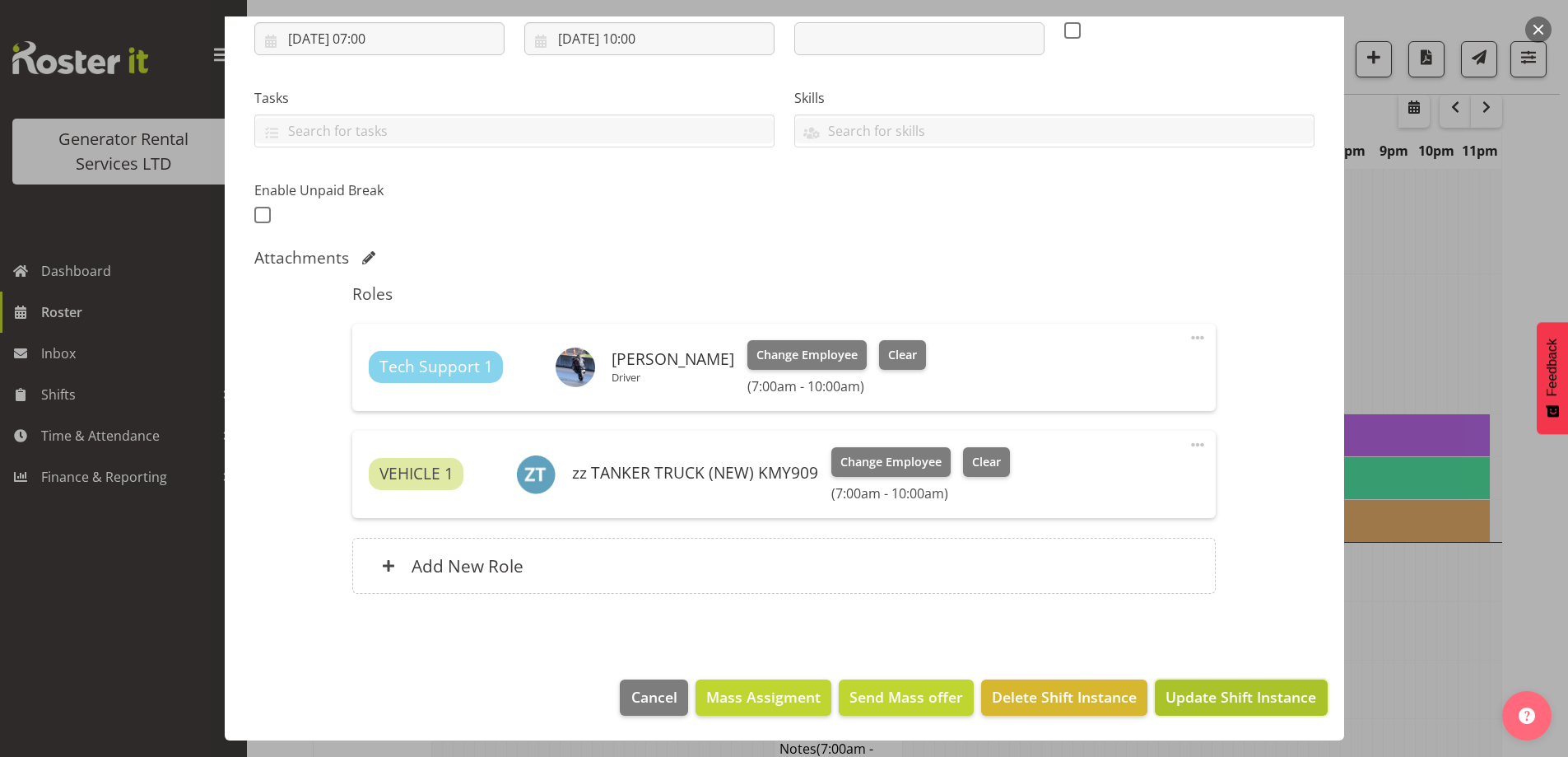
click at [1195, 685] on button "Update Shift Instance" at bounding box center [1240, 697] width 172 height 36
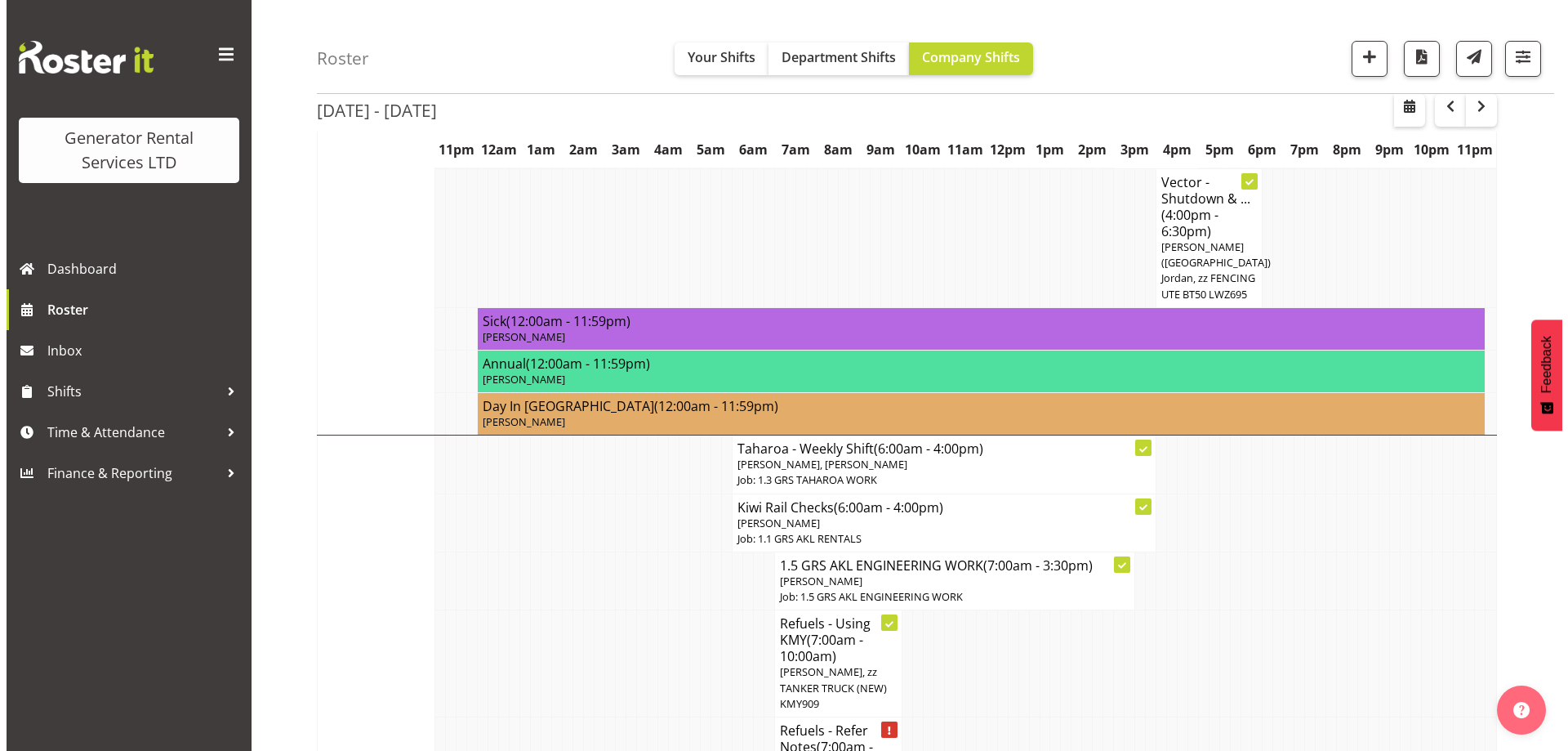
scroll to position [2017, 0]
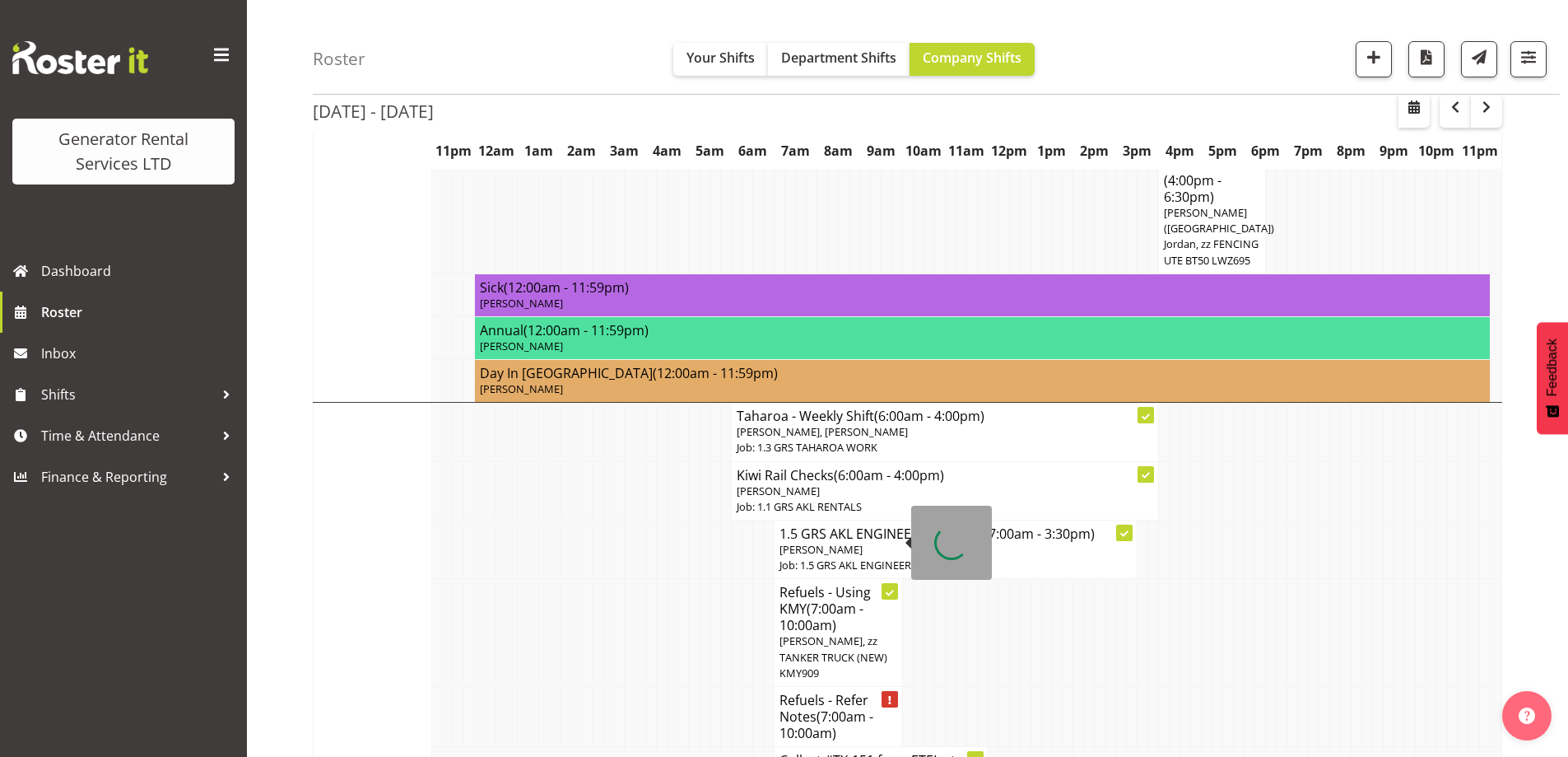
click at [776, 686] on td "Refuels - Refer Notes (7:00am - 10:00am)" at bounding box center [837, 716] width 128 height 60
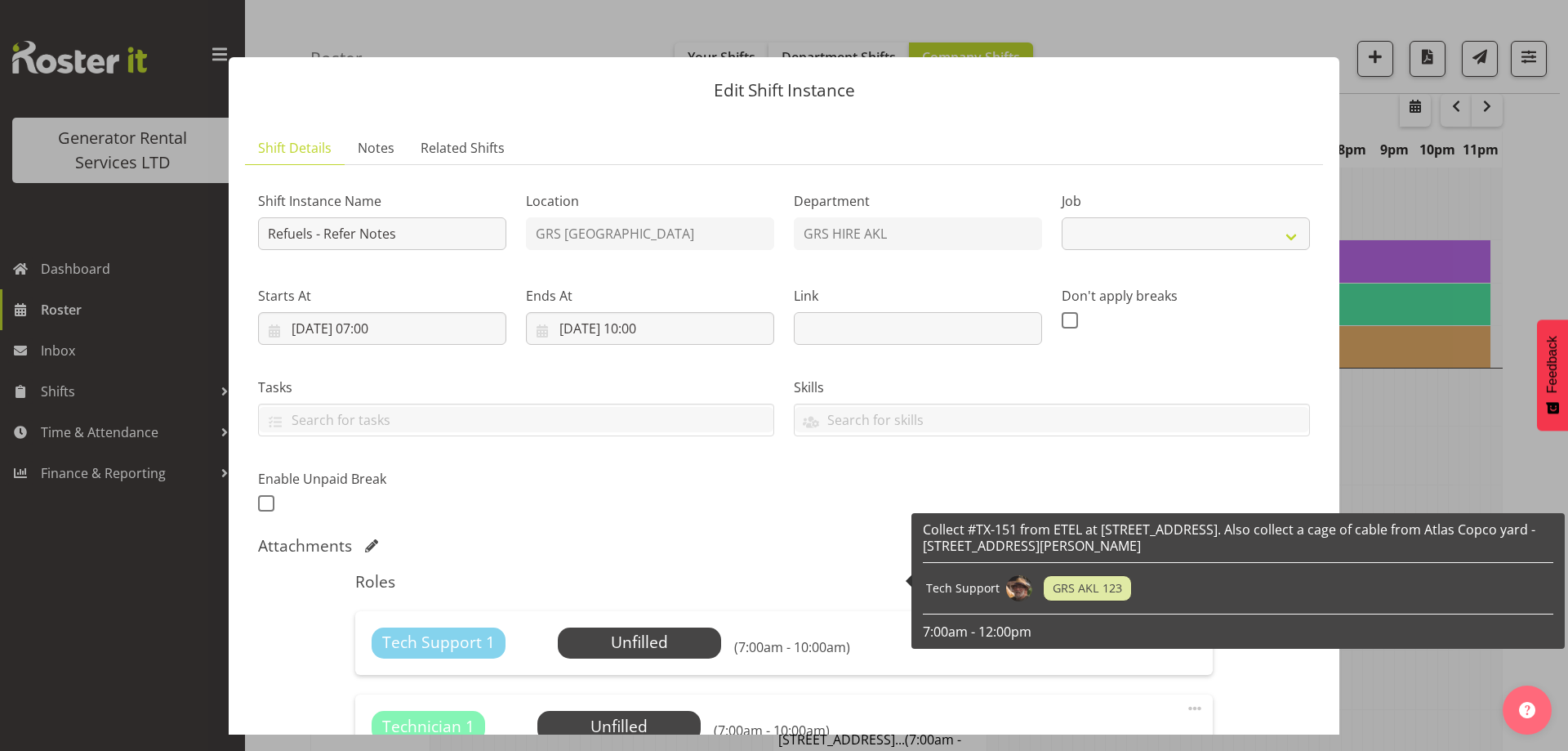
select select "9"
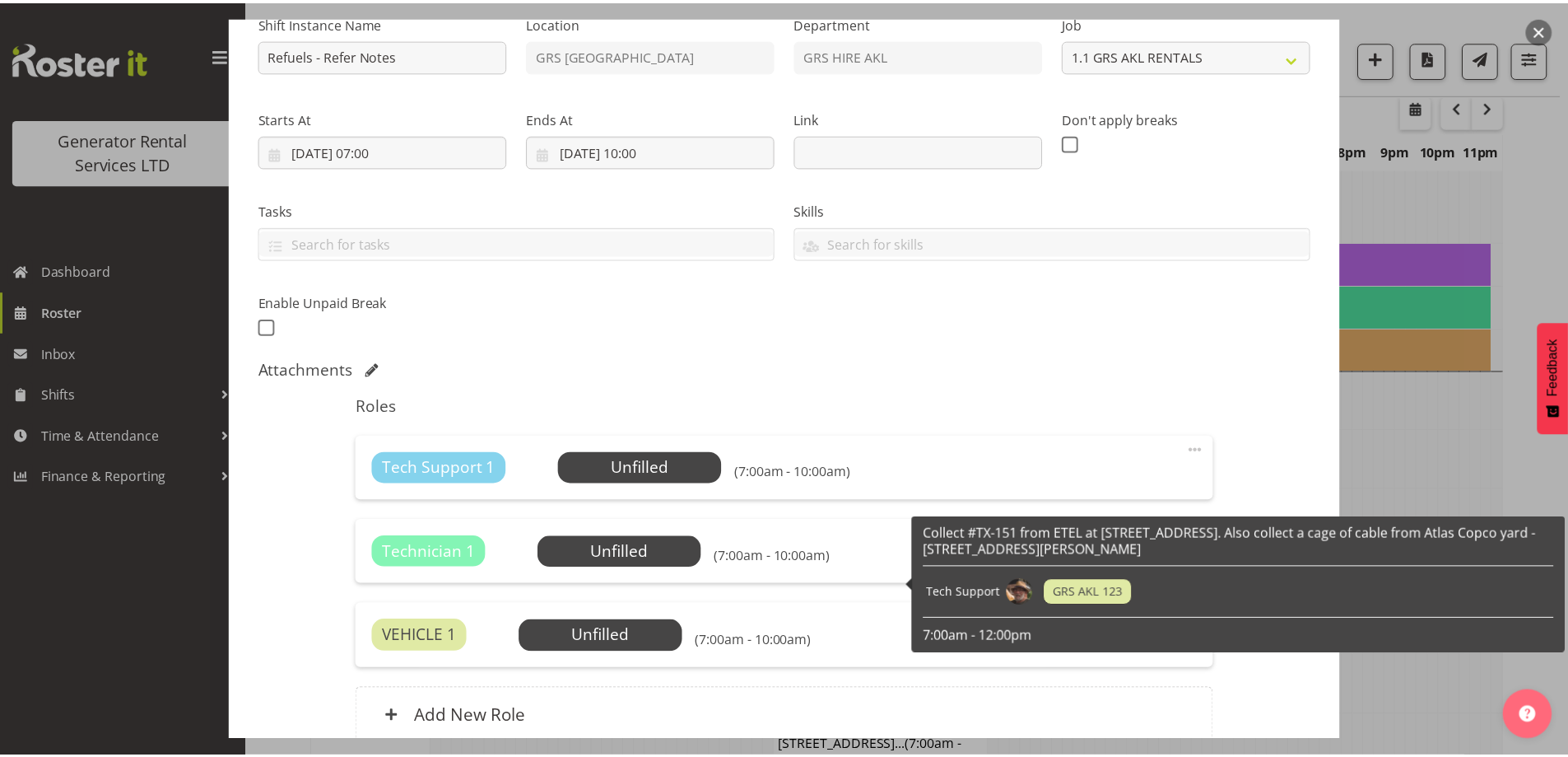
scroll to position [0, 0]
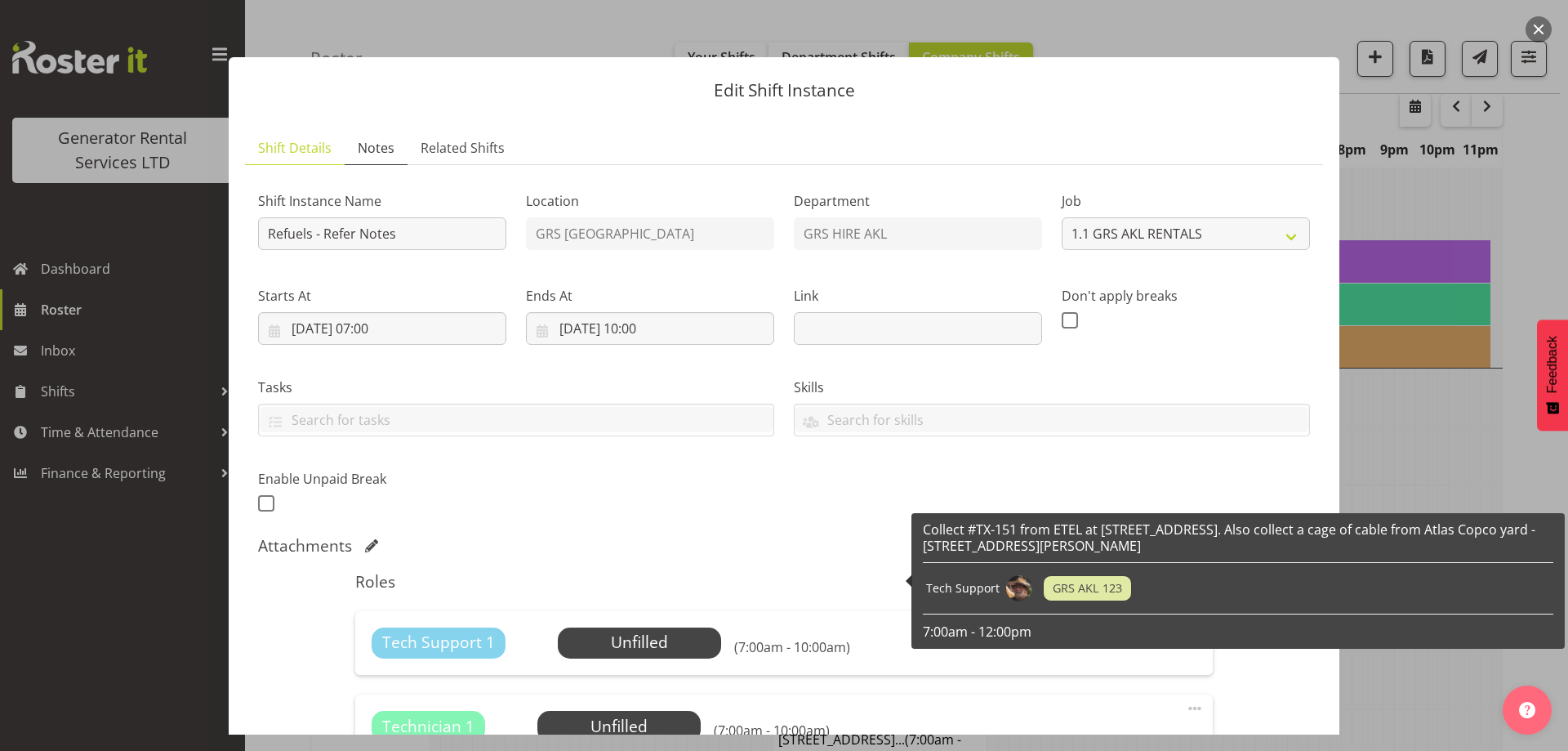
click at [377, 152] on span "Notes" at bounding box center [376, 148] width 37 height 19
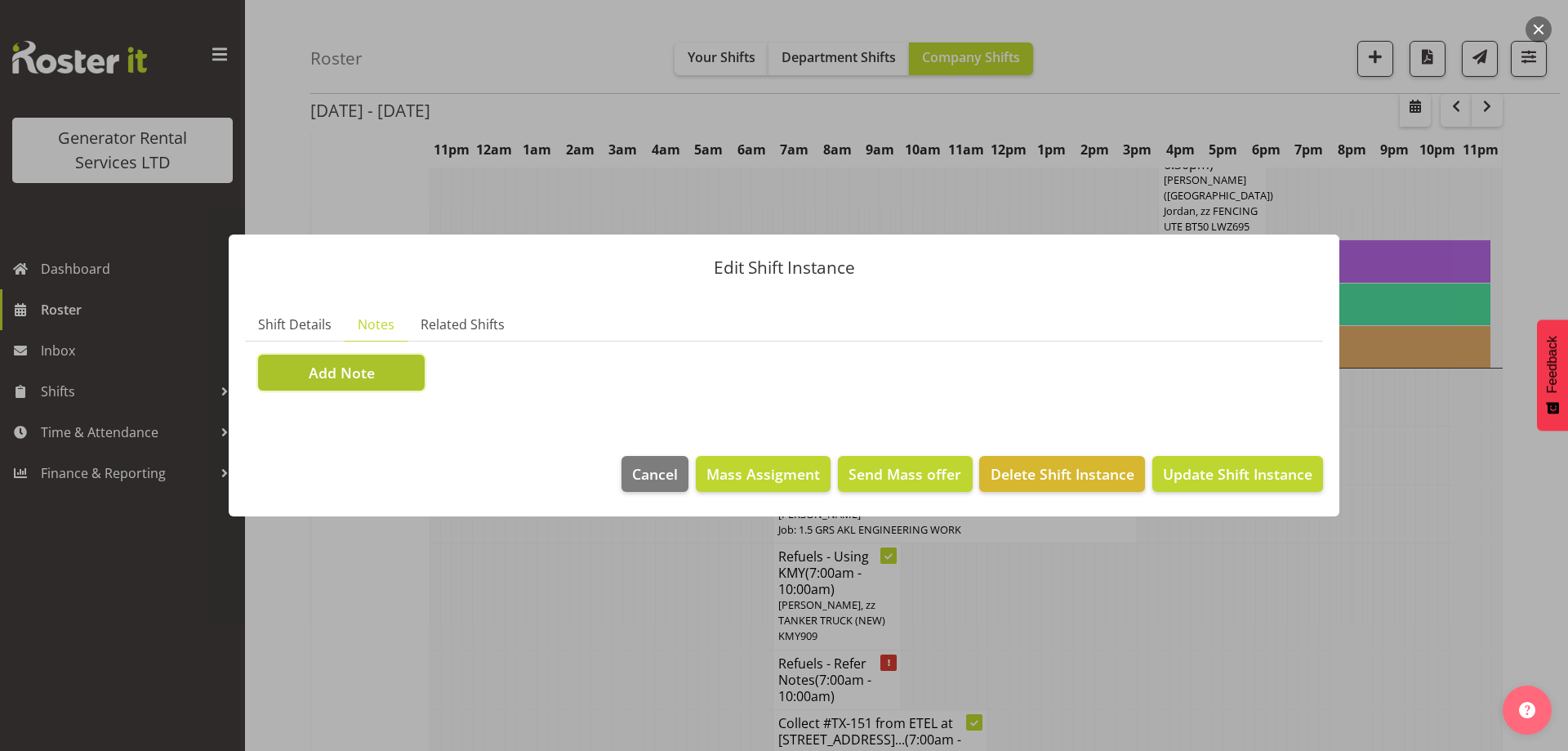
click at [422, 371] on button "Add Note" at bounding box center [341, 372] width 167 height 36
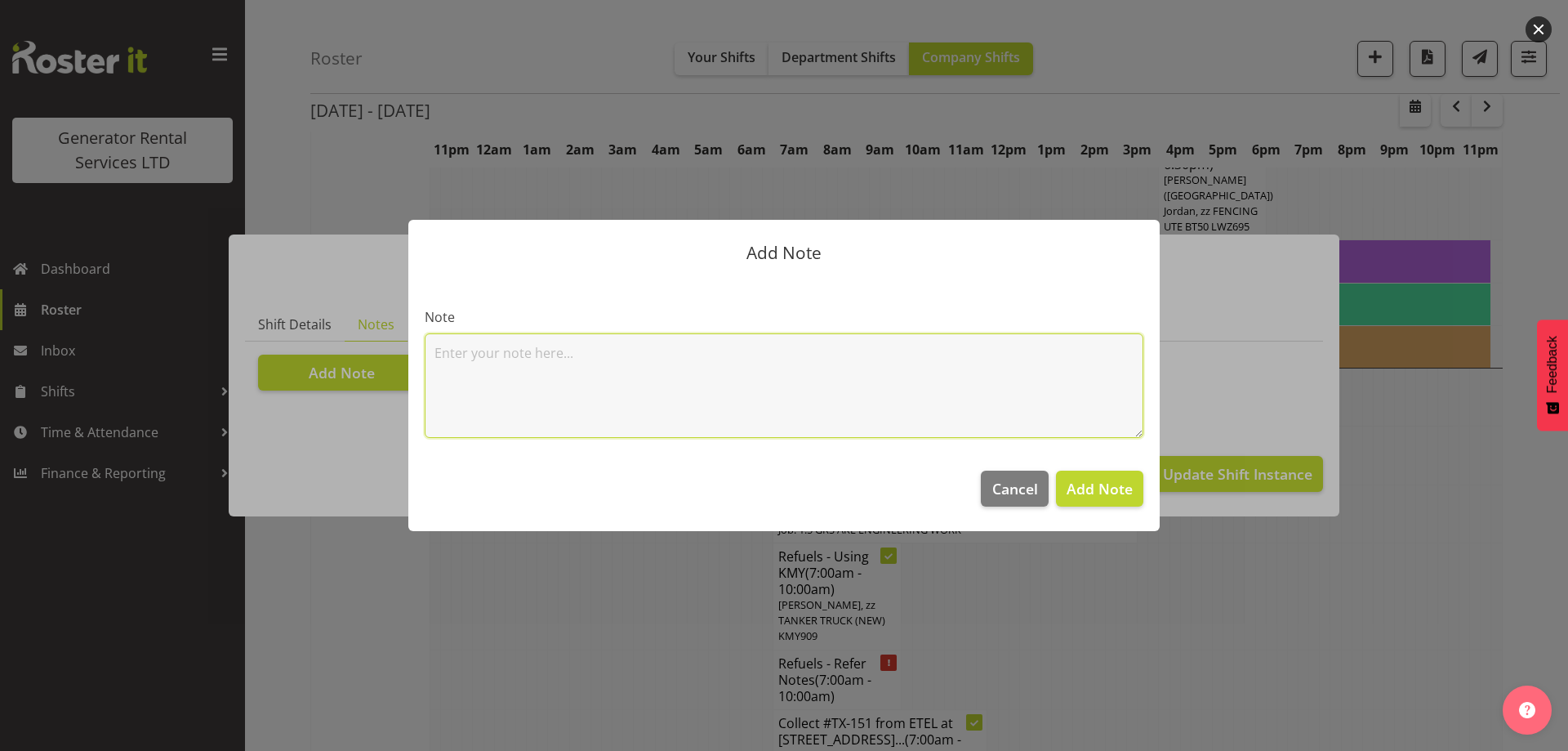
click at [478, 364] on textarea at bounding box center [784, 385] width 719 height 104
paste textarea "#500-2 @ [STREET_ADDRESS][GEOGRAPHIC_DATA] @ [GEOGRAPHIC_DATA], [STREET_ADDRESS…"
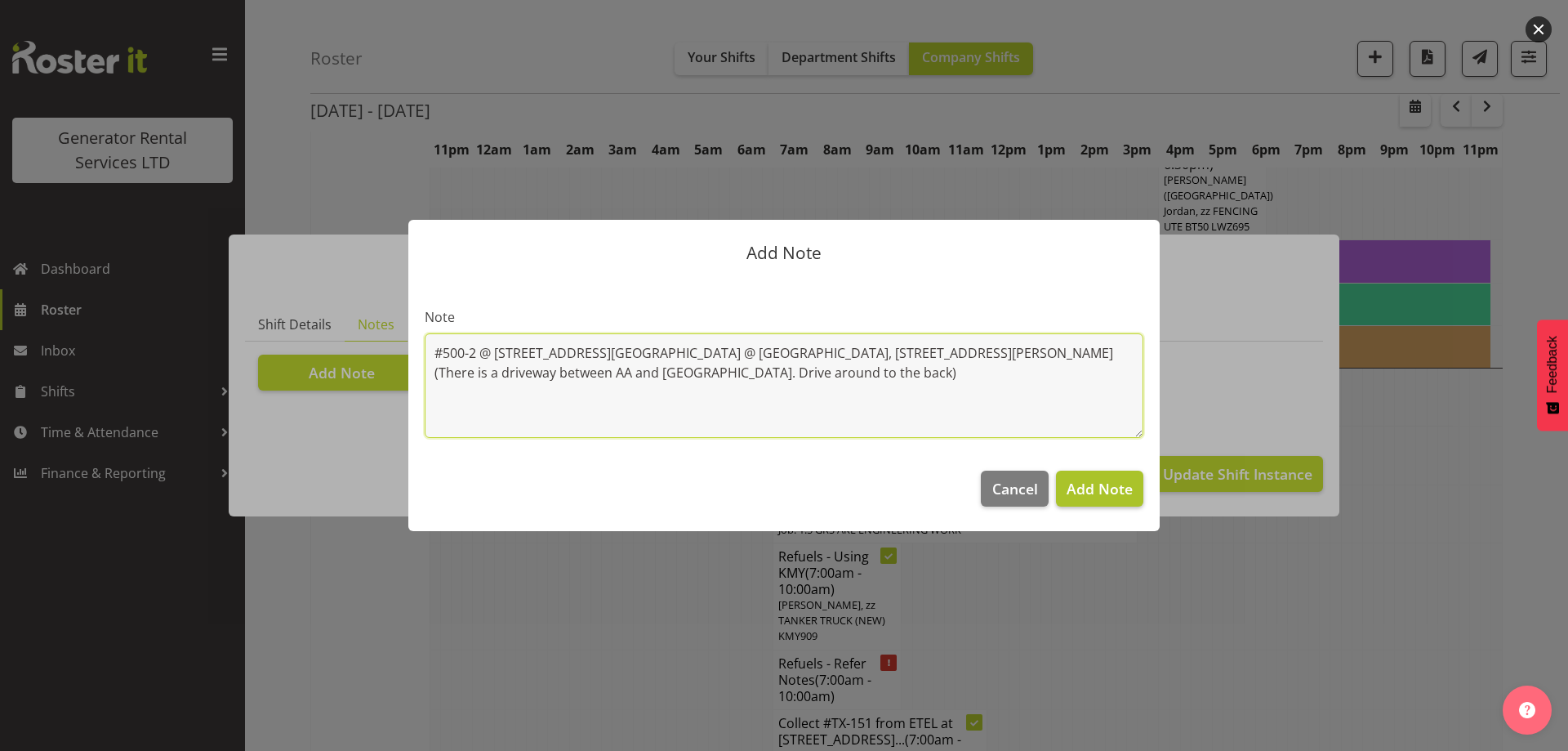
type textarea "#500-2 @ [STREET_ADDRESS][GEOGRAPHIC_DATA] @ [GEOGRAPHIC_DATA], [STREET_ADDRESS…"
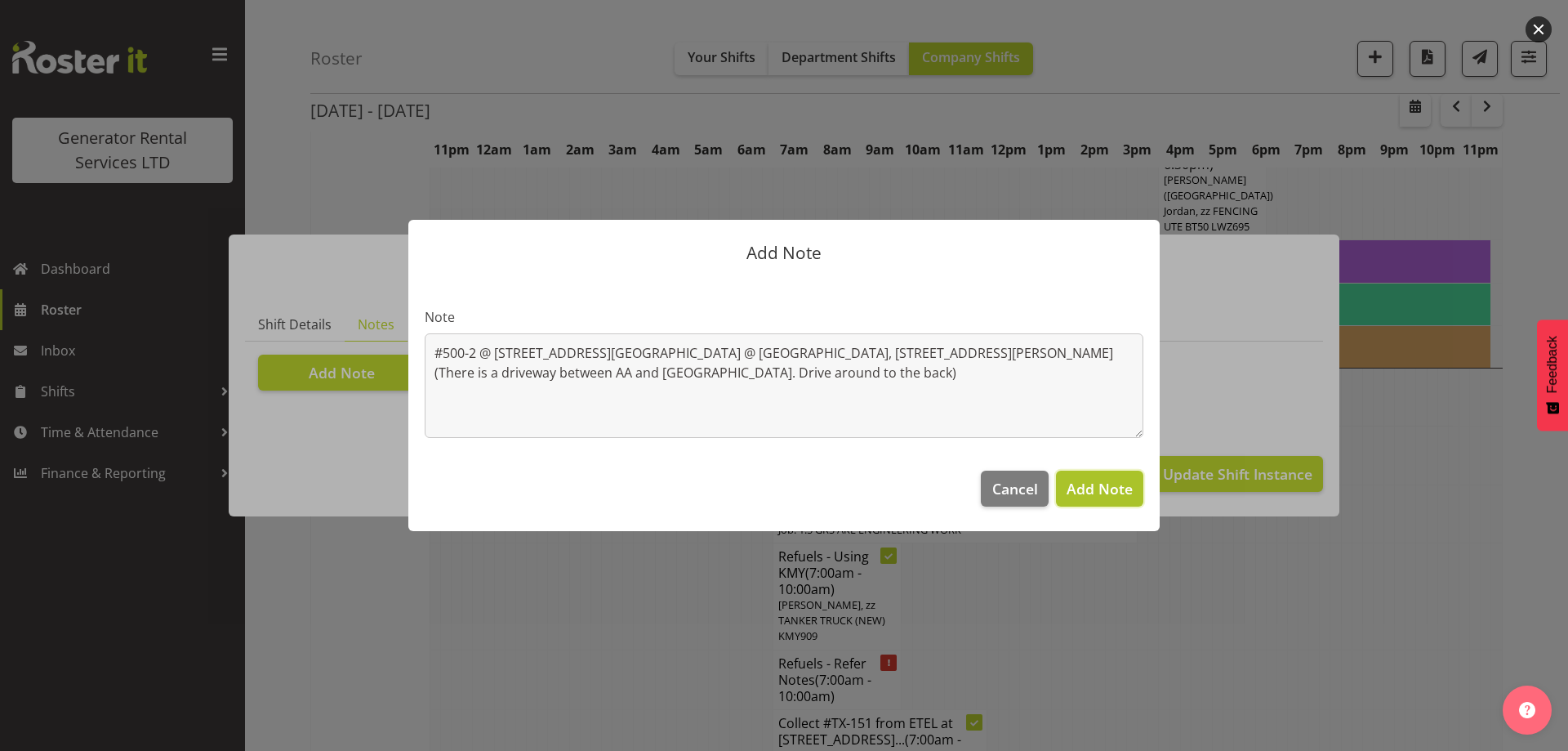
click at [1124, 484] on span "Add Note" at bounding box center [1099, 488] width 67 height 19
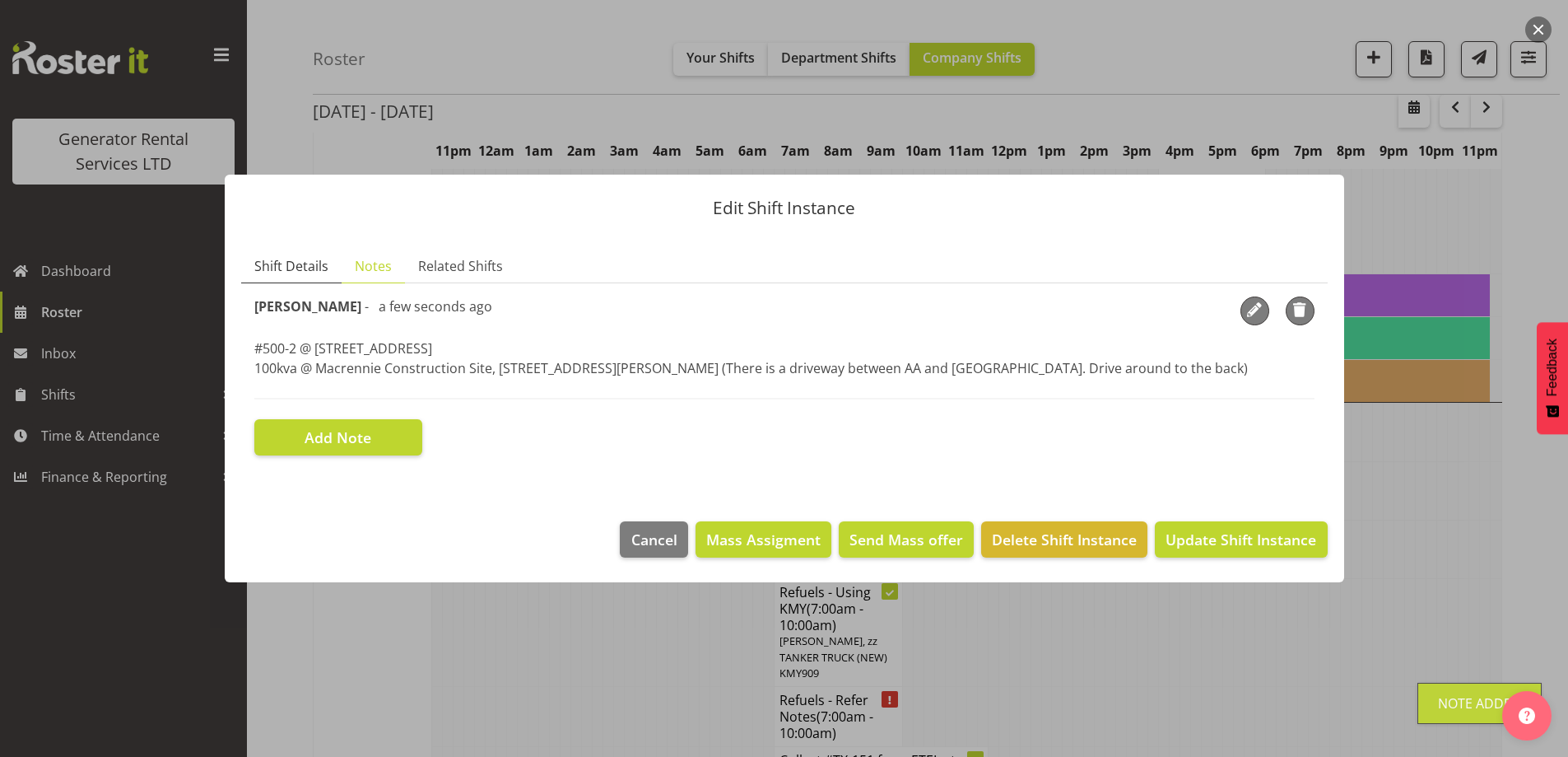
click at [302, 261] on span "Shift Details" at bounding box center [291, 266] width 74 height 19
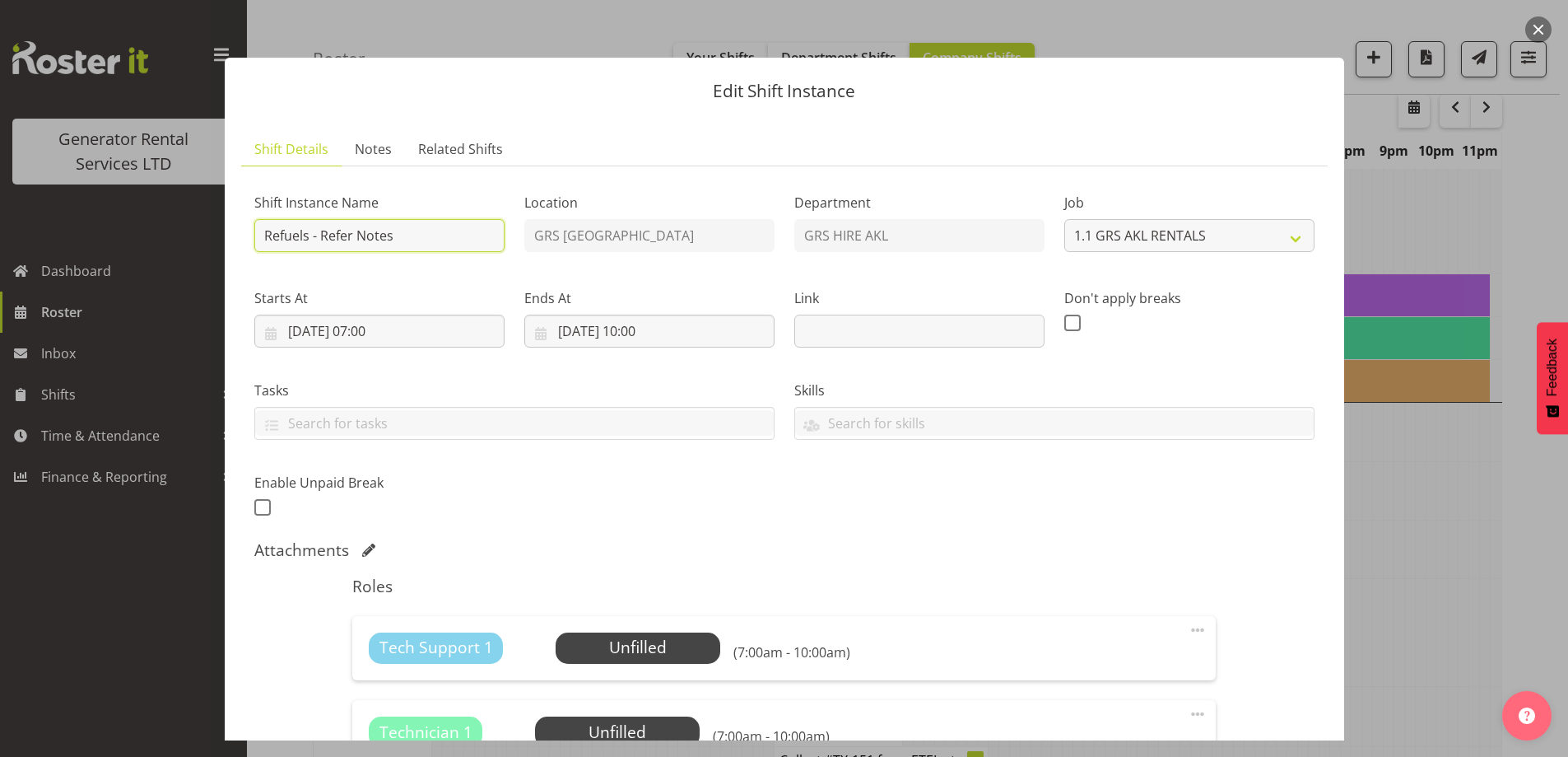
drag, startPoint x: 418, startPoint y: 237, endPoint x: 317, endPoint y: 239, distance: 101.0
click at [318, 239] on input "Refuels - Refer Notes" at bounding box center [378, 235] width 250 height 33
type input "Refuels - Using KZG."
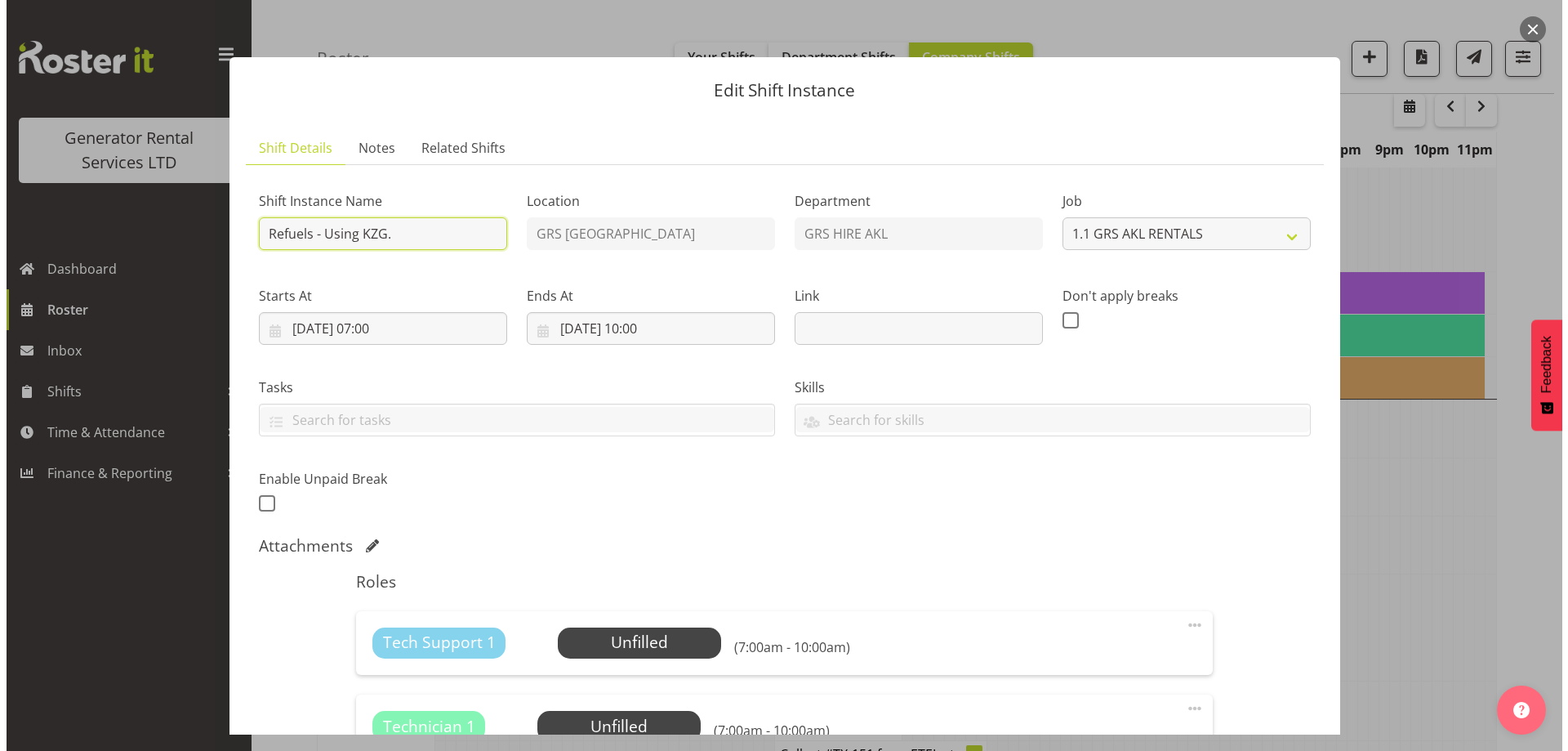
scroll to position [326, 0]
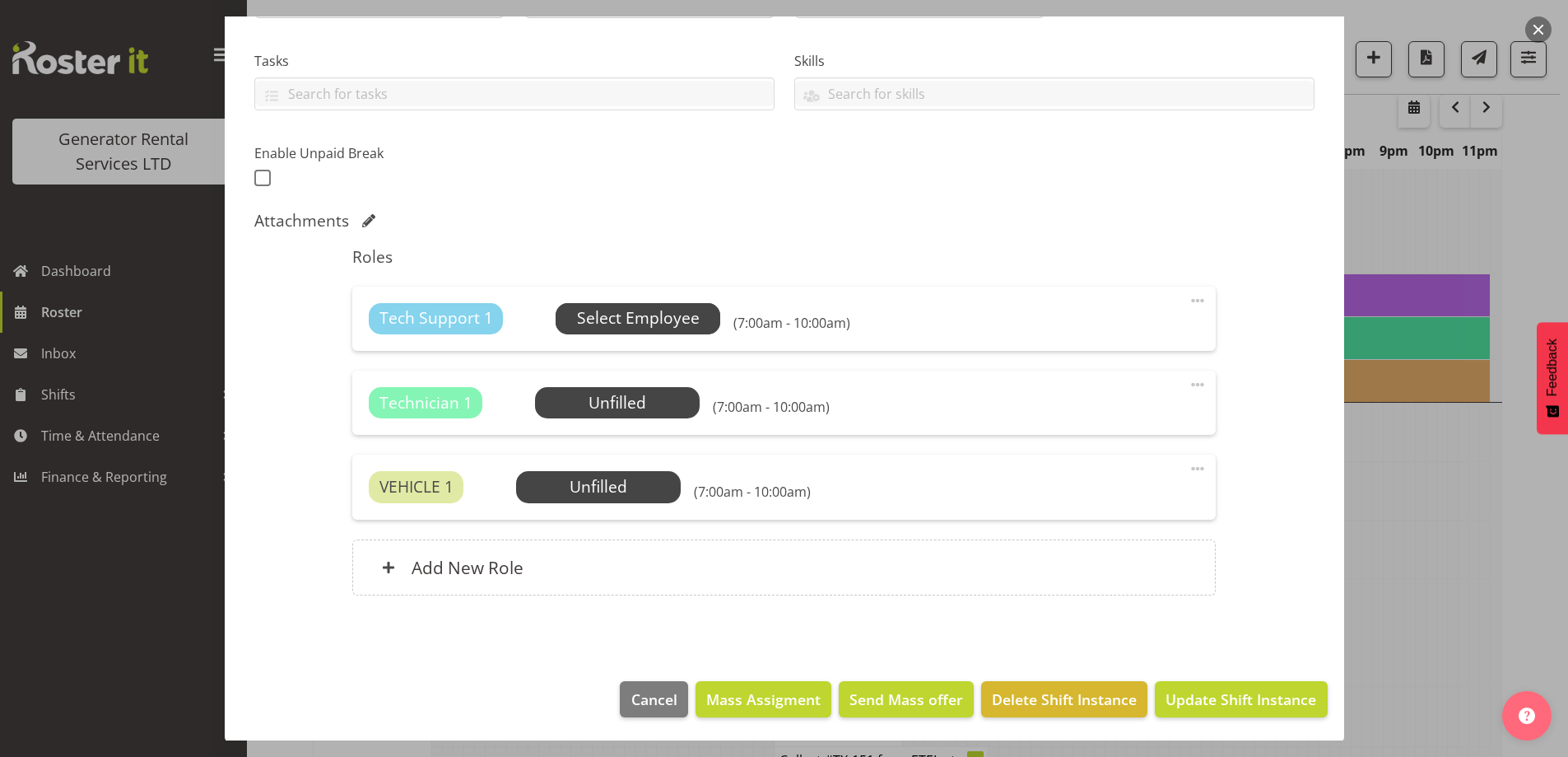
click at [616, 325] on span "Select Employee" at bounding box center [638, 318] width 123 height 24
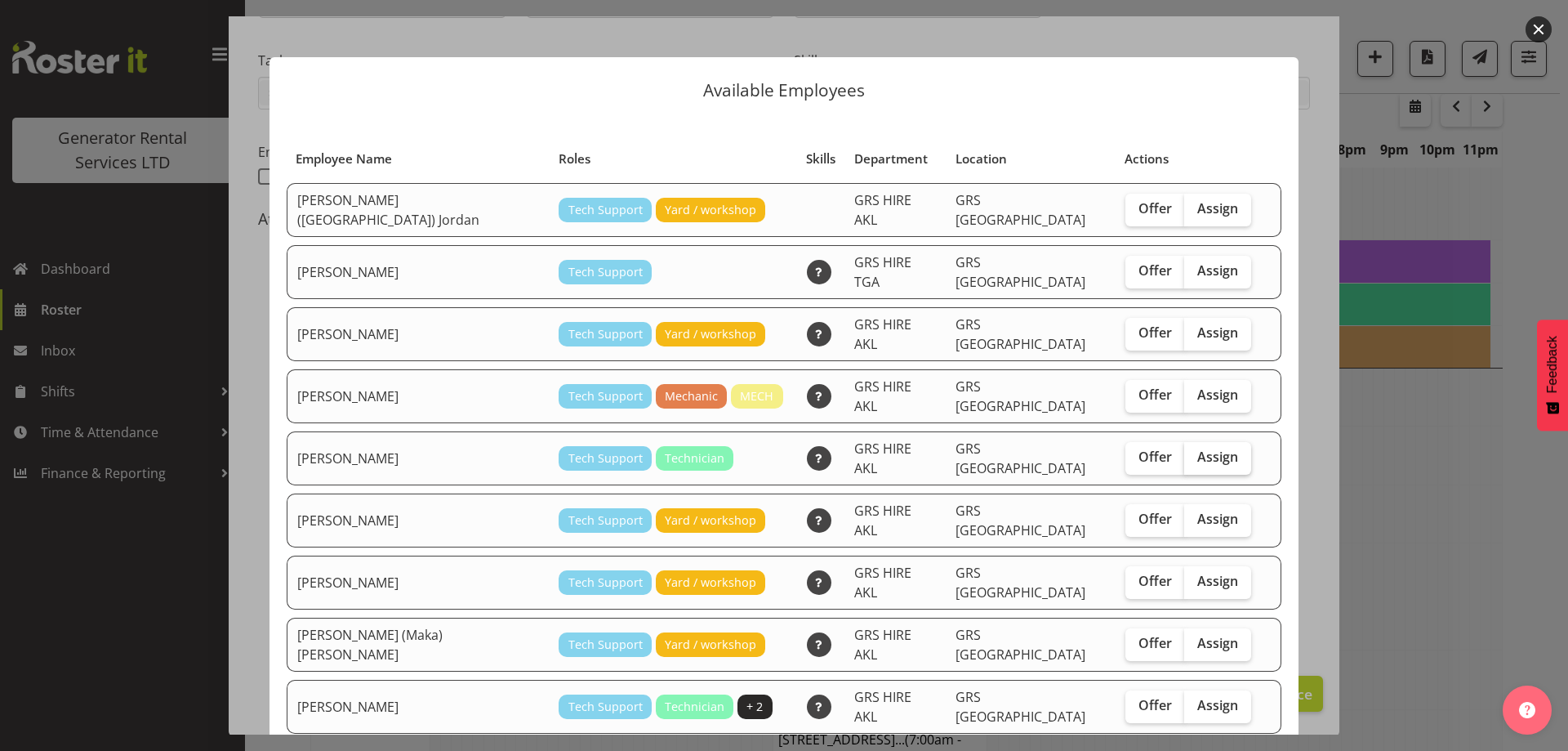
click at [1197, 449] on span "Assign" at bounding box center [1217, 457] width 41 height 16
click at [1184, 452] on input "Assign" at bounding box center [1189, 457] width 11 height 11
checkbox input "true"
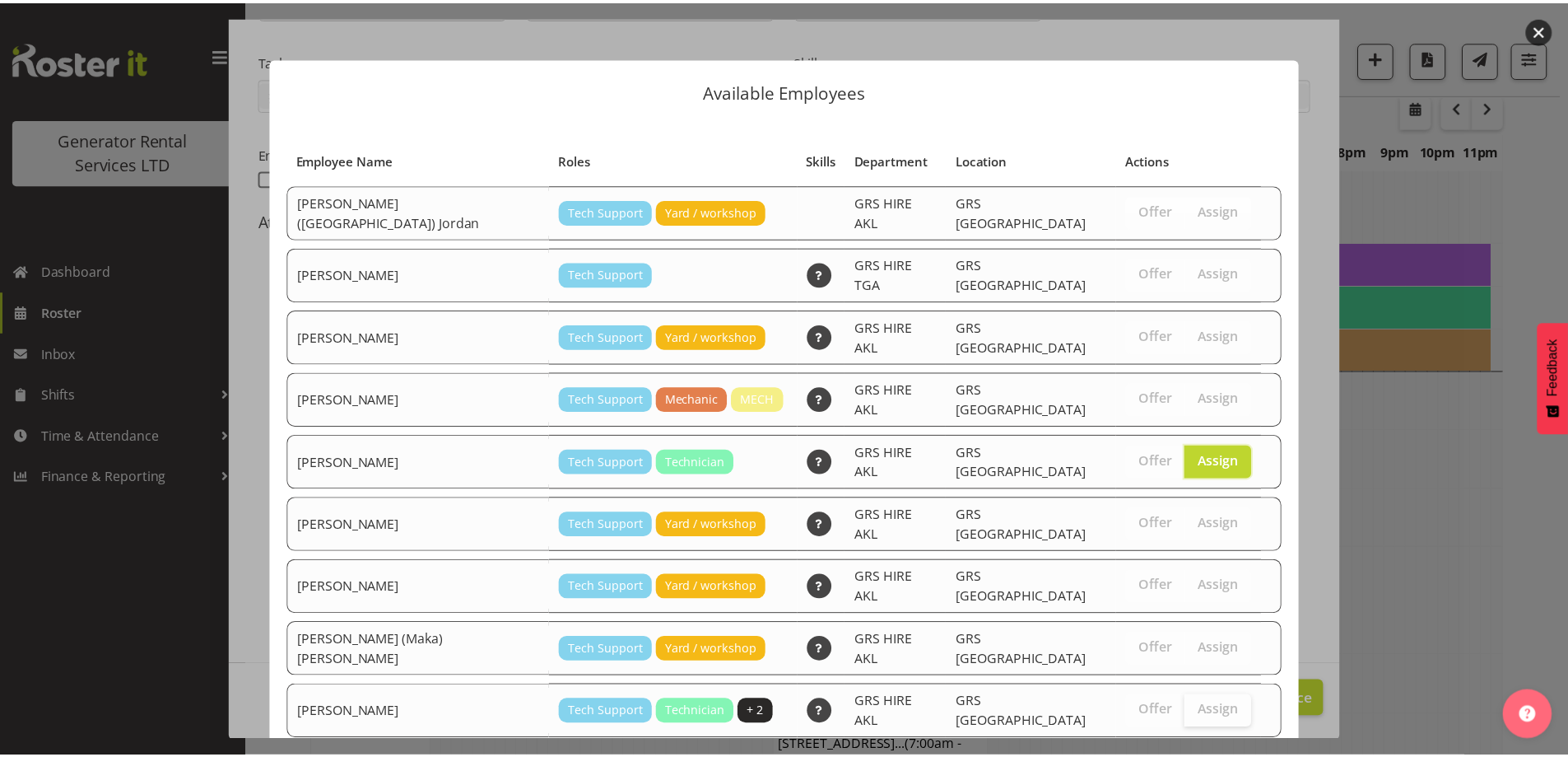
scroll to position [62, 0]
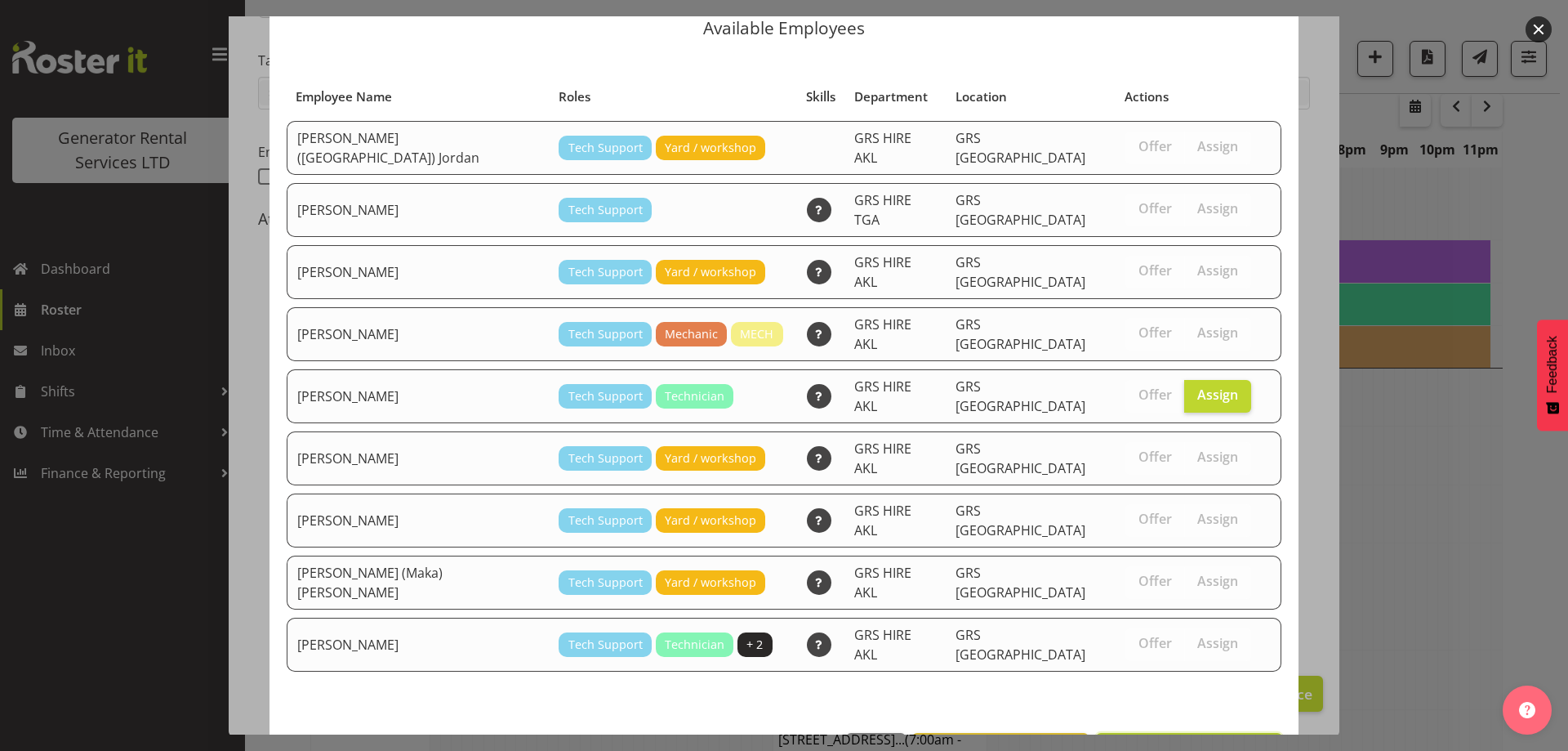
click at [1165, 733] on button "Assign [PERSON_NAME]" at bounding box center [1189, 750] width 186 height 36
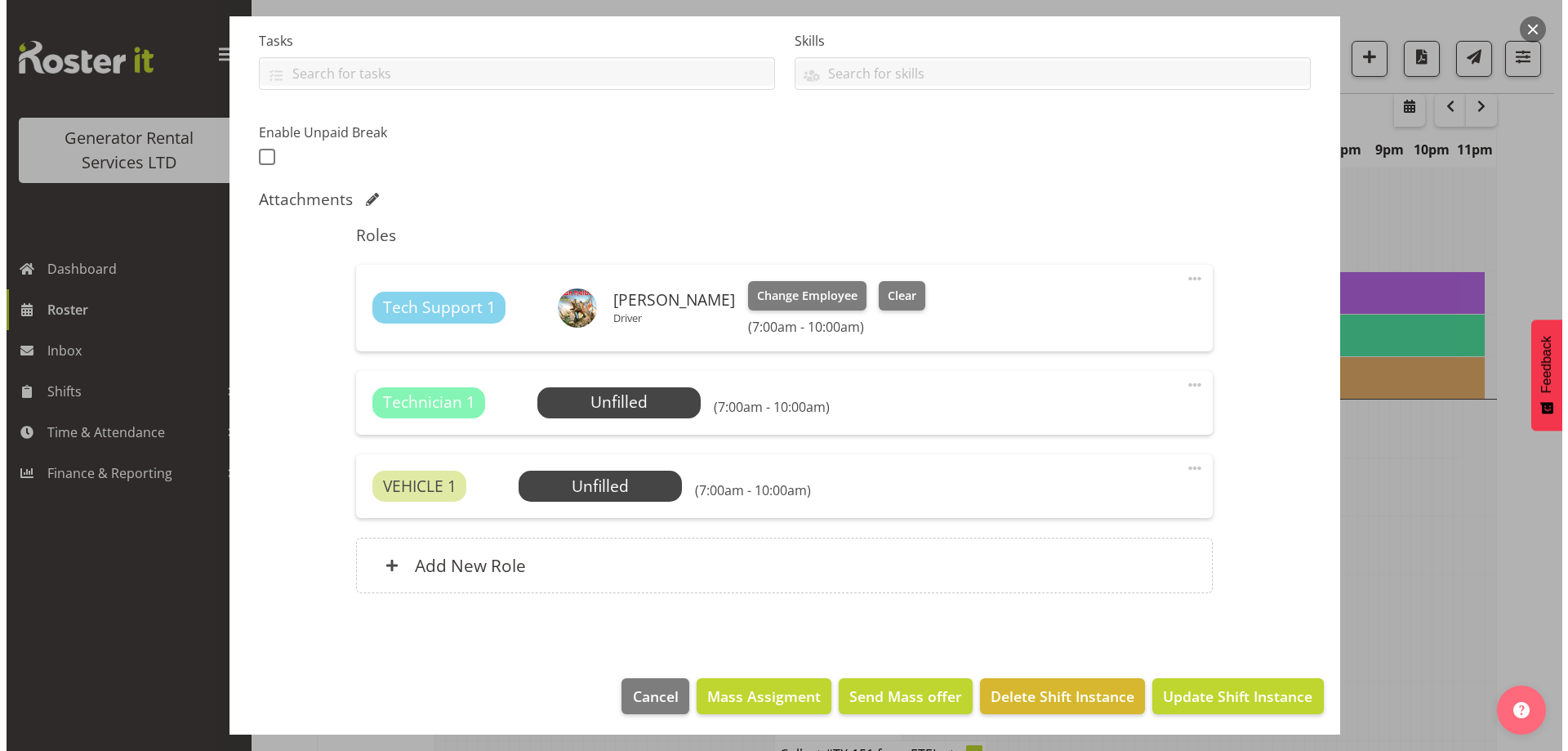
scroll to position [350, 0]
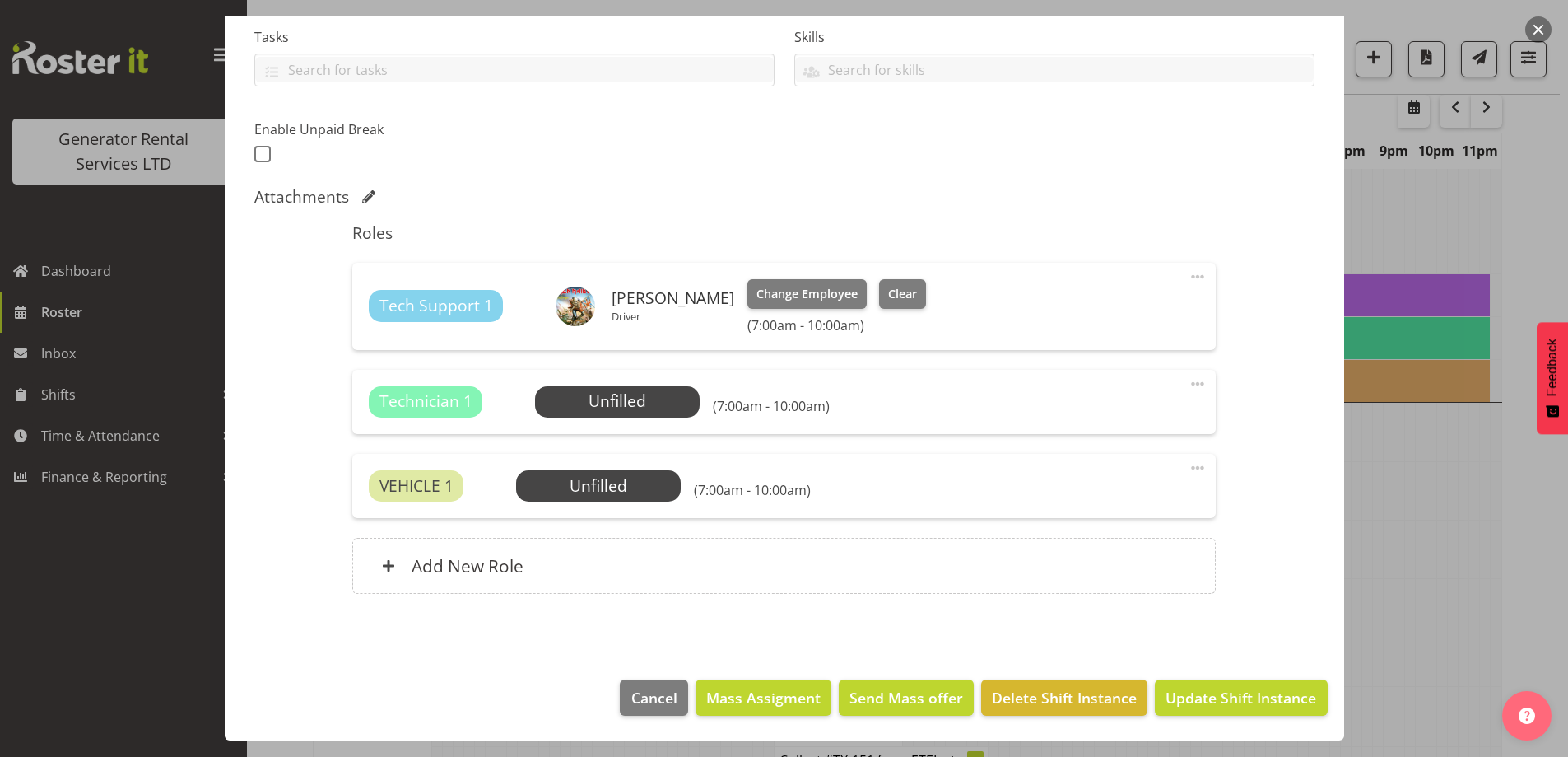
click at [1188, 381] on span at bounding box center [1197, 383] width 19 height 19
click at [1024, 420] on div "Technician 1 Unfilled Select Employee (7:00am - 10:00am) Edit Cover Role Delete" at bounding box center [784, 402] width 864 height 64
click at [0, 0] on span "Select Employee" at bounding box center [0, 0] width 0 height 0
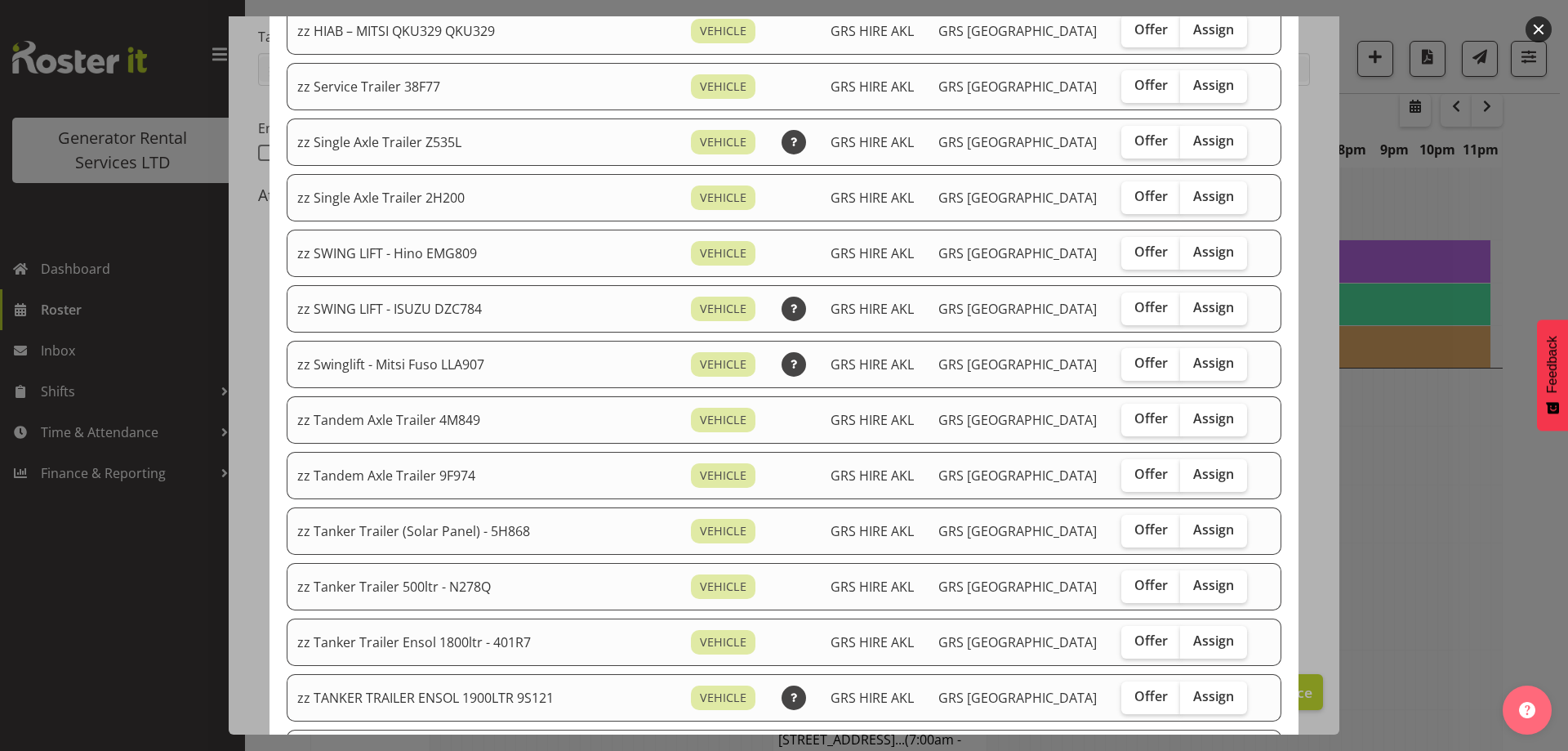
scroll to position [1225, 0]
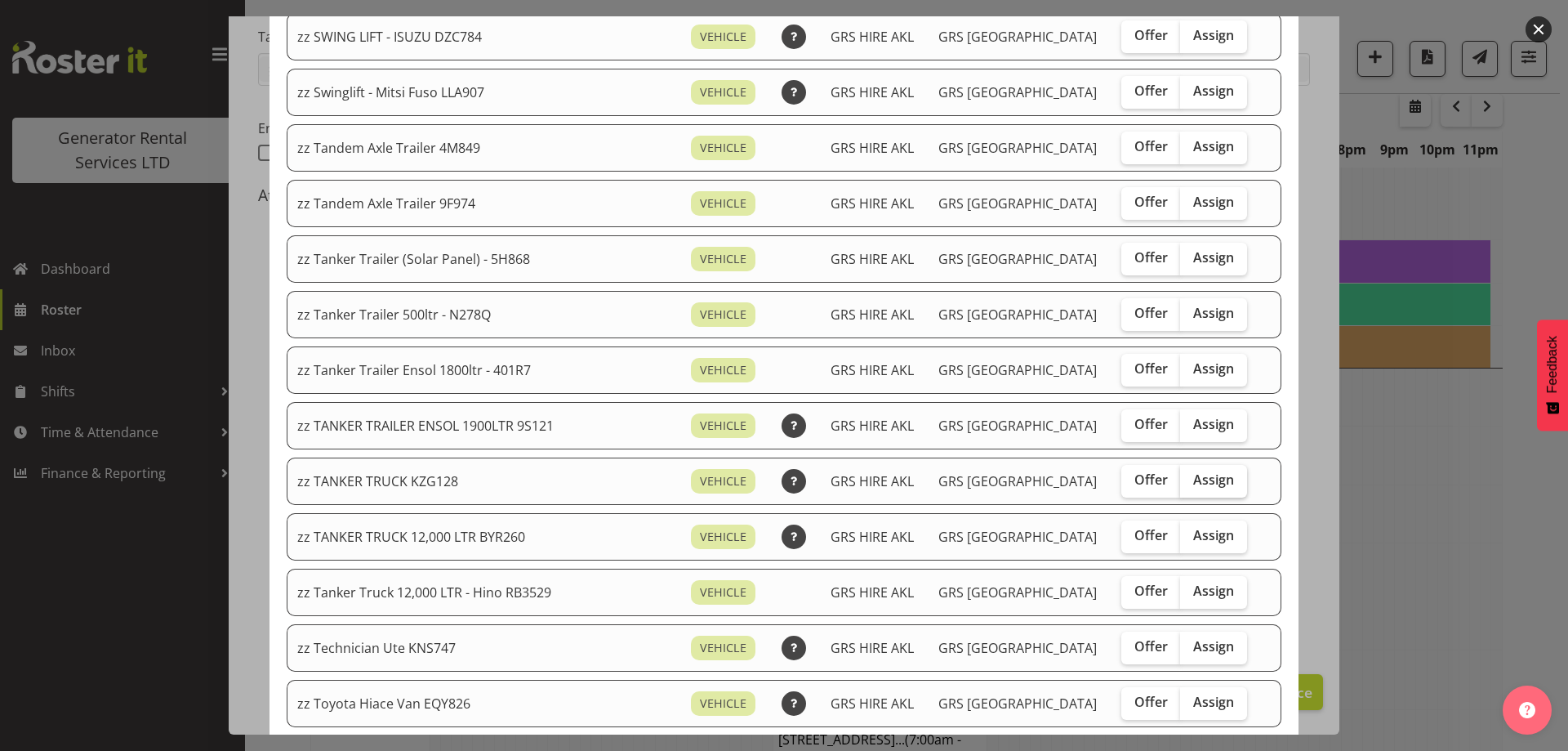
click at [1193, 478] on span "Assign" at bounding box center [1213, 479] width 41 height 16
click at [1182, 478] on input "Assign" at bounding box center [1185, 480] width 11 height 11
checkbox input "true"
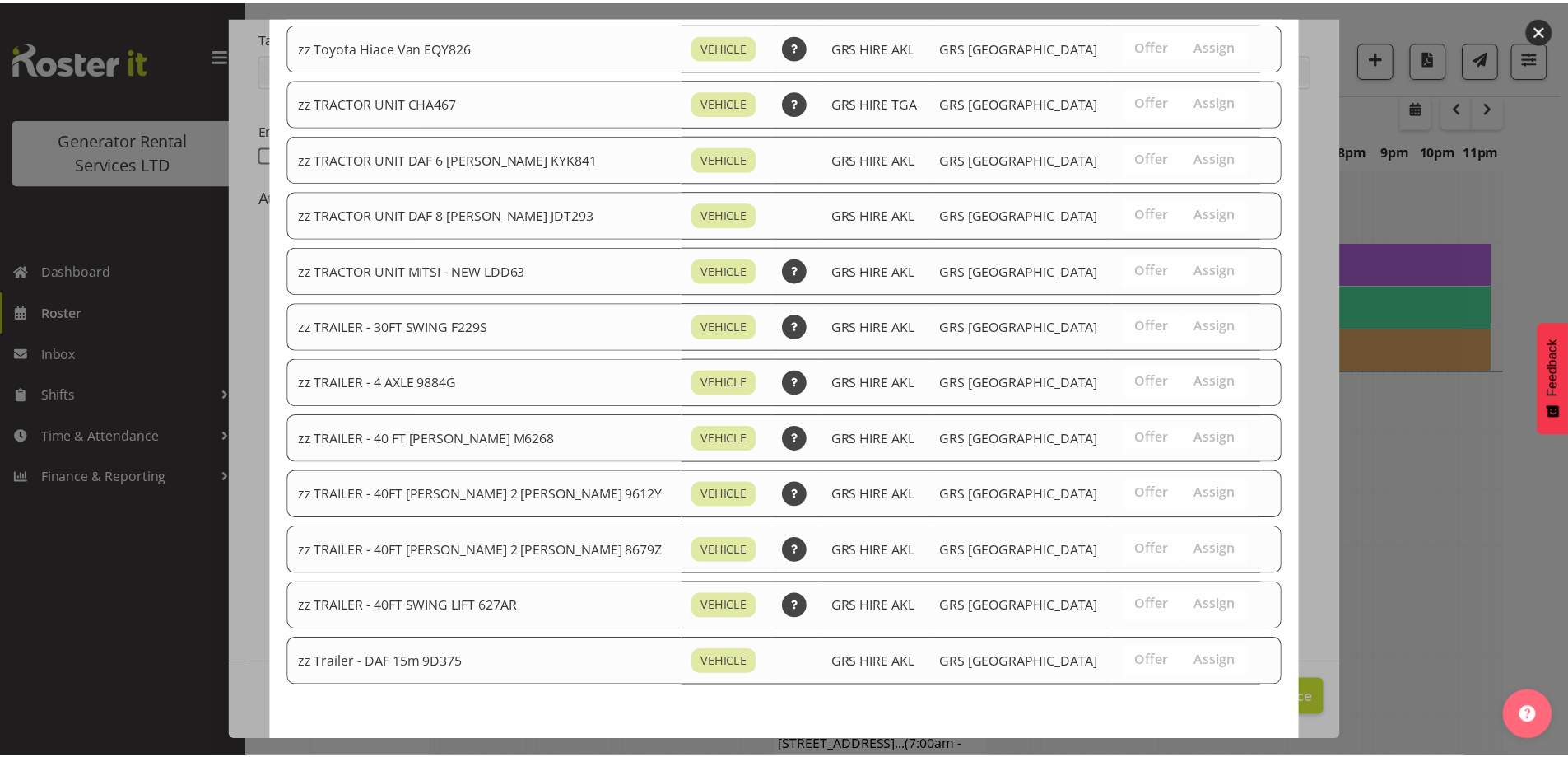
scroll to position [1966, 0]
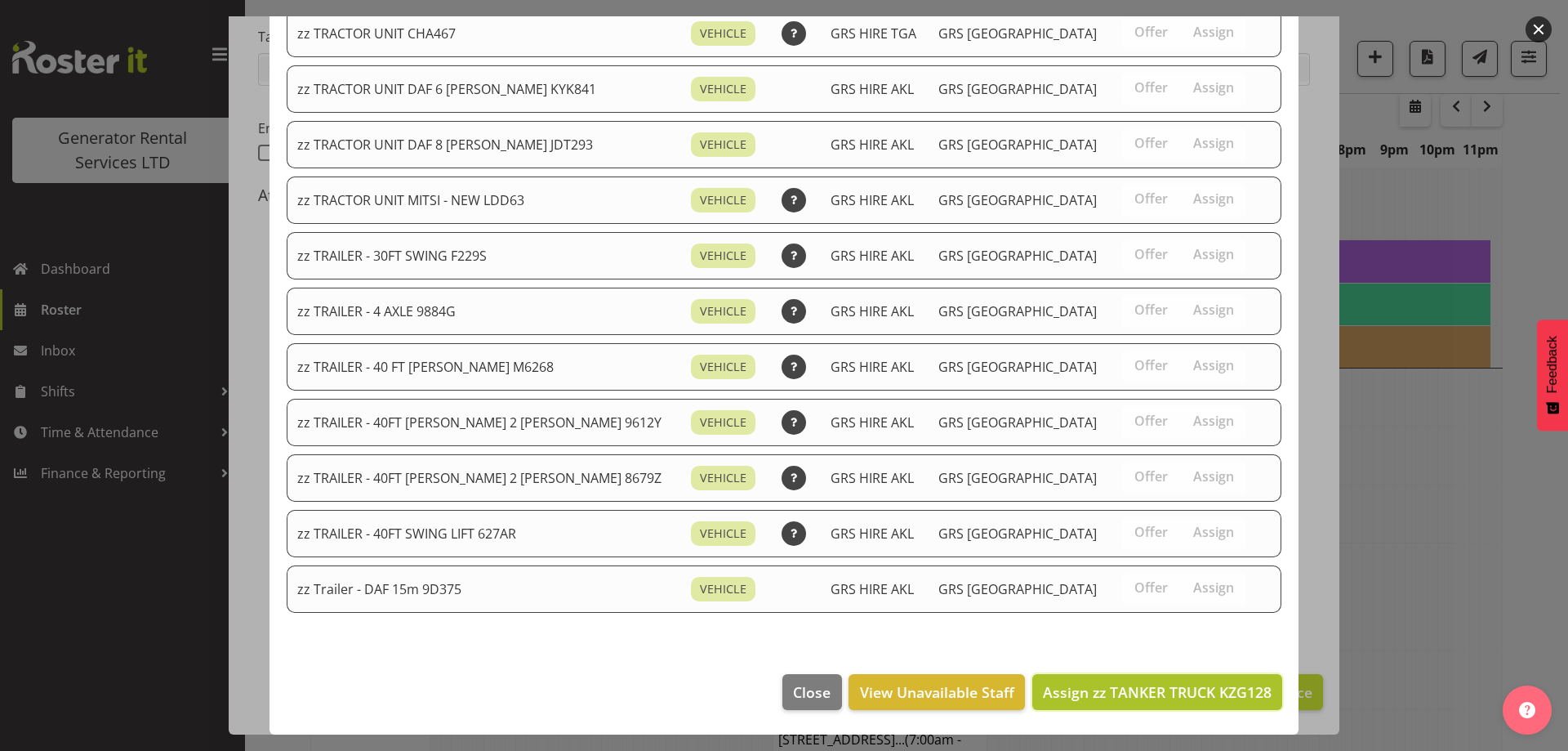
click at [1160, 698] on span "Assign zz TANKER TRUCK KZG128" at bounding box center [1157, 692] width 229 height 19
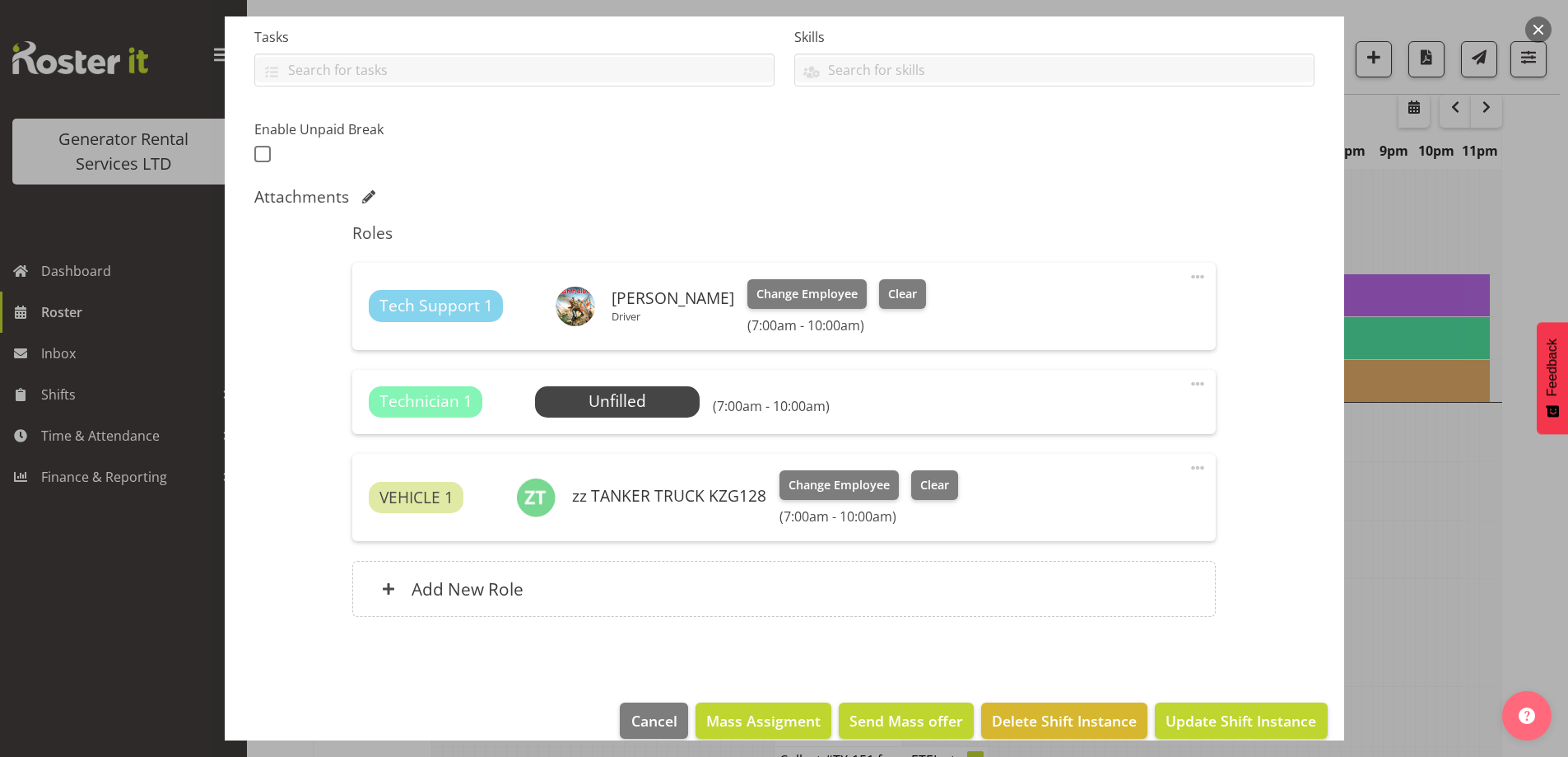
click at [1196, 388] on div "Technician 1 Unfilled Select Employee (7:00am - 10:00am) Edit Cover Role Delete" at bounding box center [784, 402] width 864 height 64
click at [1190, 385] on span at bounding box center [1197, 383] width 19 height 19
click at [1158, 471] on link "Delete" at bounding box center [1128, 483] width 158 height 29
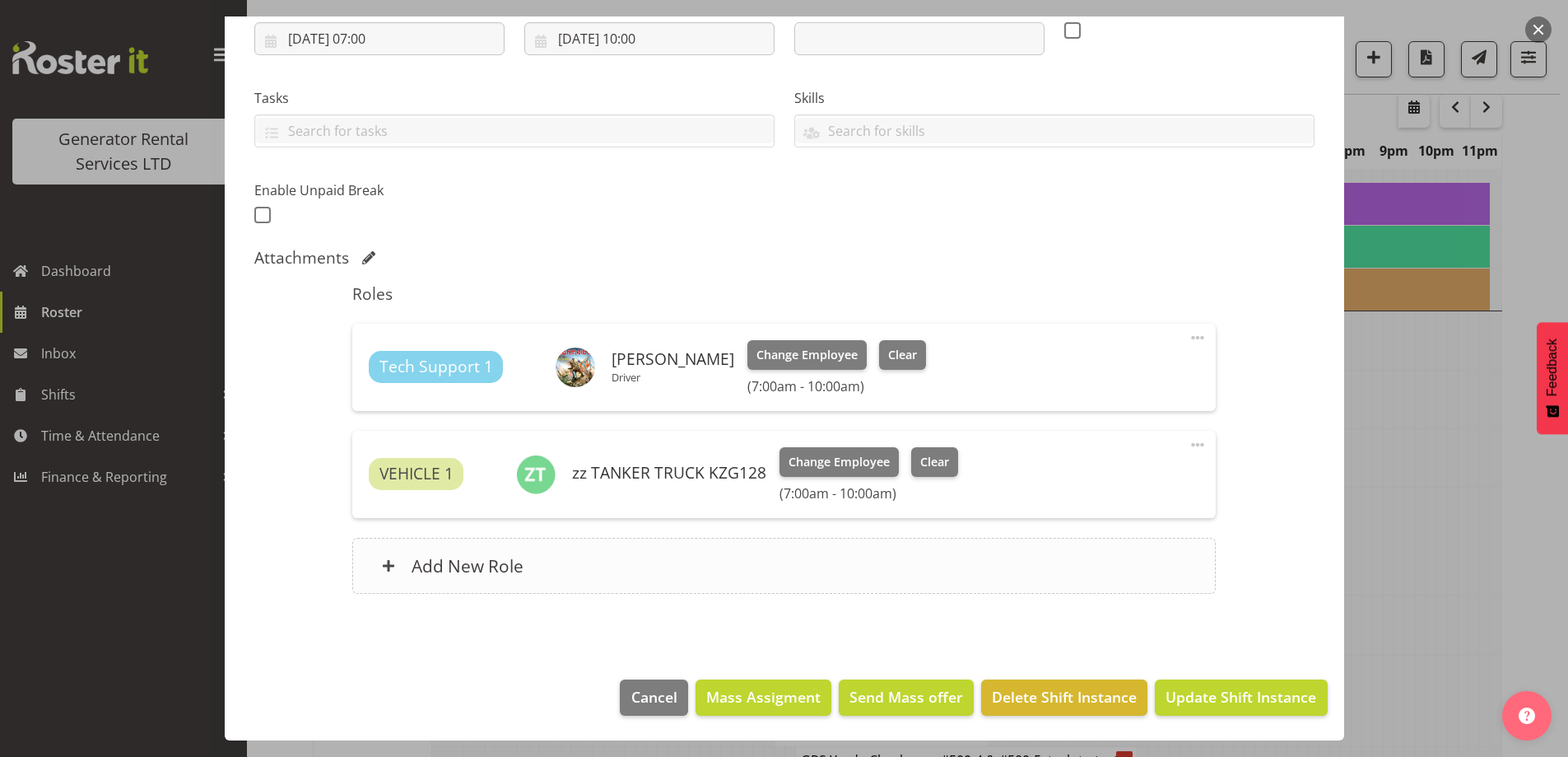
scroll to position [2281, 0]
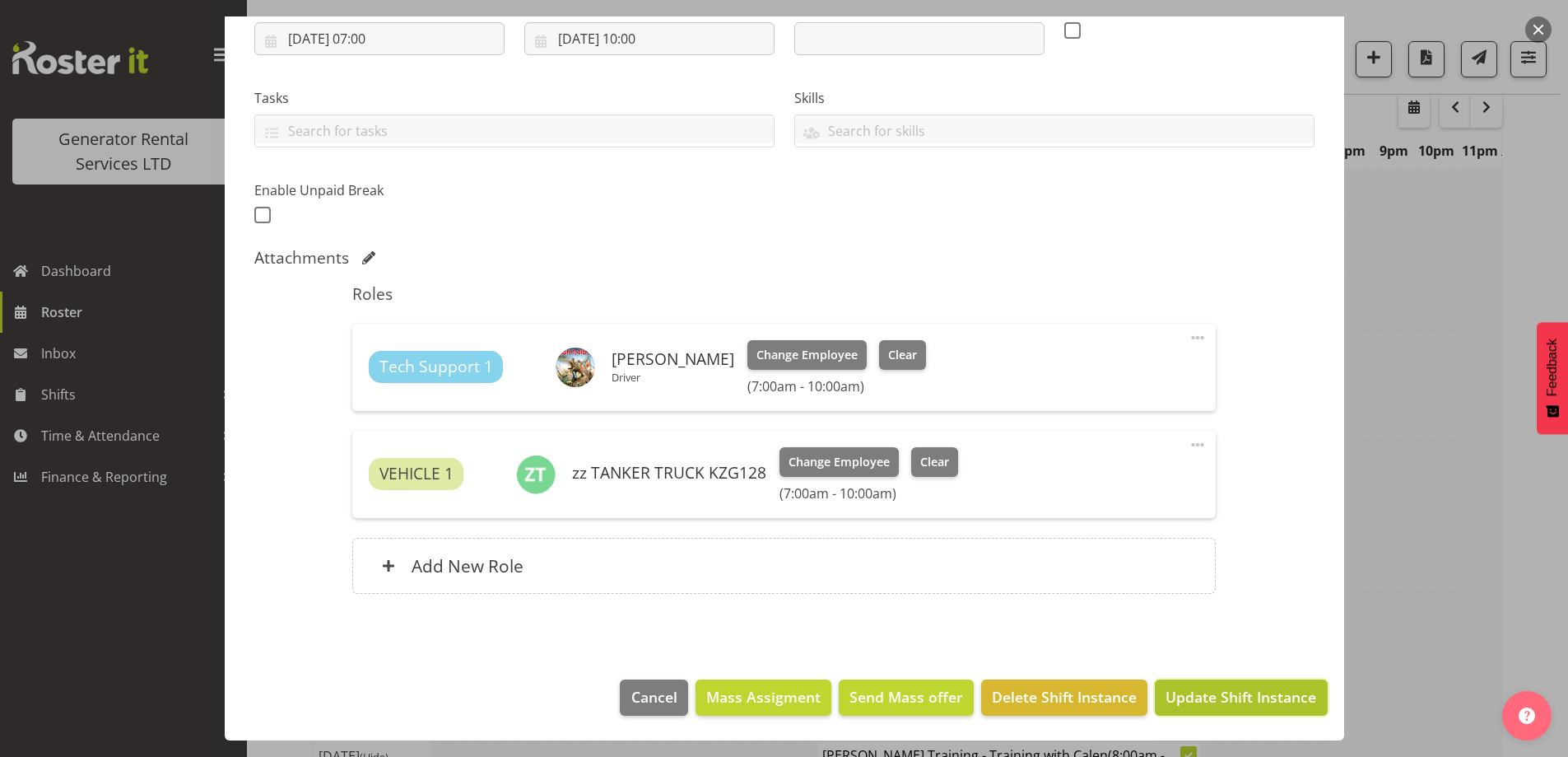
click at [1229, 702] on span "Update Shift Instance" at bounding box center [1240, 697] width 151 height 21
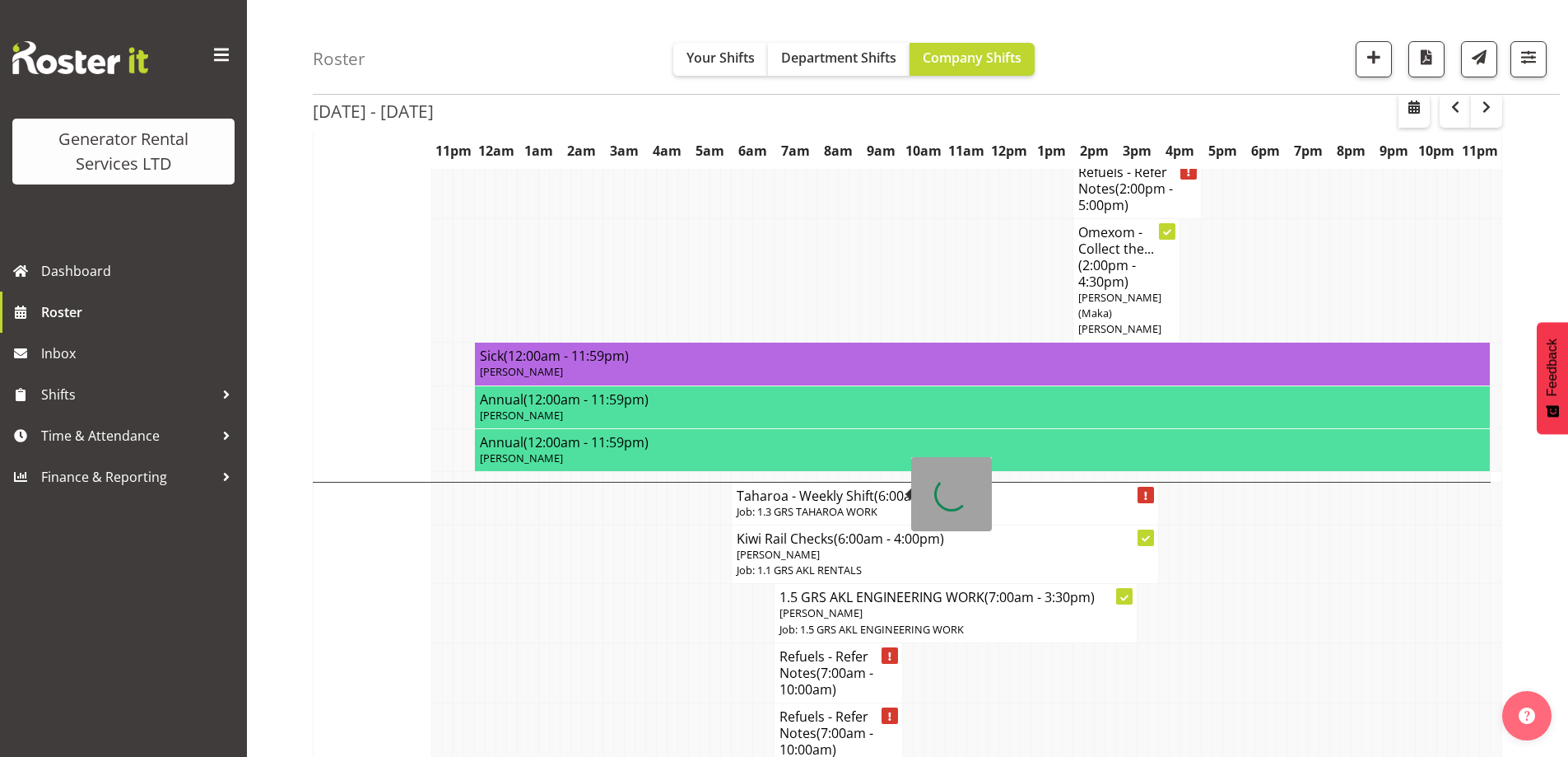
scroll to position [2774, 0]
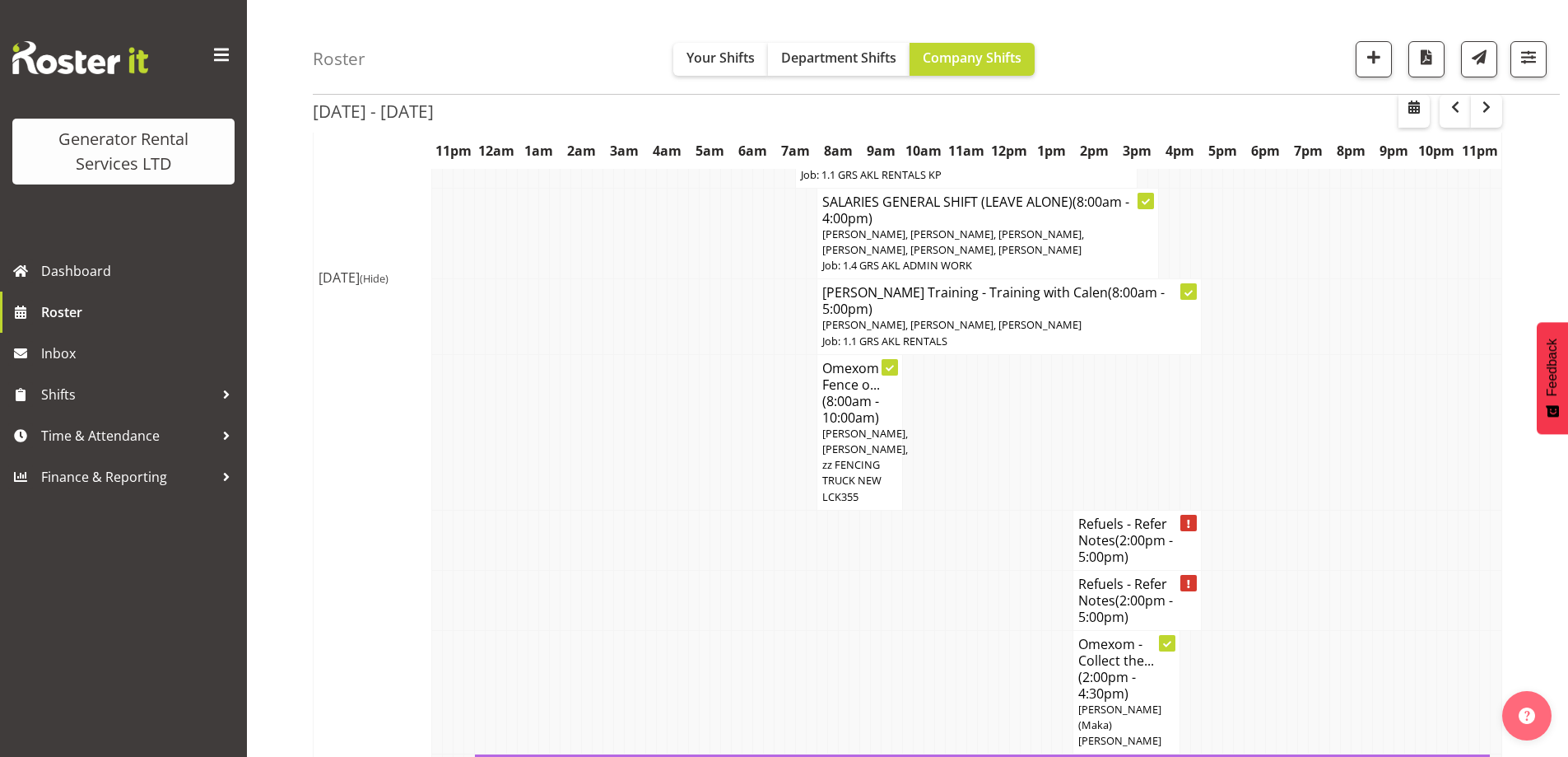
drag, startPoint x: 1070, startPoint y: 336, endPoint x: 1087, endPoint y: 336, distance: 17.0
click at [1075, 510] on tr "Refuels - Refer Notes (2:00pm - 5:00pm)" at bounding box center [908, 540] width 1189 height 60
click at [1118, 531] on span "(2:00pm - 5:00pm)" at bounding box center [1124, 549] width 94 height 35
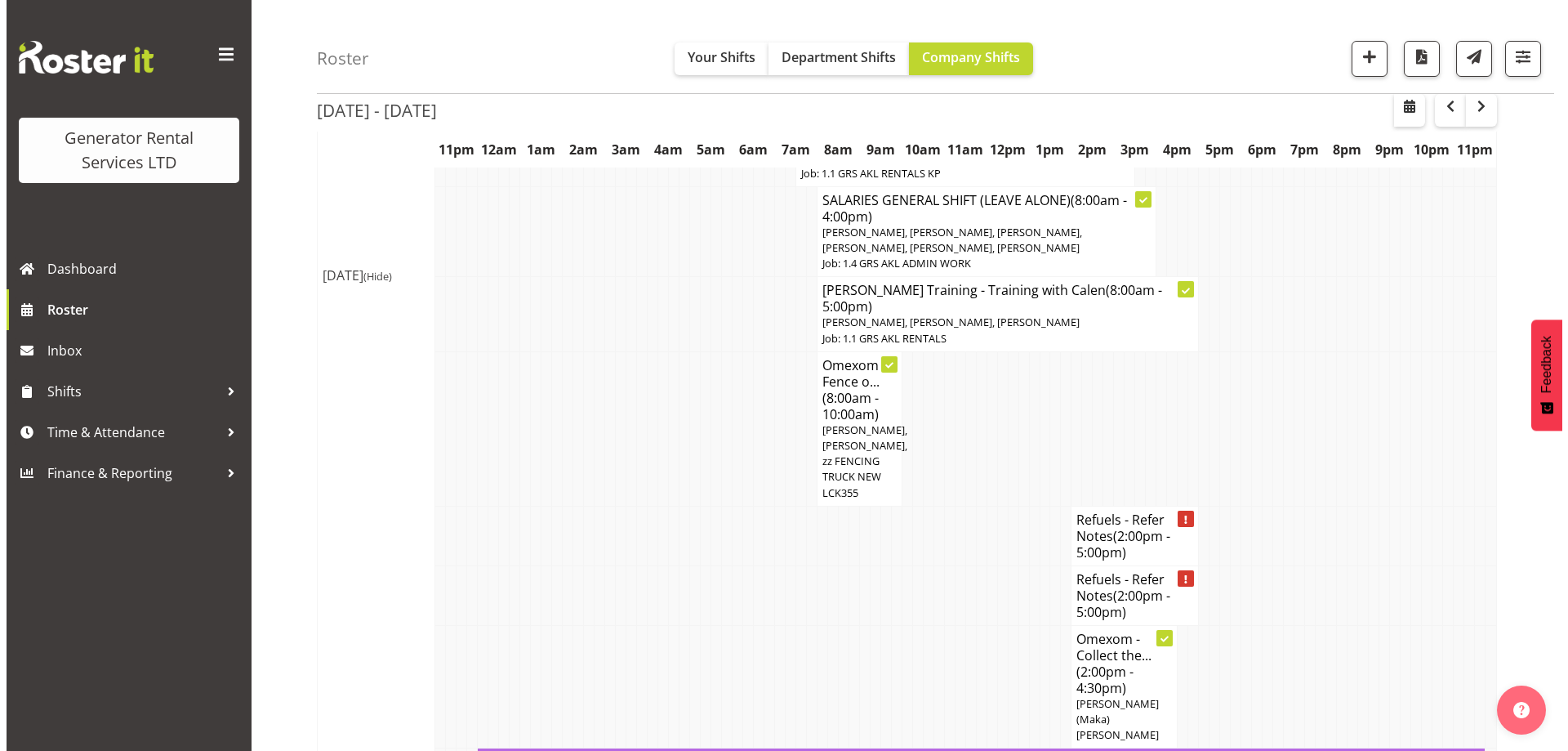
scroll to position [2737, 0]
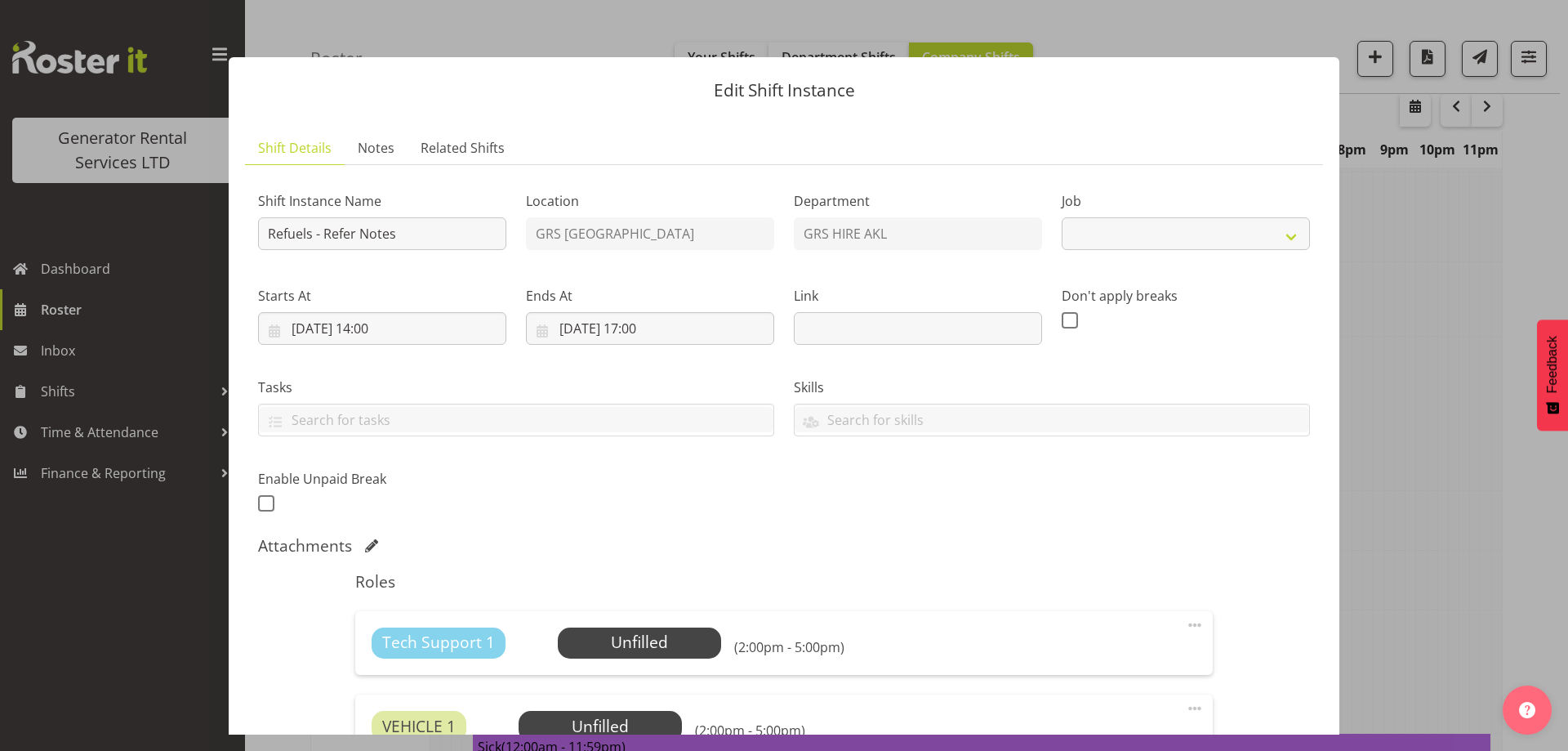
select select "9"
click at [379, 157] on link "Notes" at bounding box center [375, 148] width 63 height 34
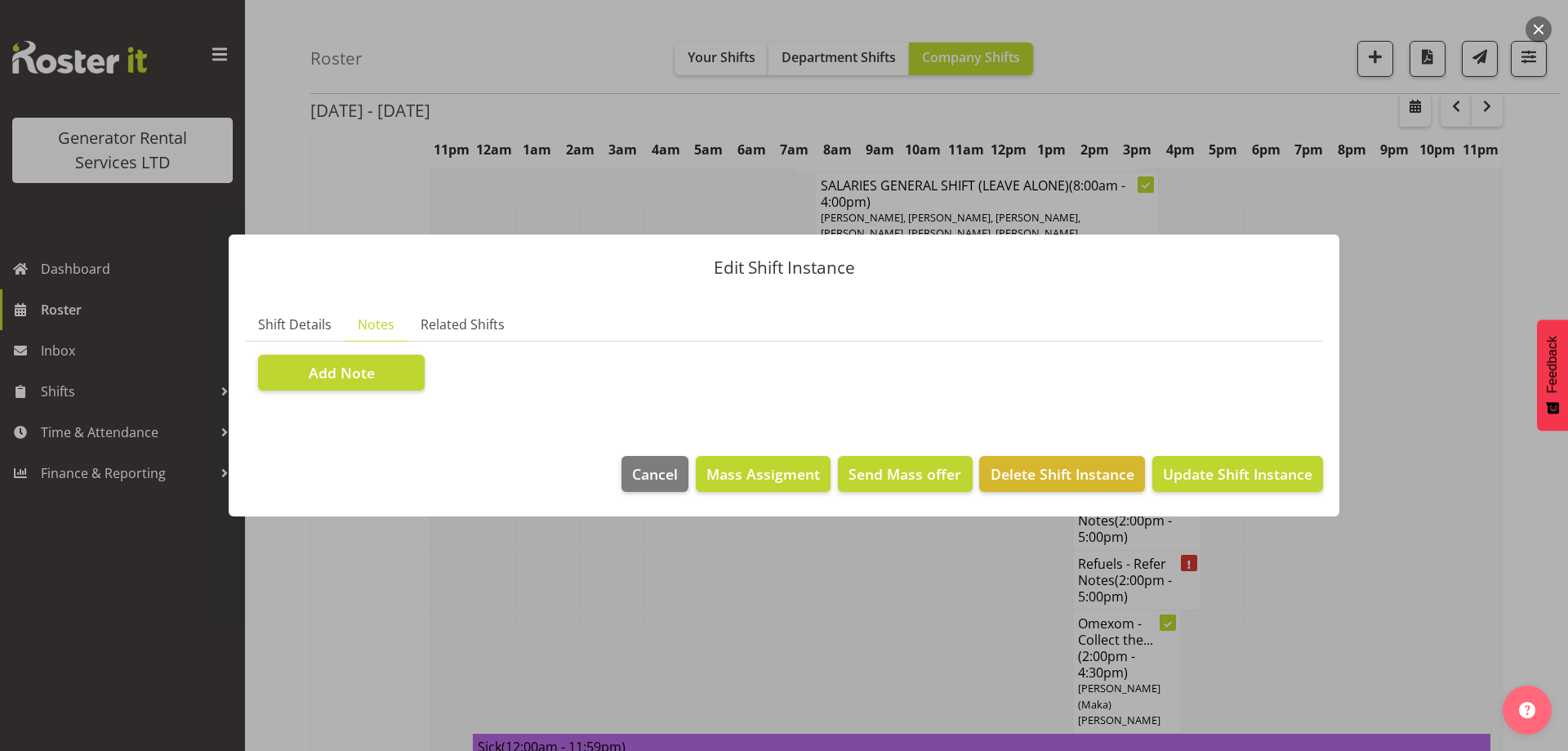
click at [369, 350] on section "Shift Instance Name Refuels - Refer Notes Location GRS Auckland Department GRS …" at bounding box center [784, 373] width 1078 height 62
click at [369, 372] on span "Add Note" at bounding box center [342, 373] width 67 height 21
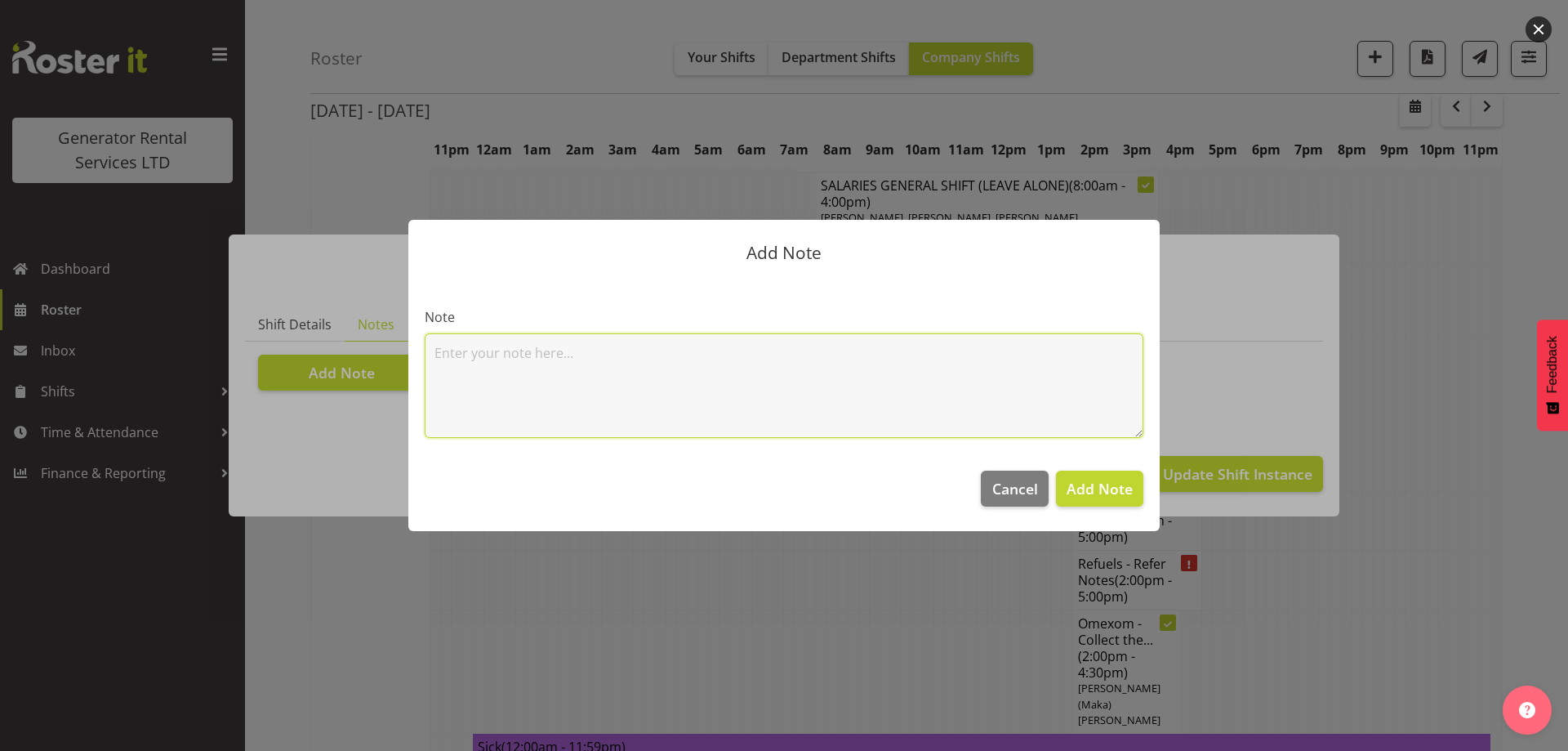
click at [473, 364] on textarea at bounding box center [784, 385] width 719 height 104
paste textarea "#500-2 @ [STREET_ADDRESS][GEOGRAPHIC_DATA] @ [GEOGRAPHIC_DATA], [STREET_ADDRESS…"
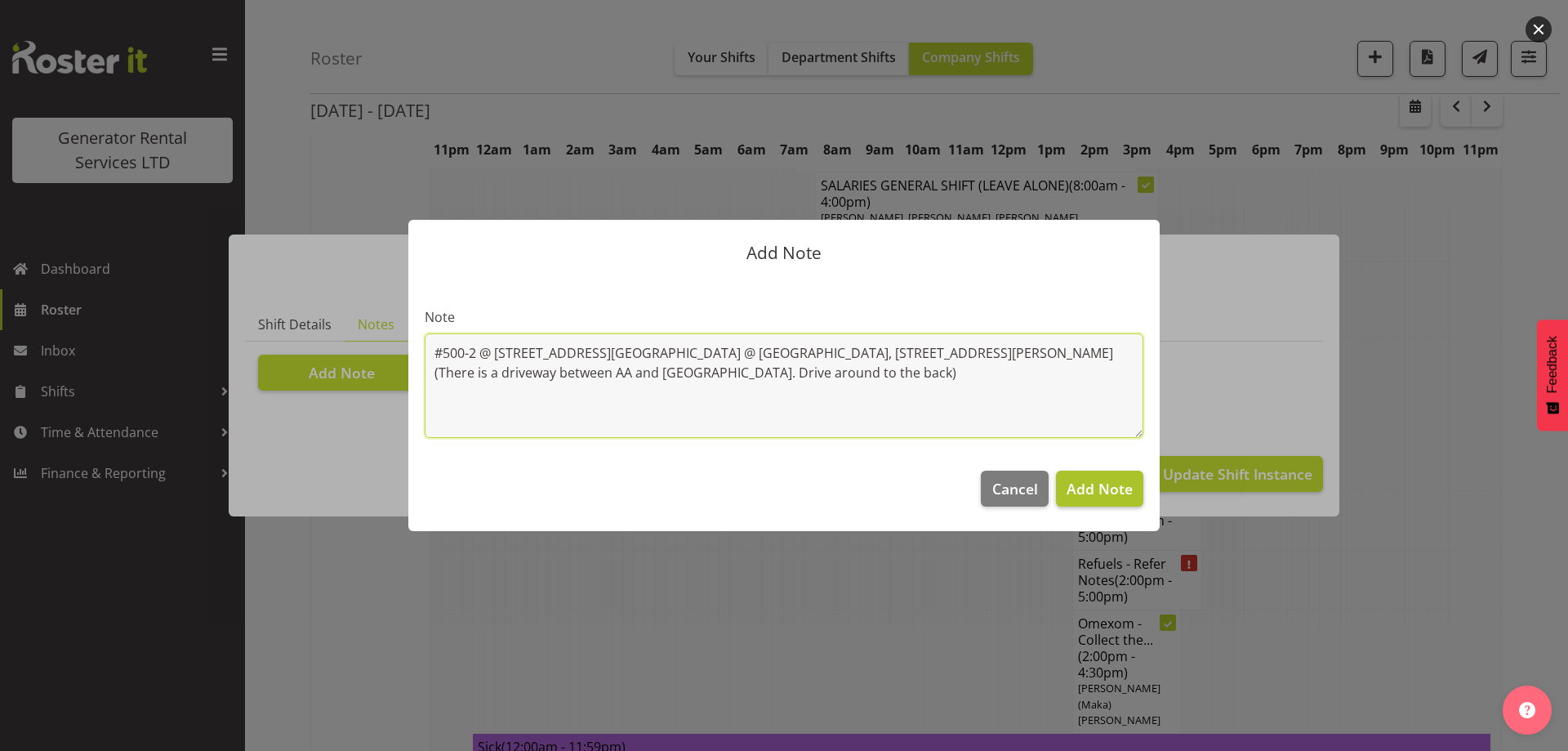
type textarea "#500-2 @ [STREET_ADDRESS][GEOGRAPHIC_DATA] @ [GEOGRAPHIC_DATA], [STREET_ADDRESS…"
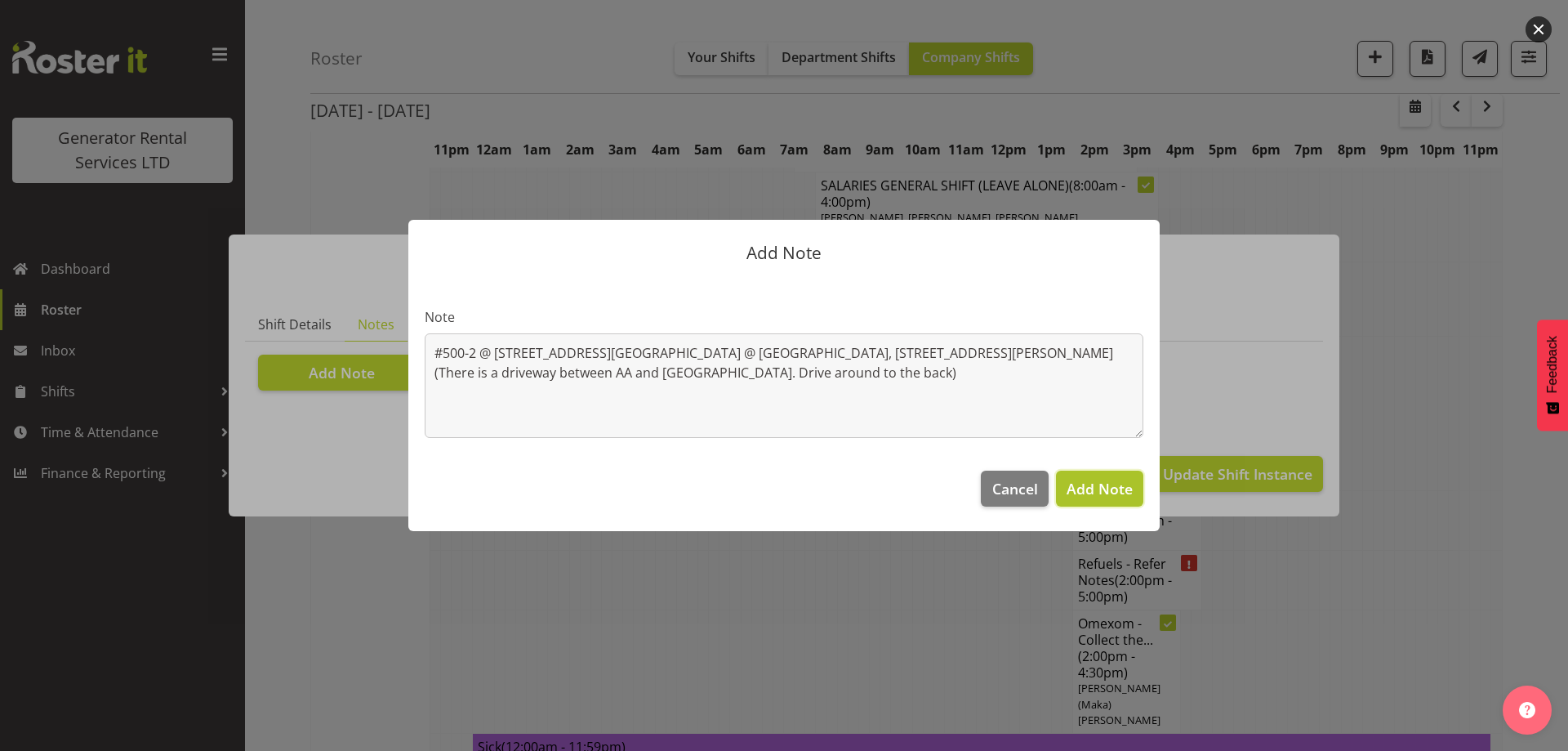
click at [1128, 488] on span "Add Note" at bounding box center [1099, 488] width 67 height 19
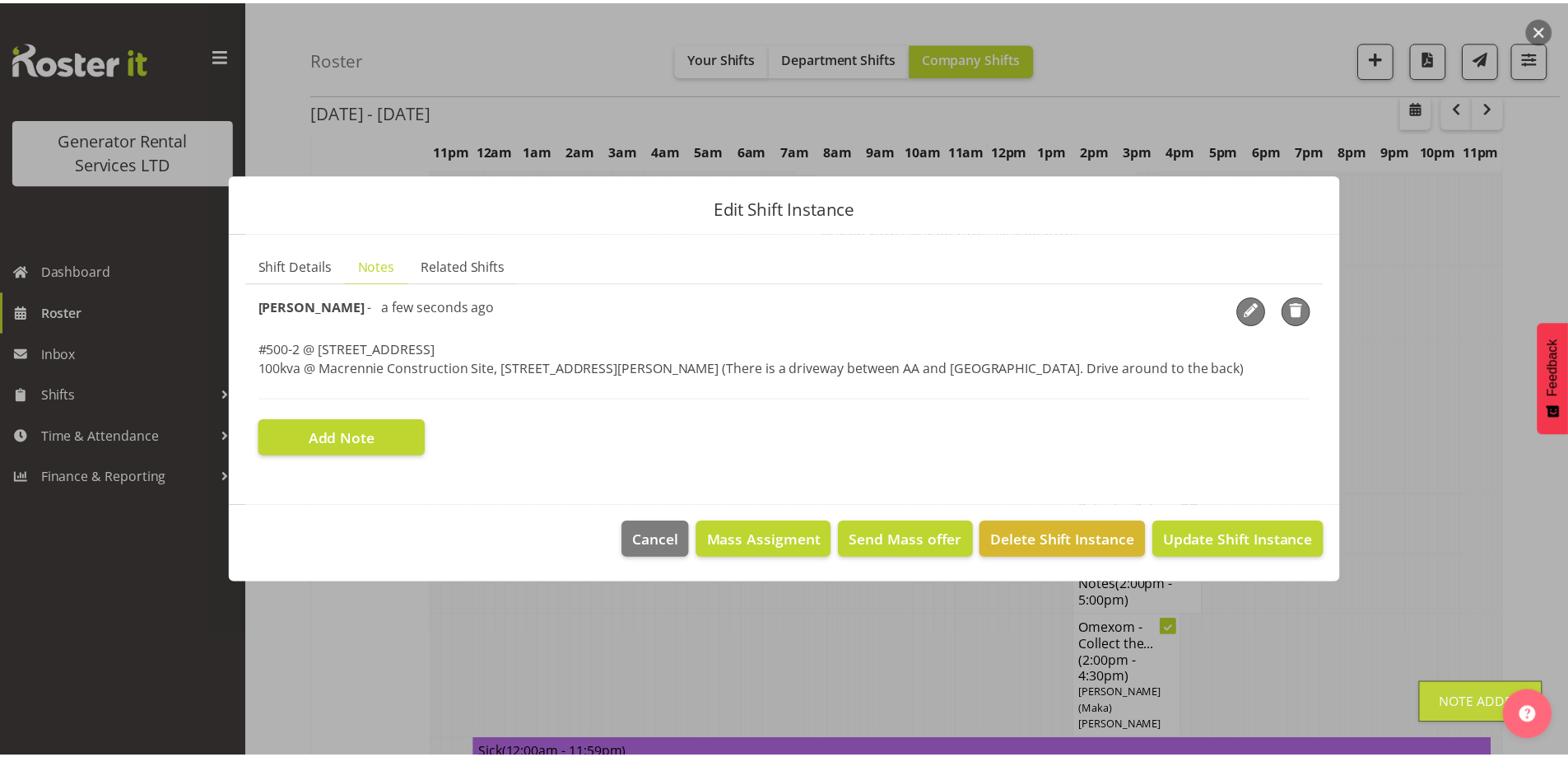
scroll to position [2774, 0]
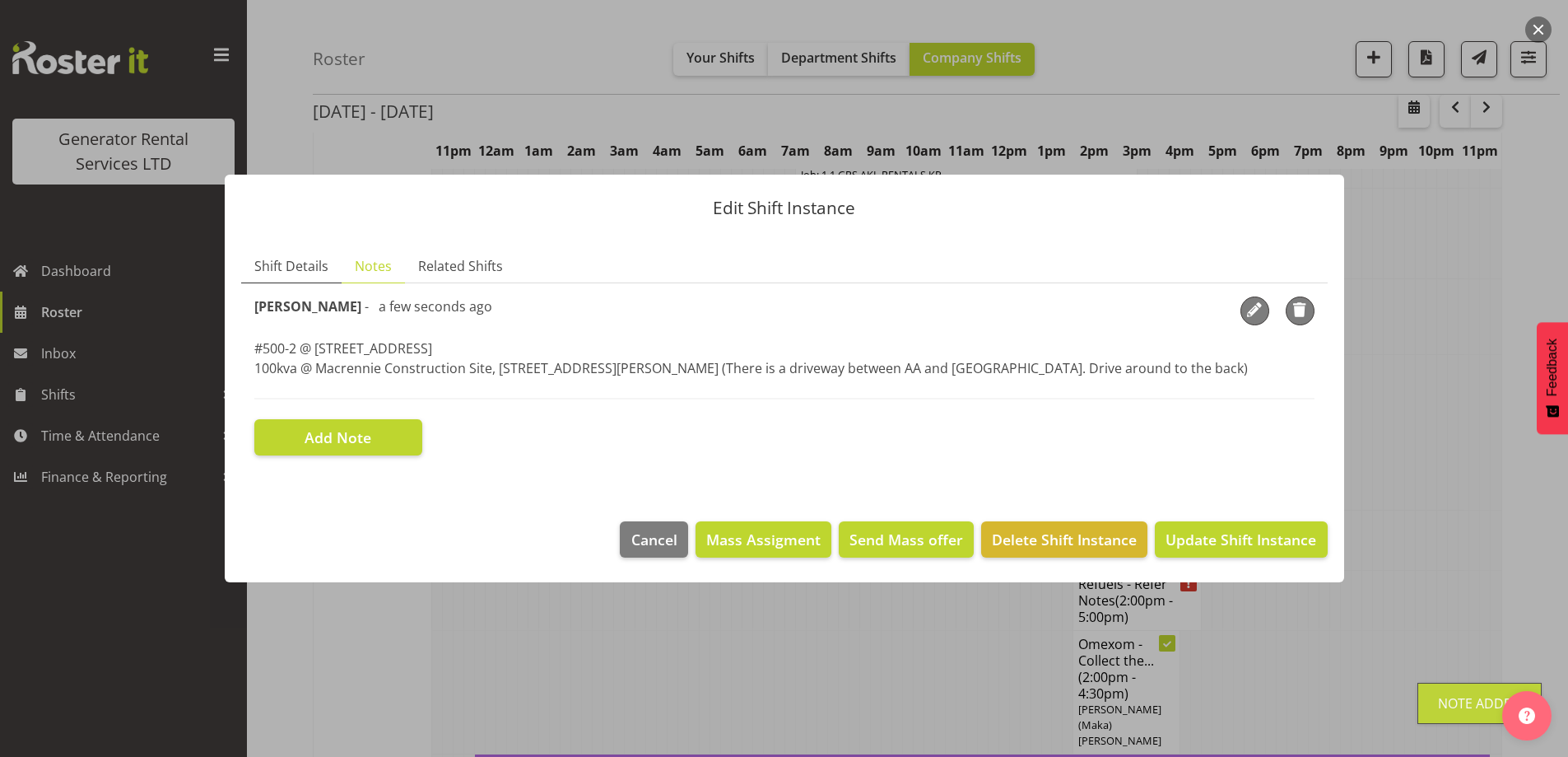
click at [307, 265] on span "Shift Details" at bounding box center [291, 266] width 74 height 19
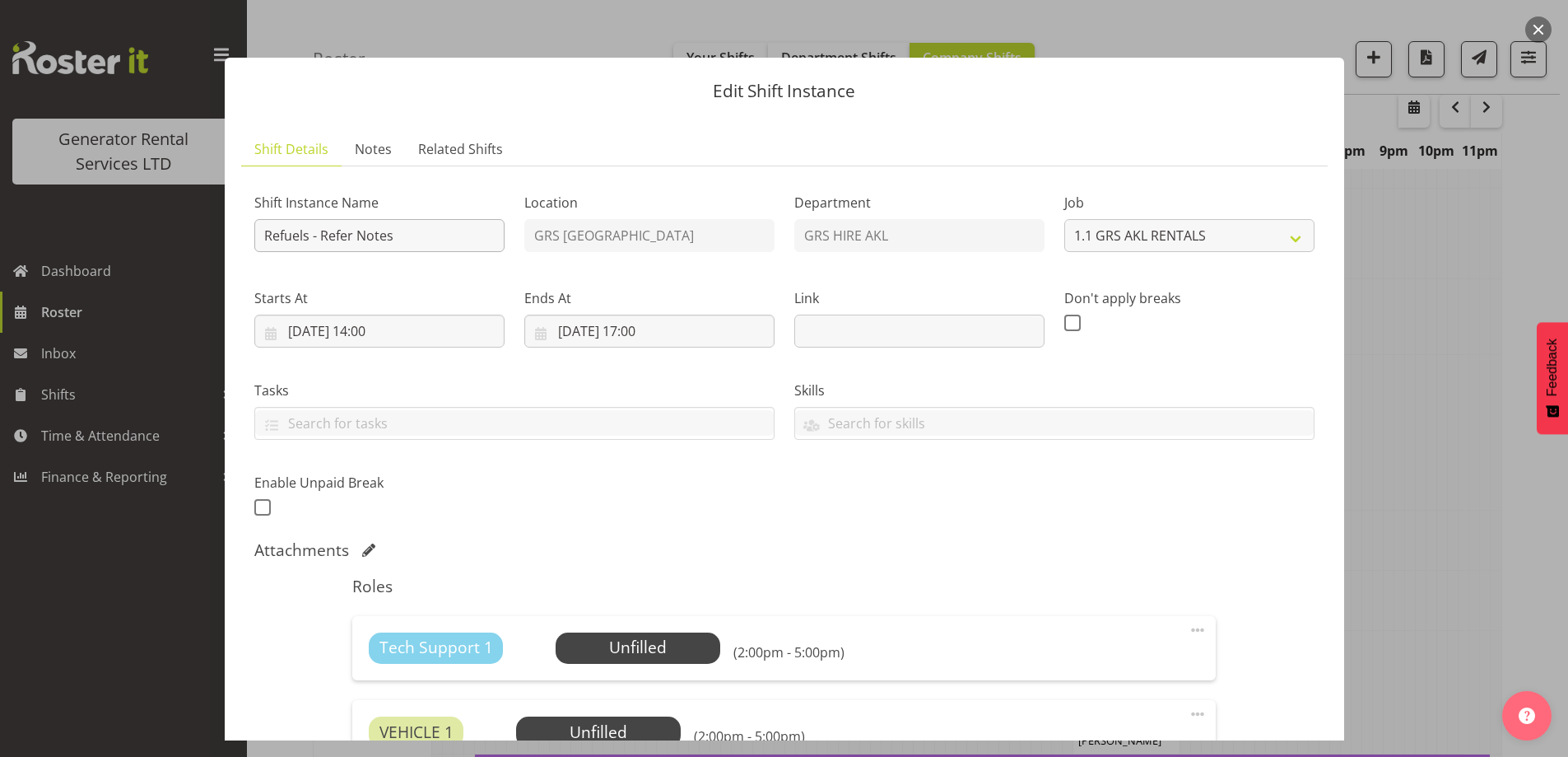
drag, startPoint x: 406, startPoint y: 246, endPoint x: 331, endPoint y: 239, distance: 75.3
click at [331, 239] on div "Shift Instance Name Refuels - Refer Notes" at bounding box center [379, 217] width 270 height 95
drag, startPoint x: 406, startPoint y: 232, endPoint x: 314, endPoint y: 229, distance: 92.0
click at [314, 229] on input "Refuels - Refer Notes" at bounding box center [378, 235] width 250 height 33
click at [374, 230] on input "Refuels - Using KMY" at bounding box center [378, 235] width 250 height 33
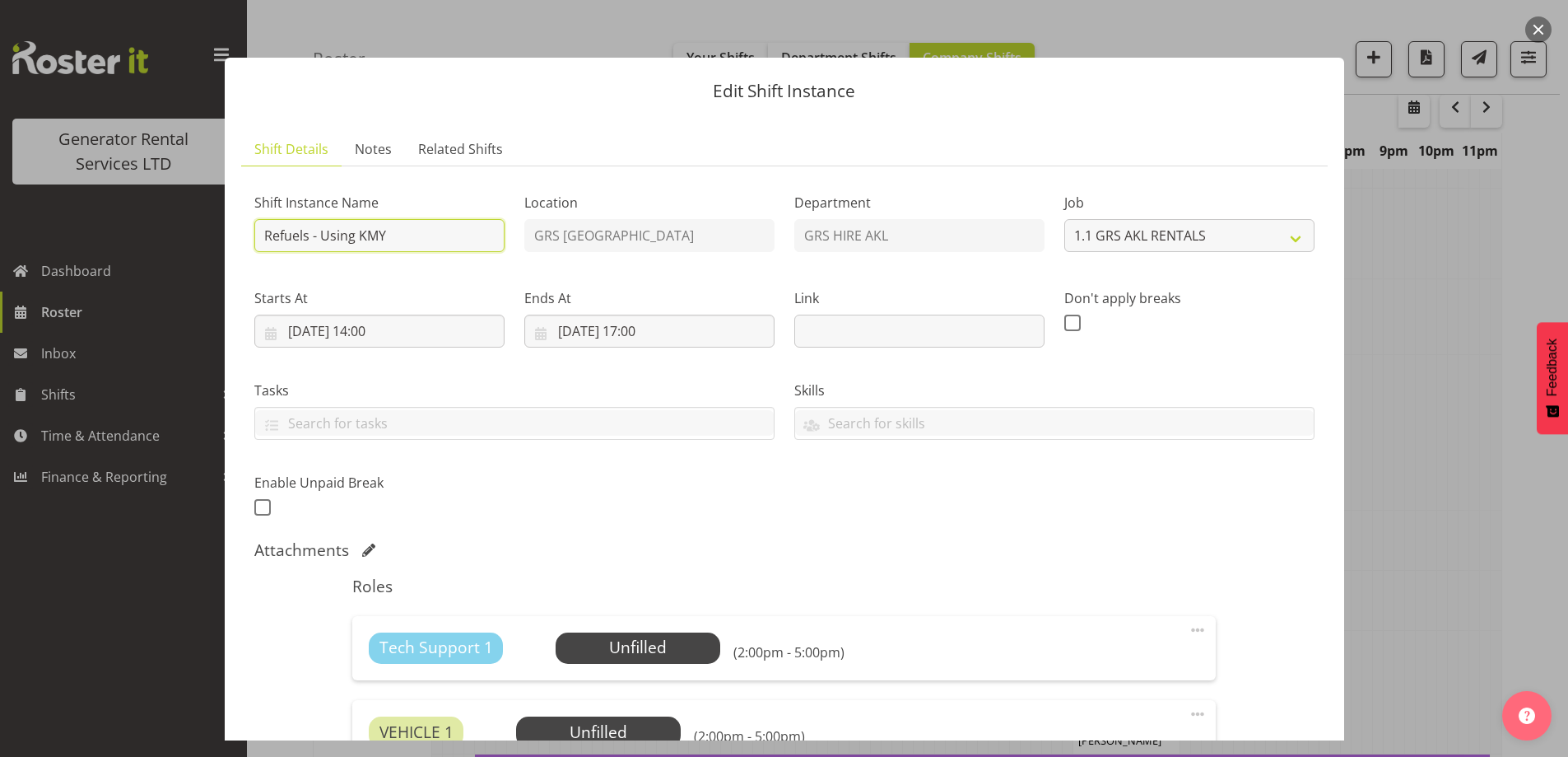
click at [374, 230] on input "Refuels - Using KMY" at bounding box center [378, 235] width 250 height 33
type input "Refuels - Using KZG."
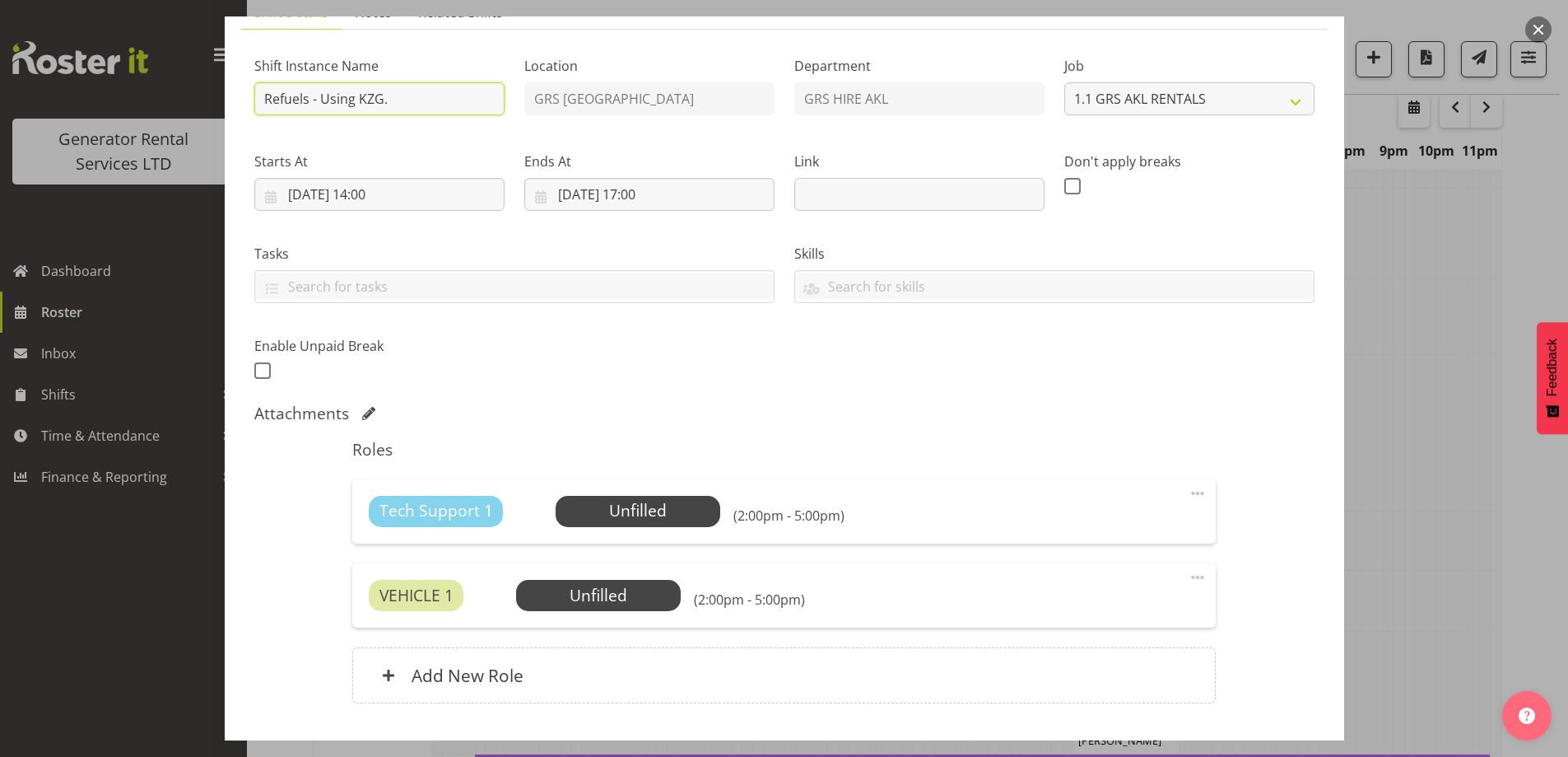
scroll to position [246, 0]
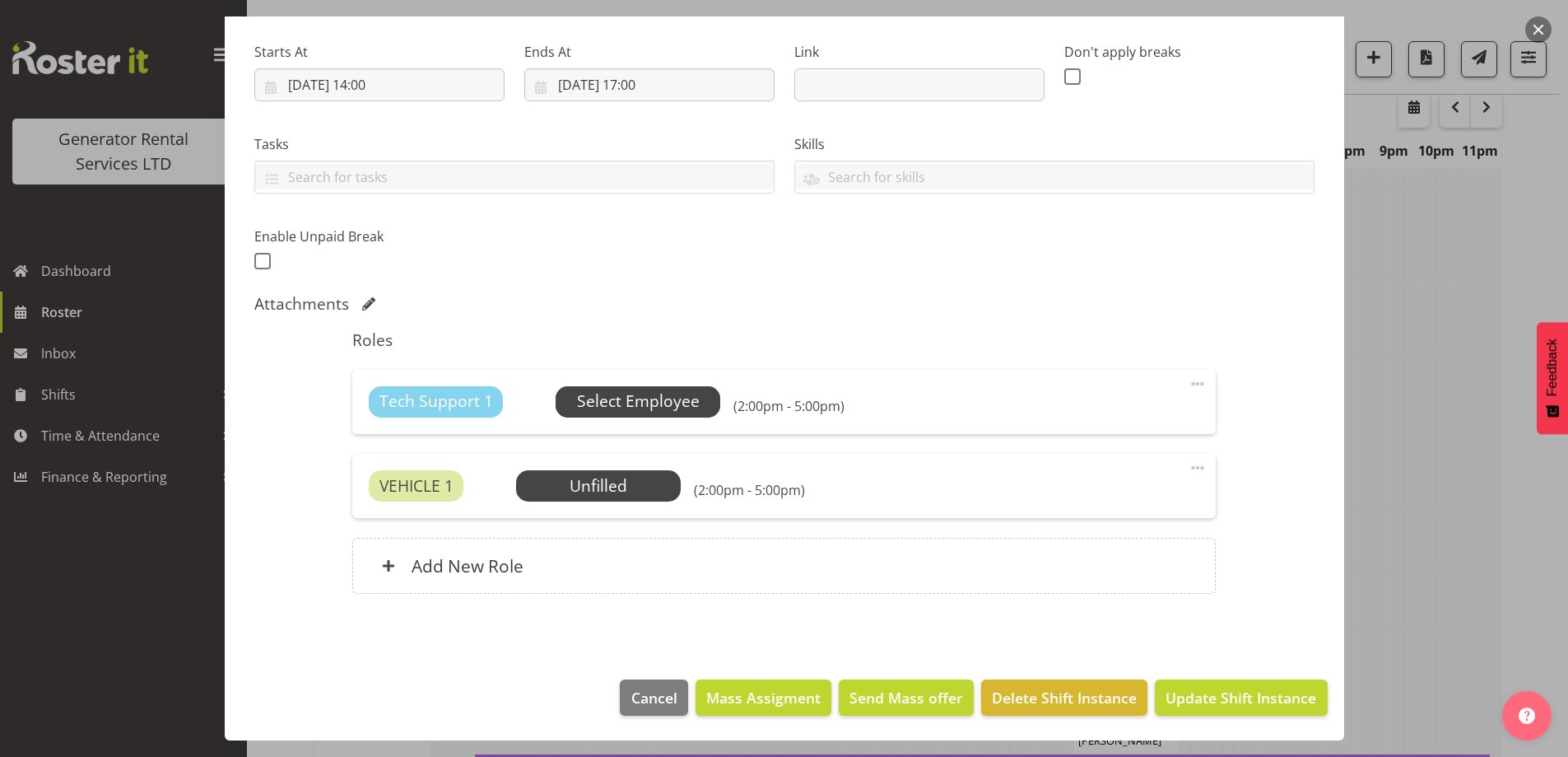
click at [669, 408] on span "Select Employee" at bounding box center [638, 401] width 123 height 24
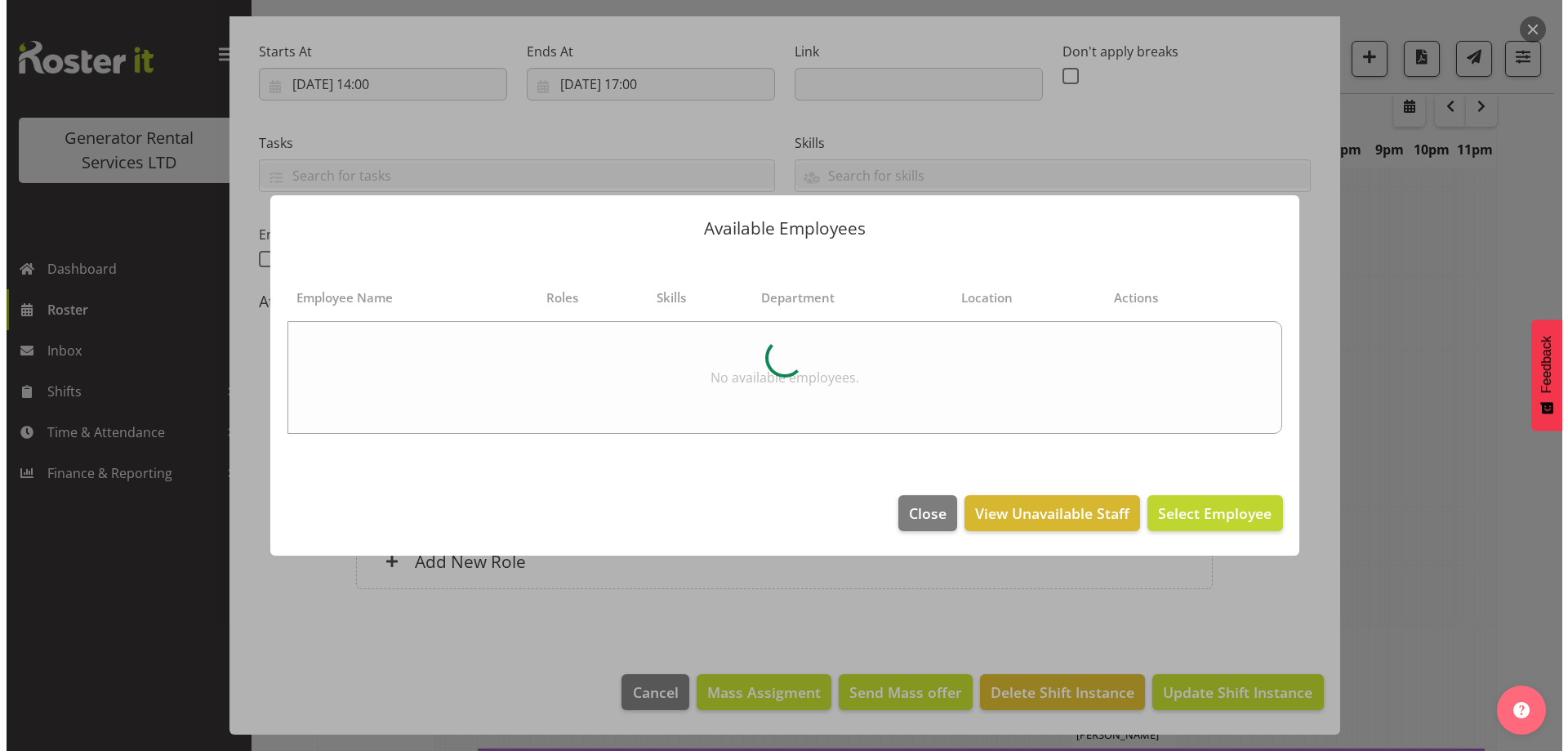
scroll to position [2737, 0]
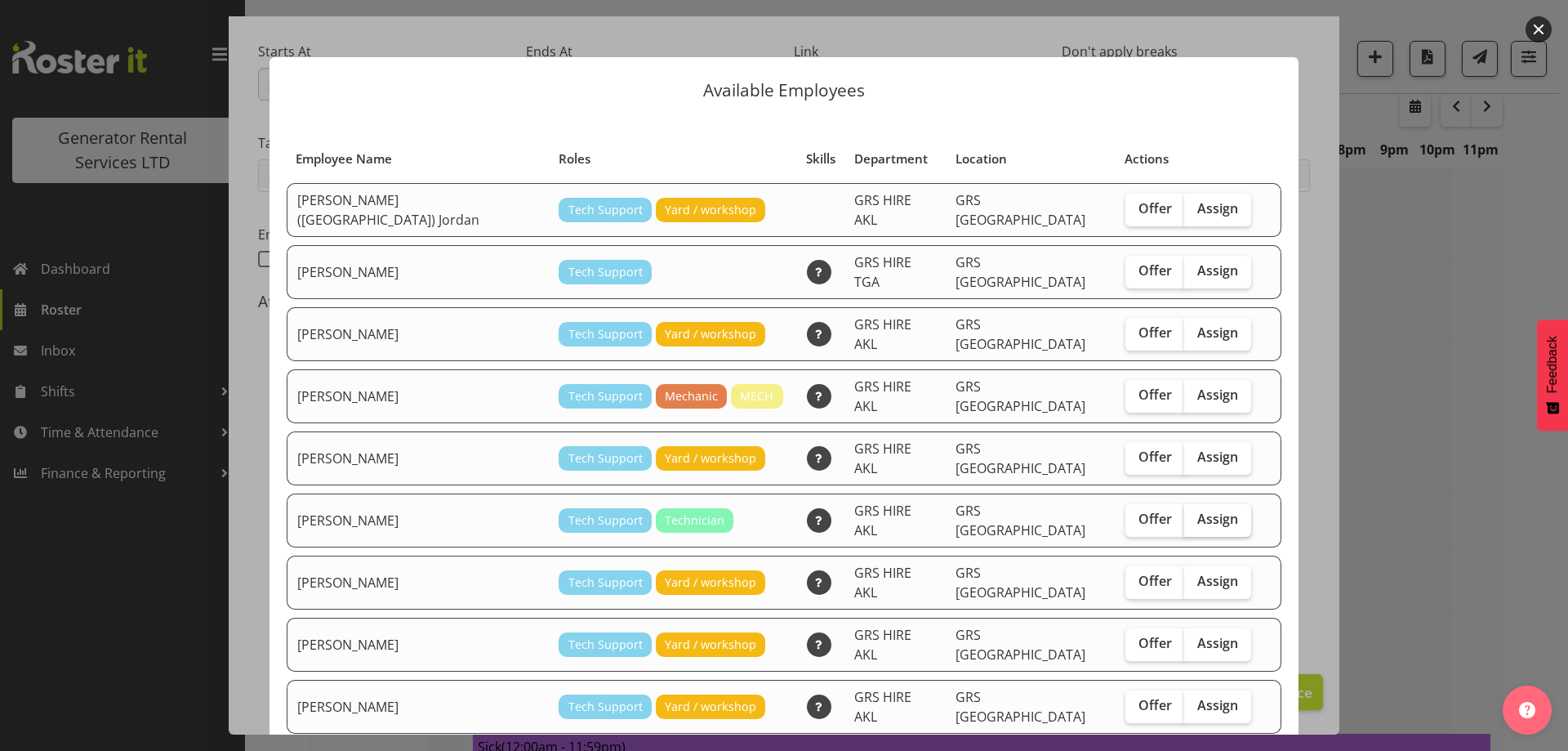
click at [1197, 511] on span "Assign" at bounding box center [1217, 518] width 41 height 16
click at [1184, 514] on input "Assign" at bounding box center [1189, 518] width 11 height 11
checkbox input "true"
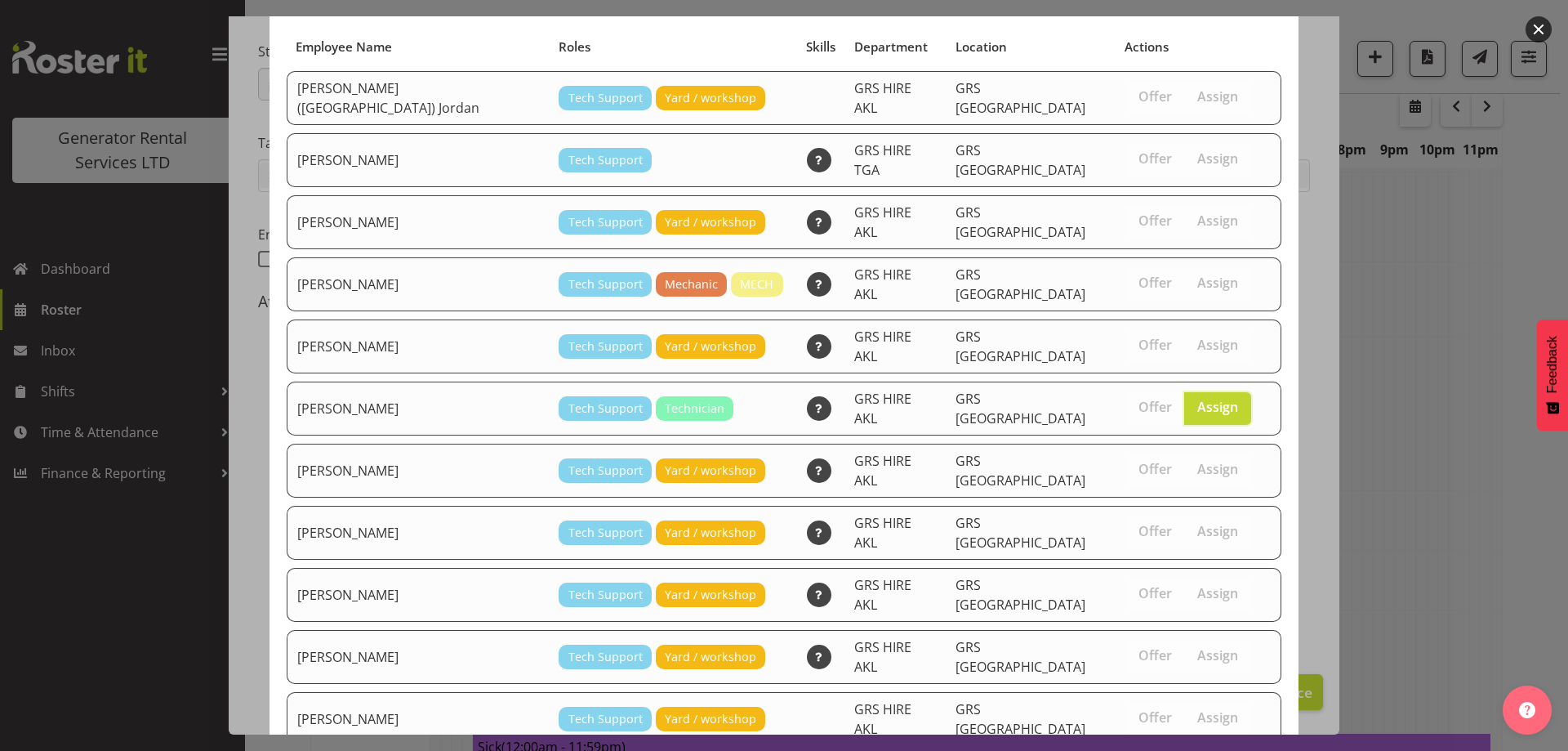
scroll to position [229, 0]
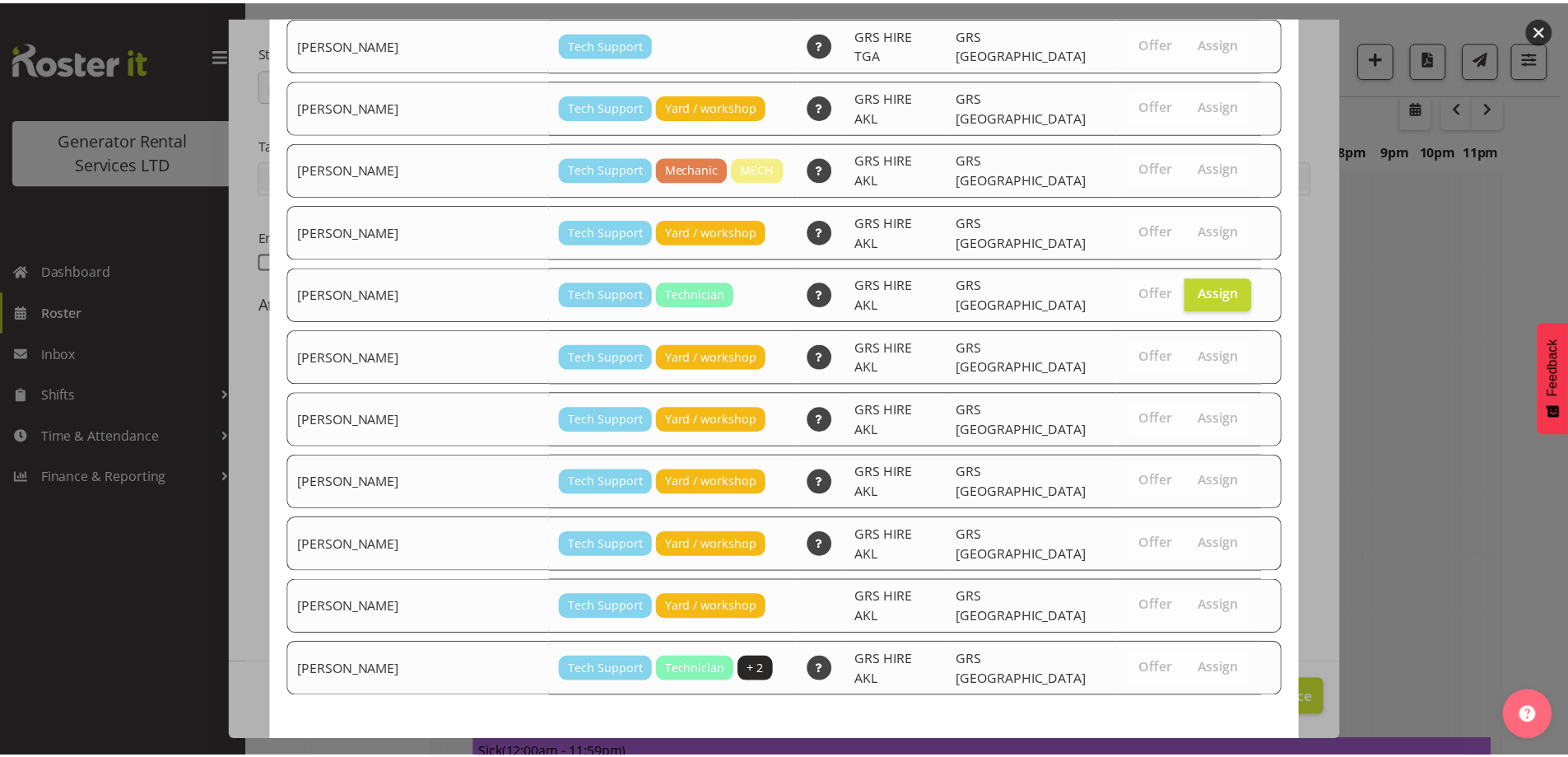
scroll to position [2774, 0]
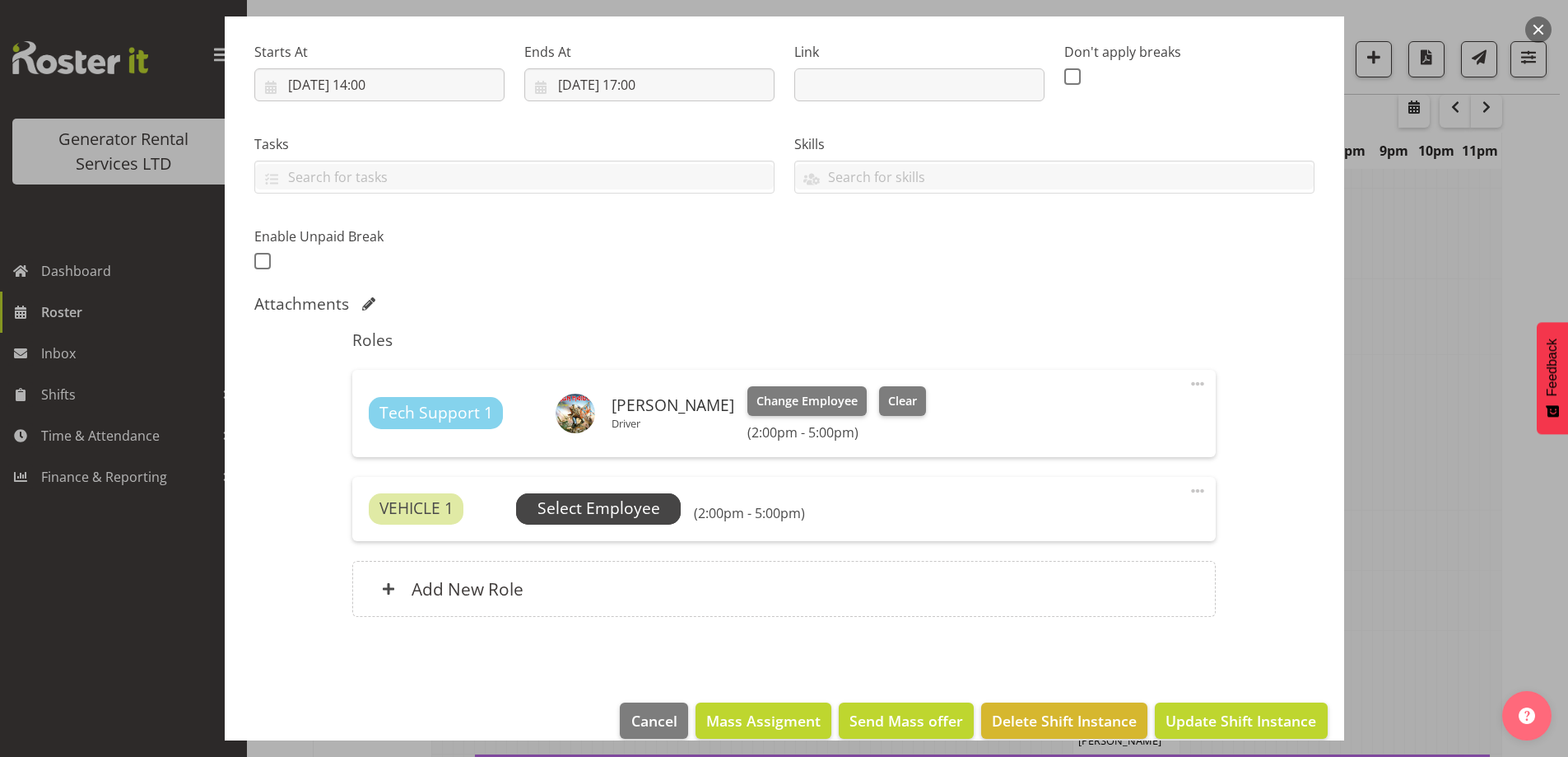
click at [594, 514] on span "Select Employee" at bounding box center [599, 508] width 123 height 24
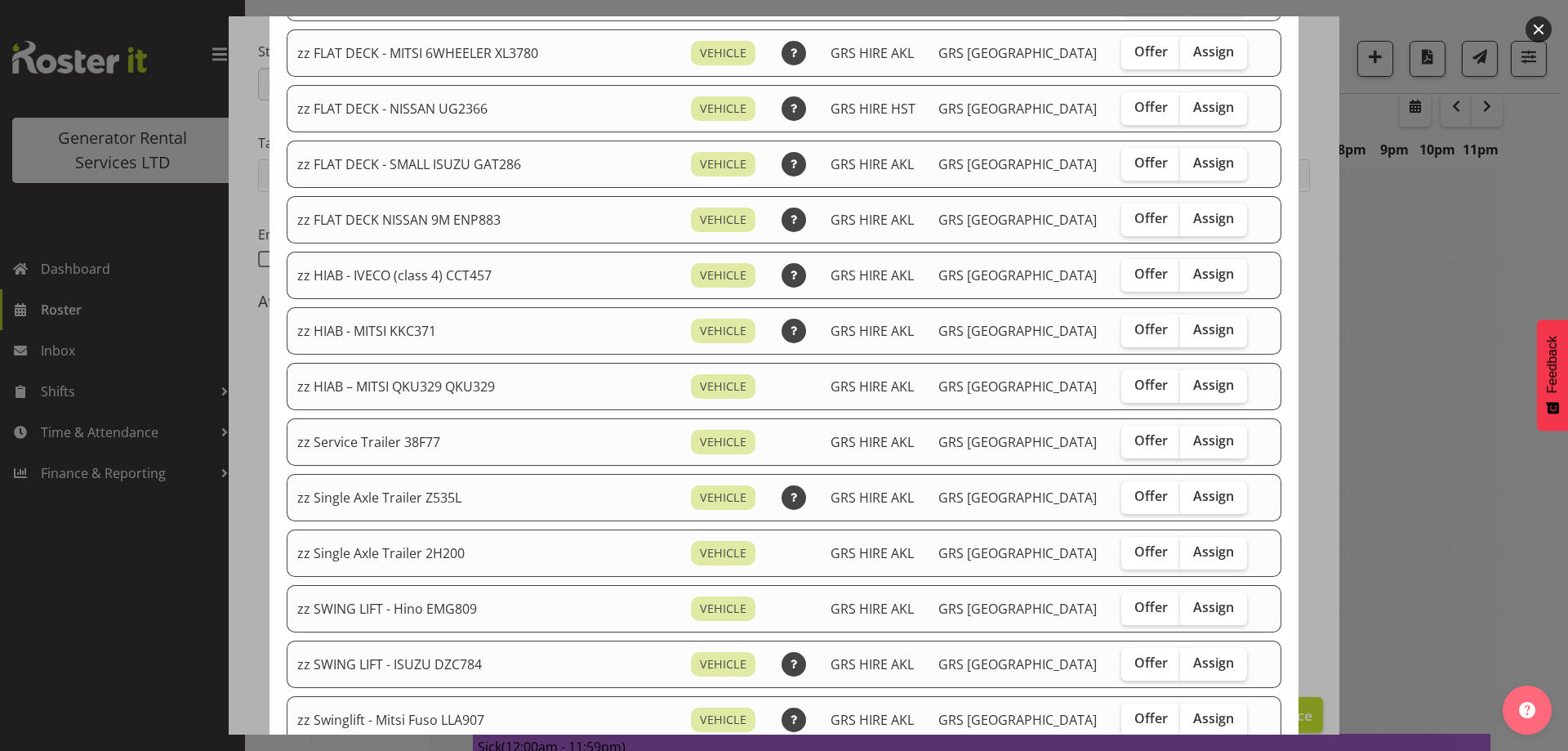
scroll to position [1225, 0]
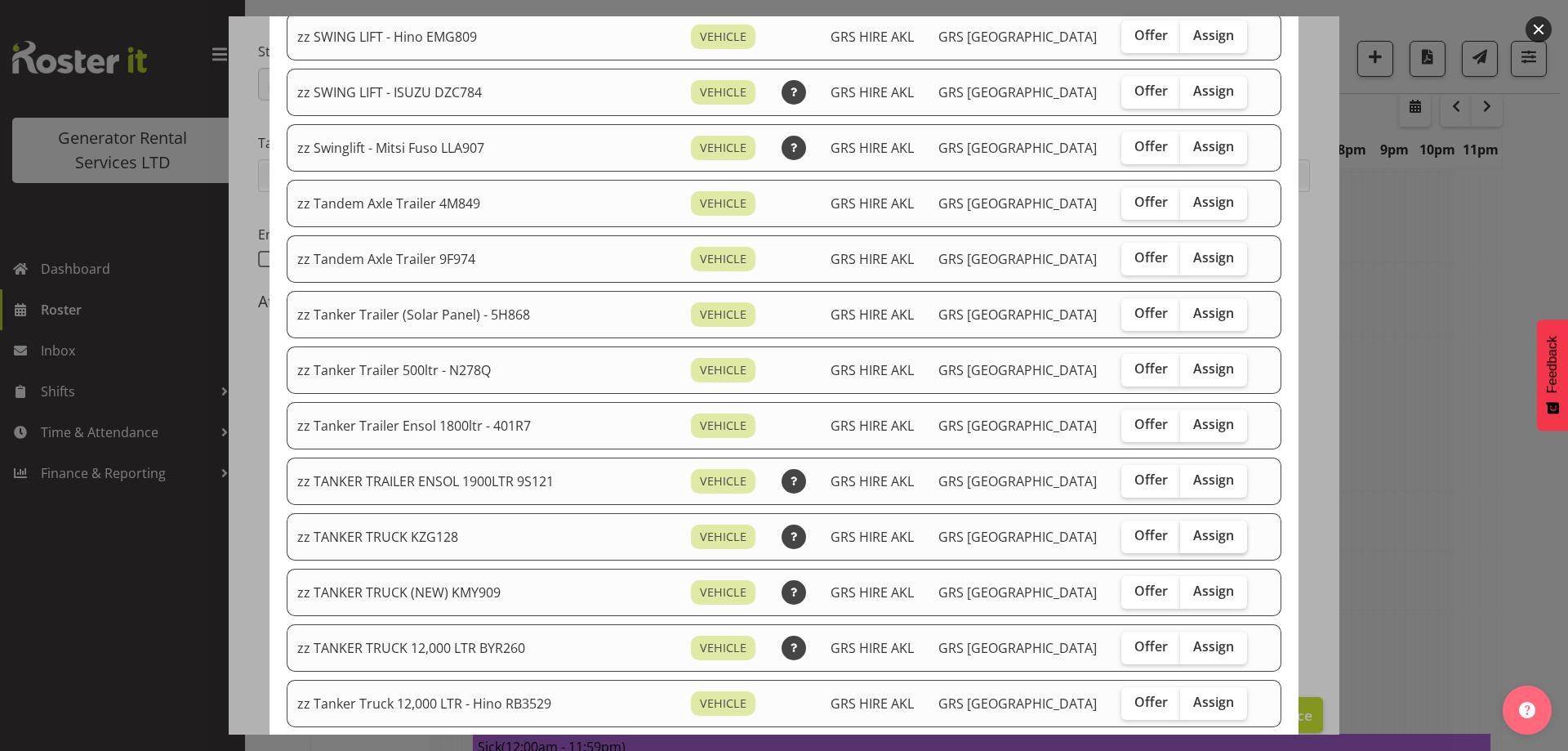
click at [1193, 542] on span "Assign" at bounding box center [1213, 535] width 41 height 16
click at [1180, 541] on input "Assign" at bounding box center [1185, 535] width 11 height 11
checkbox input "true"
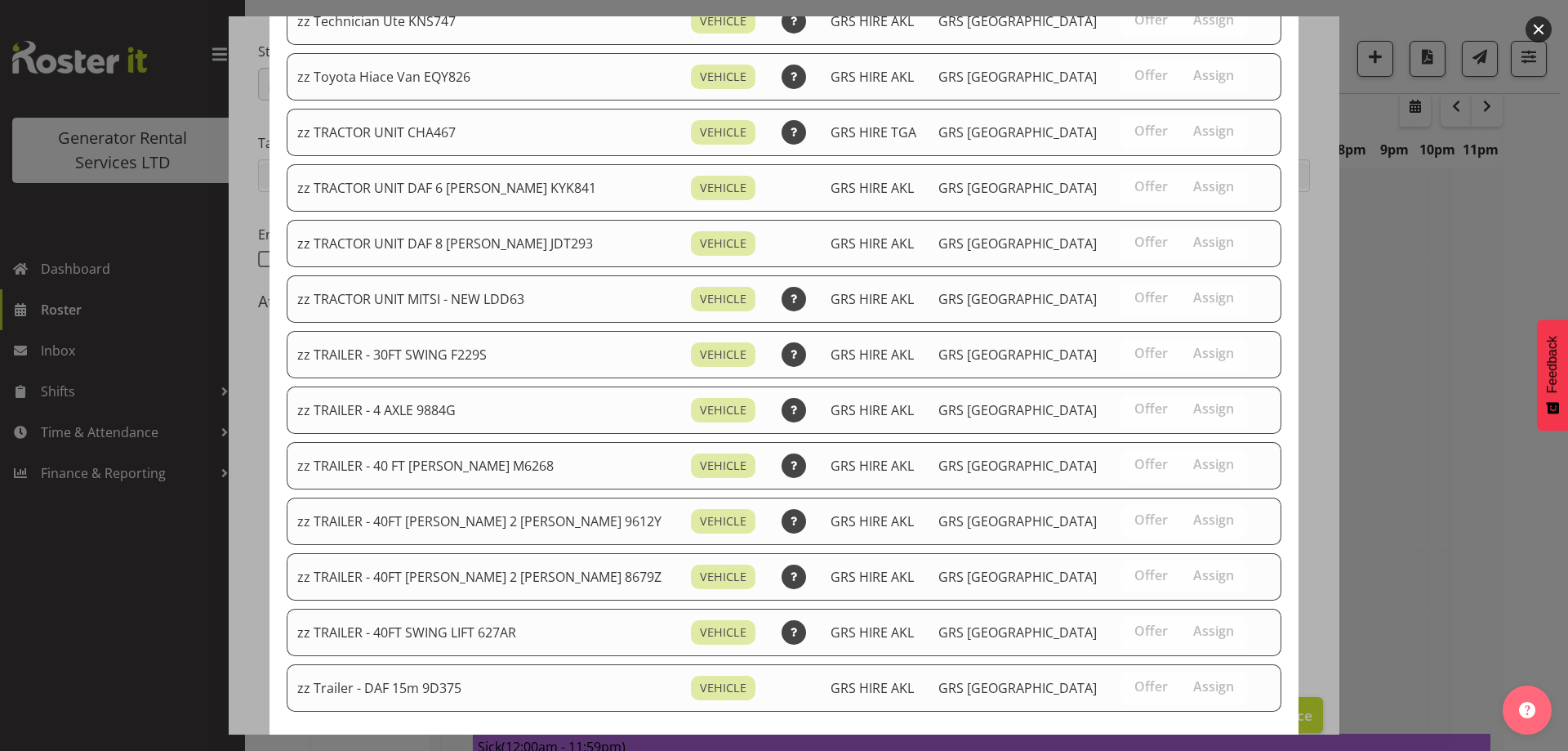
scroll to position [2062, 0]
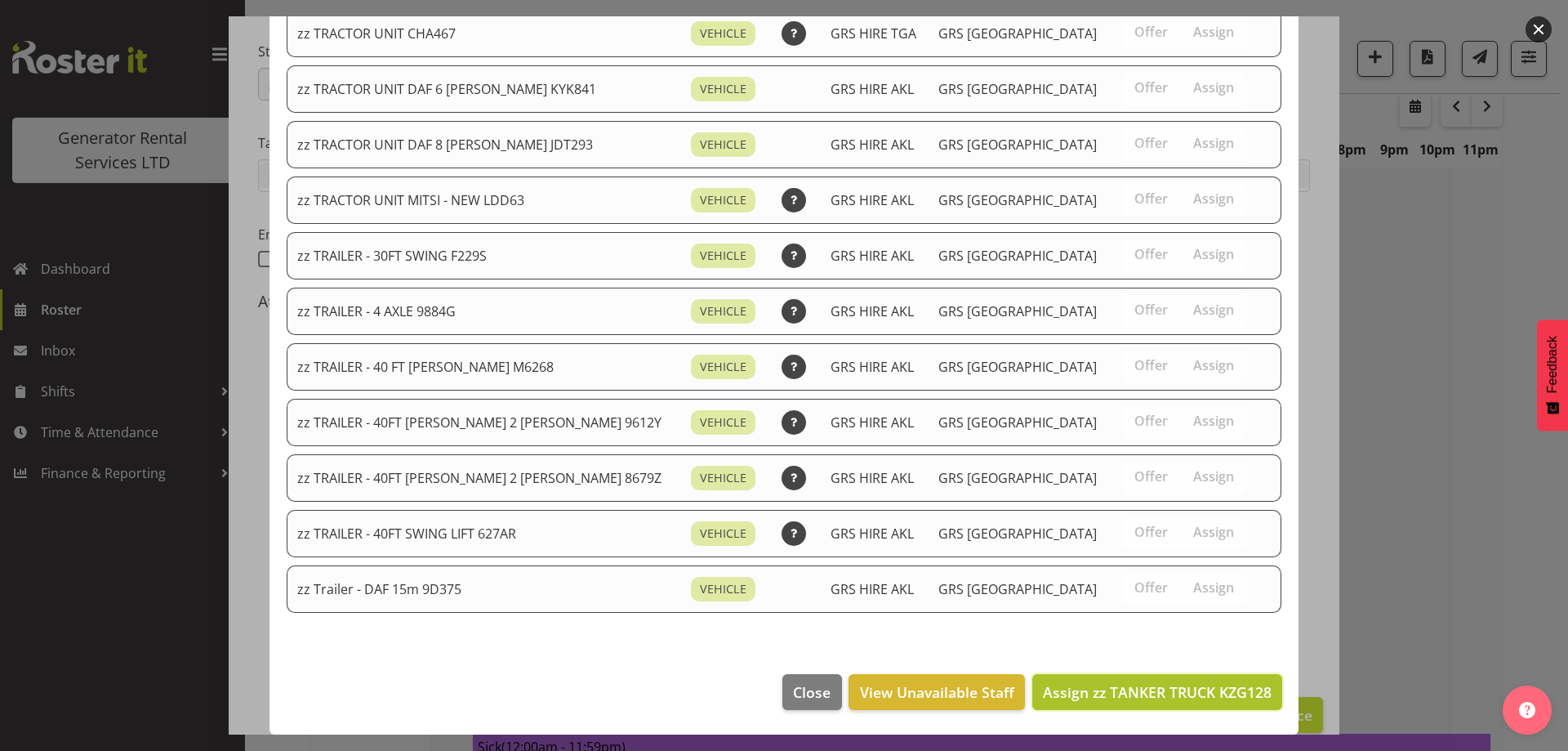
click at [1190, 706] on button "Assign zz TANKER TRUCK KZG128" at bounding box center [1157, 691] width 250 height 36
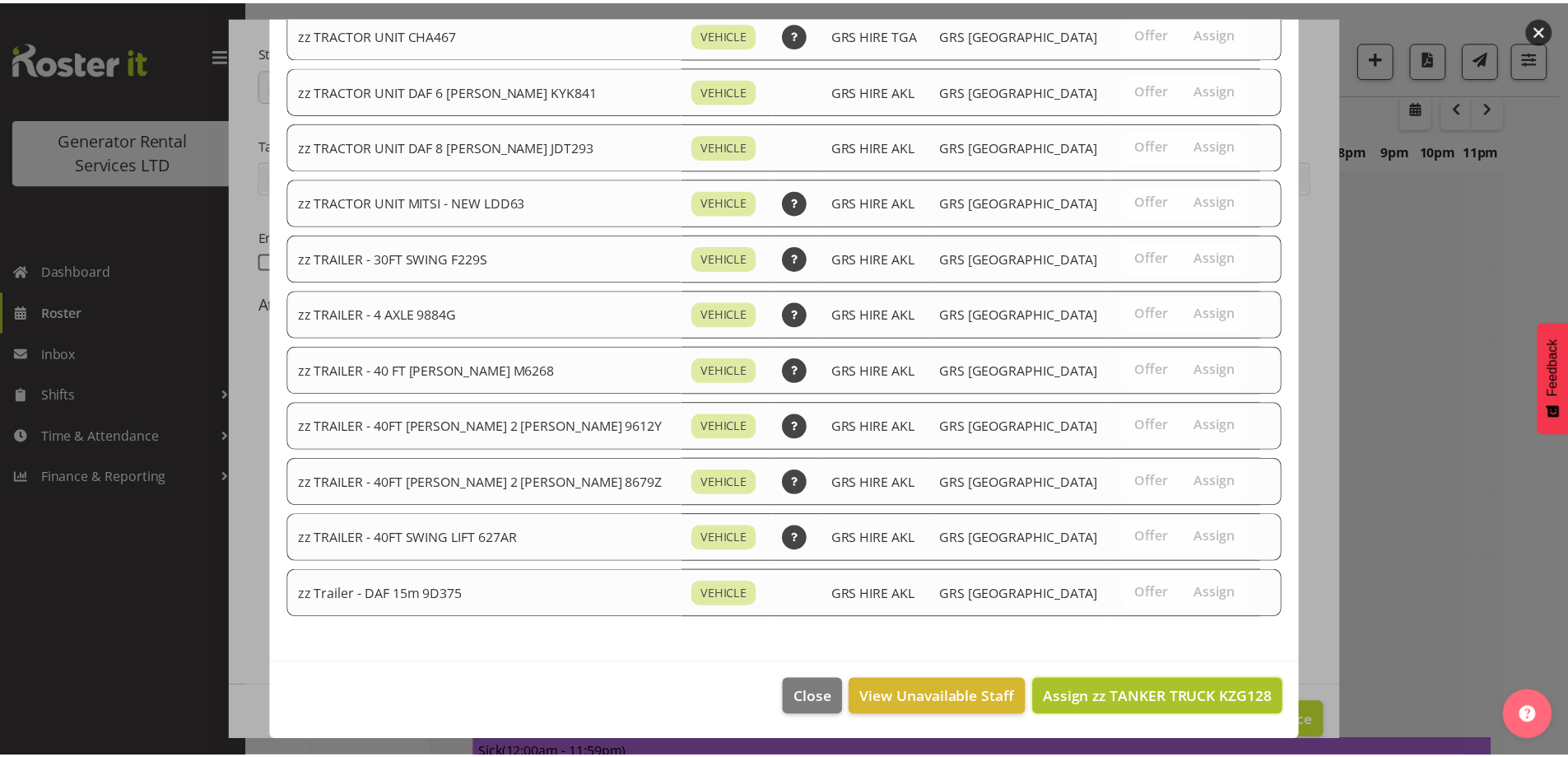
scroll to position [2774, 0]
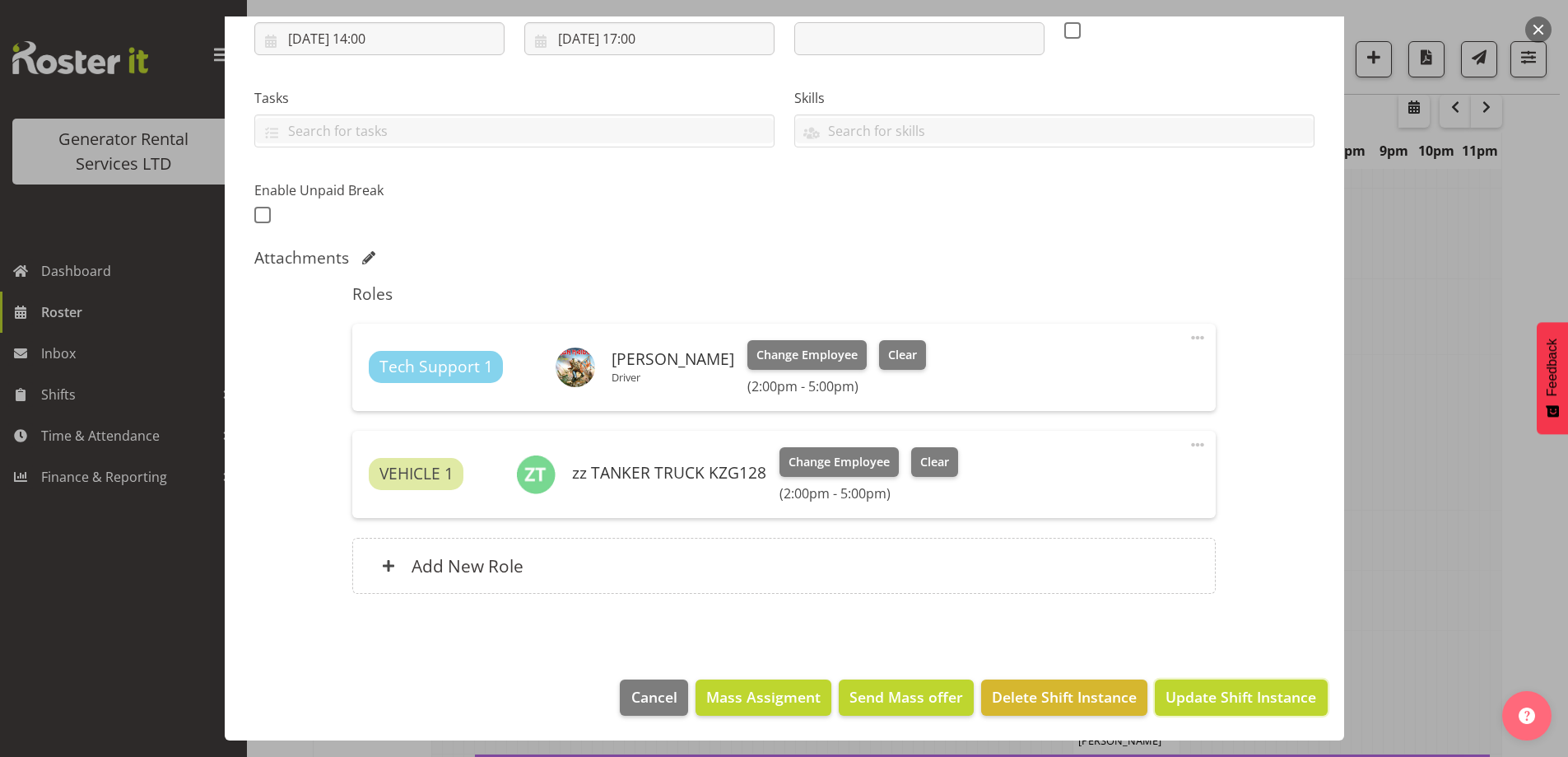
click at [1199, 709] on button "Update Shift Instance" at bounding box center [1240, 697] width 172 height 36
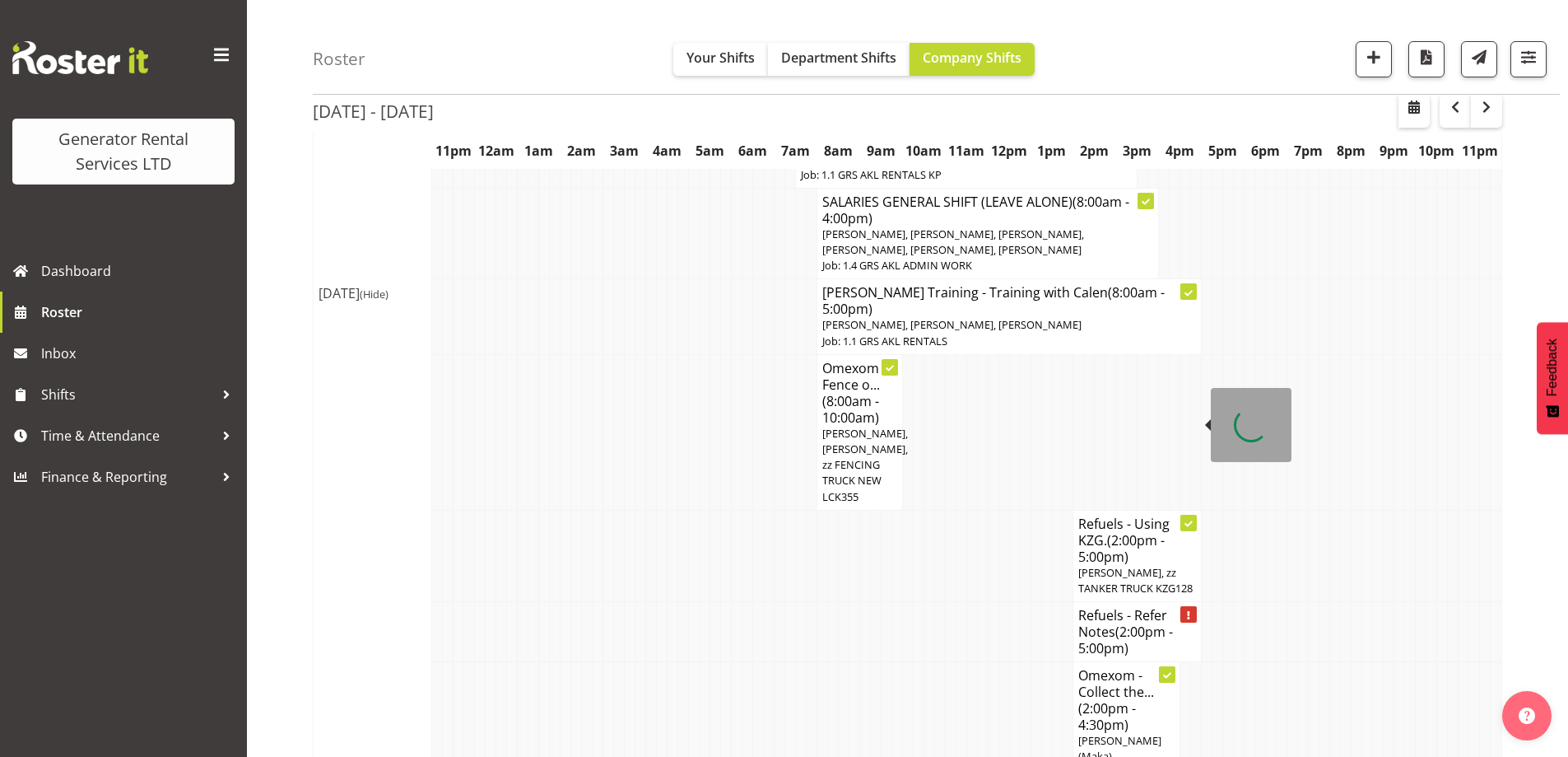
click at [1125, 623] on span "(2:00pm - 5:00pm)" at bounding box center [1124, 640] width 94 height 35
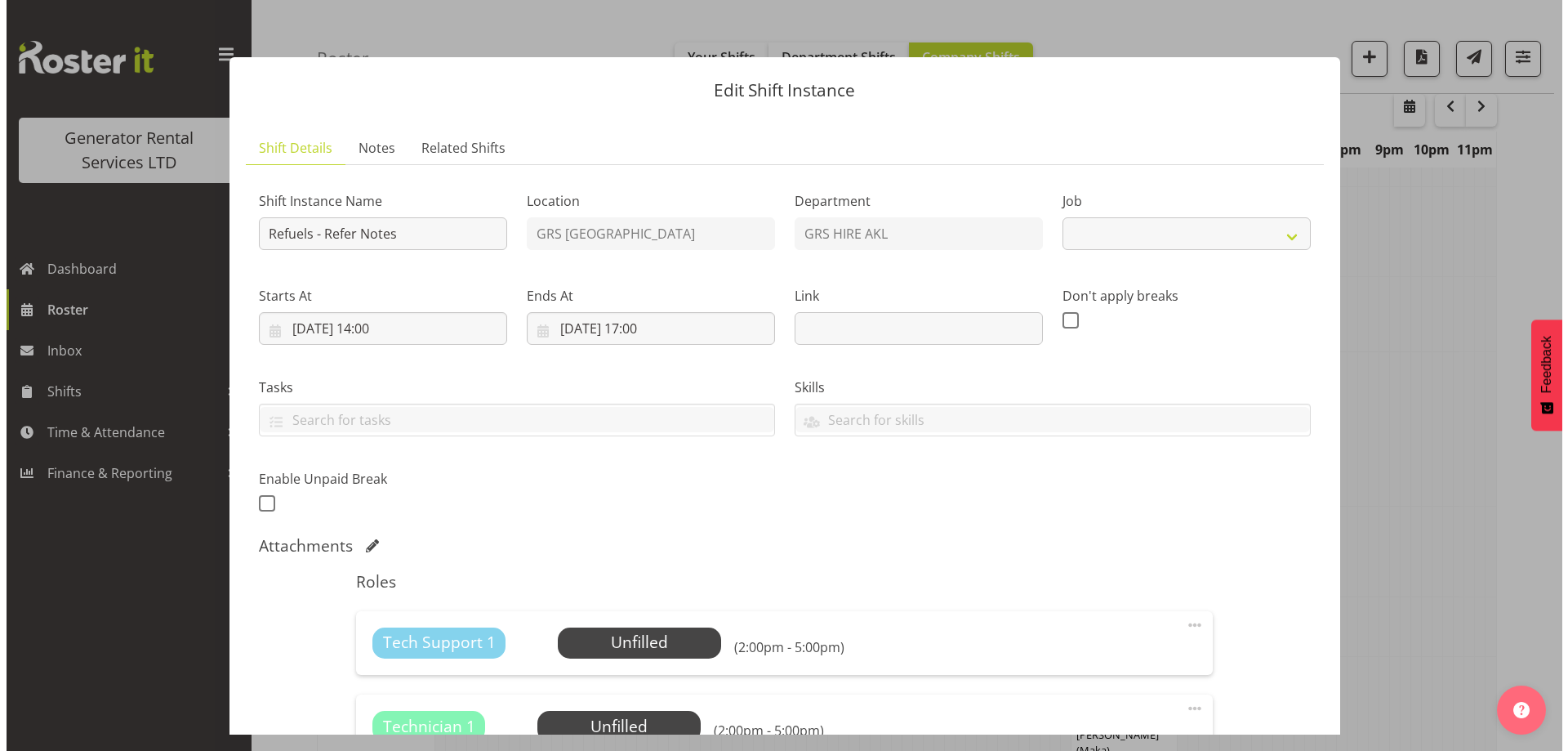
scroll to position [2737, 0]
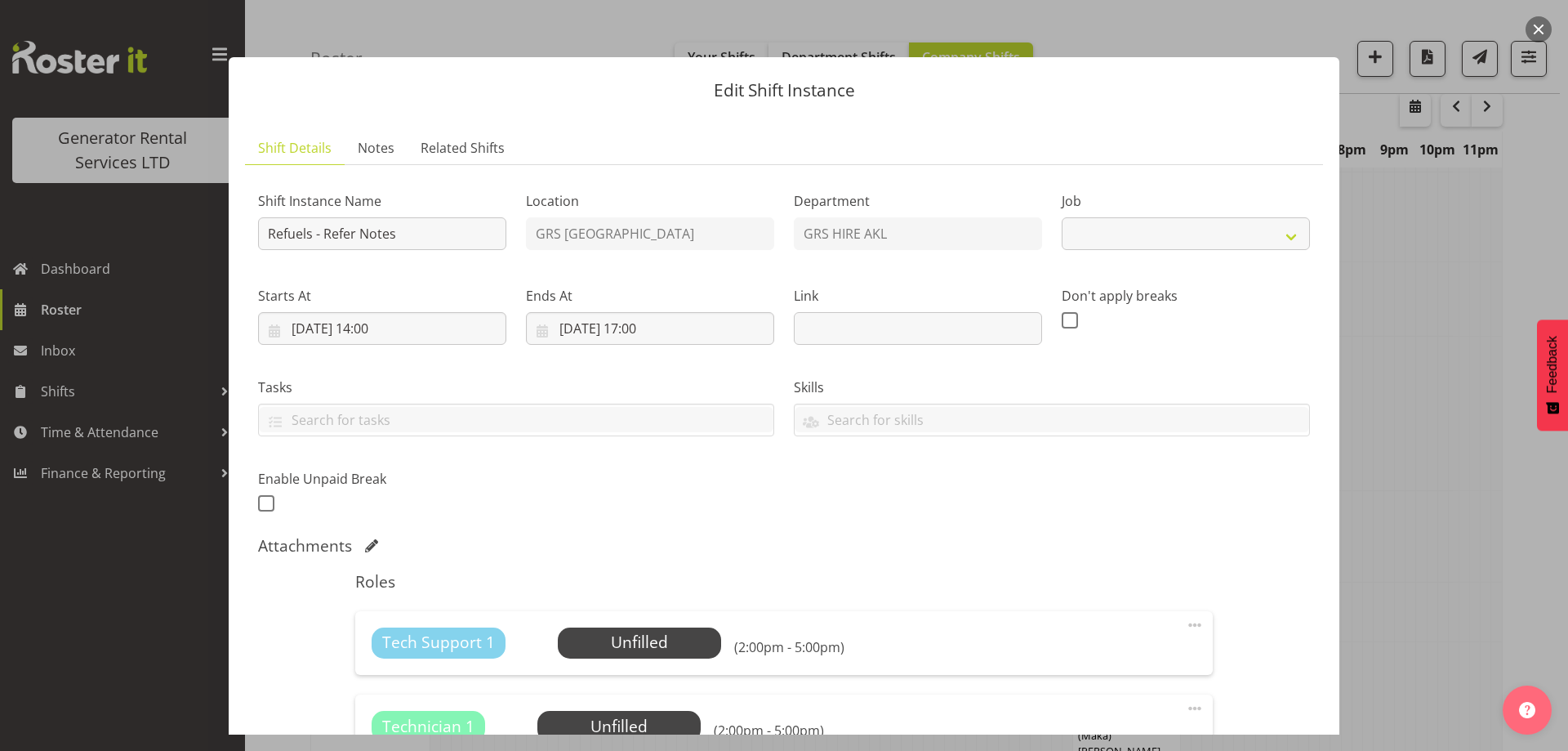
select select "9"
click at [392, 141] on span "Notes" at bounding box center [376, 148] width 37 height 19
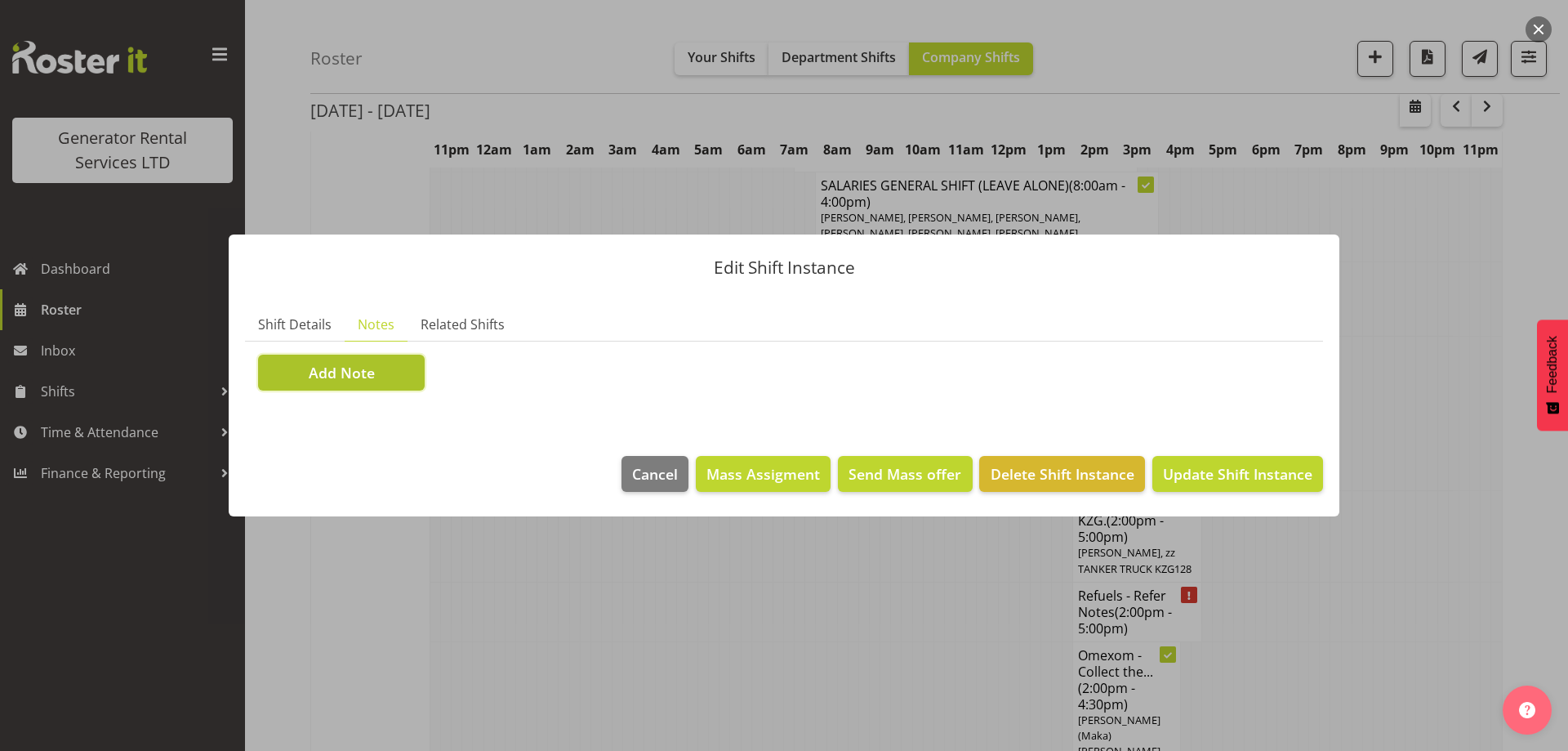
click at [332, 388] on button "Add Note" at bounding box center [341, 372] width 167 height 36
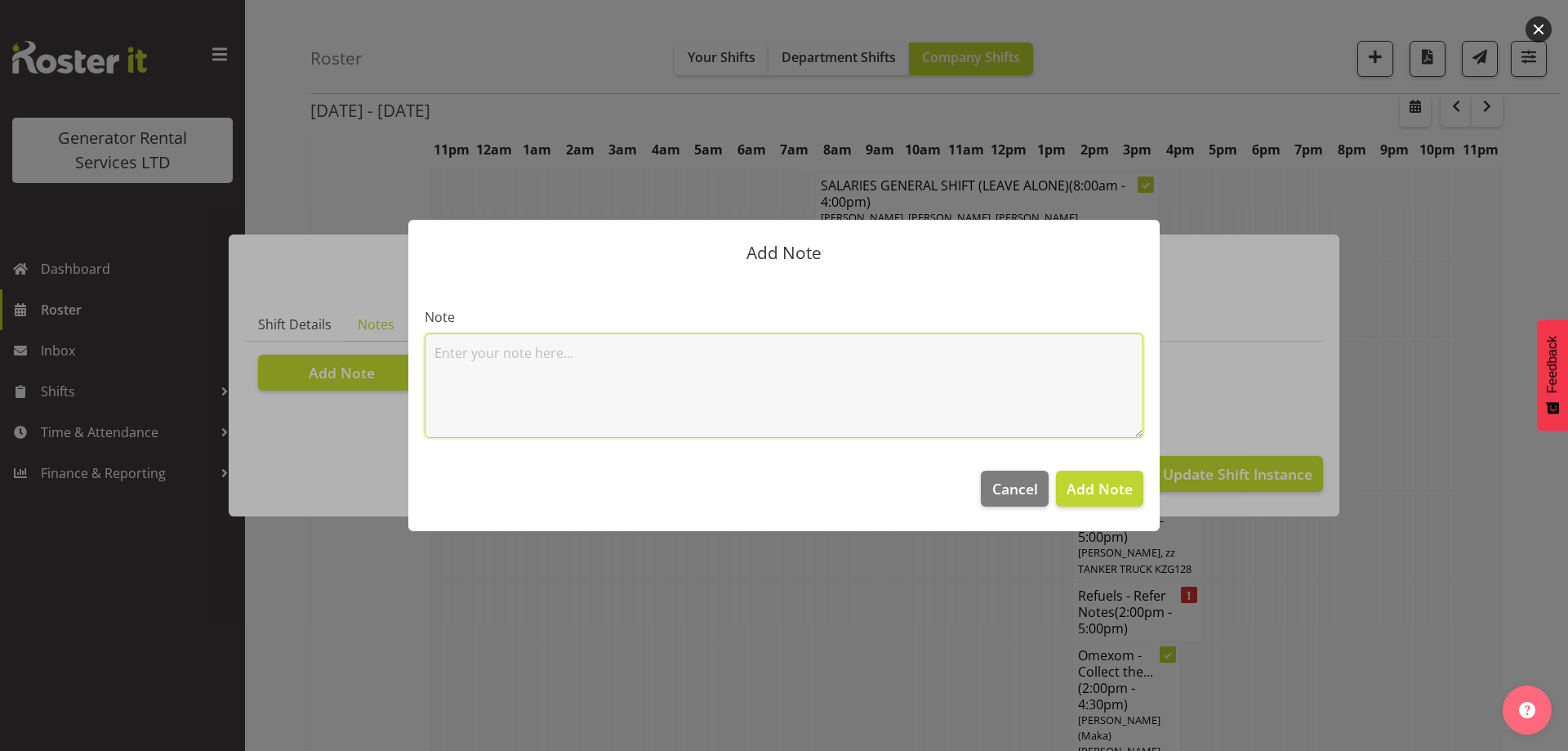
click at [491, 369] on textarea at bounding box center [784, 385] width 719 height 104
paste textarea "800KVA, 500kvas & 300kva @ [STREET_ADDRESS][PERSON_NAME][PERSON_NAME]"
type textarea "800KVA, 500kvas & 300kva @ [STREET_ADDRESS][PERSON_NAME][PERSON_NAME]"
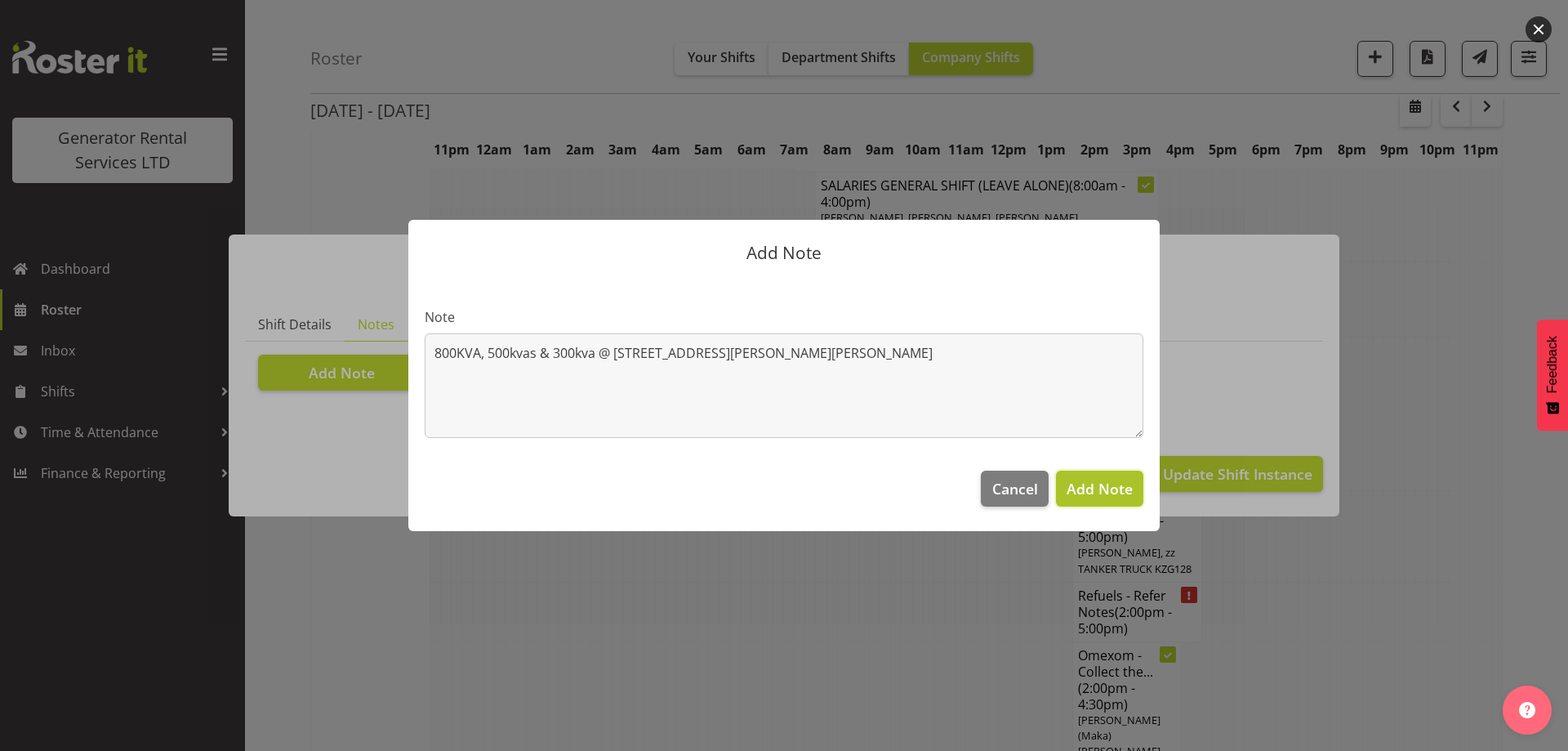
click at [1085, 482] on span "Add Note" at bounding box center [1099, 488] width 67 height 19
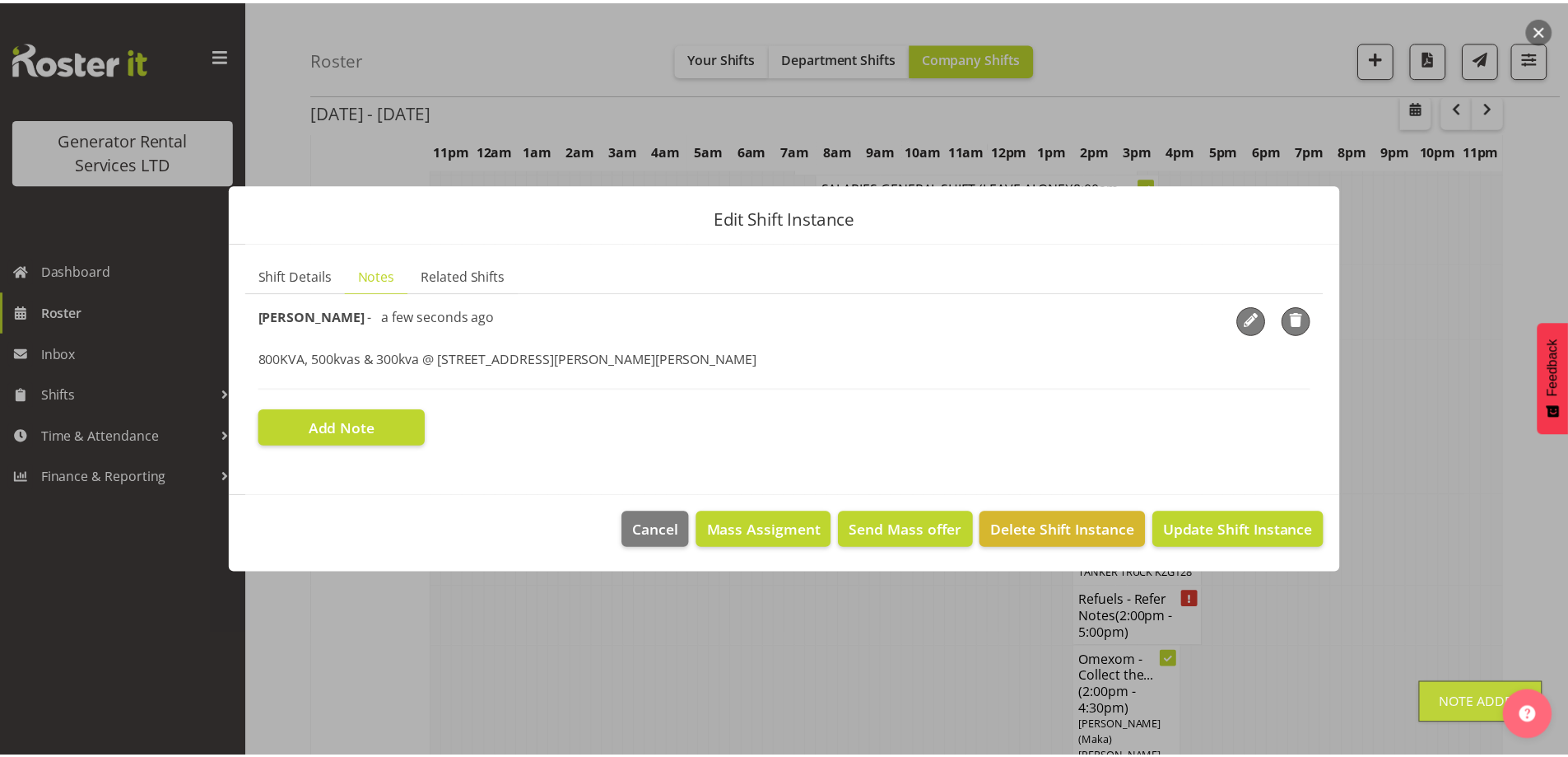
scroll to position [2774, 0]
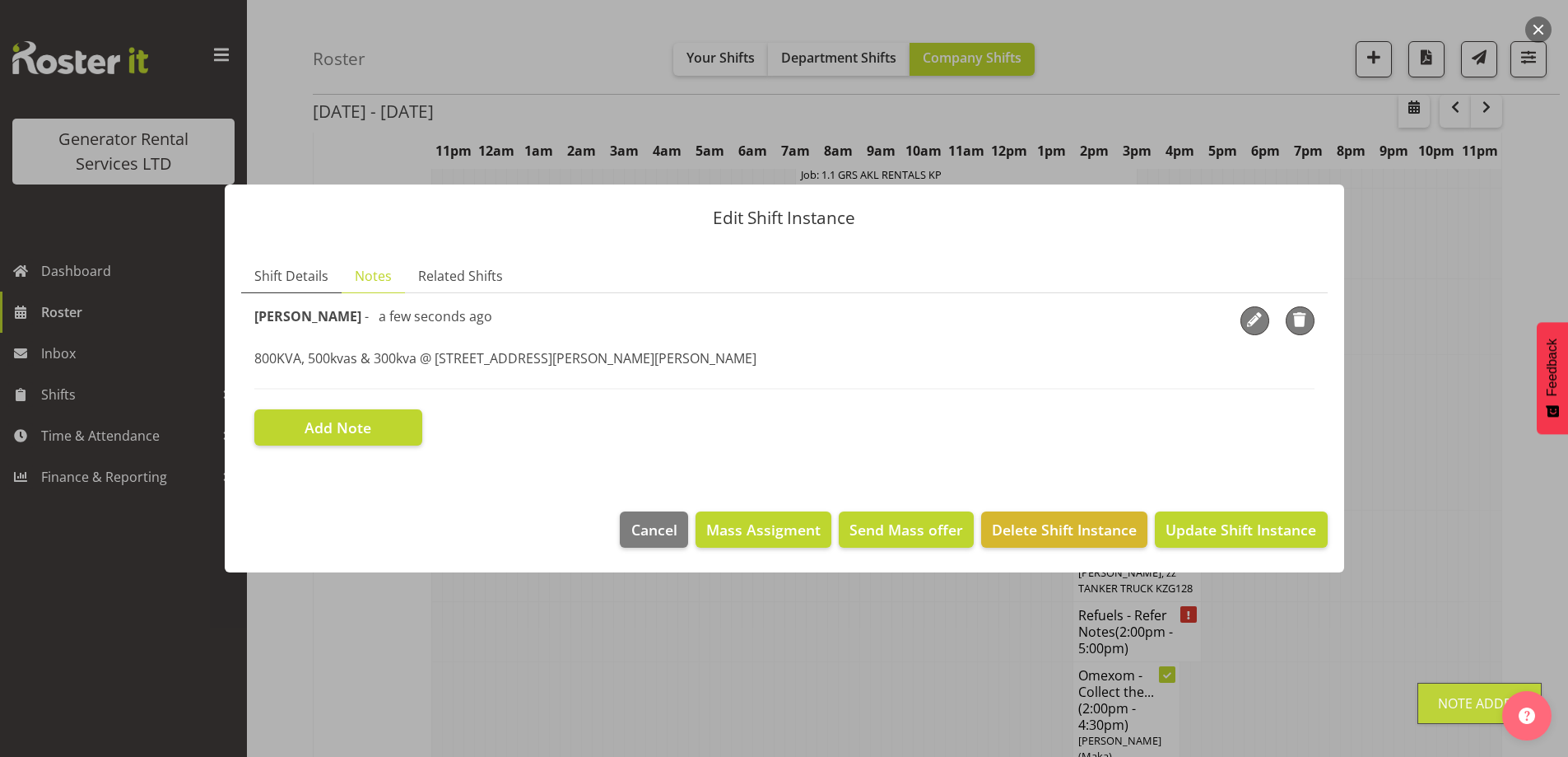
click at [298, 275] on span "Shift Details" at bounding box center [291, 275] width 74 height 19
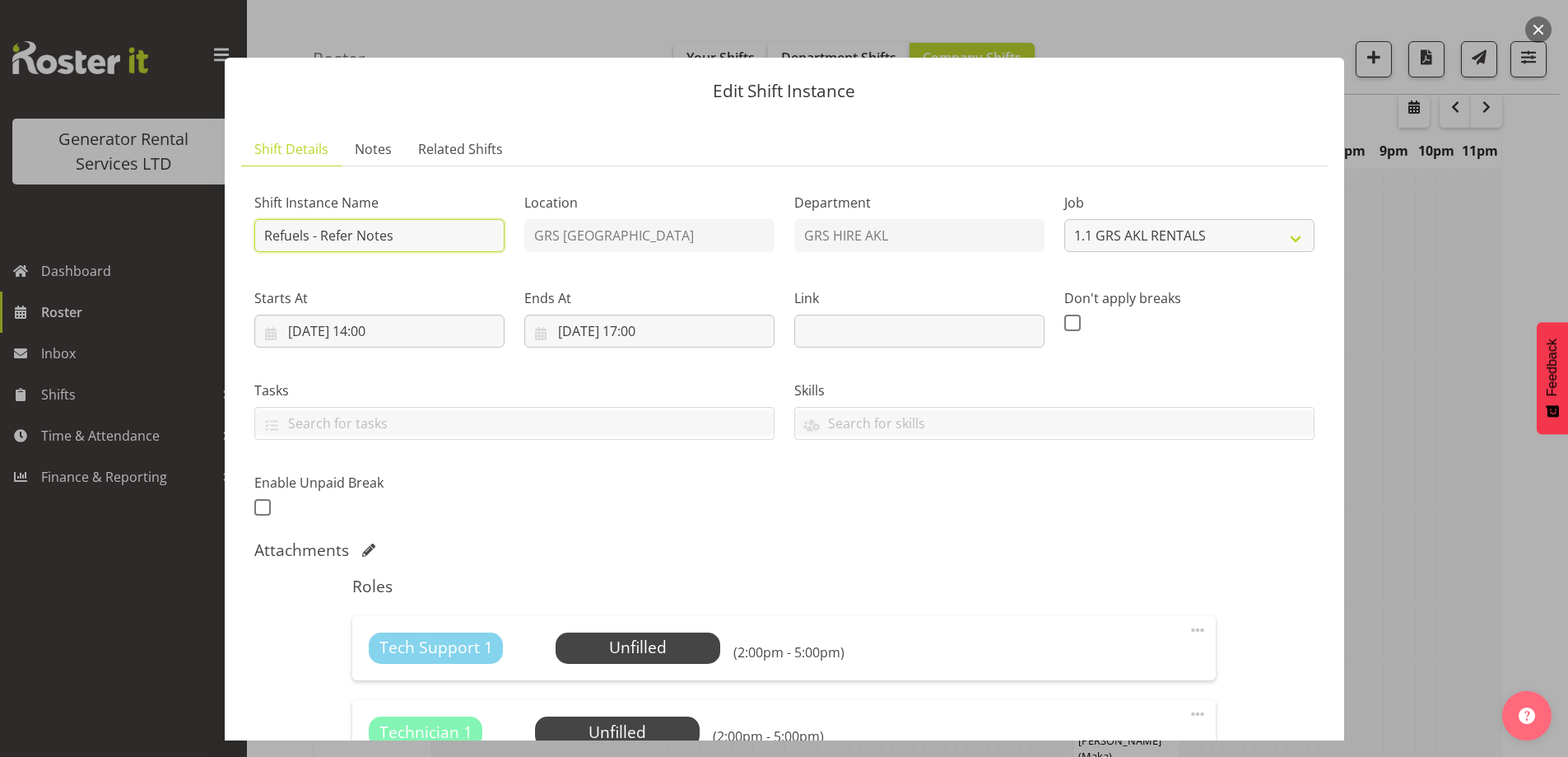
drag, startPoint x: 414, startPoint y: 244, endPoint x: 319, endPoint y: 233, distance: 95.6
click at [319, 233] on input "Refuels - Refer Notes" at bounding box center [378, 235] width 250 height 33
type input "Refuels - Using KMY"
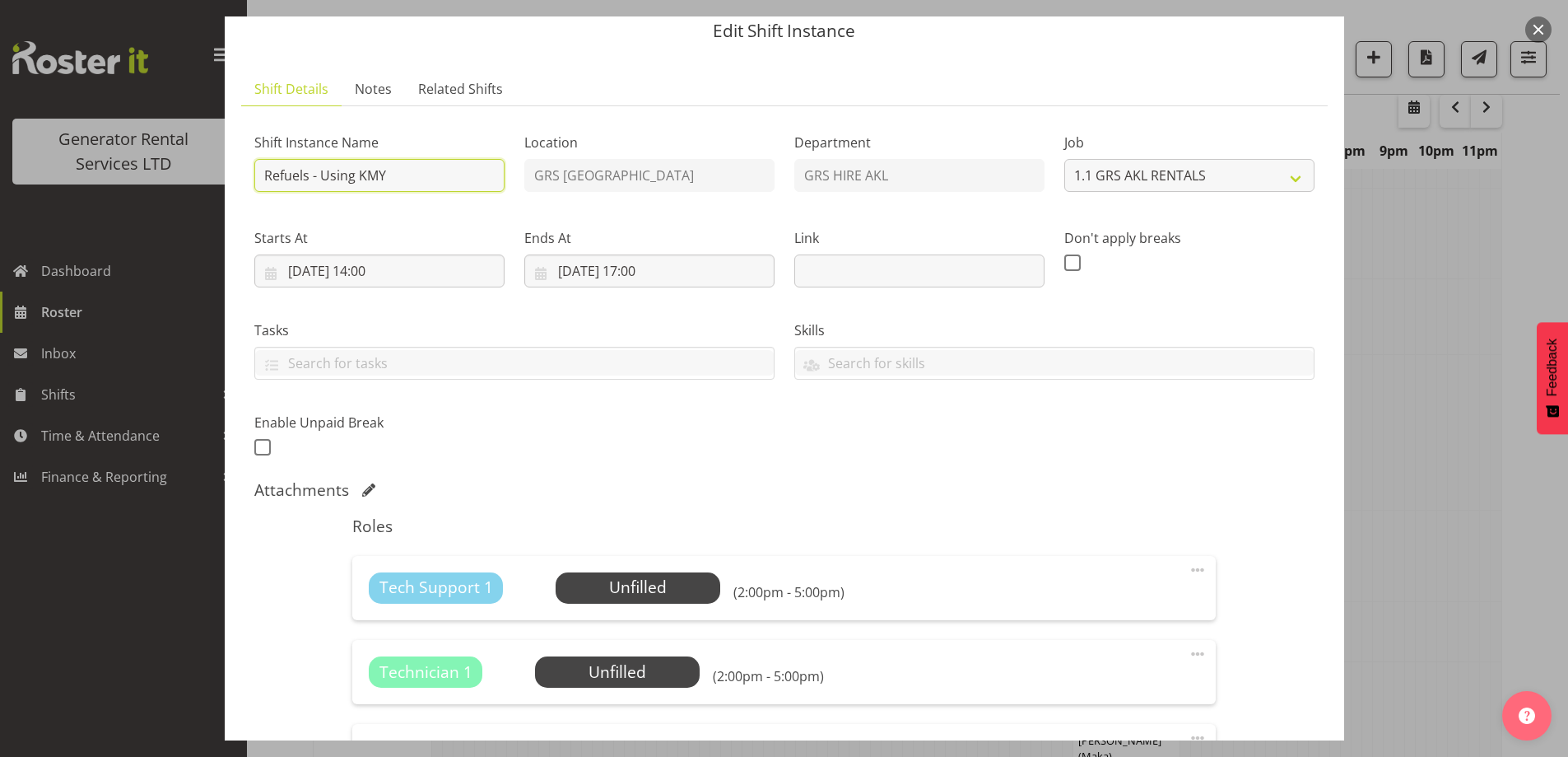
scroll to position [83, 0]
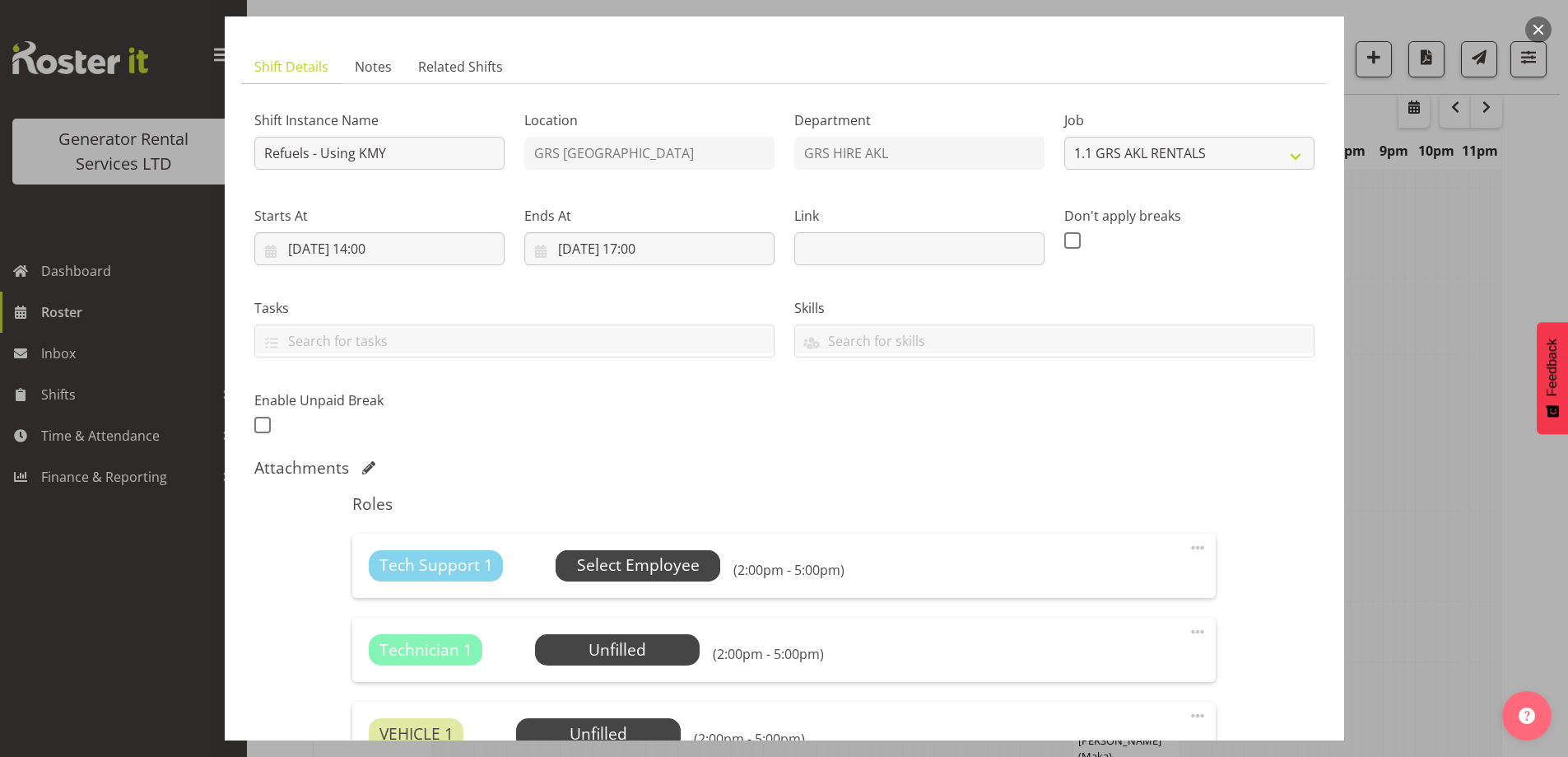
click at [652, 559] on span "Select Employee" at bounding box center [638, 565] width 123 height 24
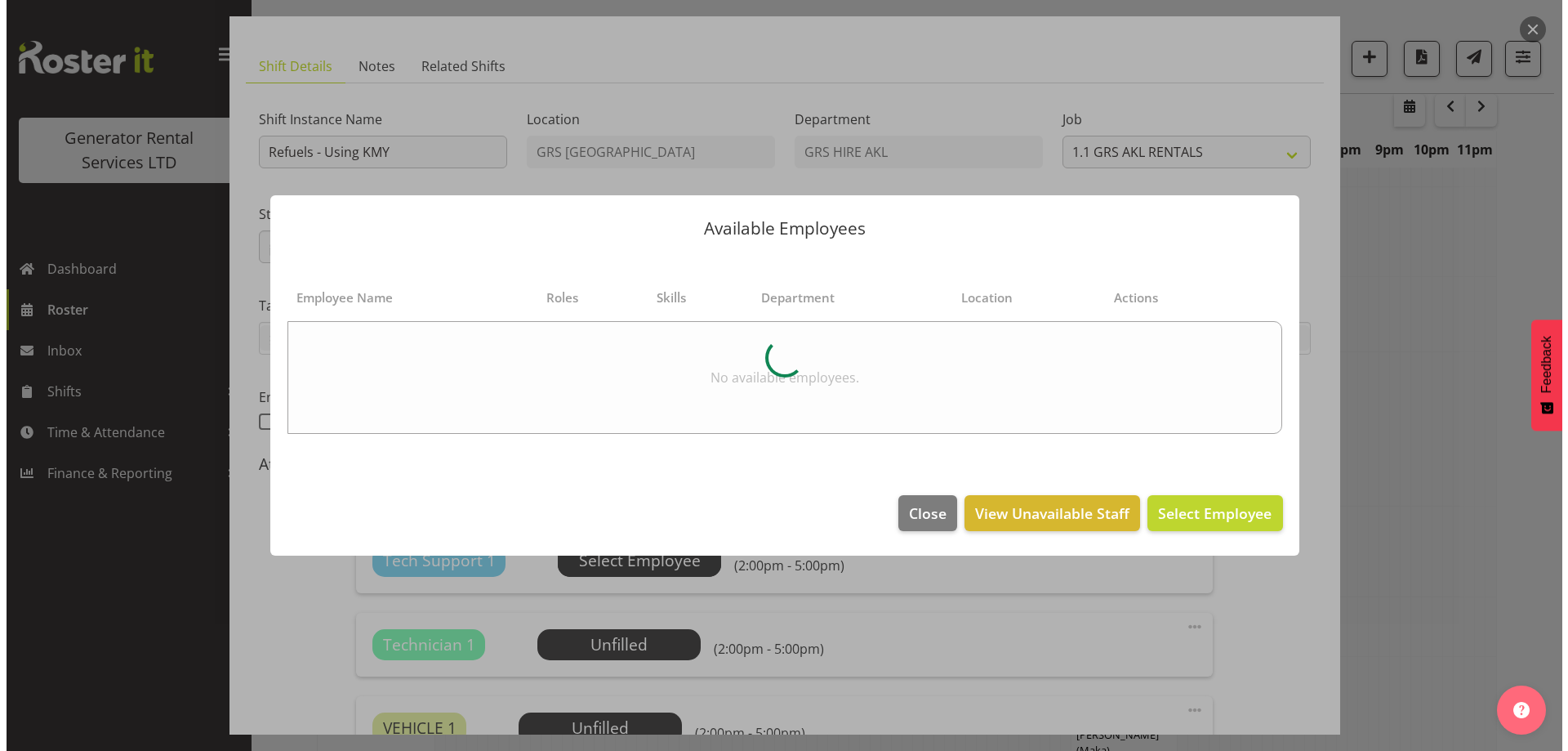
scroll to position [2737, 0]
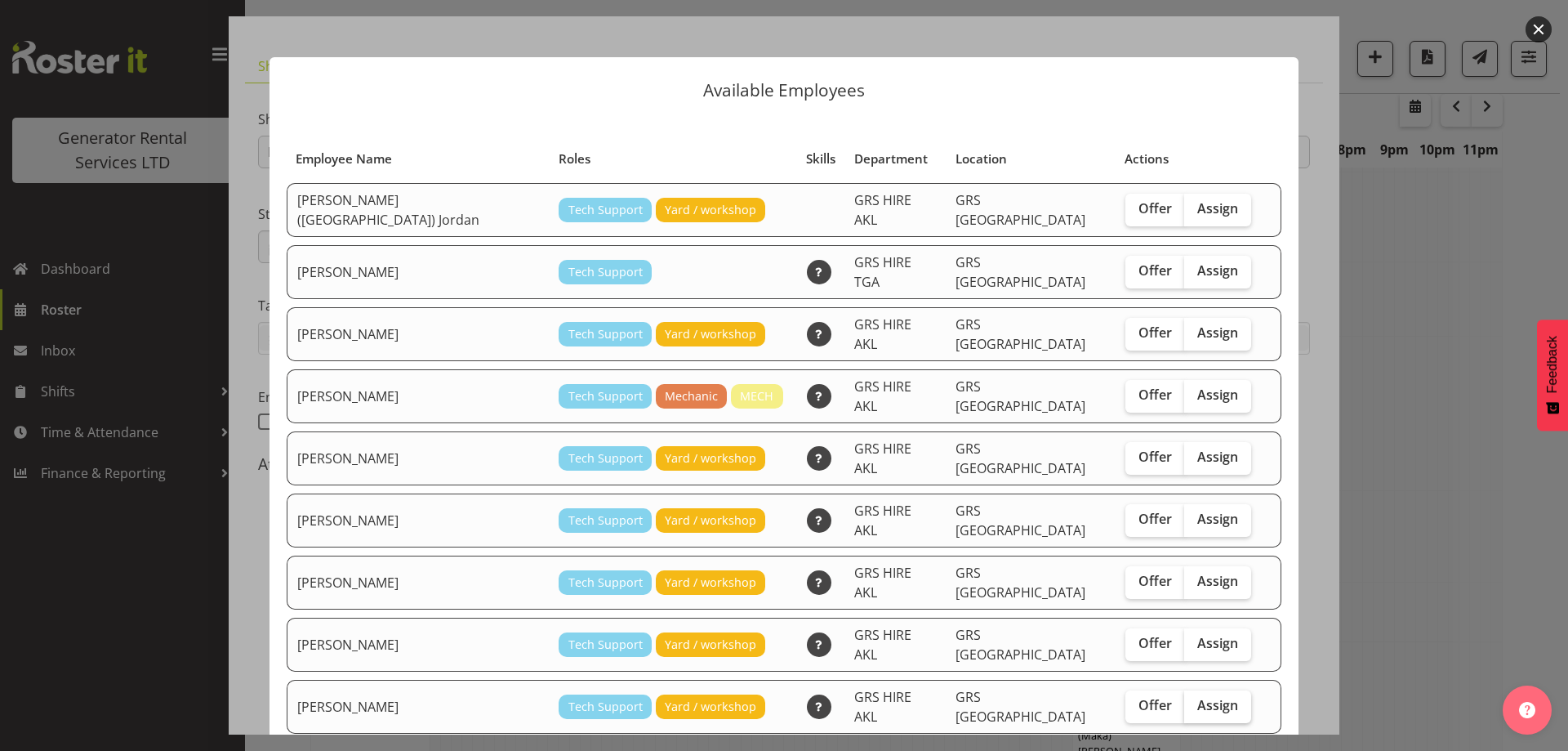
click at [1197, 697] on span "Assign" at bounding box center [1217, 705] width 41 height 16
click at [1184, 700] on input "Assign" at bounding box center [1189, 705] width 11 height 11
checkbox input "true"
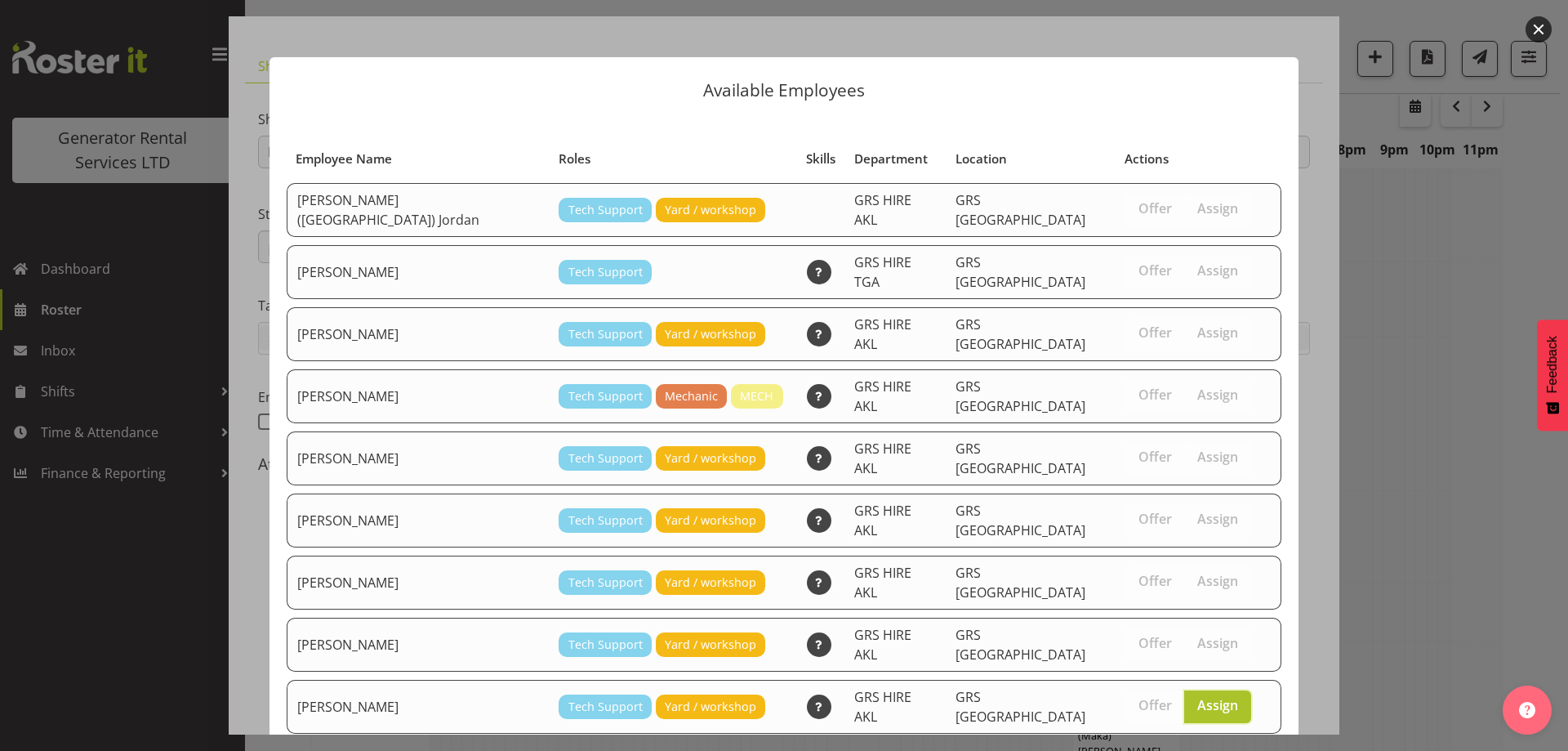
scroll to position [173, 0]
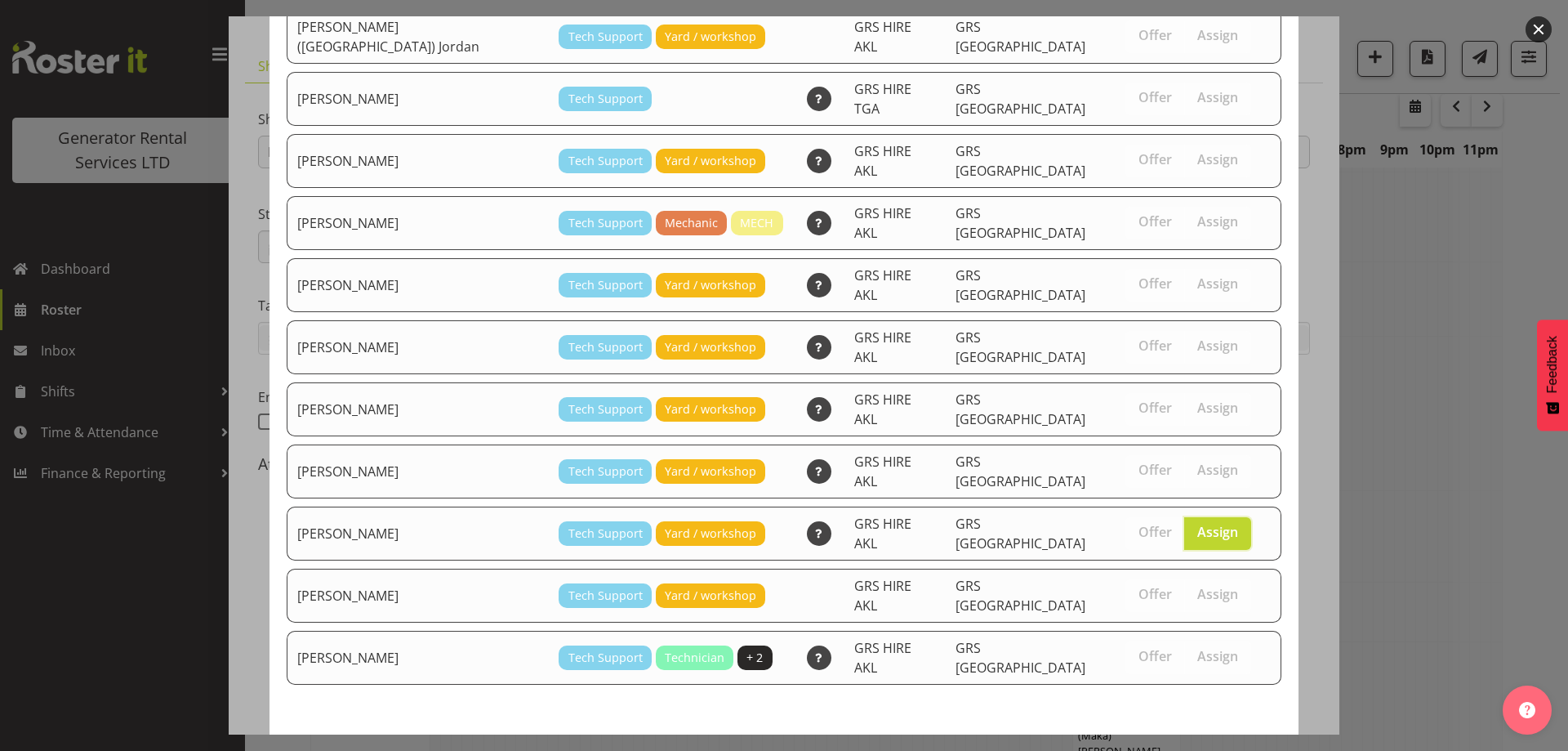
click at [1215, 750] on span "Assign [PERSON_NAME]" at bounding box center [1189, 764] width 165 height 19
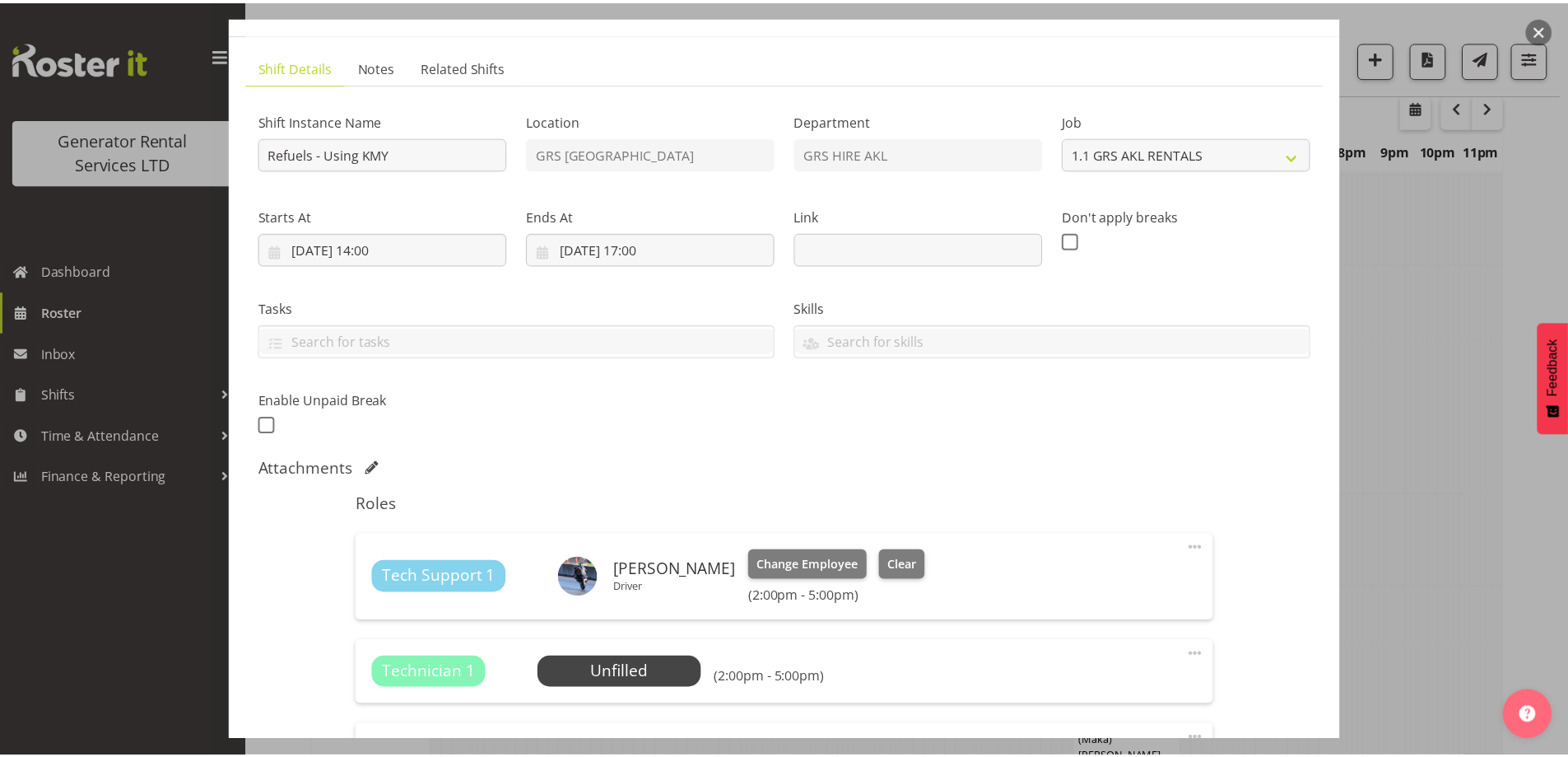
scroll to position [2774, 0]
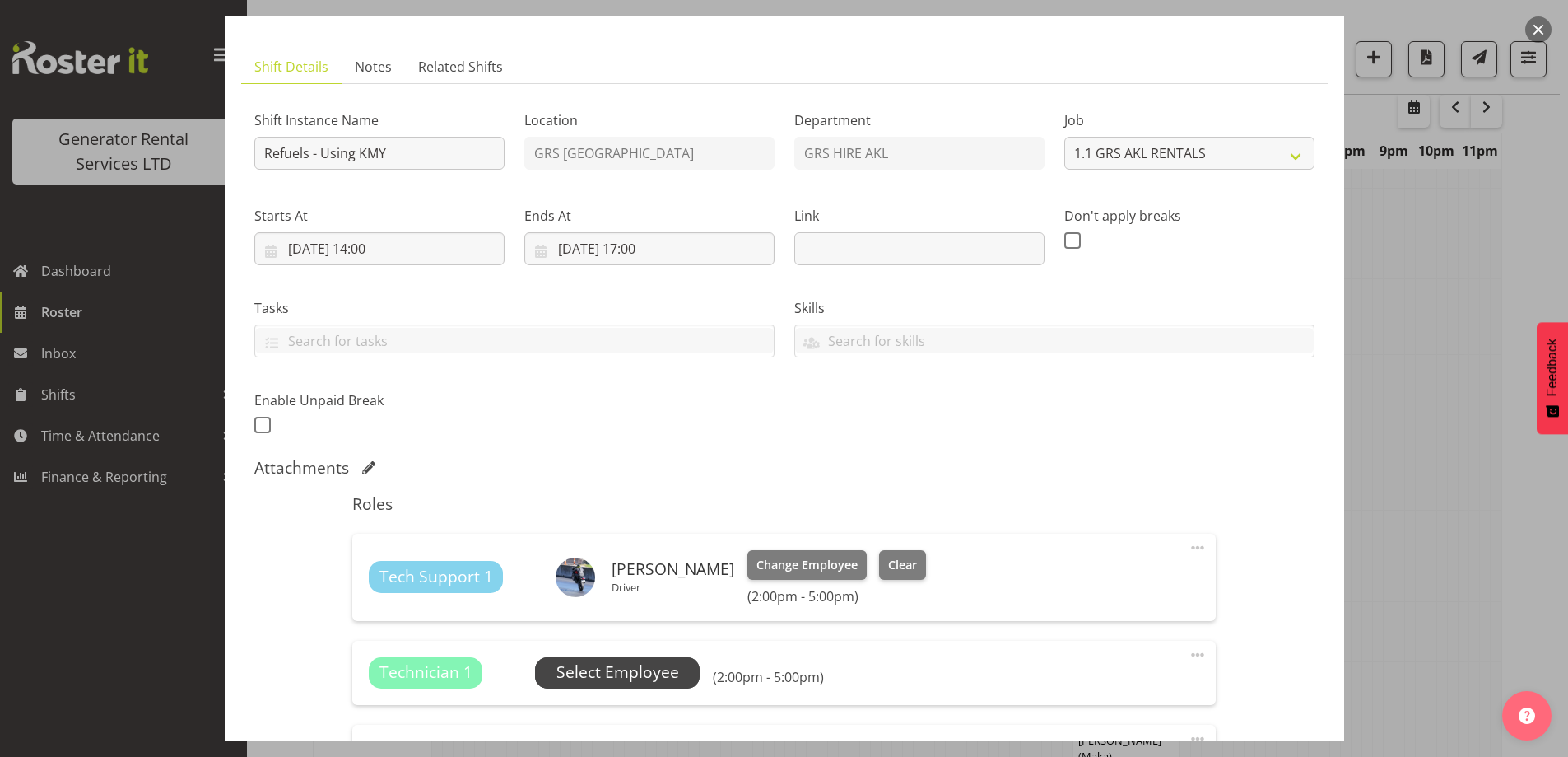
click at [681, 681] on span "Select Employee" at bounding box center [617, 672] width 164 height 31
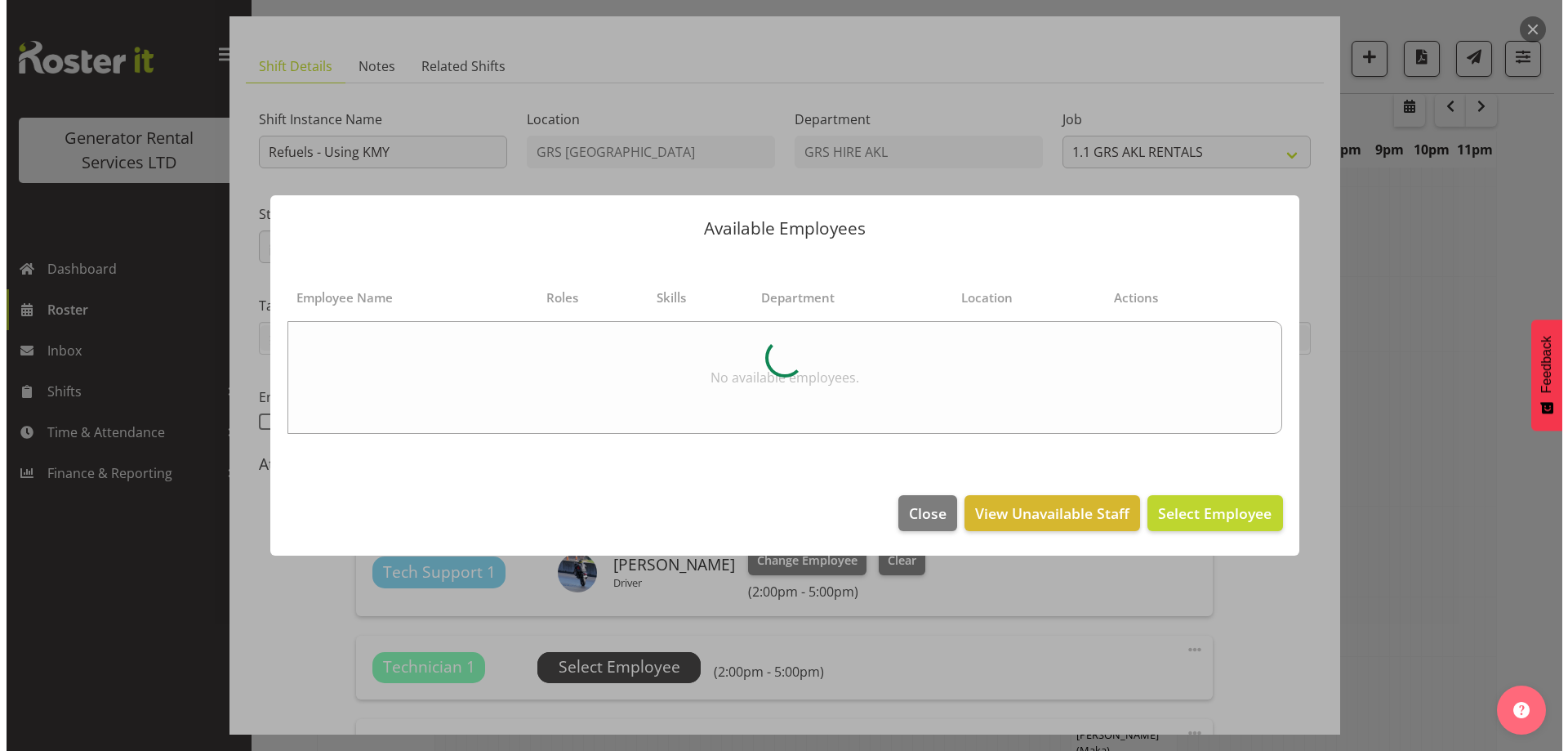
scroll to position [2737, 0]
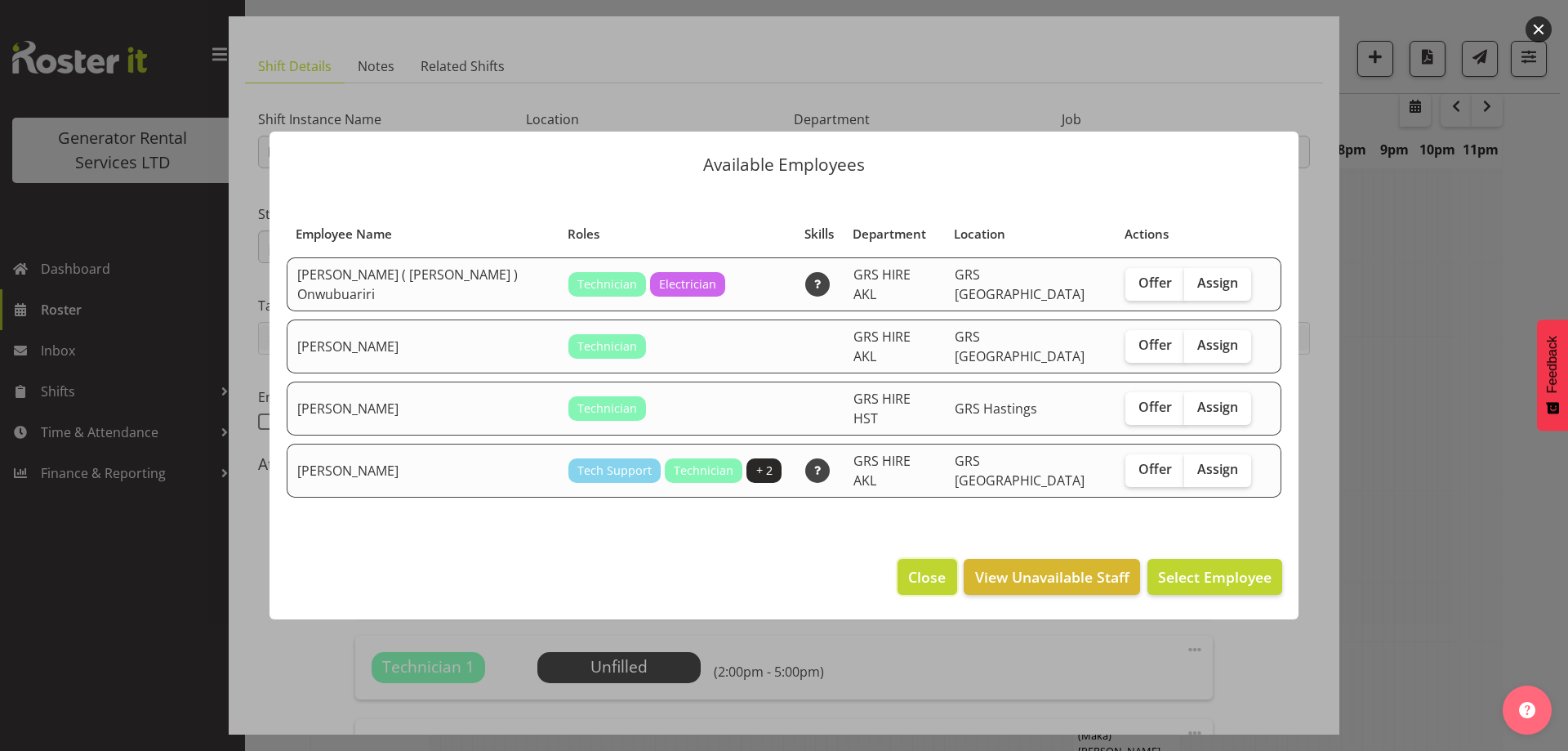
click at [922, 572] on span "Close" at bounding box center [926, 576] width 38 height 21
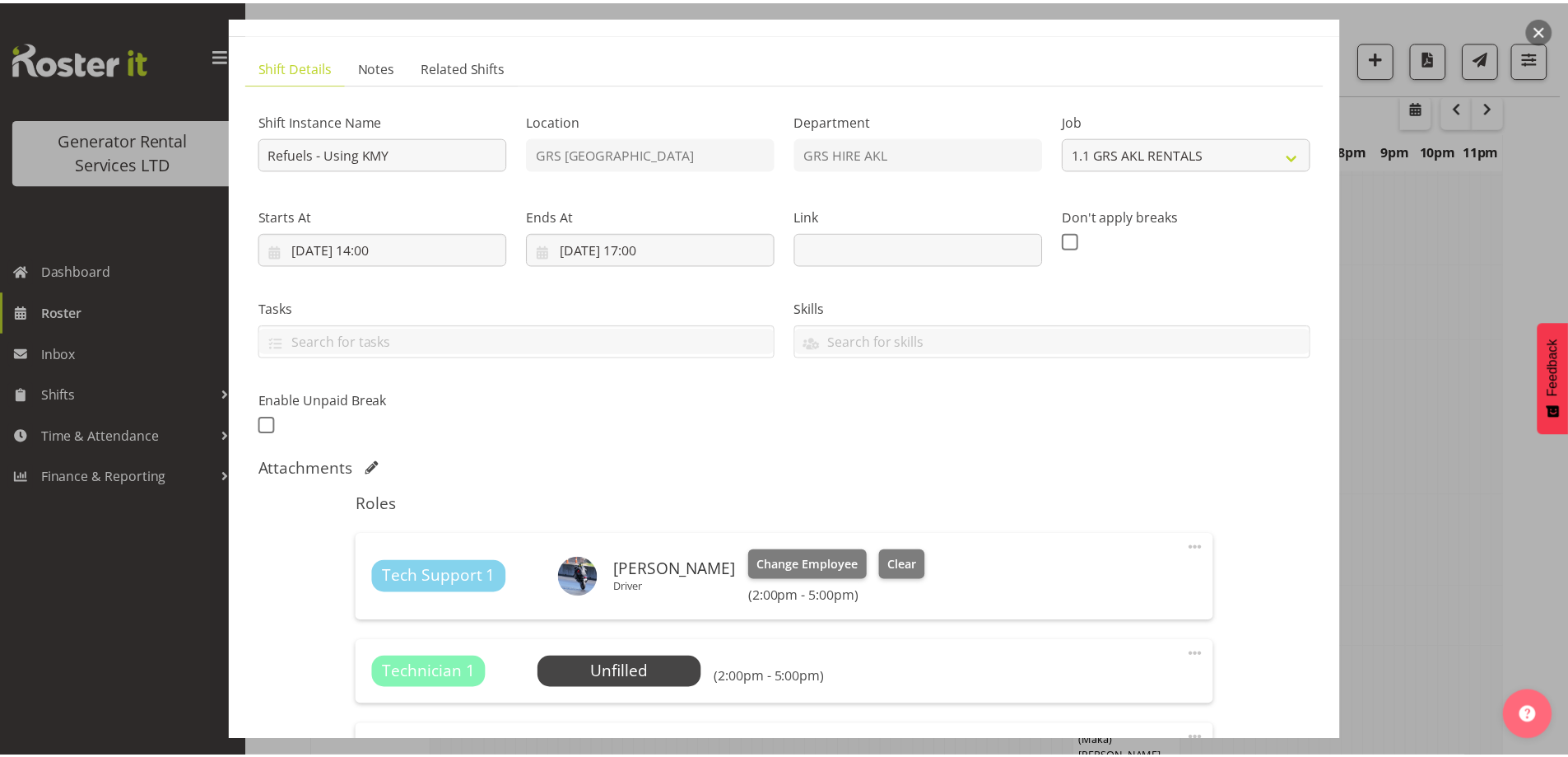
scroll to position [2774, 0]
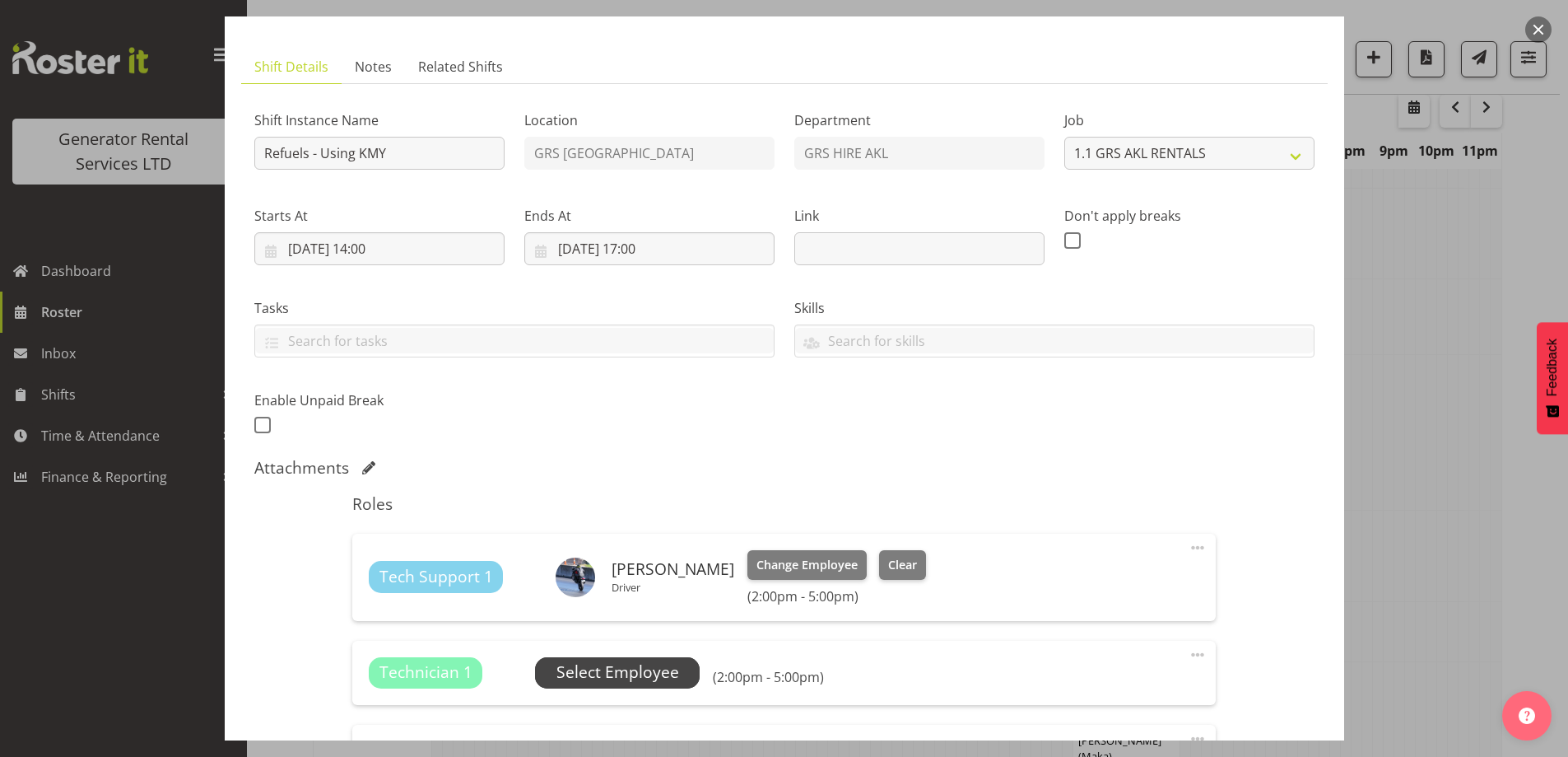
click at [639, 684] on span "Select Employee" at bounding box center [618, 672] width 123 height 24
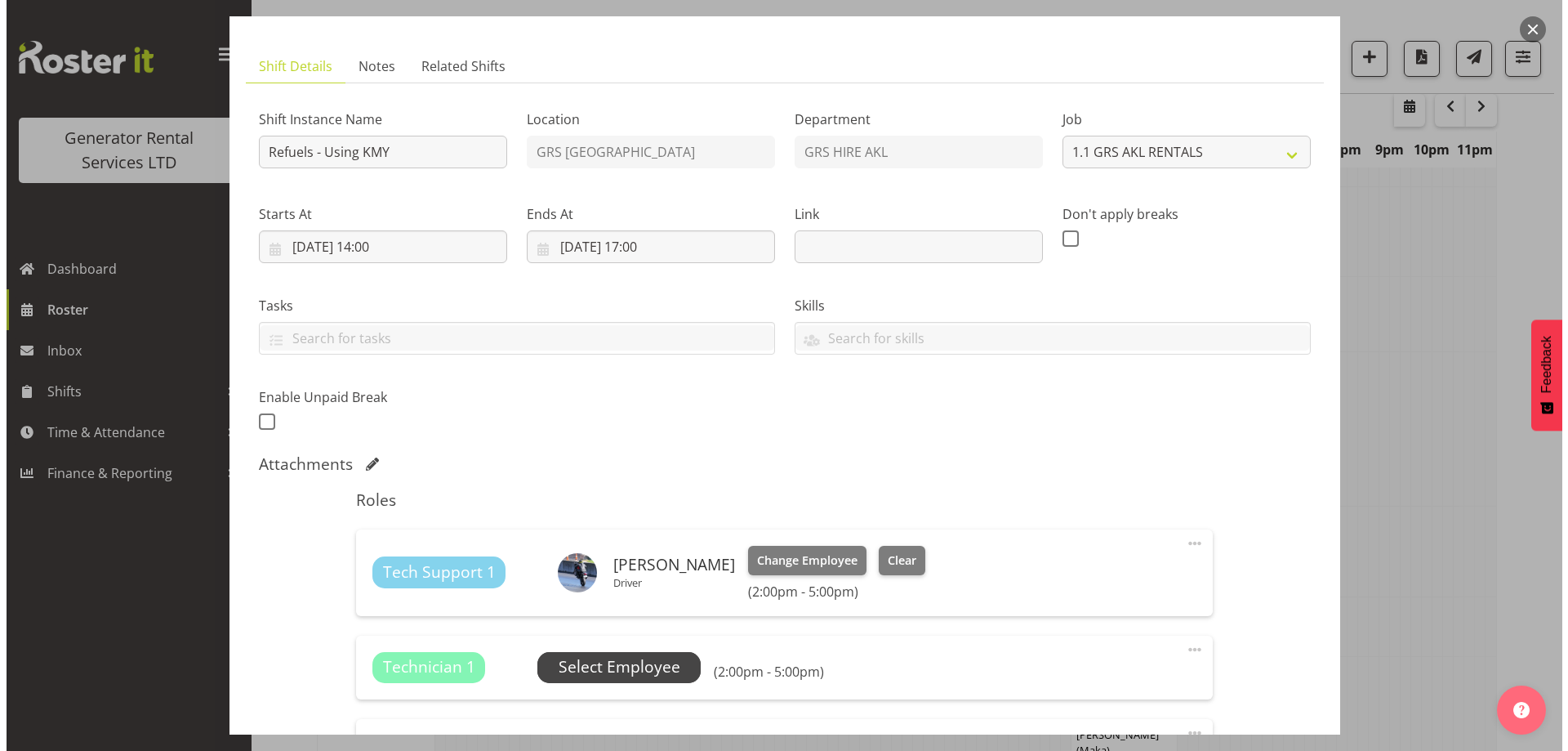
scroll to position [2737, 0]
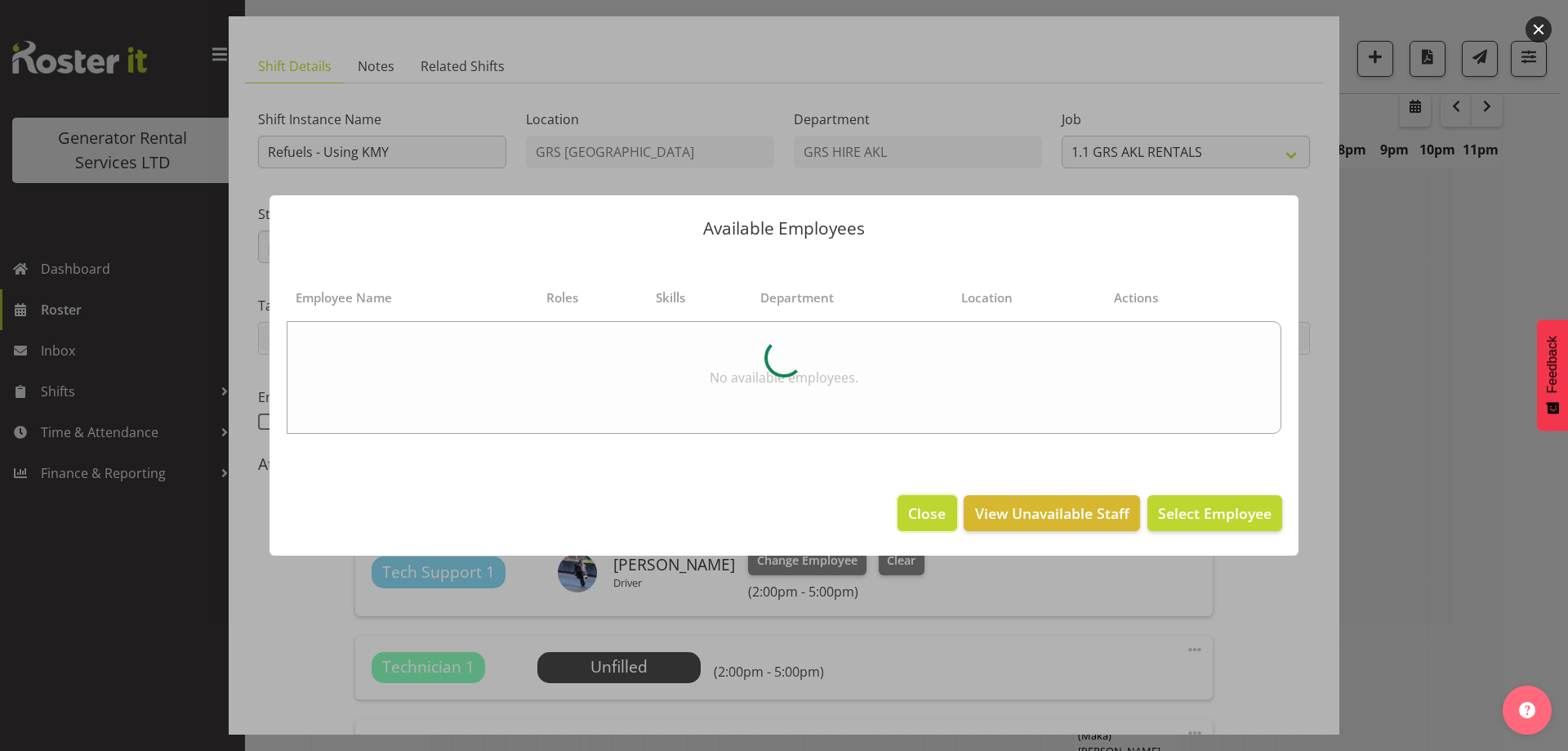
click at [922, 523] on span "Close" at bounding box center [926, 513] width 38 height 21
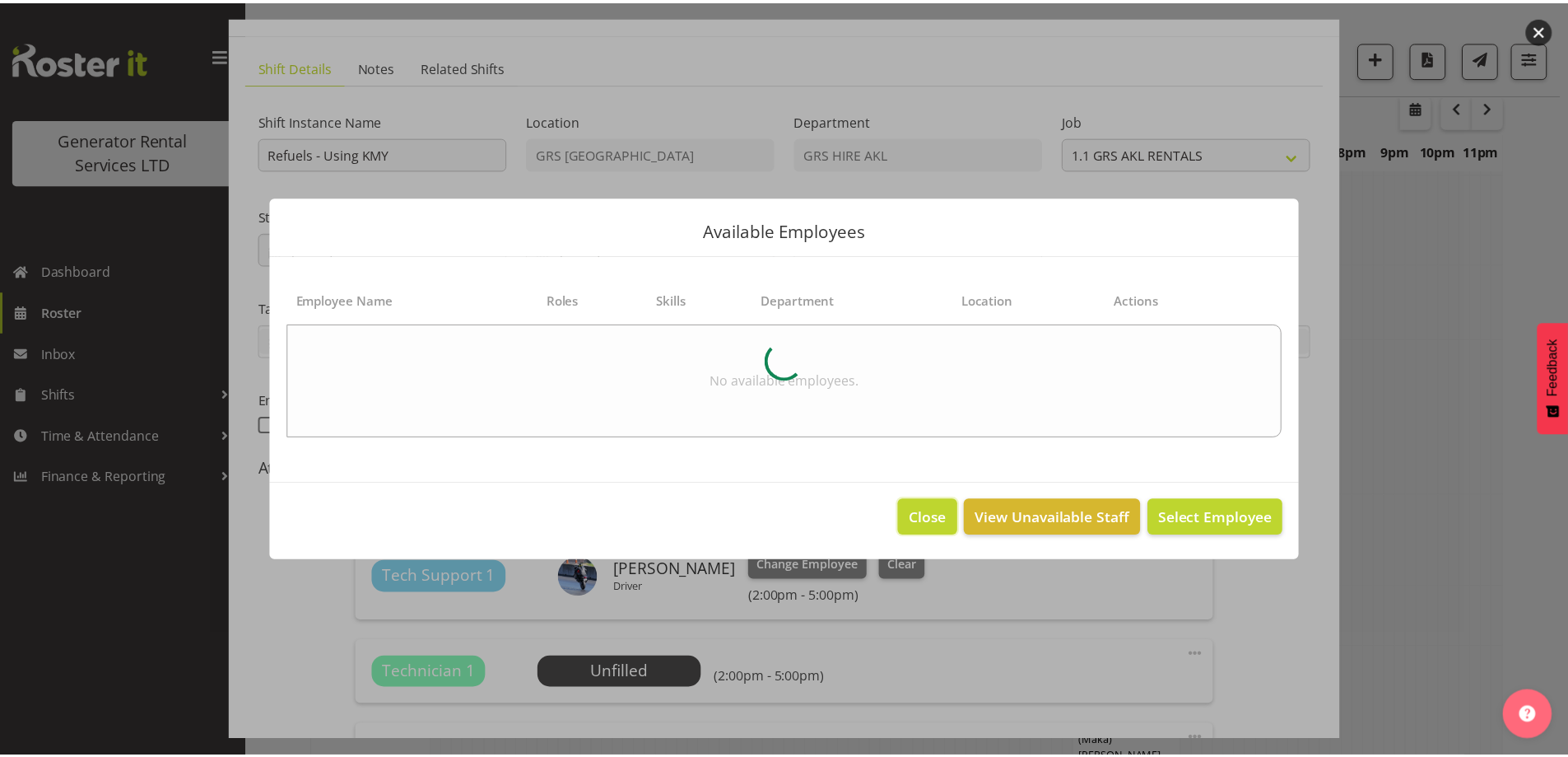
scroll to position [2774, 0]
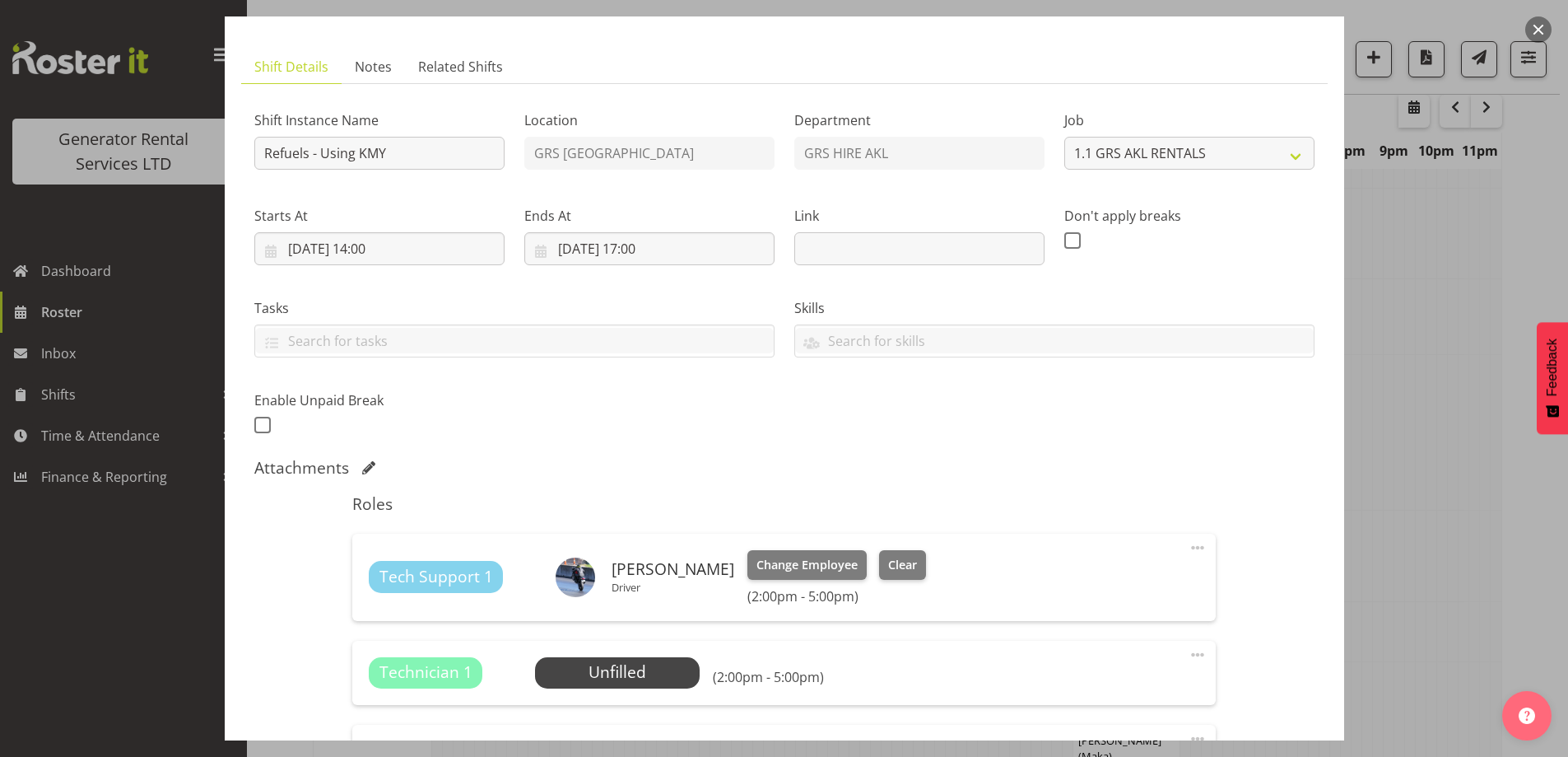
click at [1191, 660] on span at bounding box center [1197, 655] width 19 height 19
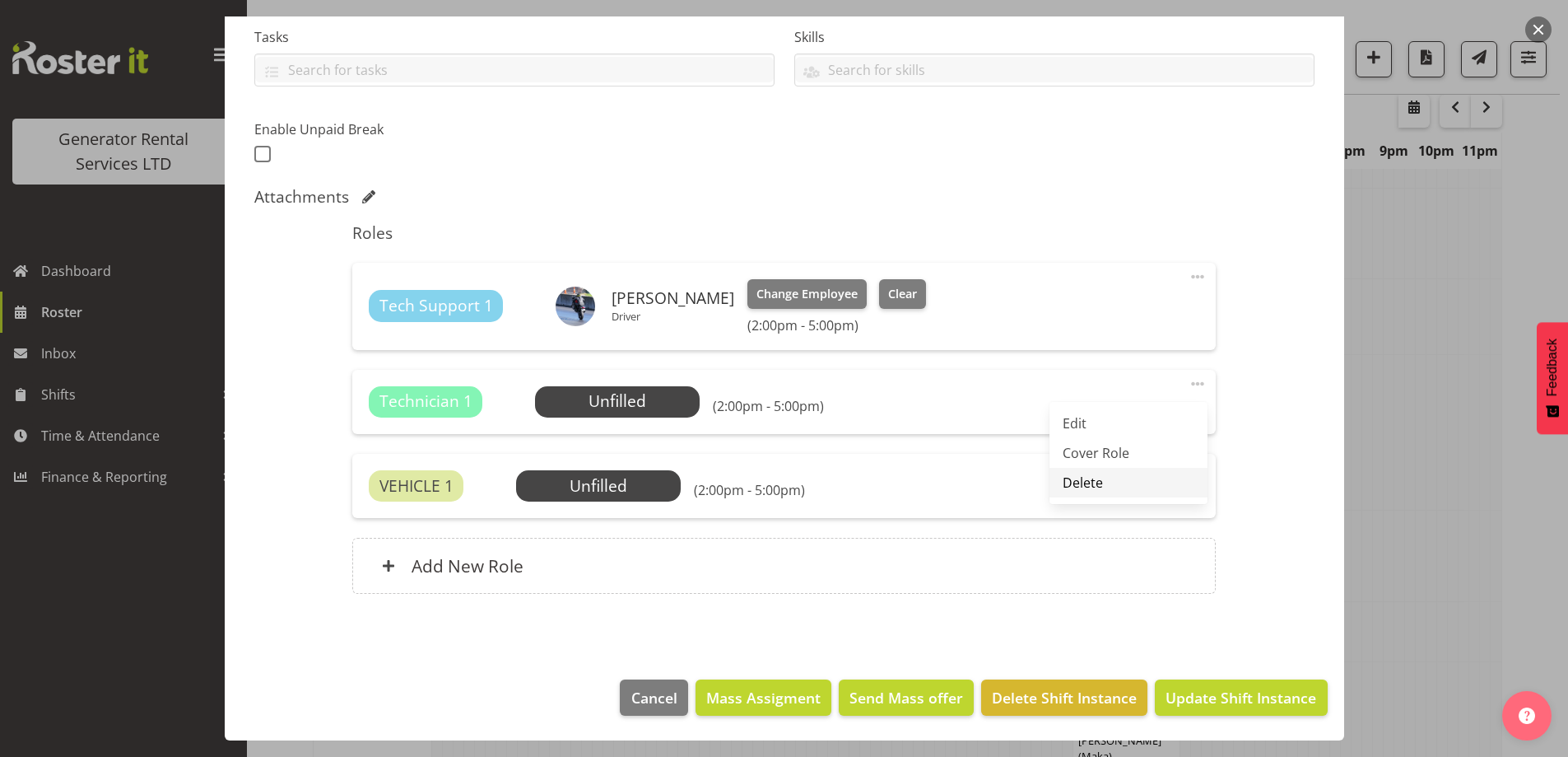
click at [1069, 485] on link "Delete" at bounding box center [1128, 483] width 158 height 29
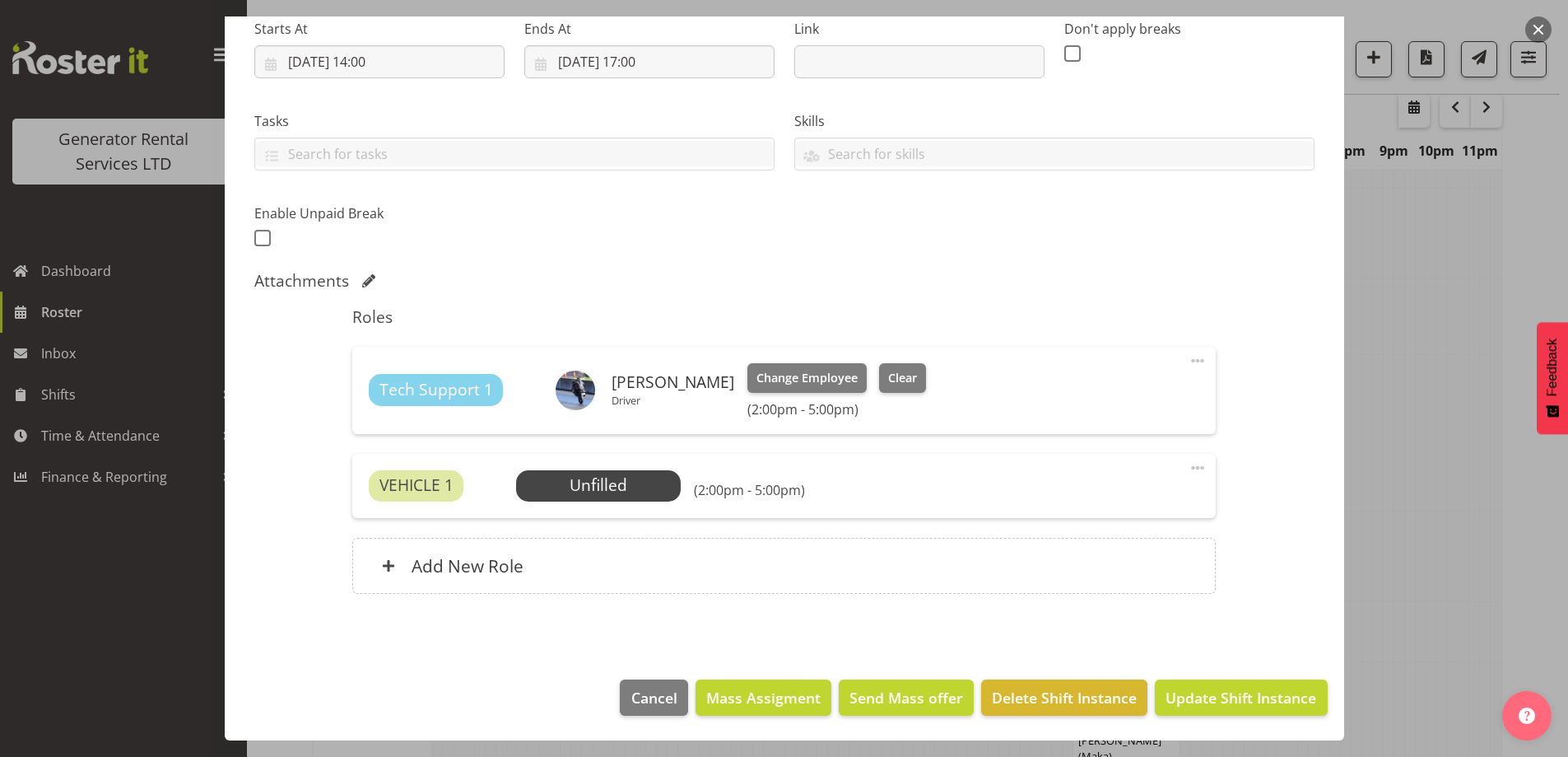
scroll to position [270, 0]
click at [613, 490] on span "Select Employee" at bounding box center [599, 486] width 123 height 24
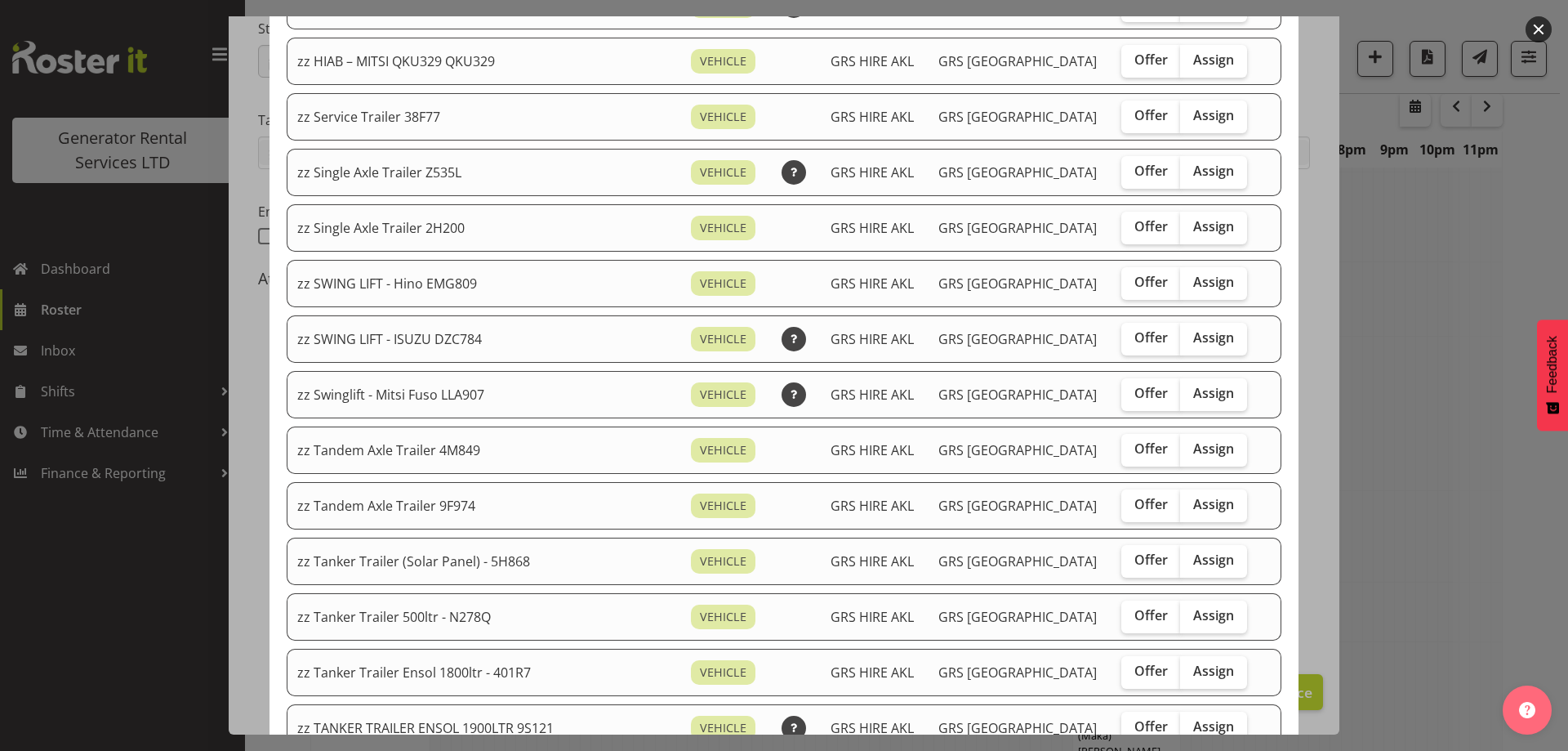
scroll to position [1307, 0]
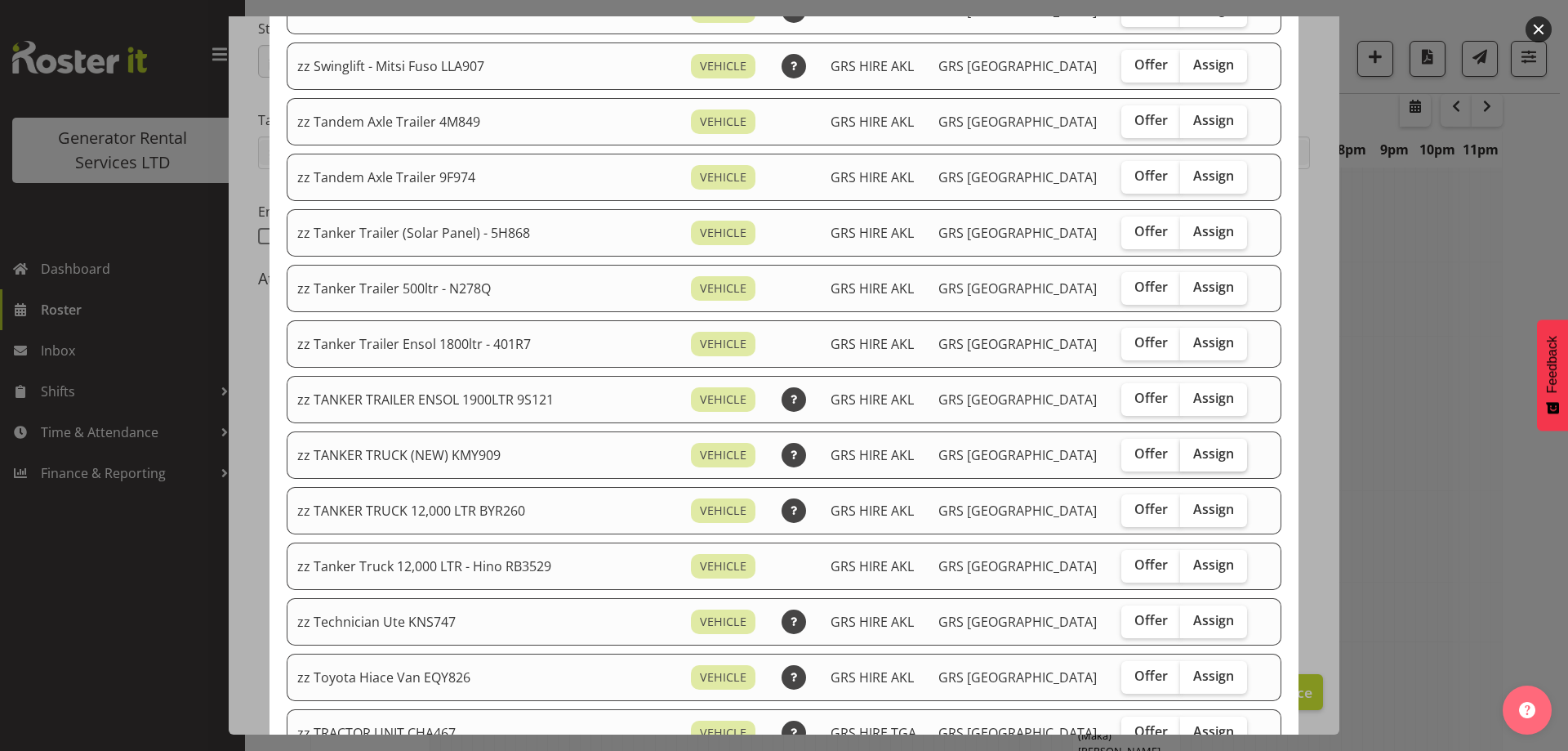
click at [1208, 454] on label "Assign" at bounding box center [1213, 455] width 67 height 33
click at [1191, 454] on input "Assign" at bounding box center [1185, 454] width 11 height 11
checkbox input "true"
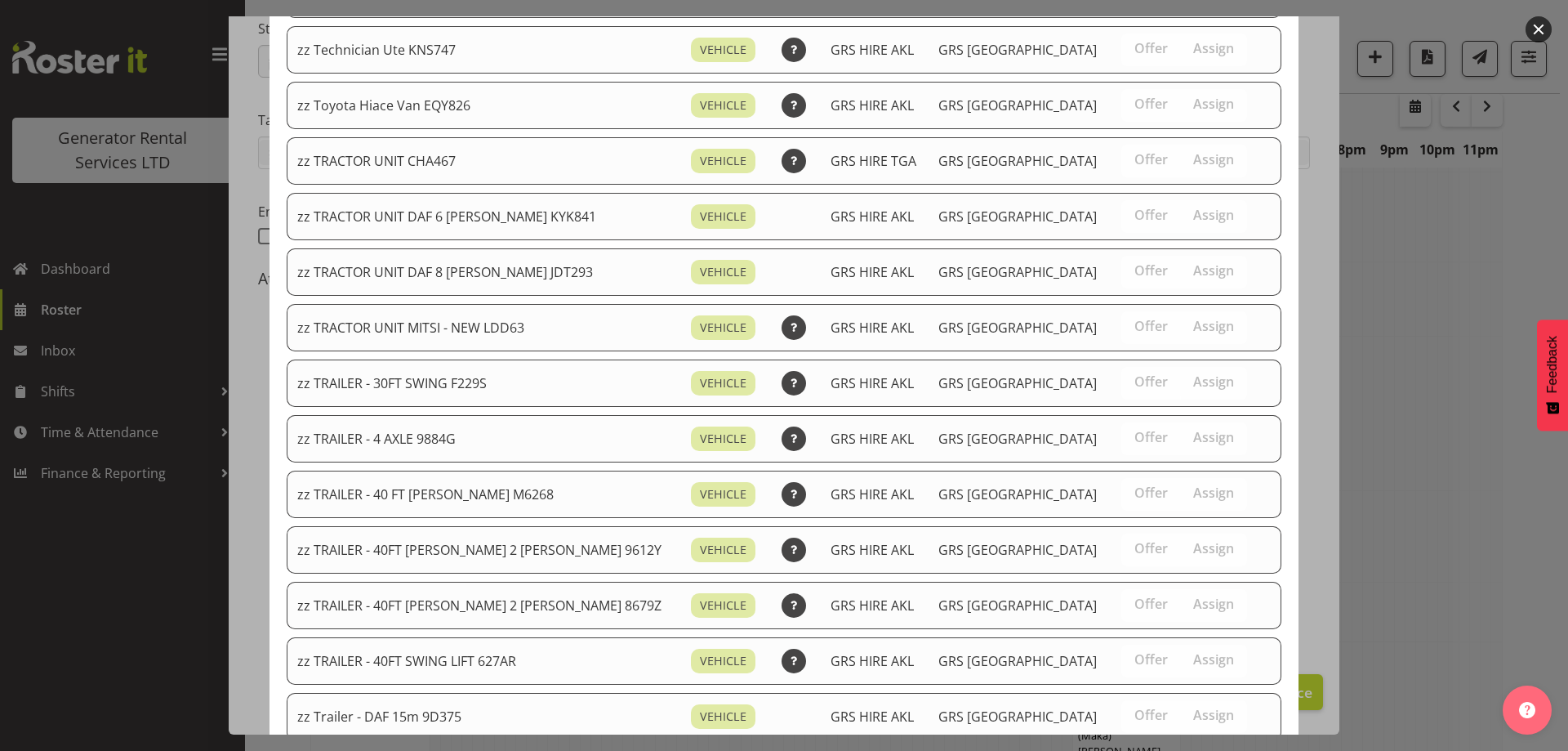
scroll to position [2006, 0]
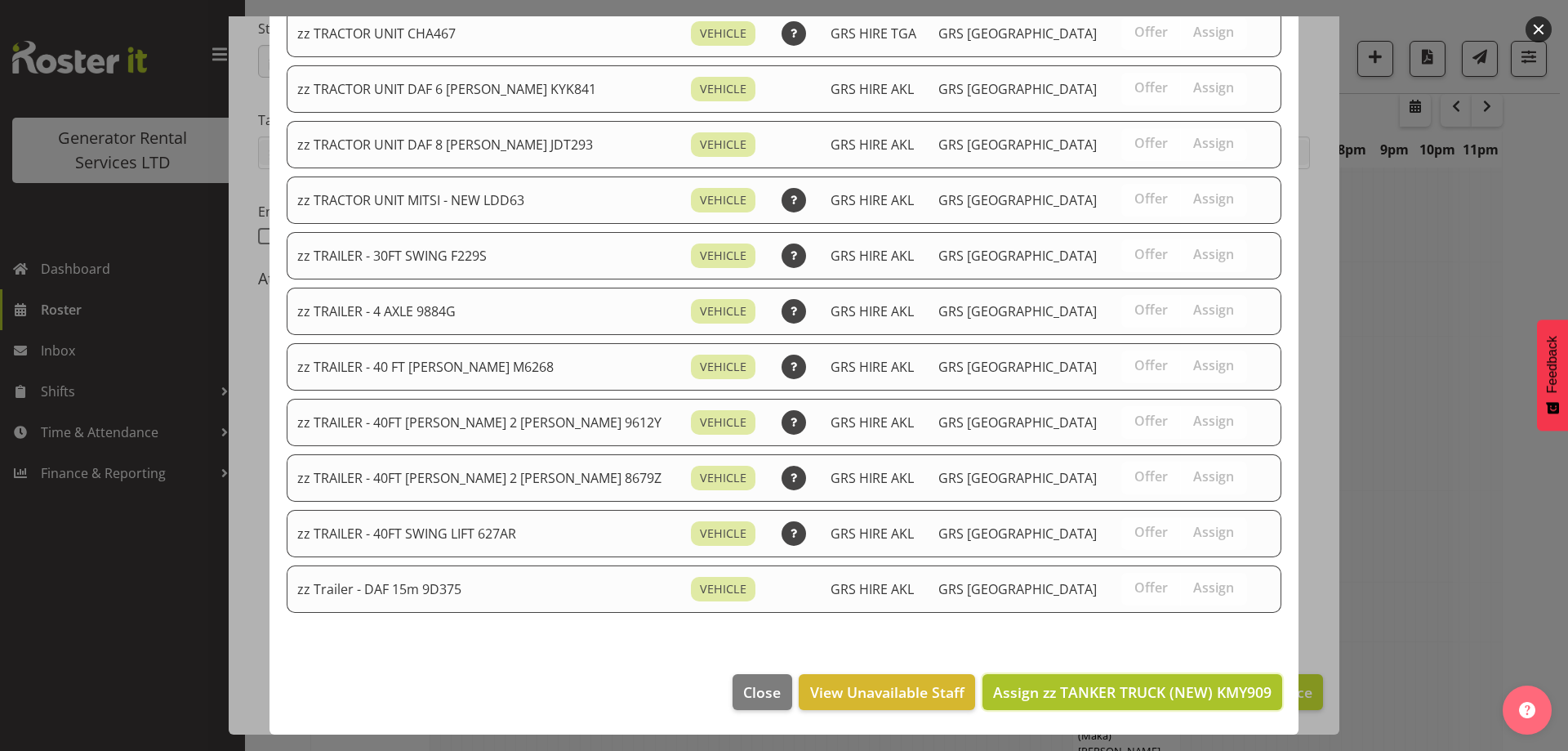
click at [1123, 686] on span "Assign zz TANKER TRUCK (NEW) KMY909" at bounding box center [1132, 692] width 279 height 19
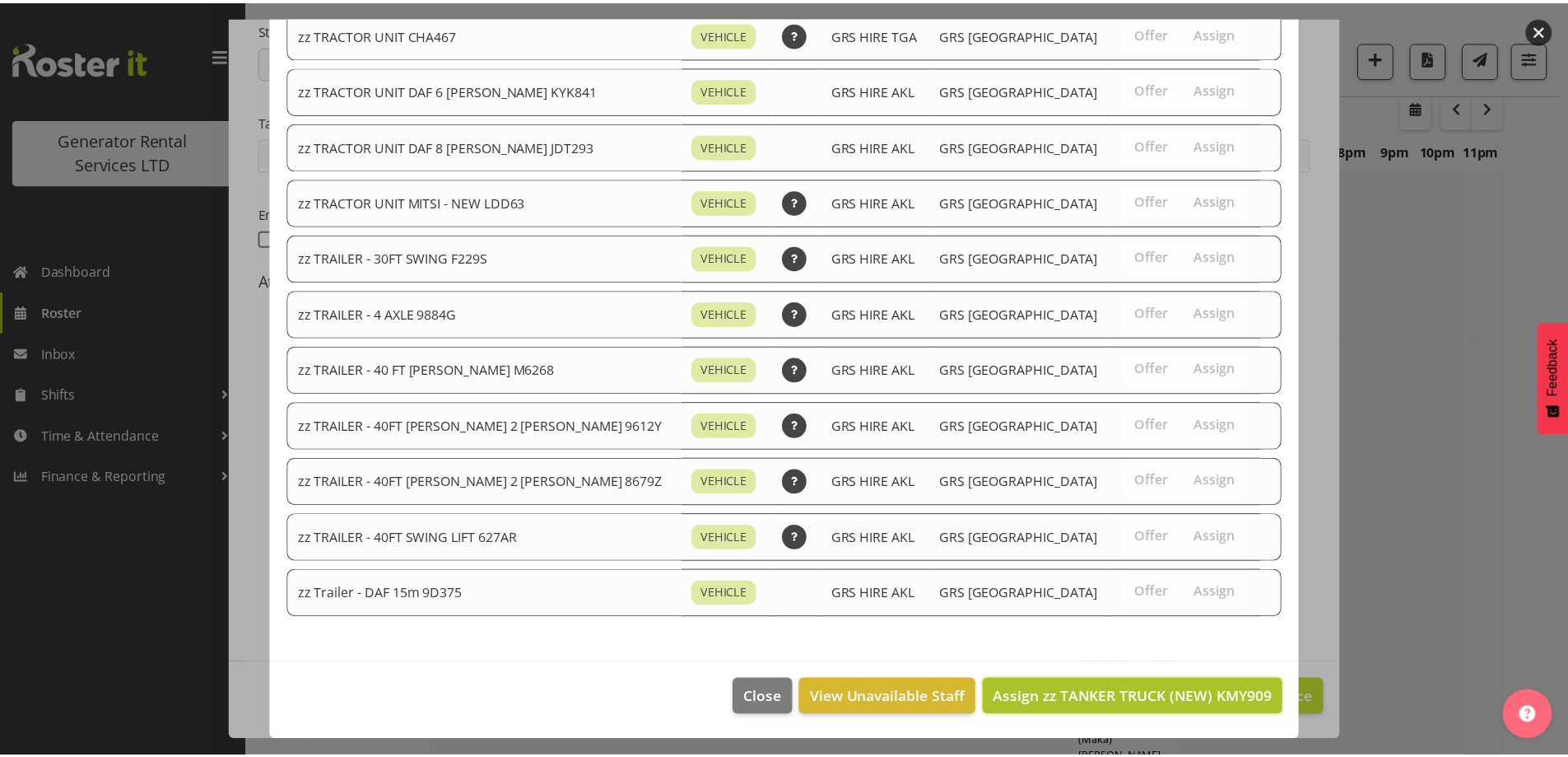
scroll to position [2774, 0]
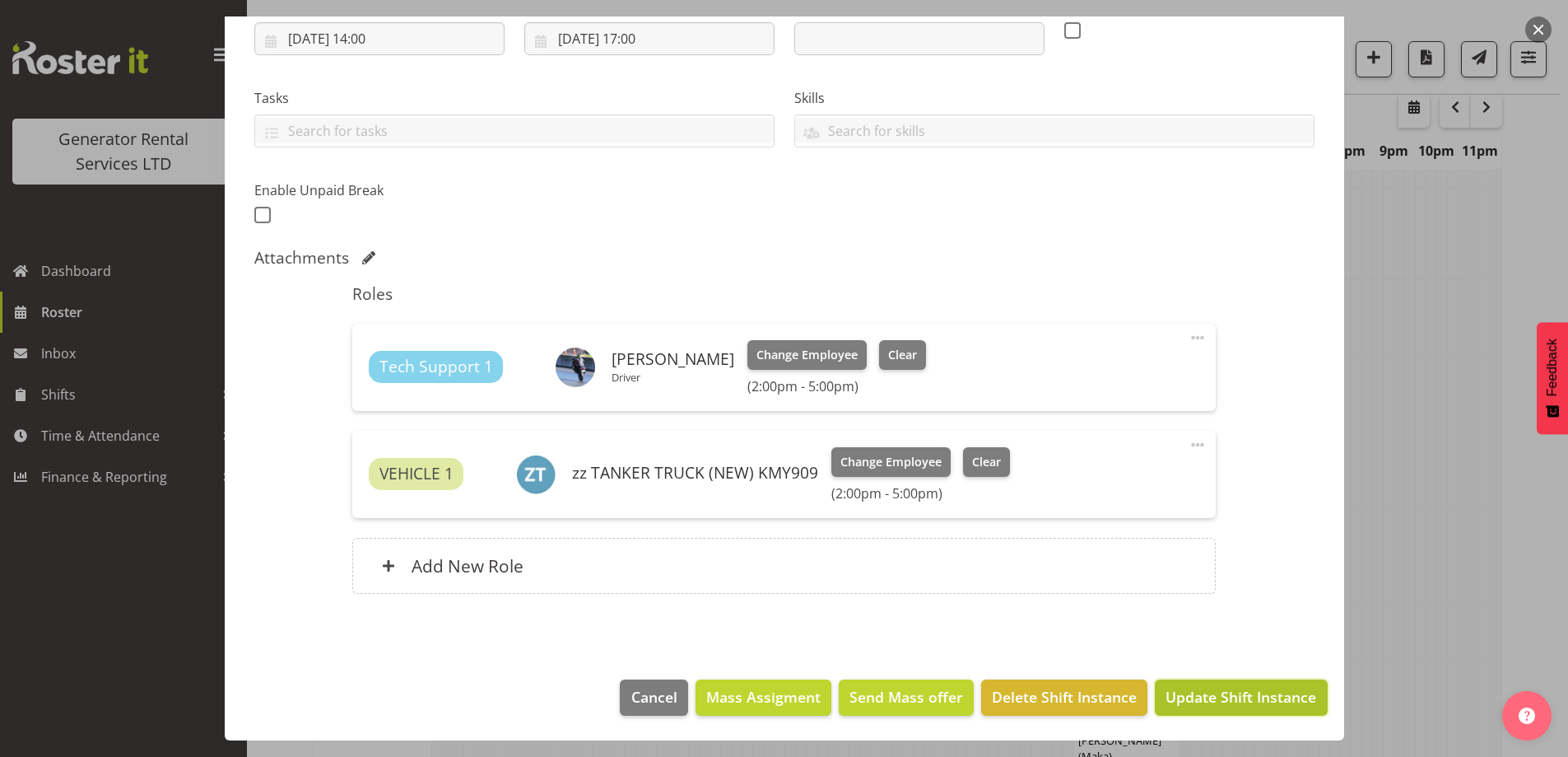
click at [1219, 689] on span "Update Shift Instance" at bounding box center [1240, 697] width 151 height 21
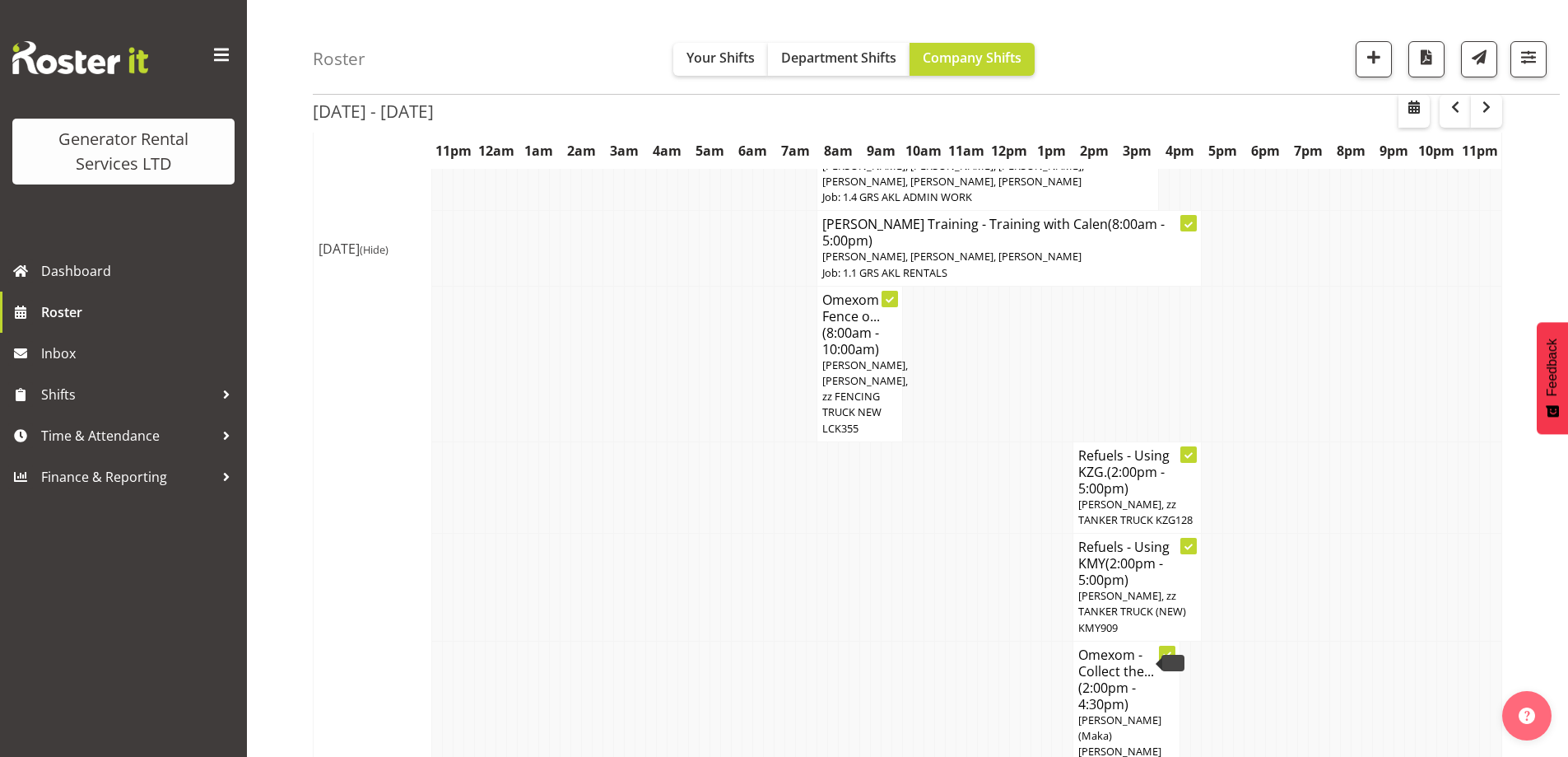
scroll to position [2857, 0]
